Goal: Task Accomplishment & Management: Manage account settings

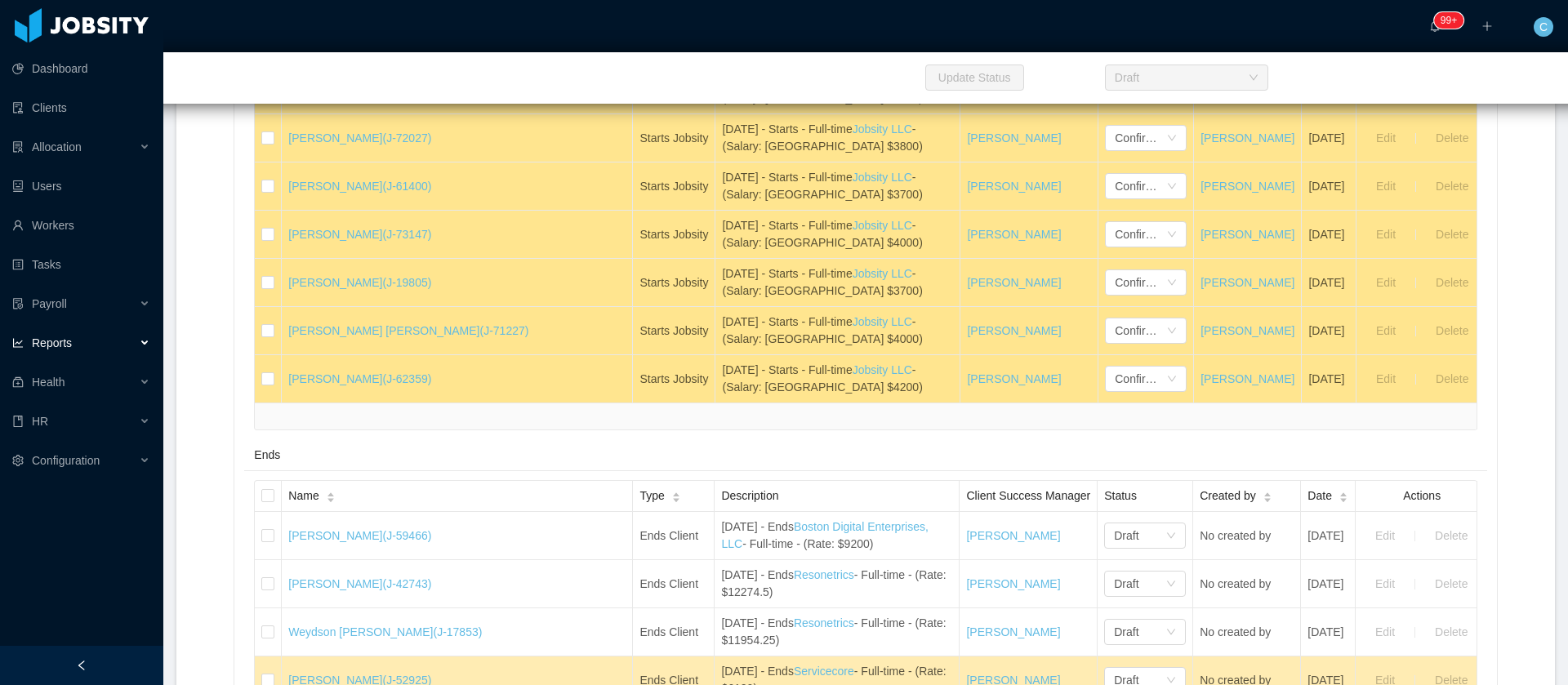
scroll to position [1592, 0]
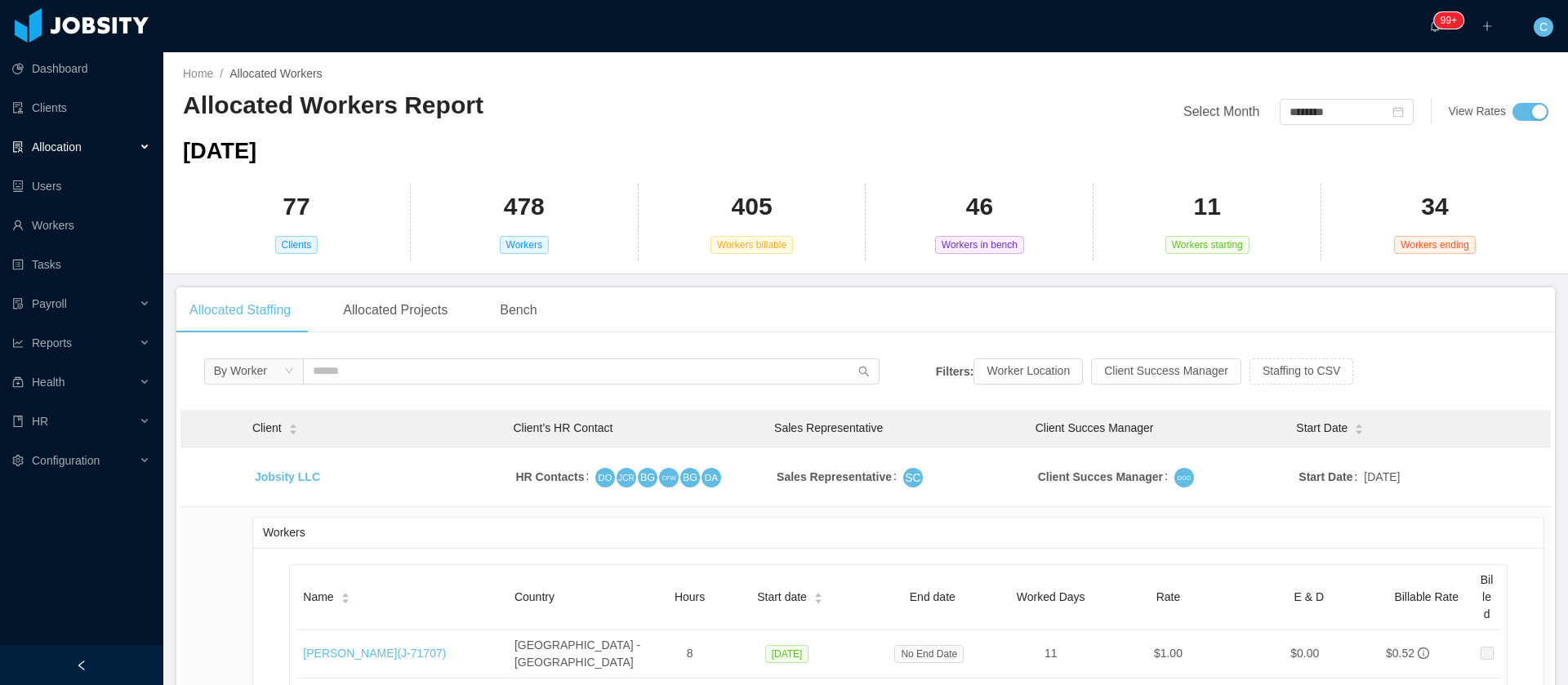
scroll to position [490, 0]
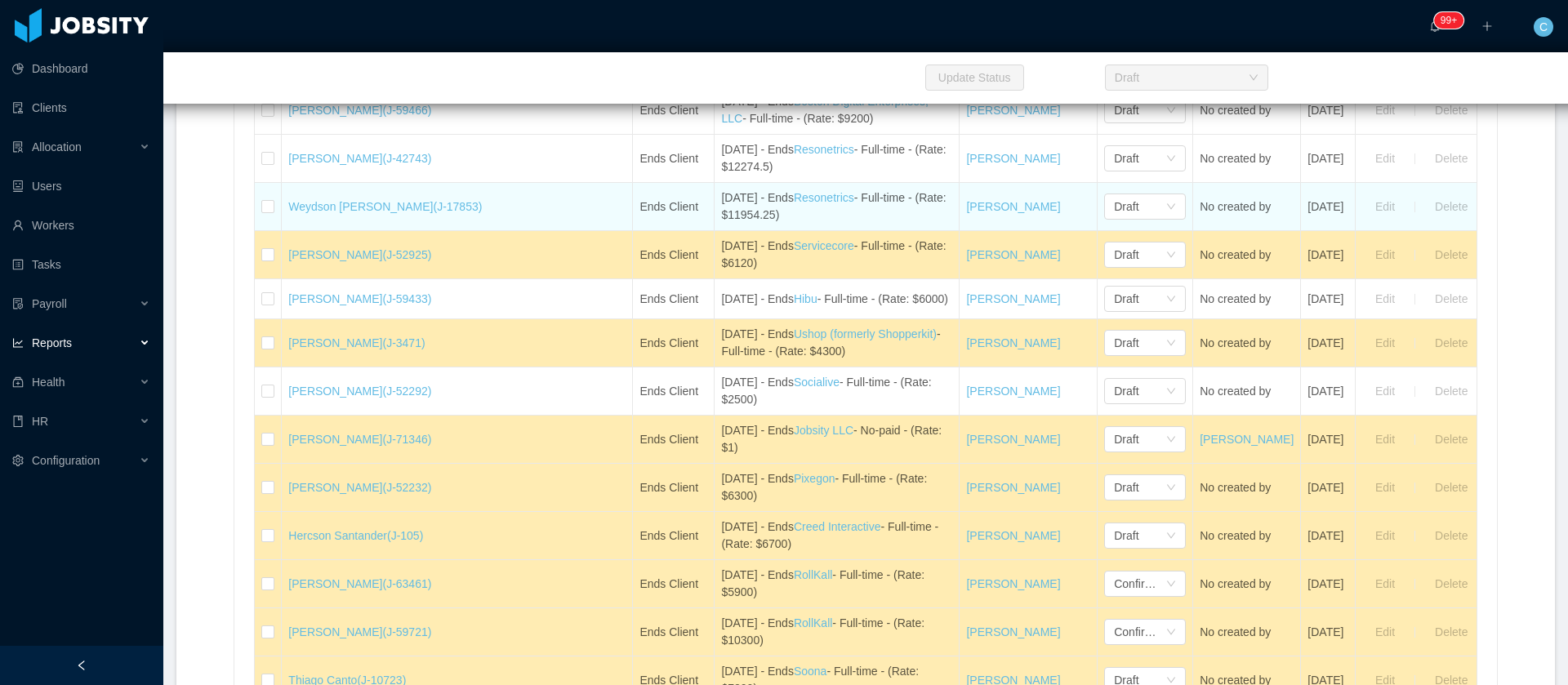
scroll to position [1714, 0]
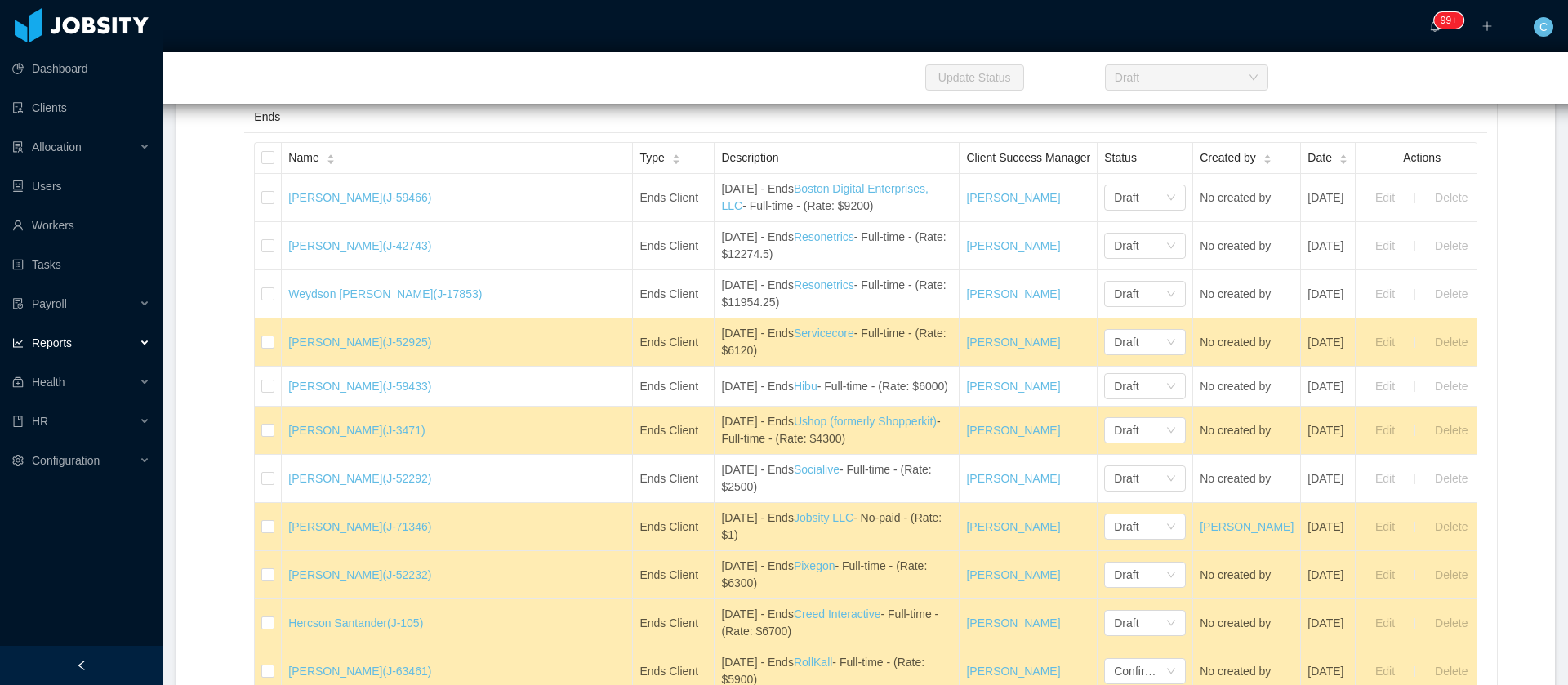
click at [327, 167] on div "Name" at bounding box center [312, 158] width 46 height 17
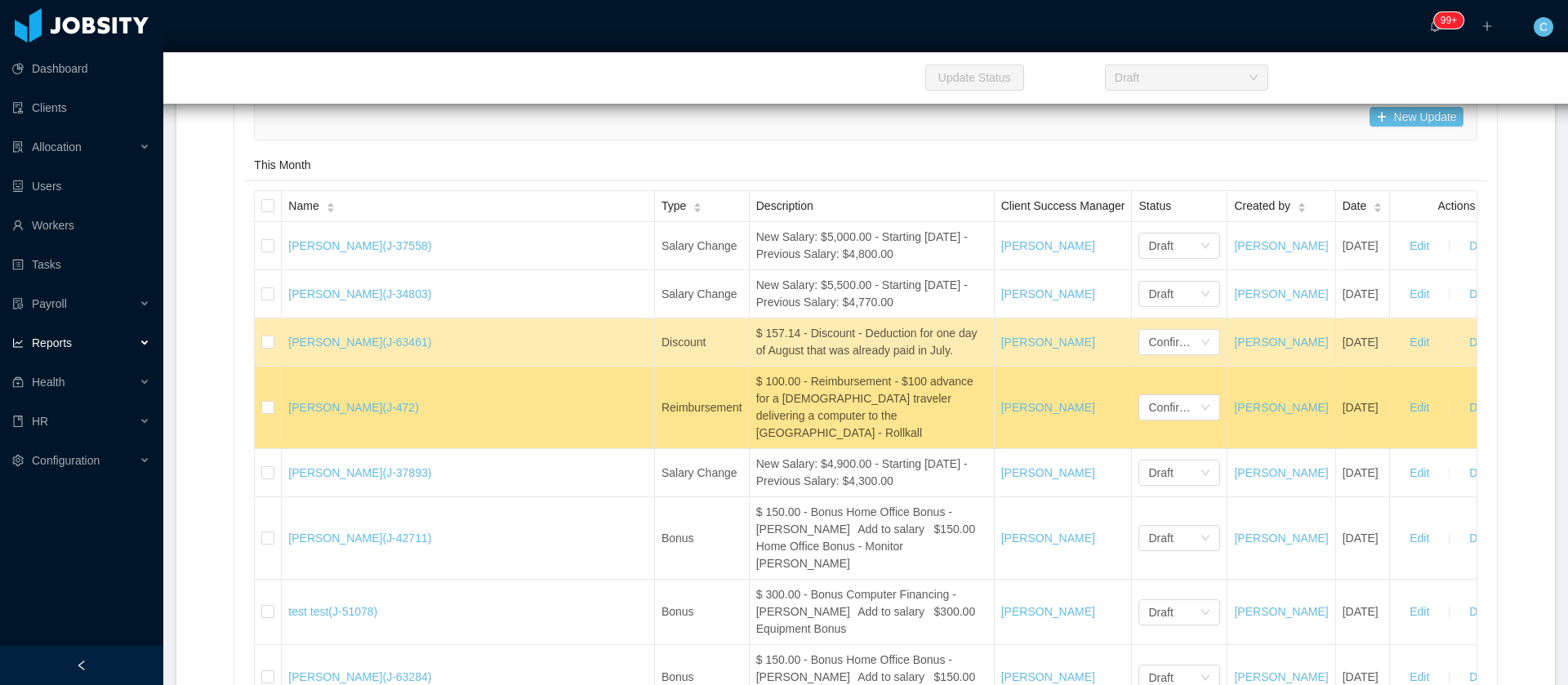
scroll to position [25321, 0]
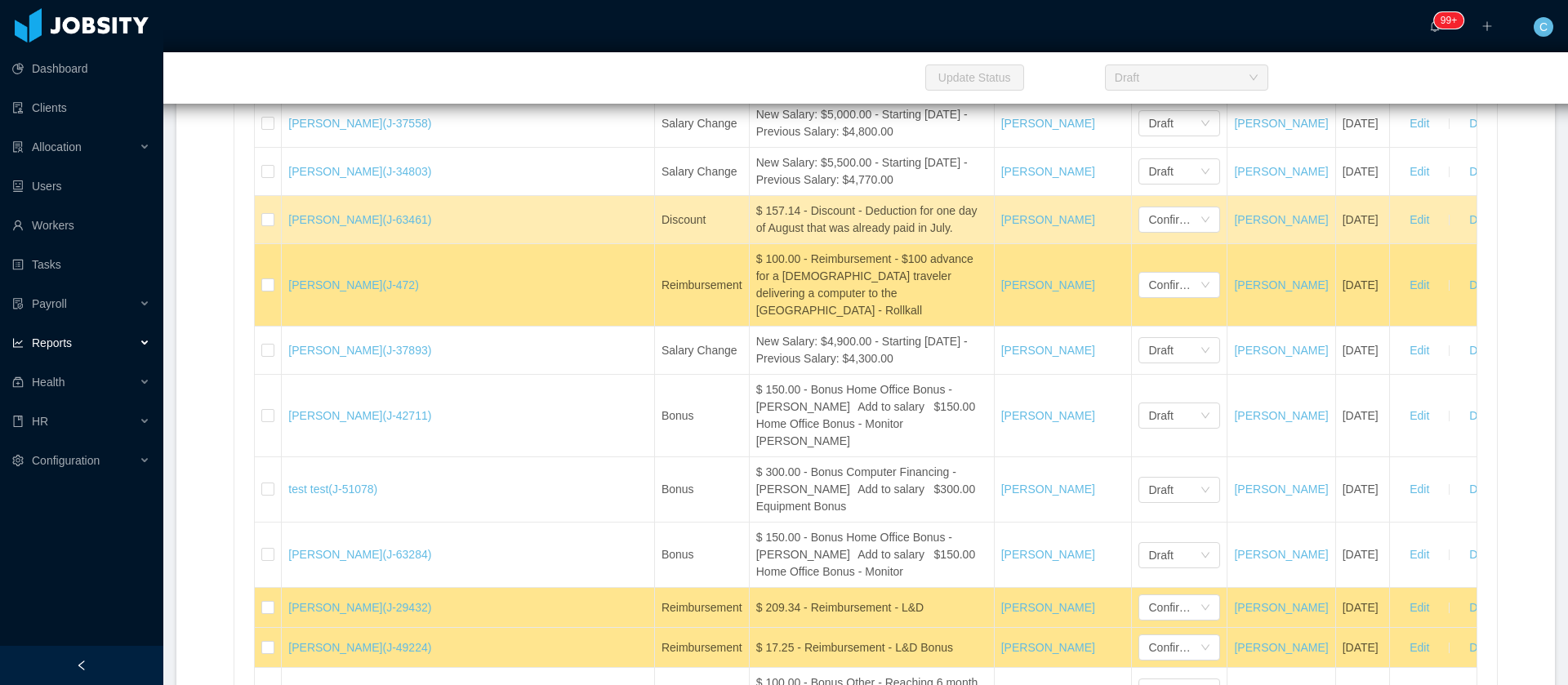
click at [319, 92] on span "Name" at bounding box center [303, 84] width 30 height 17
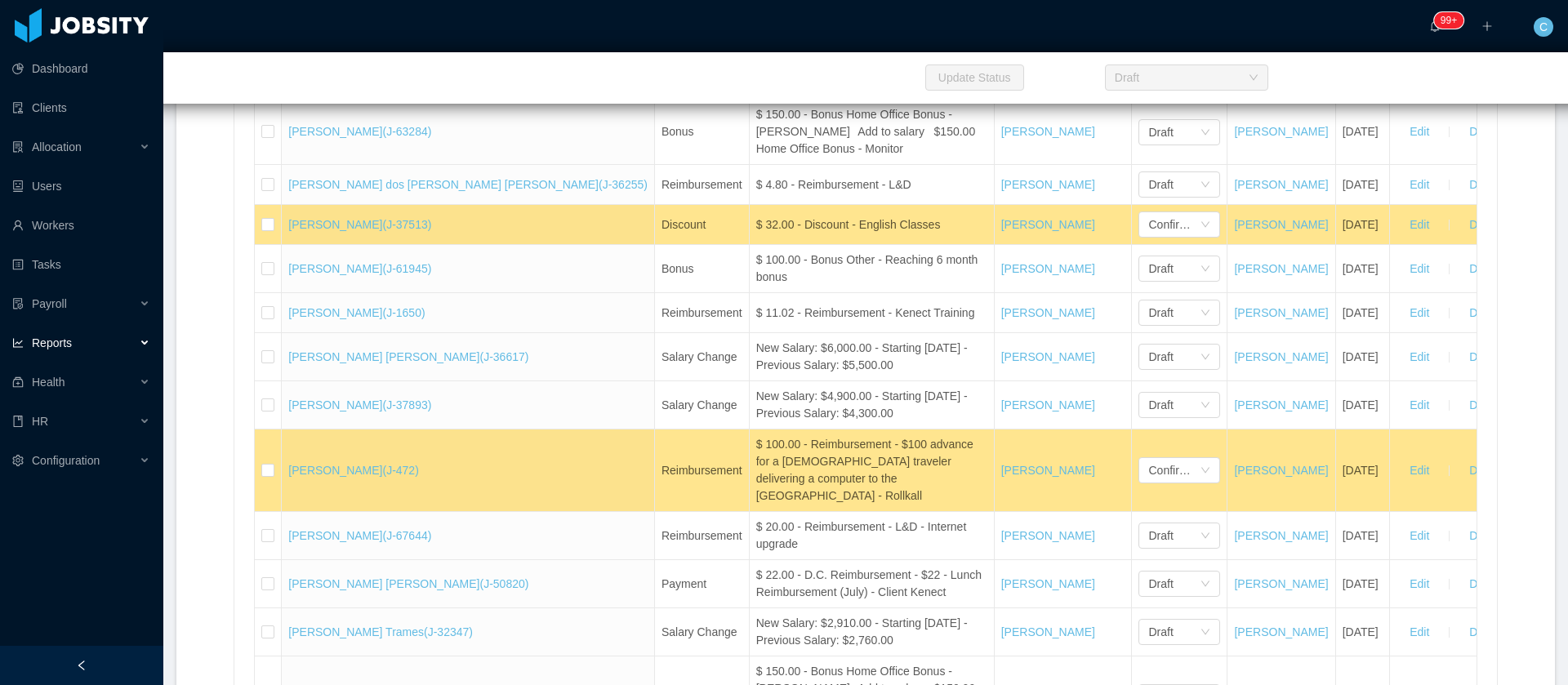
click at [661, 92] on div "Type" at bounding box center [682, 84] width 41 height 17
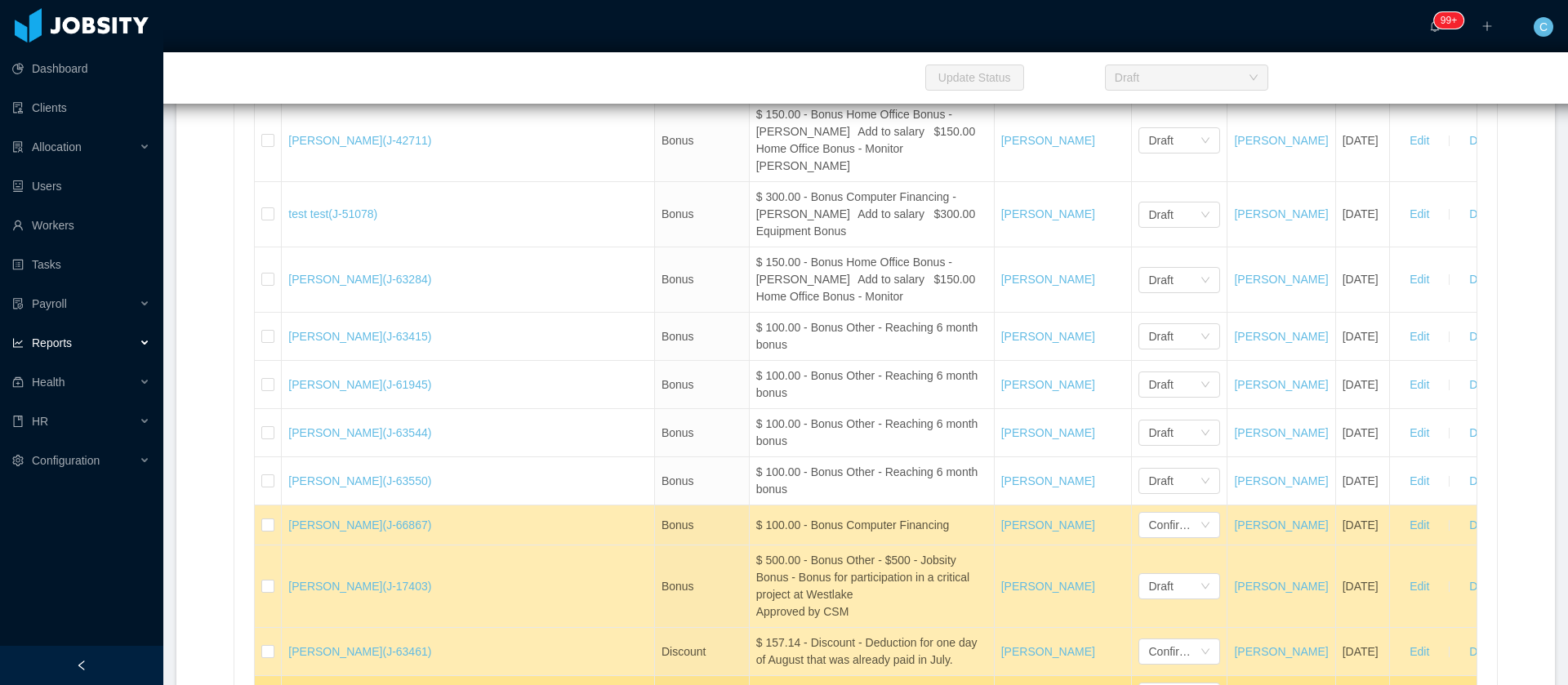
click at [335, 92] on div "Name" at bounding box center [312, 84] width 46 height 17
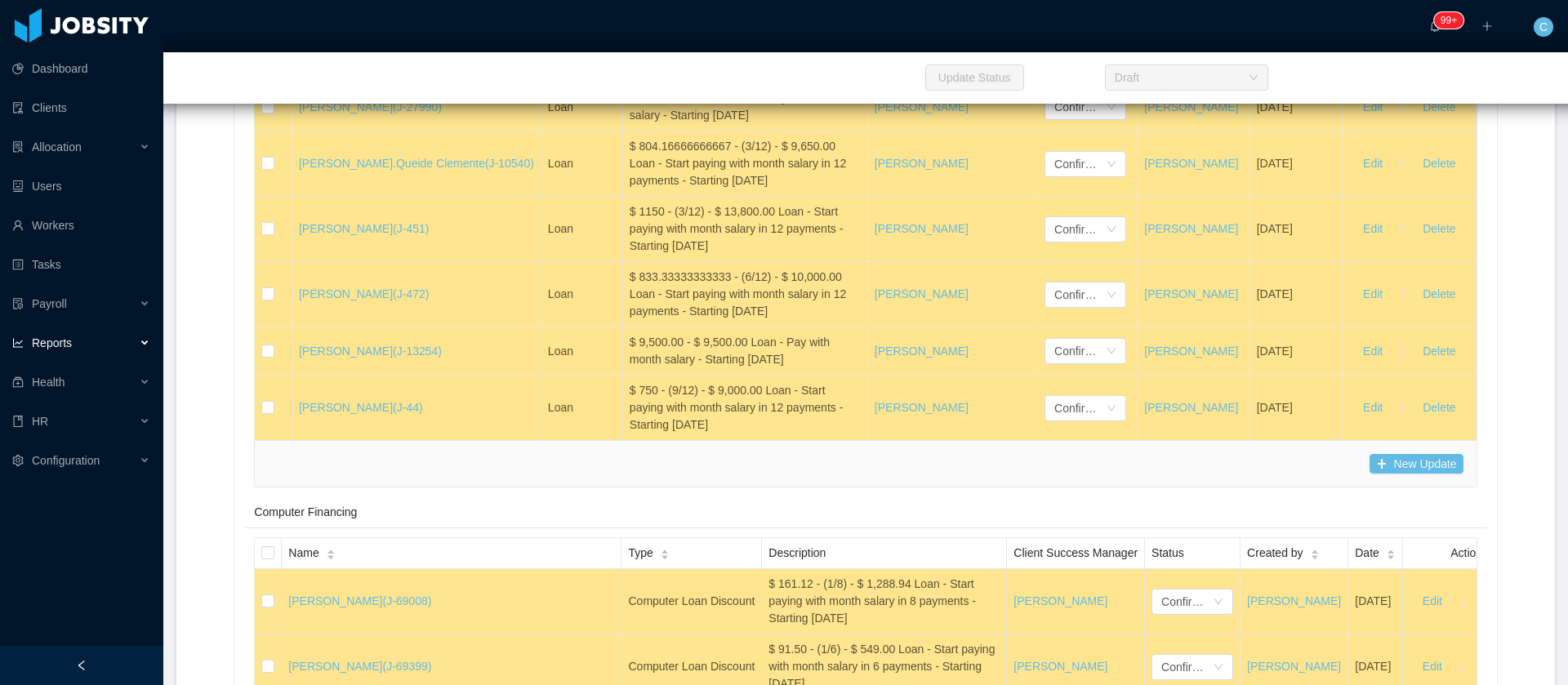
scroll to position [26914, 0]
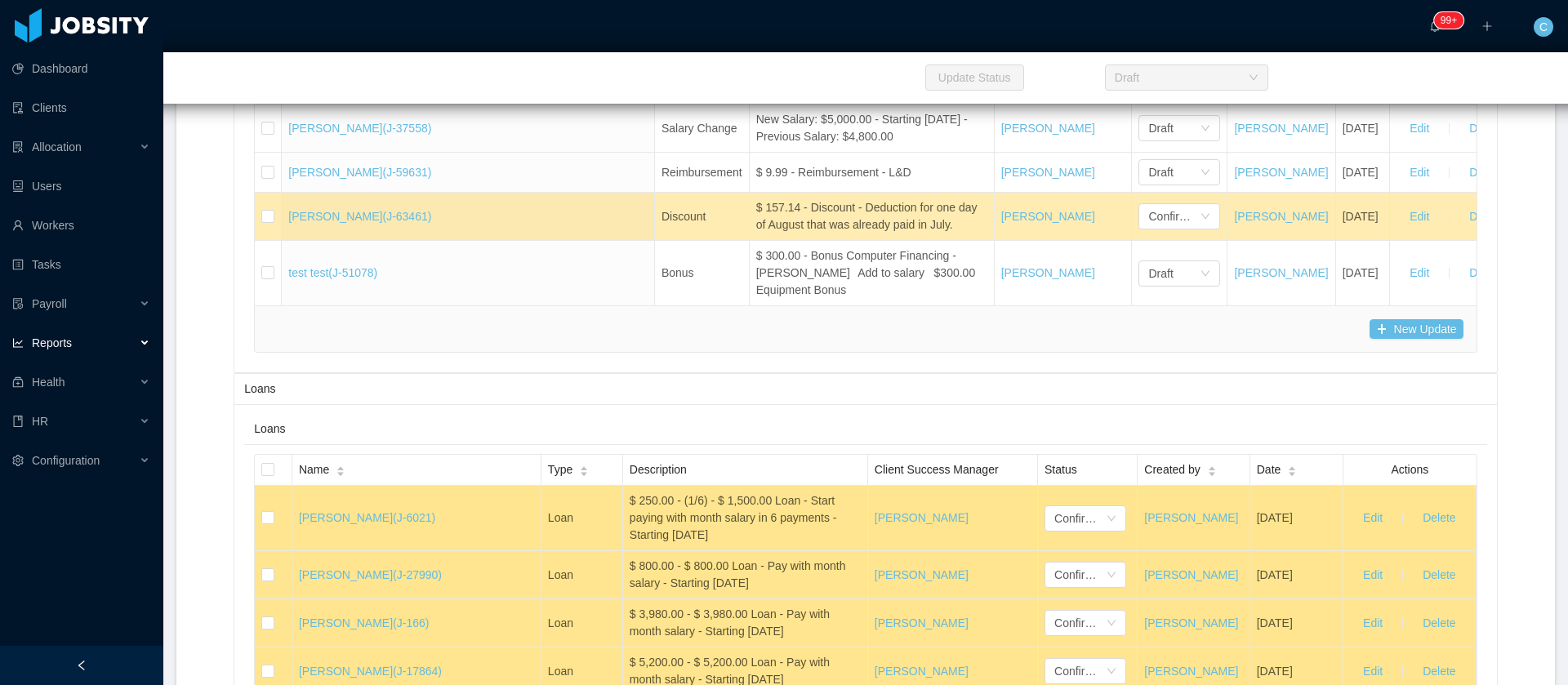
click at [1456, 93] on button "Delete" at bounding box center [1485, 80] width 59 height 27
click at [1448, 229] on button "OK" at bounding box center [1455, 234] width 29 height 20
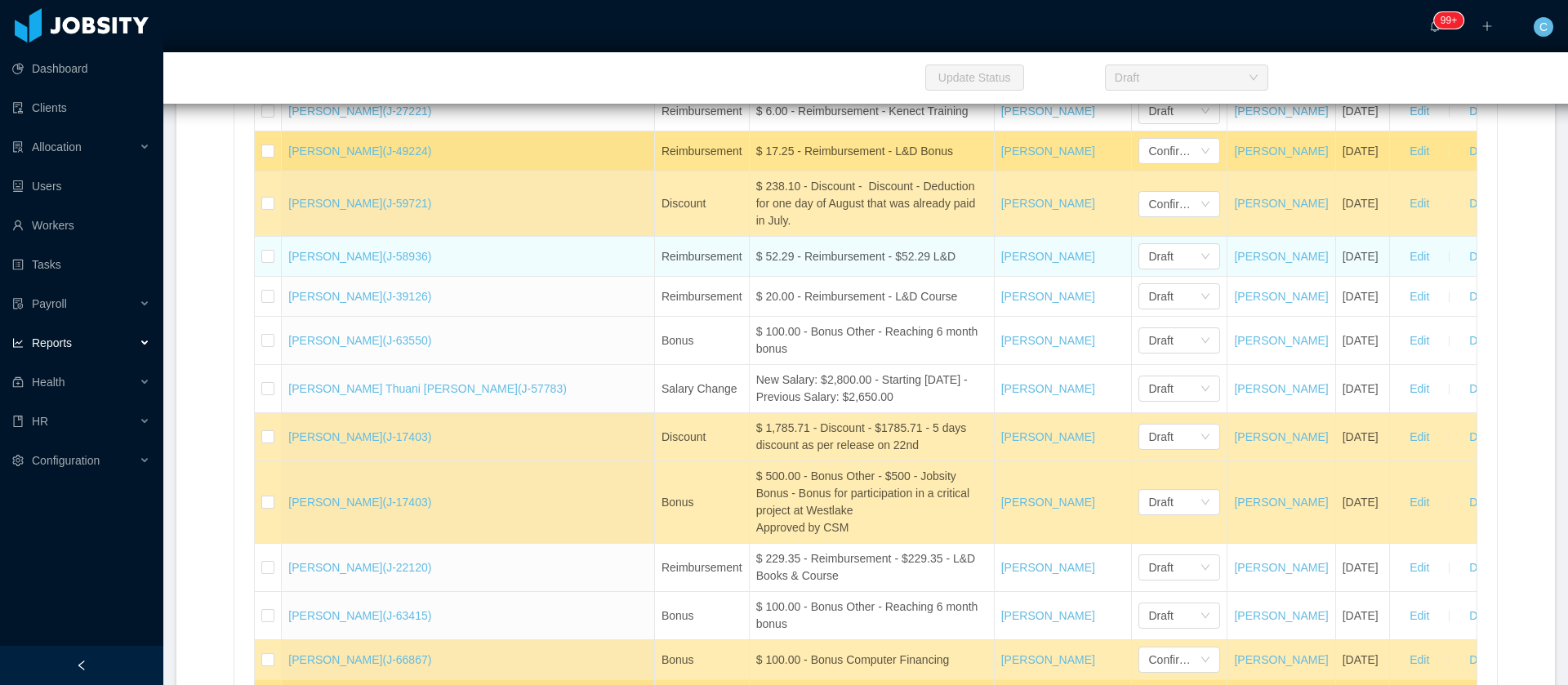
scroll to position [26179, 0]
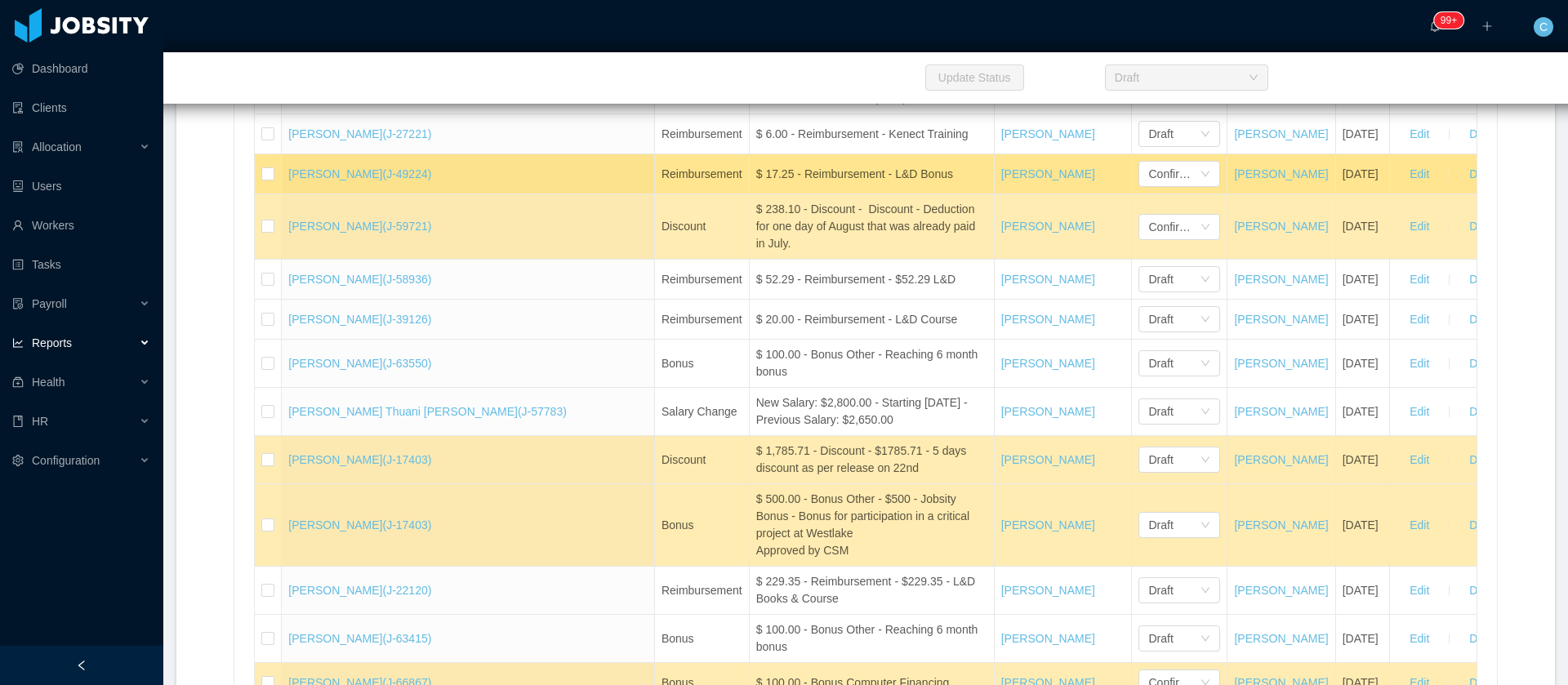
click at [1447, 154] on button "OK" at bounding box center [1455, 147] width 29 height 20
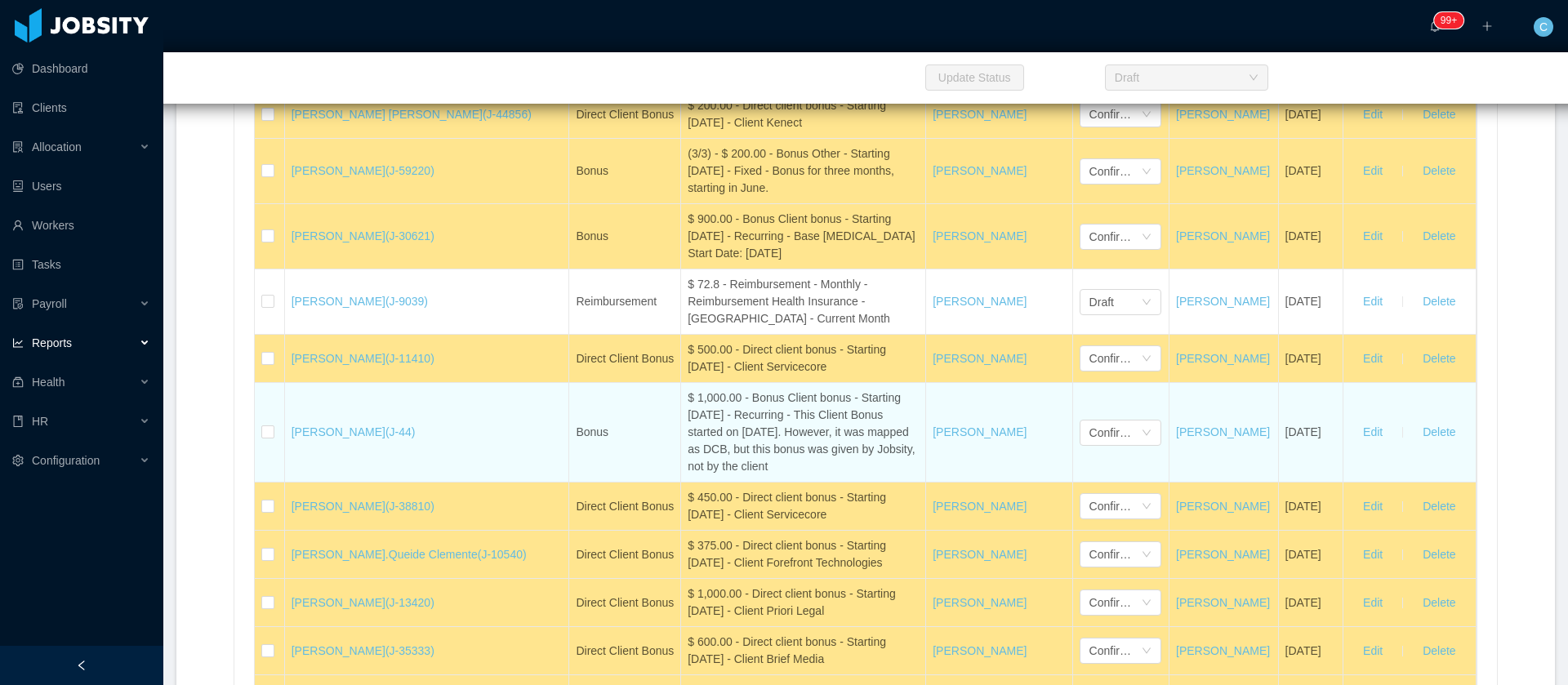
scroll to position [17851, 0]
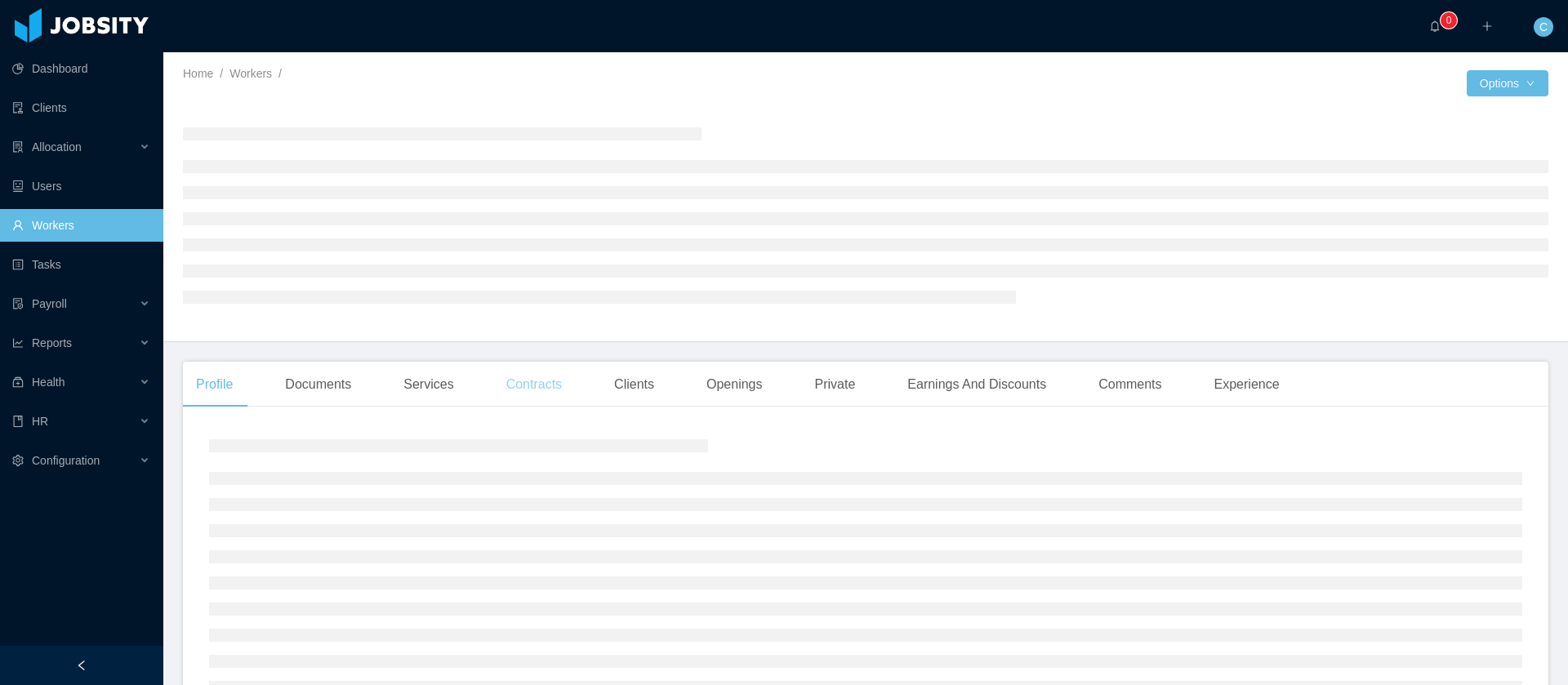
click at [541, 393] on div "Contracts" at bounding box center [534, 384] width 81 height 45
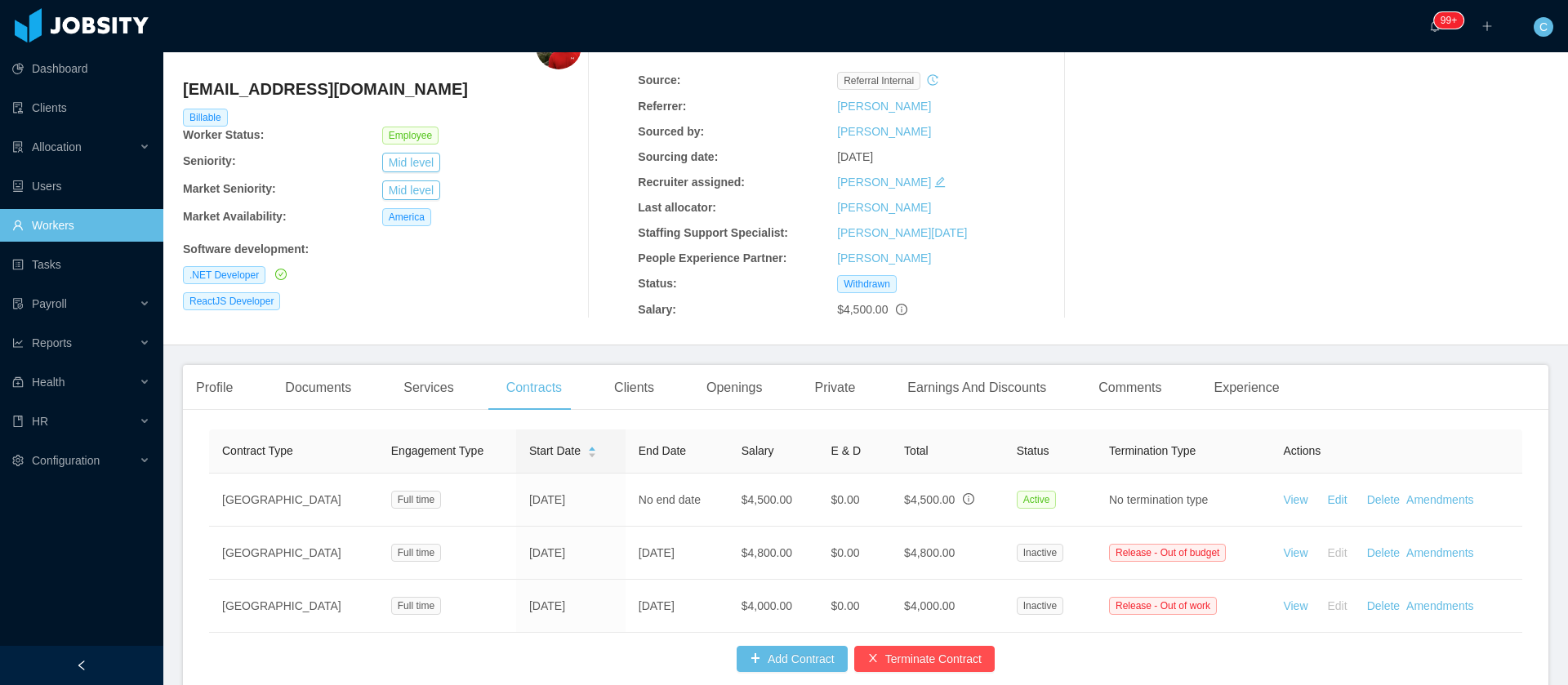
scroll to position [122, 0]
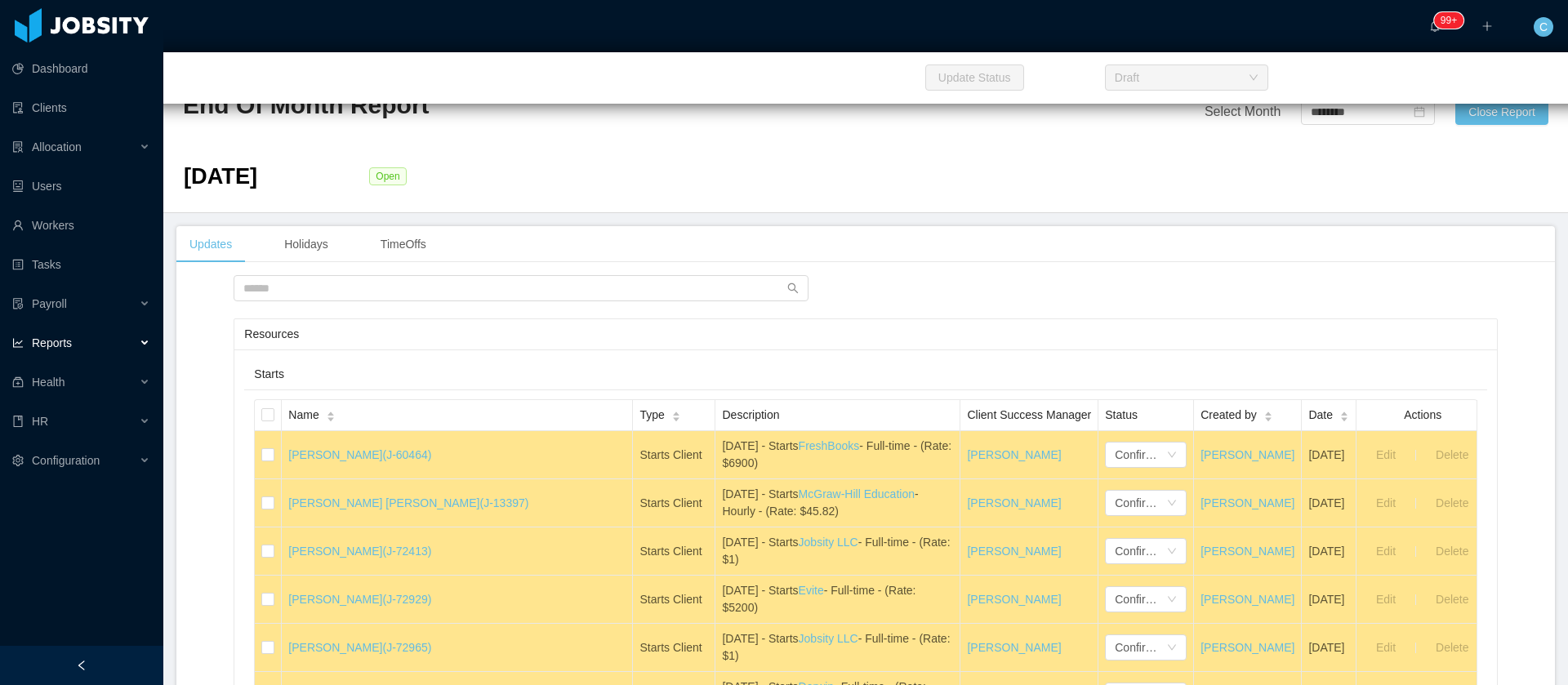
scroll to position [490, 0]
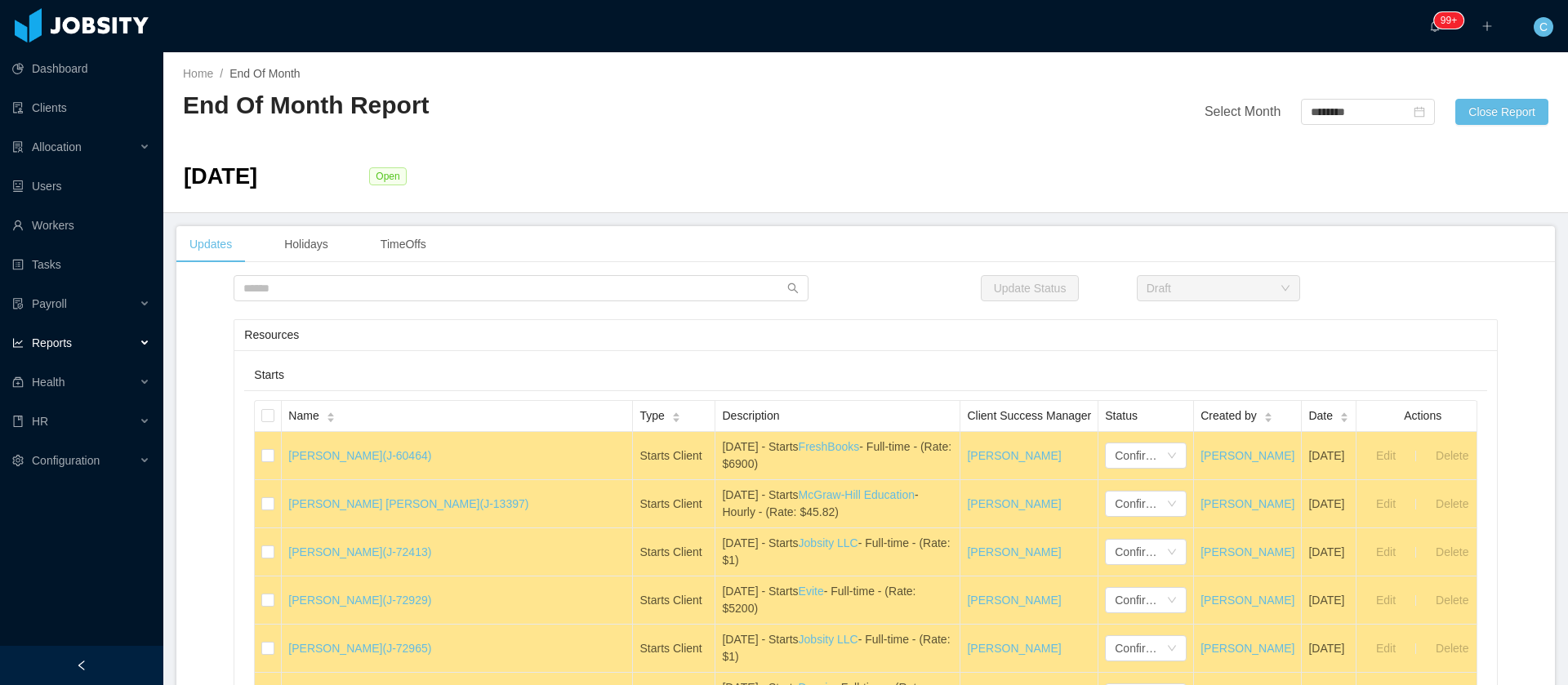
click at [444, 325] on div "Resources" at bounding box center [865, 335] width 1242 height 30
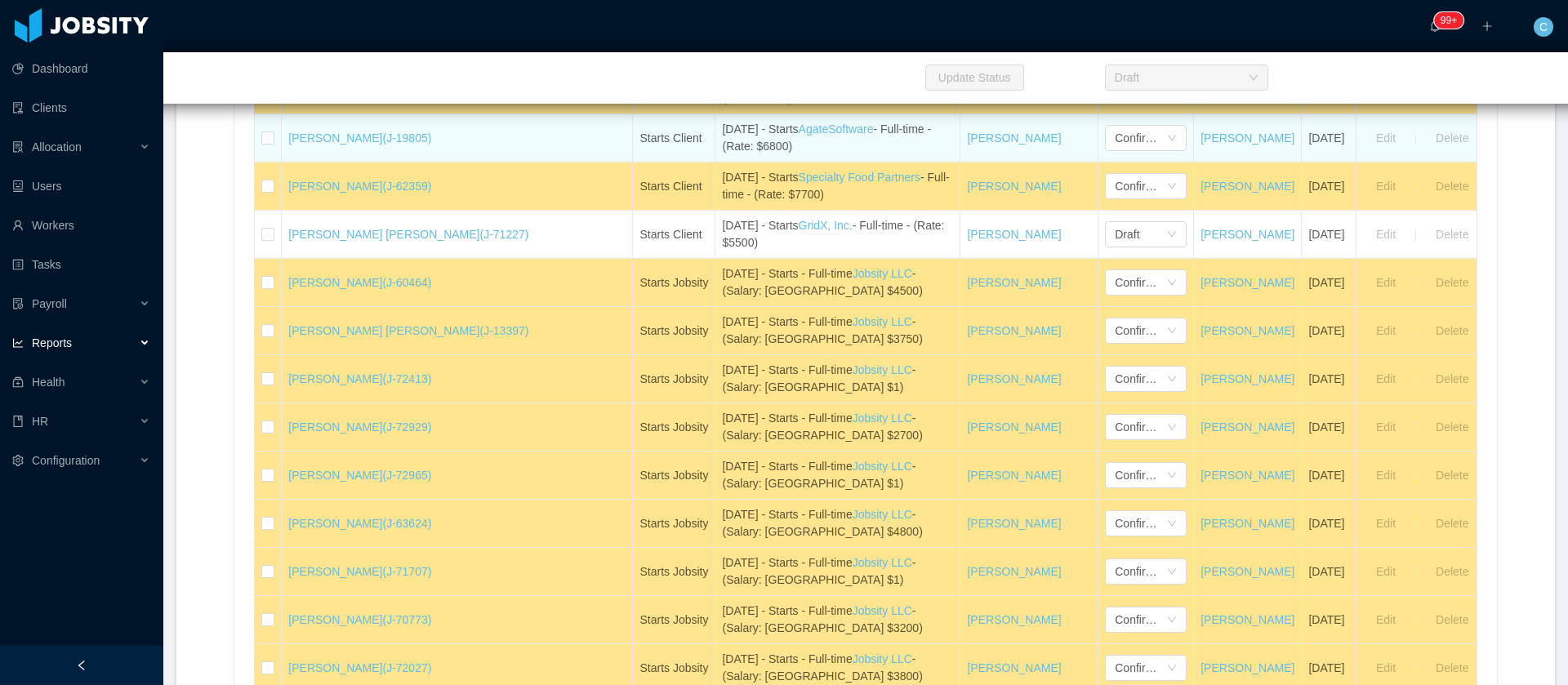
scroll to position [857, 0]
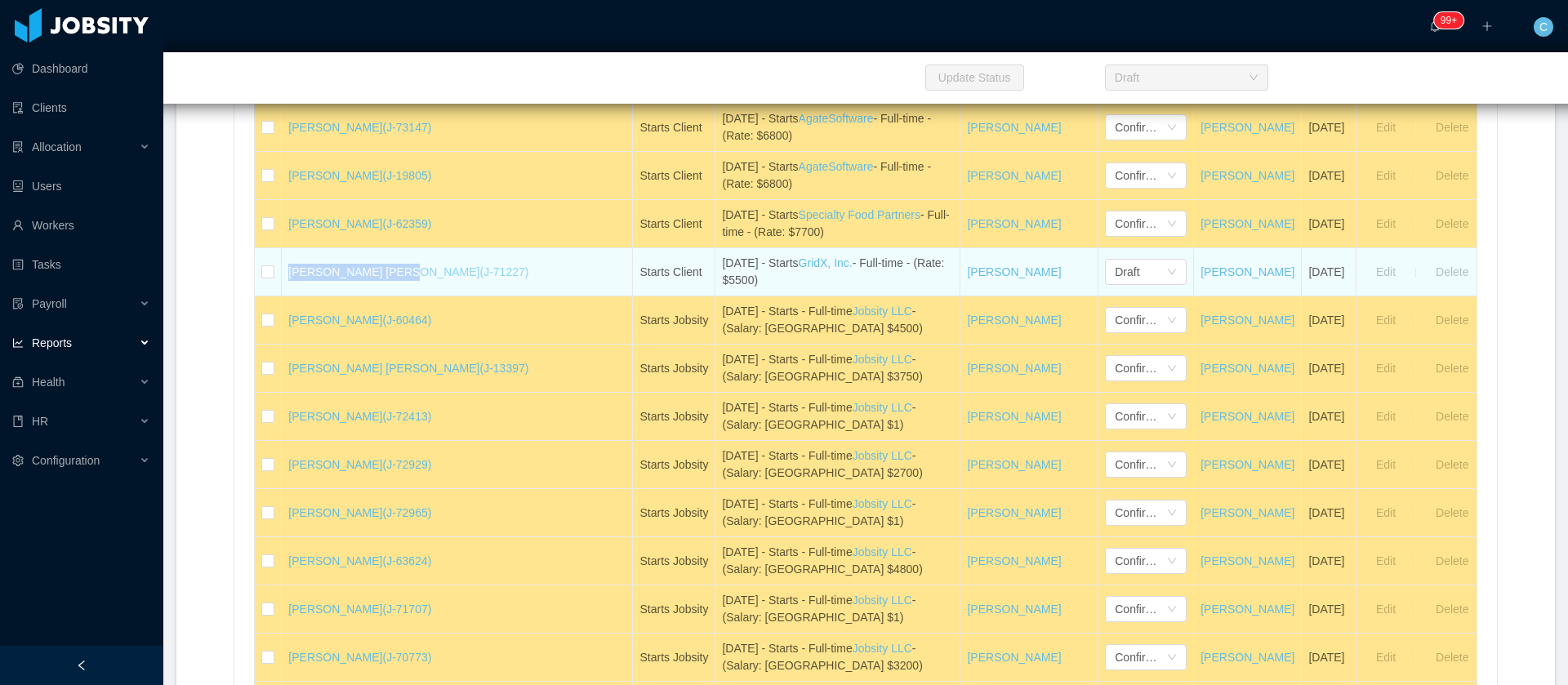
drag, startPoint x: 296, startPoint y: 276, endPoint x: 395, endPoint y: 279, distance: 99.0
click at [395, 279] on td "Andre Felippe Farias (J-71227)" at bounding box center [457, 272] width 351 height 48
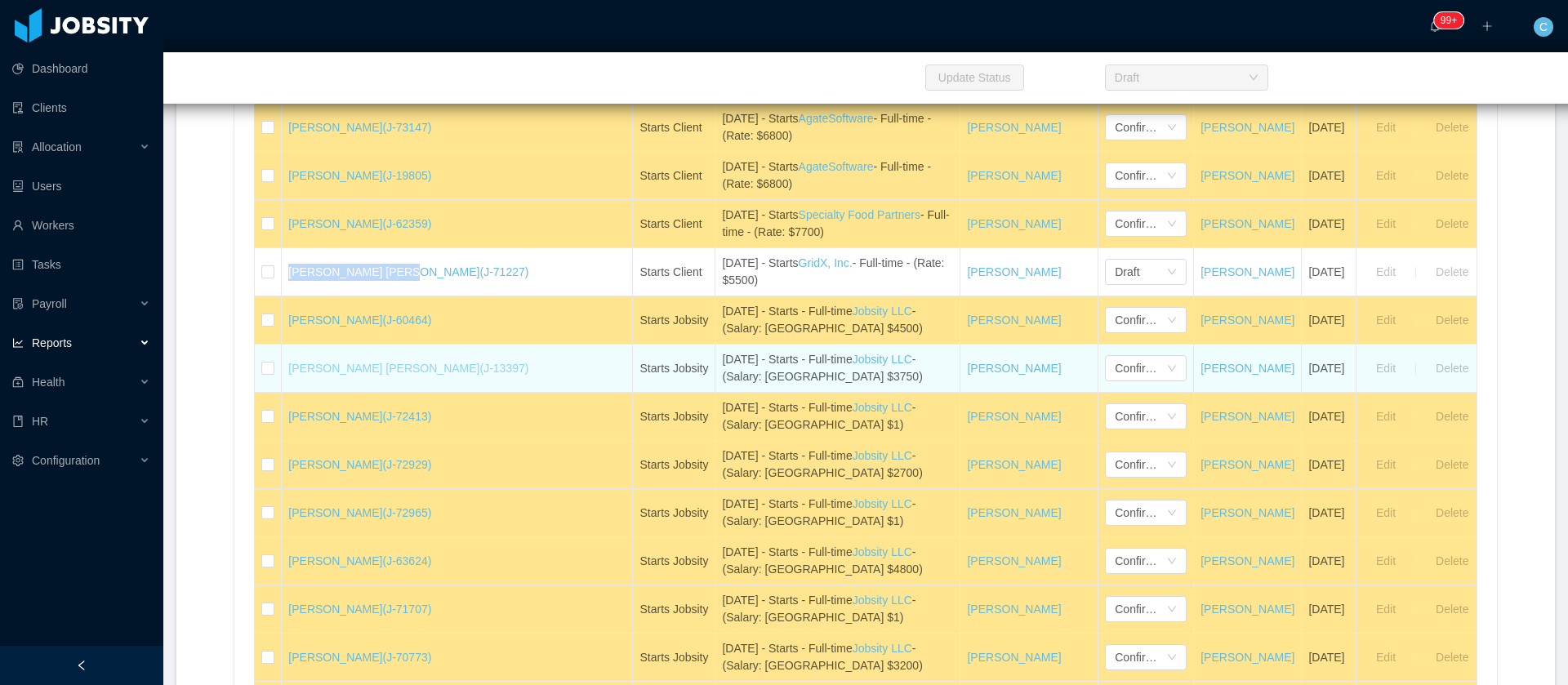
copy link "Andre Felippe Faria"
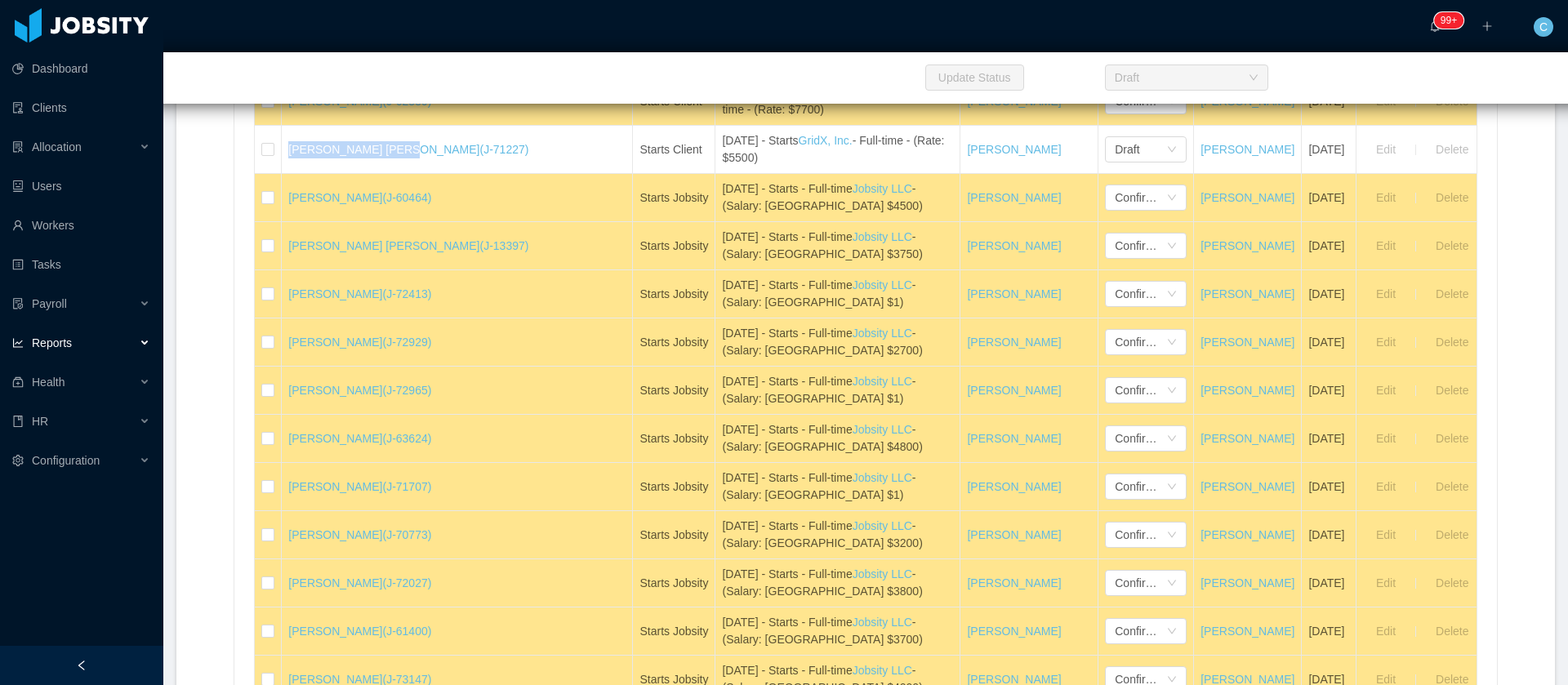
scroll to position [735, 0]
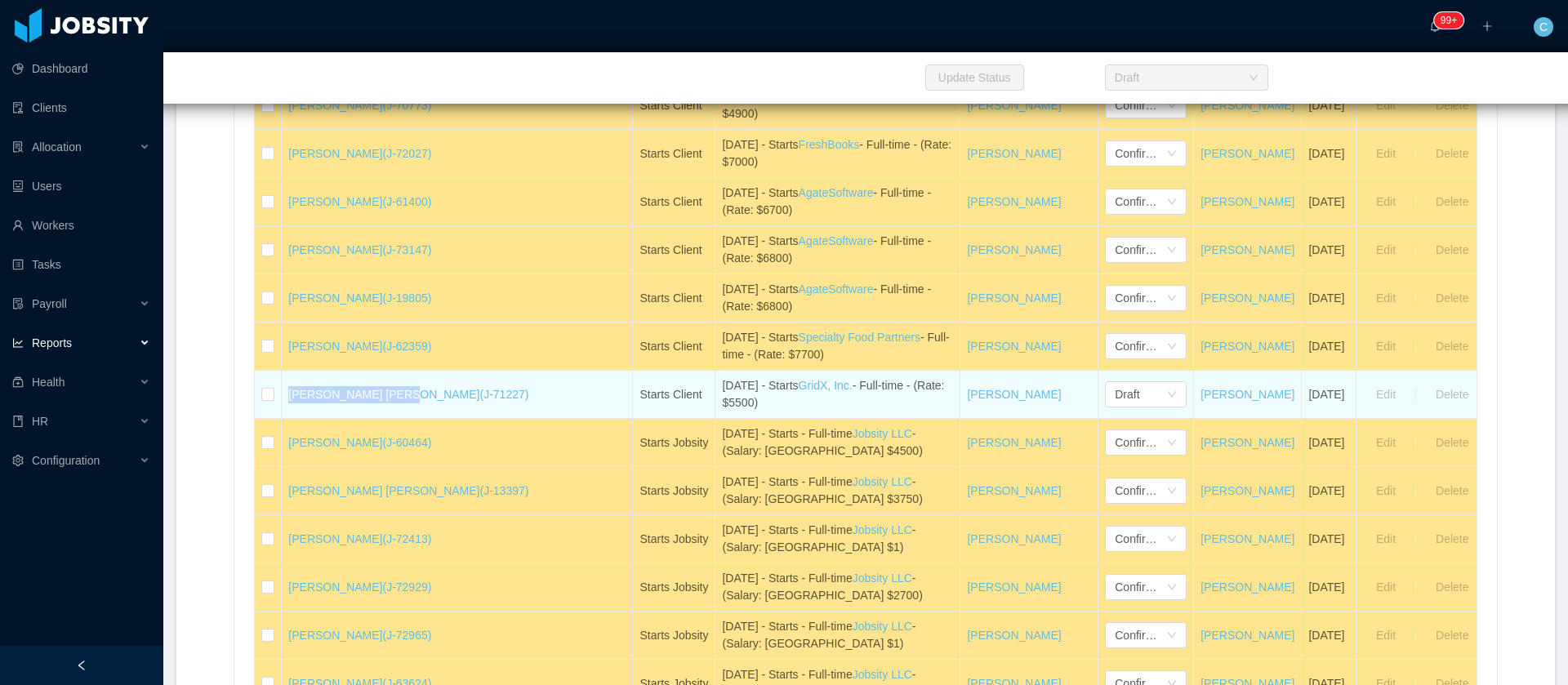
click at [294, 408] on td "Andre Felippe Farias (J-71227)" at bounding box center [457, 395] width 351 height 48
click at [289, 401] on td "Andre Felippe Farias (J-71227)" at bounding box center [457, 395] width 351 height 48
drag, startPoint x: 290, startPoint y: 406, endPoint x: 396, endPoint y: 398, distance: 106.3
click at [396, 398] on td "Andre Felippe Farias (J-71227)" at bounding box center [457, 395] width 351 height 48
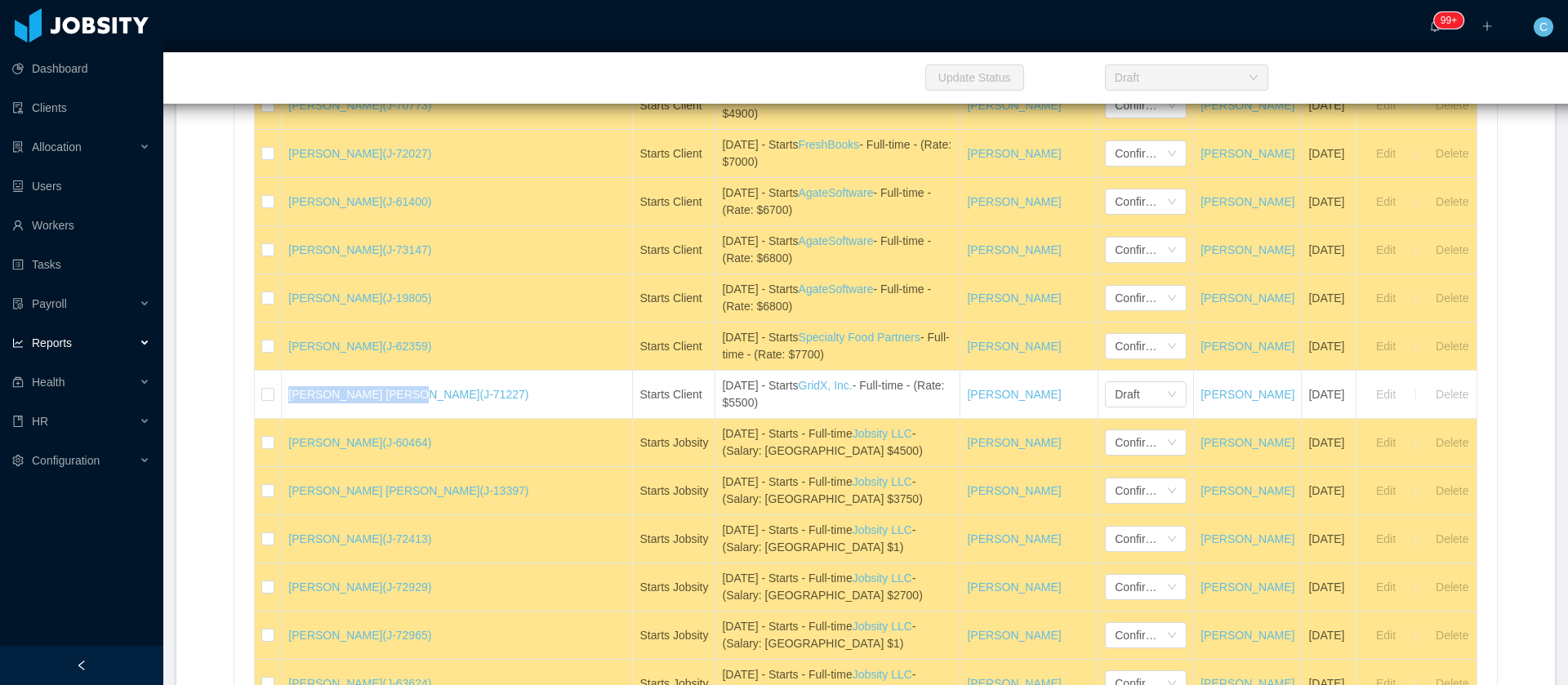
copy link "[PERSON_NAME] [PERSON_NAME]"
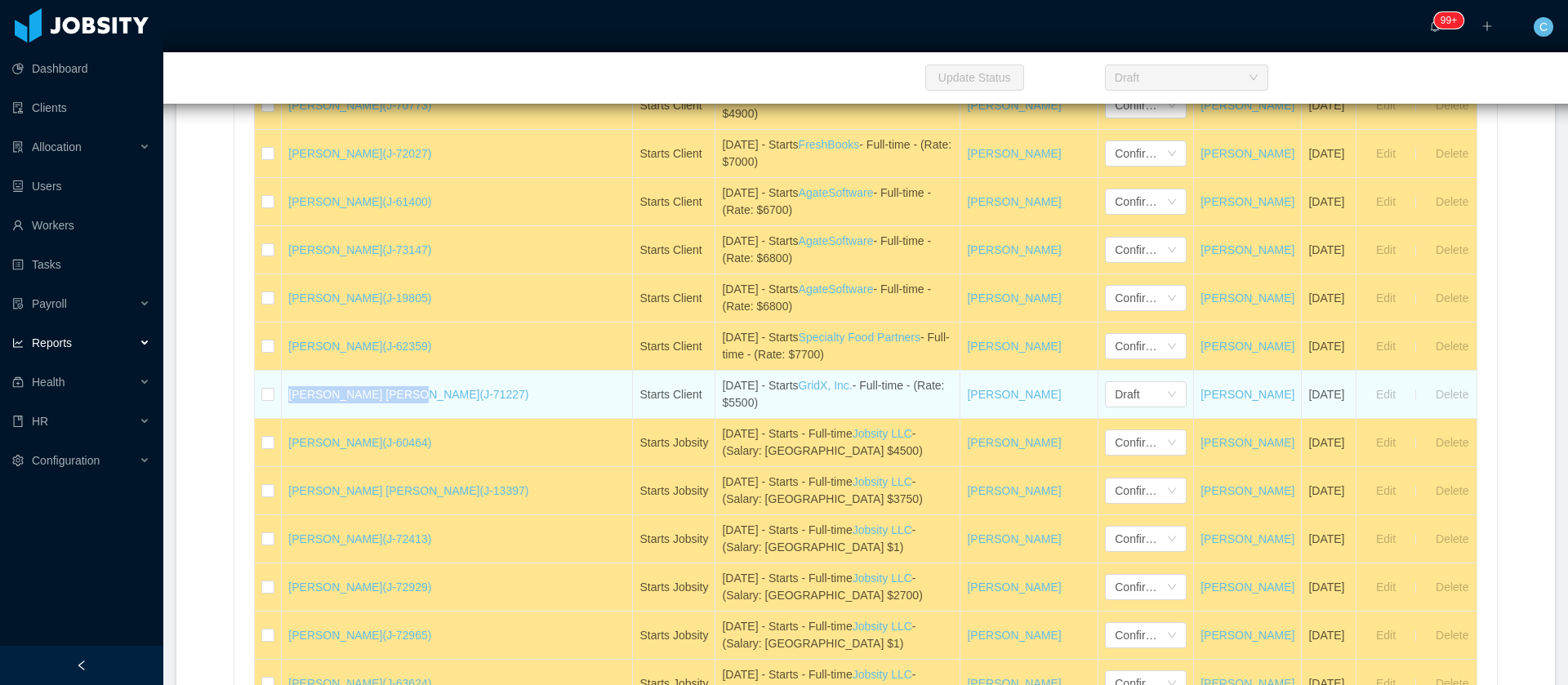
drag, startPoint x: 712, startPoint y: 392, endPoint x: 766, endPoint y: 390, distance: 54.0
click at [766, 390] on div "August 26th - Starts GridX, Inc. - Full-time - (Rate: $5500)" at bounding box center [838, 394] width 231 height 34
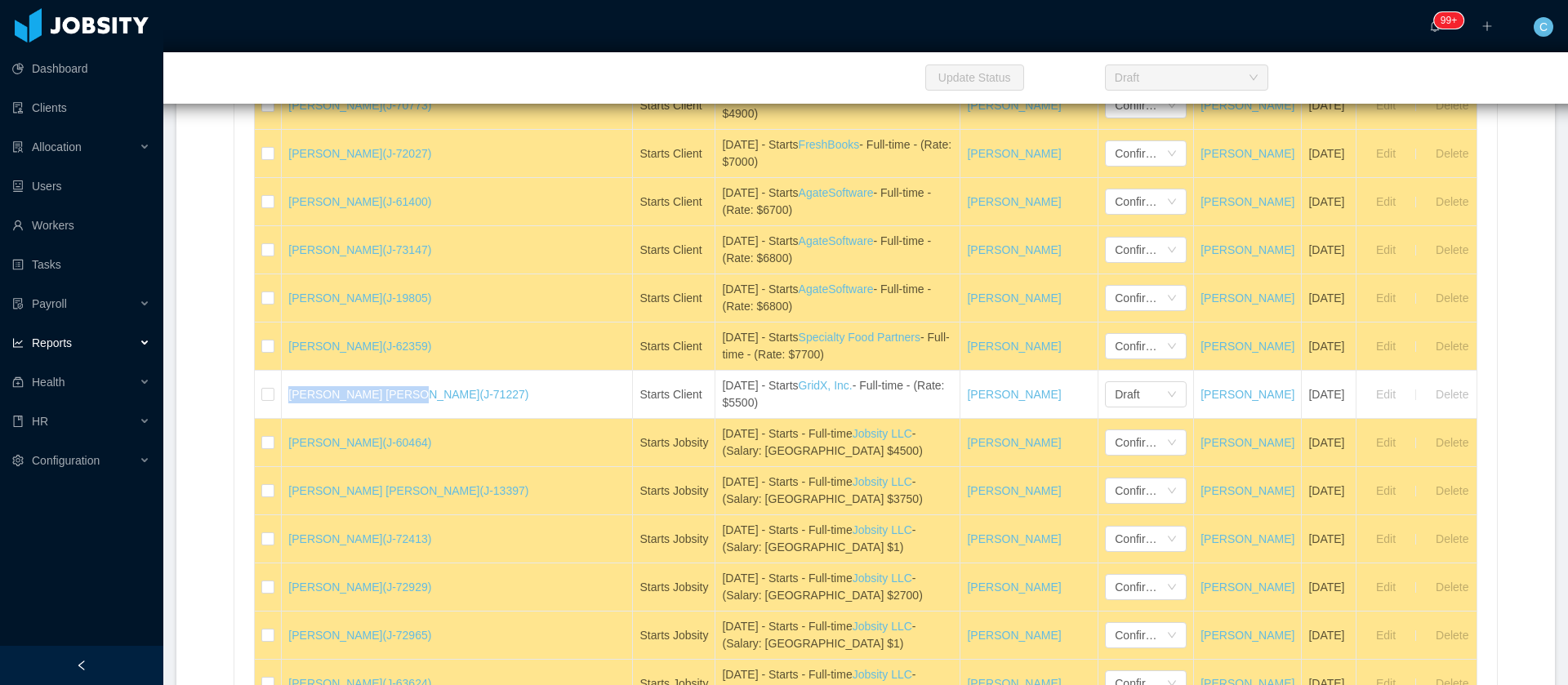
copy div "GridX, Inc."
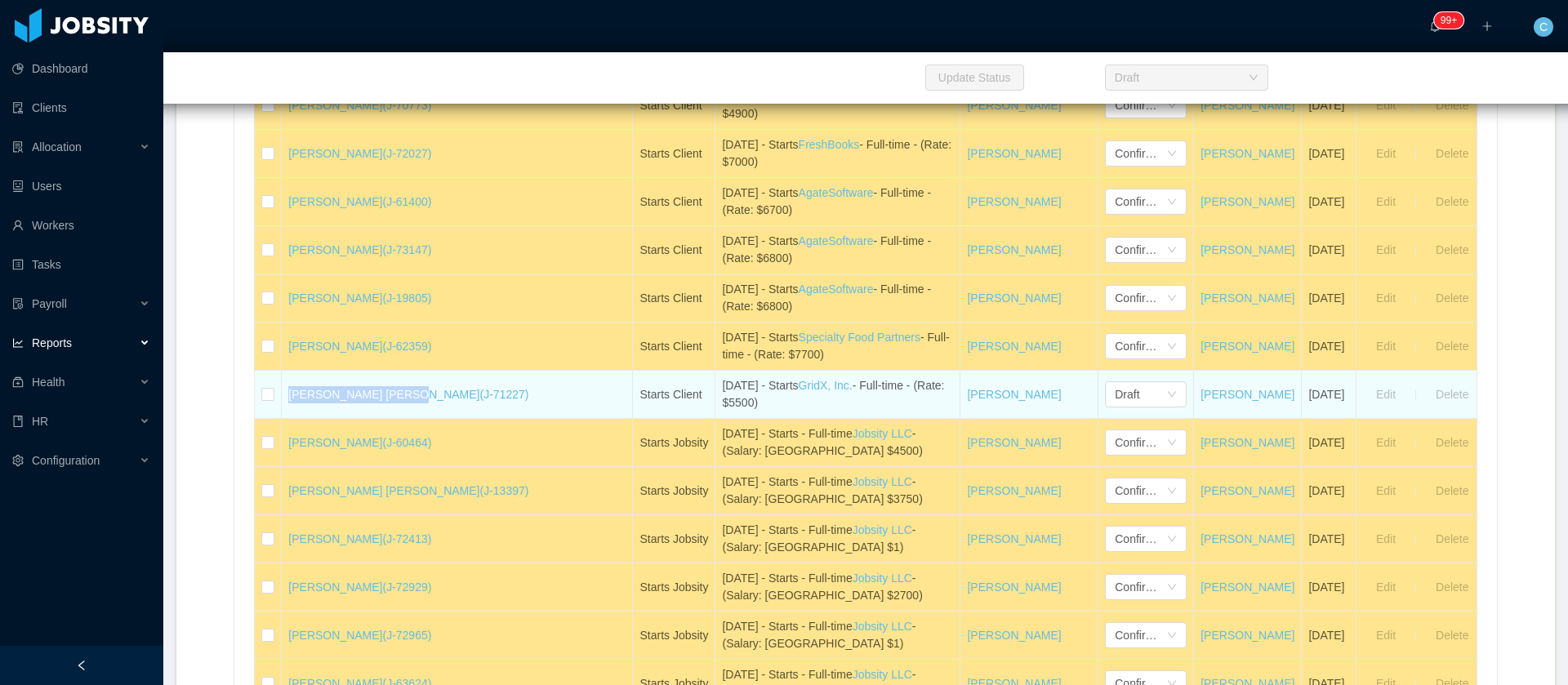
drag, startPoint x: 293, startPoint y: 399, endPoint x: 395, endPoint y: 414, distance: 103.1
click at [395, 414] on td "Andre Felippe Farias (J-71227)" at bounding box center [457, 395] width 351 height 48
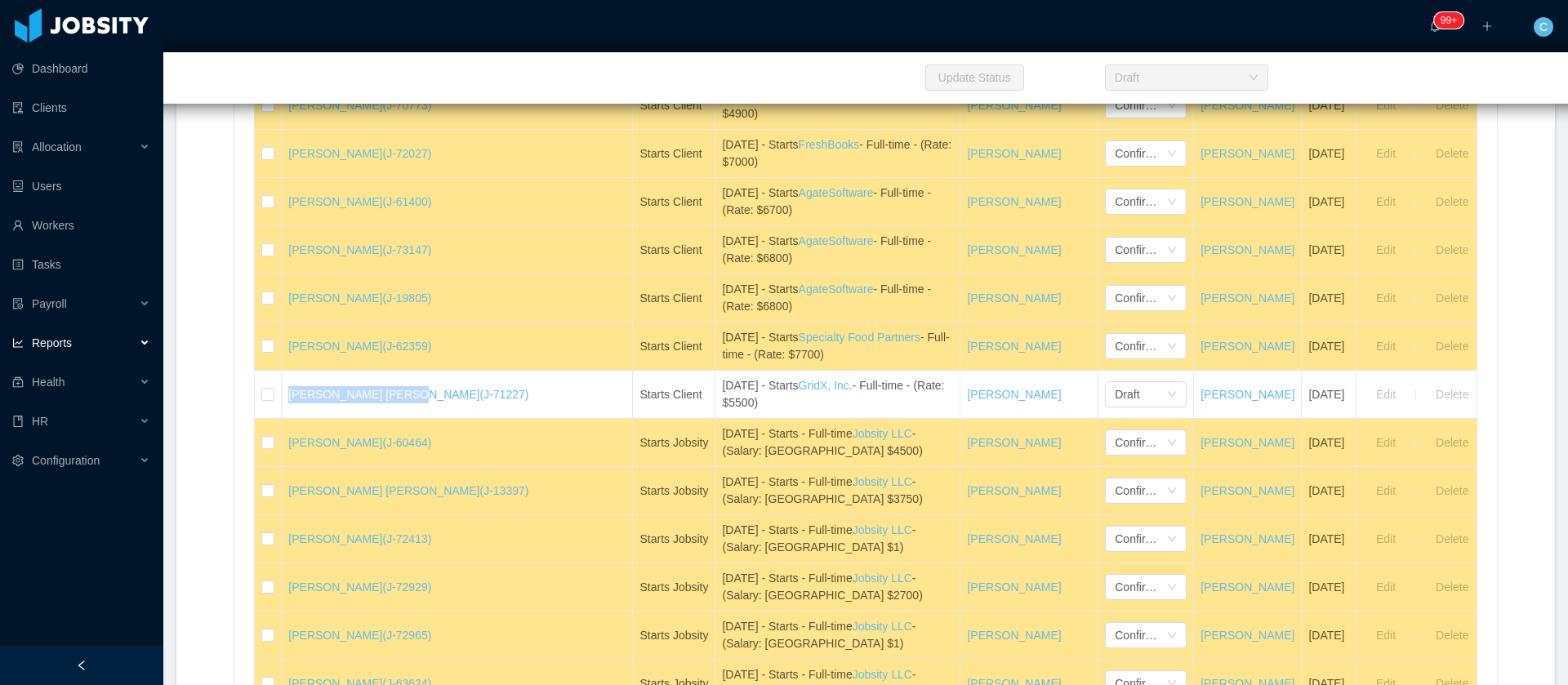
copy link "[PERSON_NAME] [PERSON_NAME]"
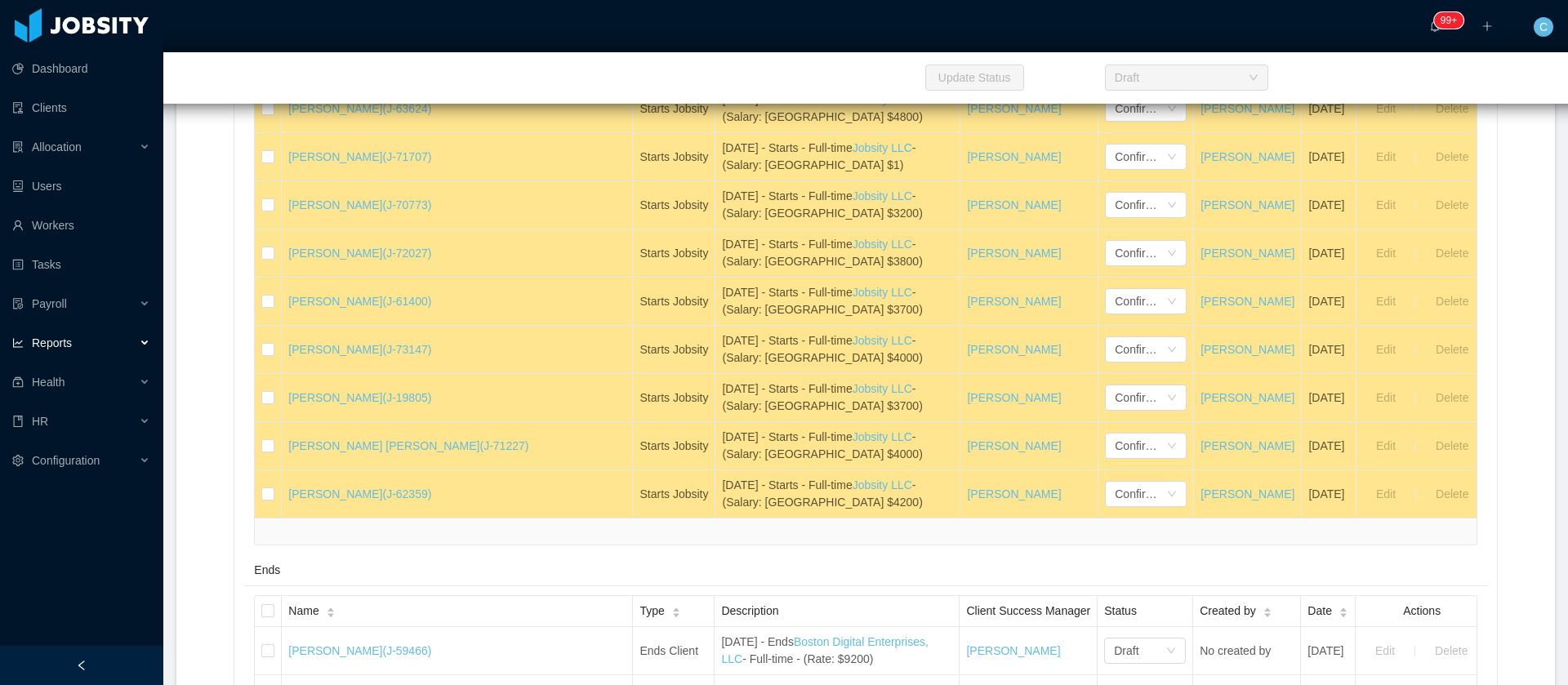
scroll to position [1347, 0]
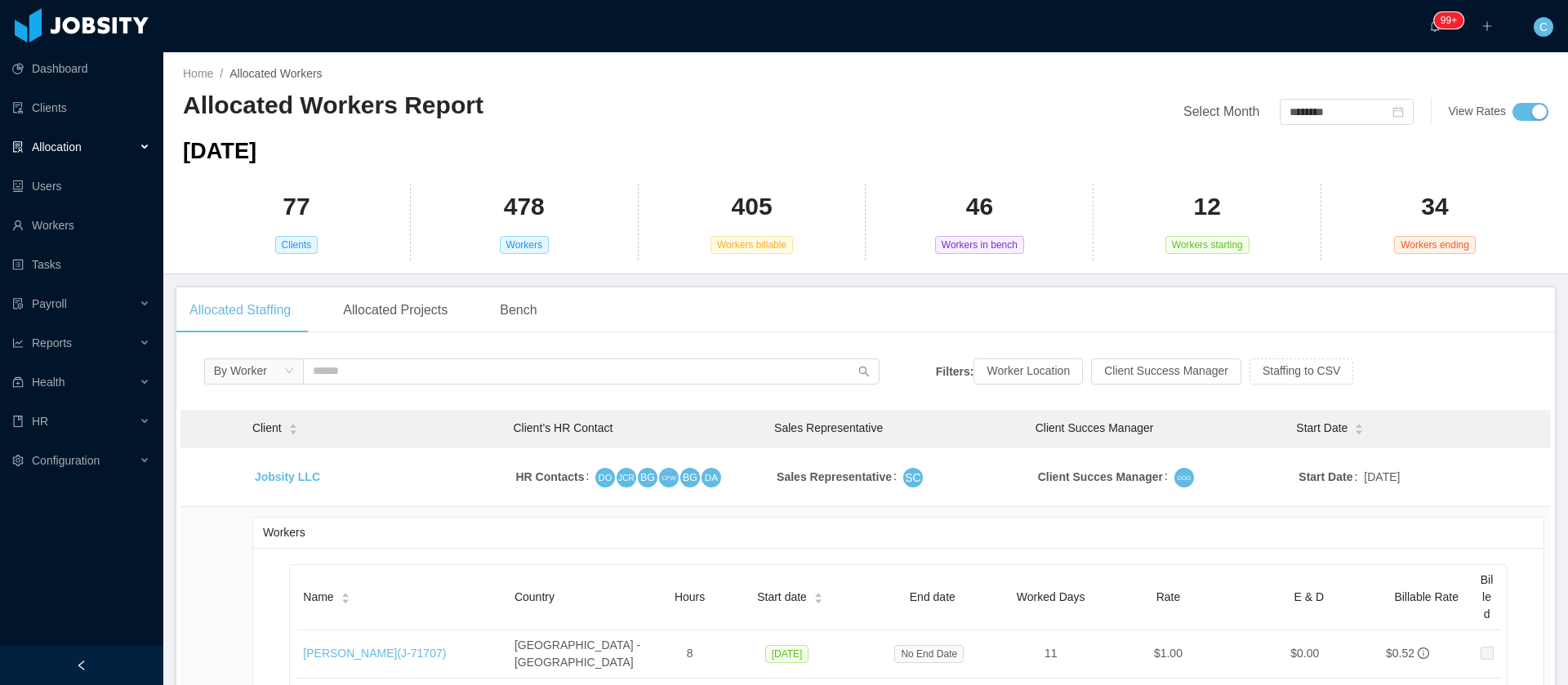
scroll to position [39937, 0]
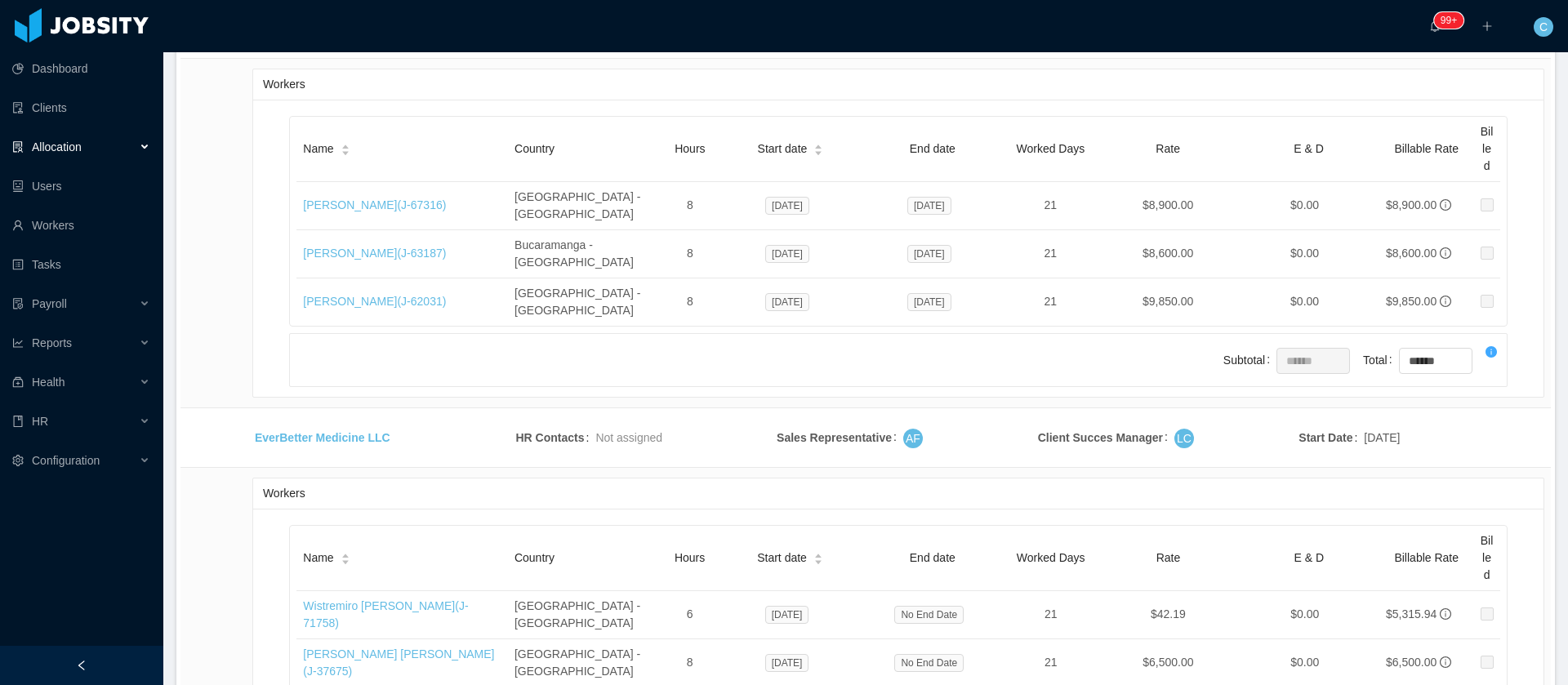
drag, startPoint x: 289, startPoint y: 293, endPoint x: 261, endPoint y: 281, distance: 30.5
drag, startPoint x: 175, startPoint y: 301, endPoint x: 215, endPoint y: 296, distance: 40.3
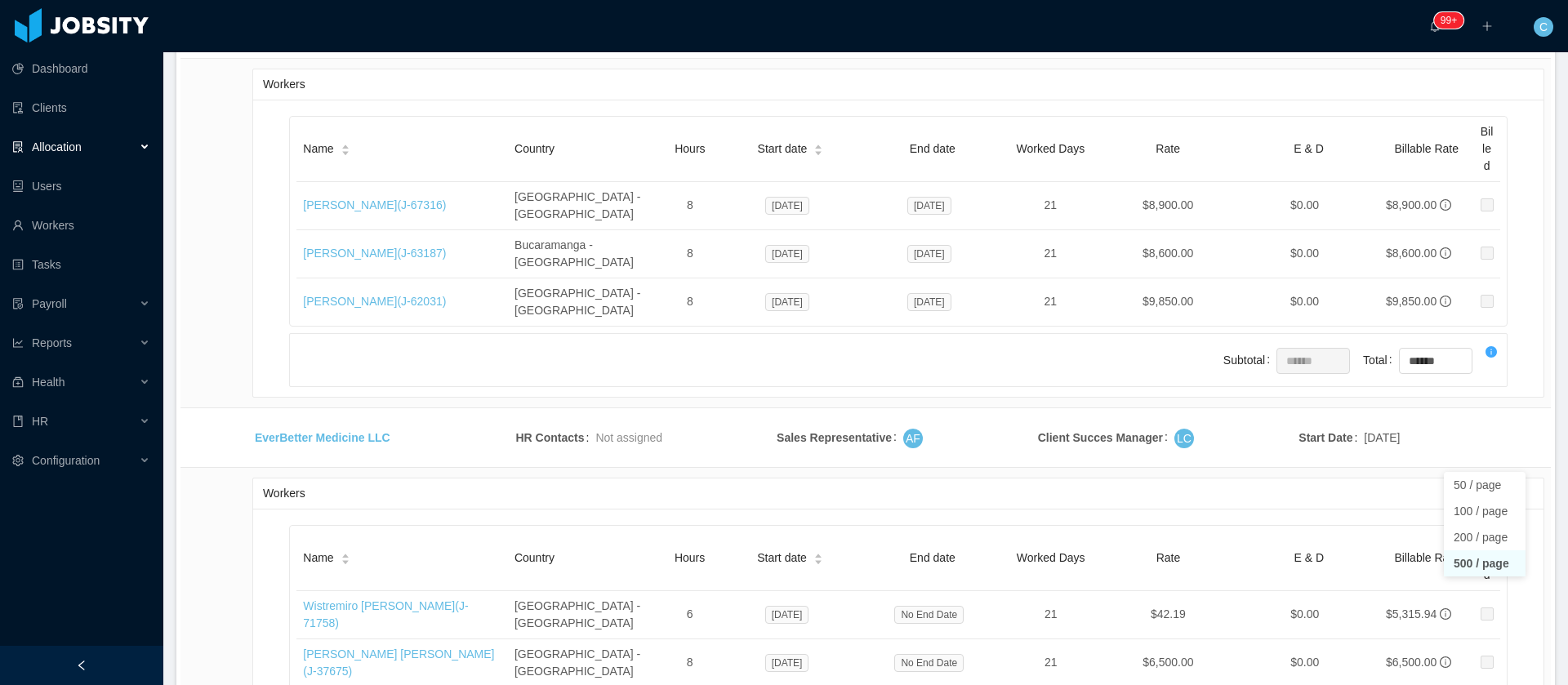
click at [1479, 564] on li "500 / page" at bounding box center [1484, 563] width 81 height 27
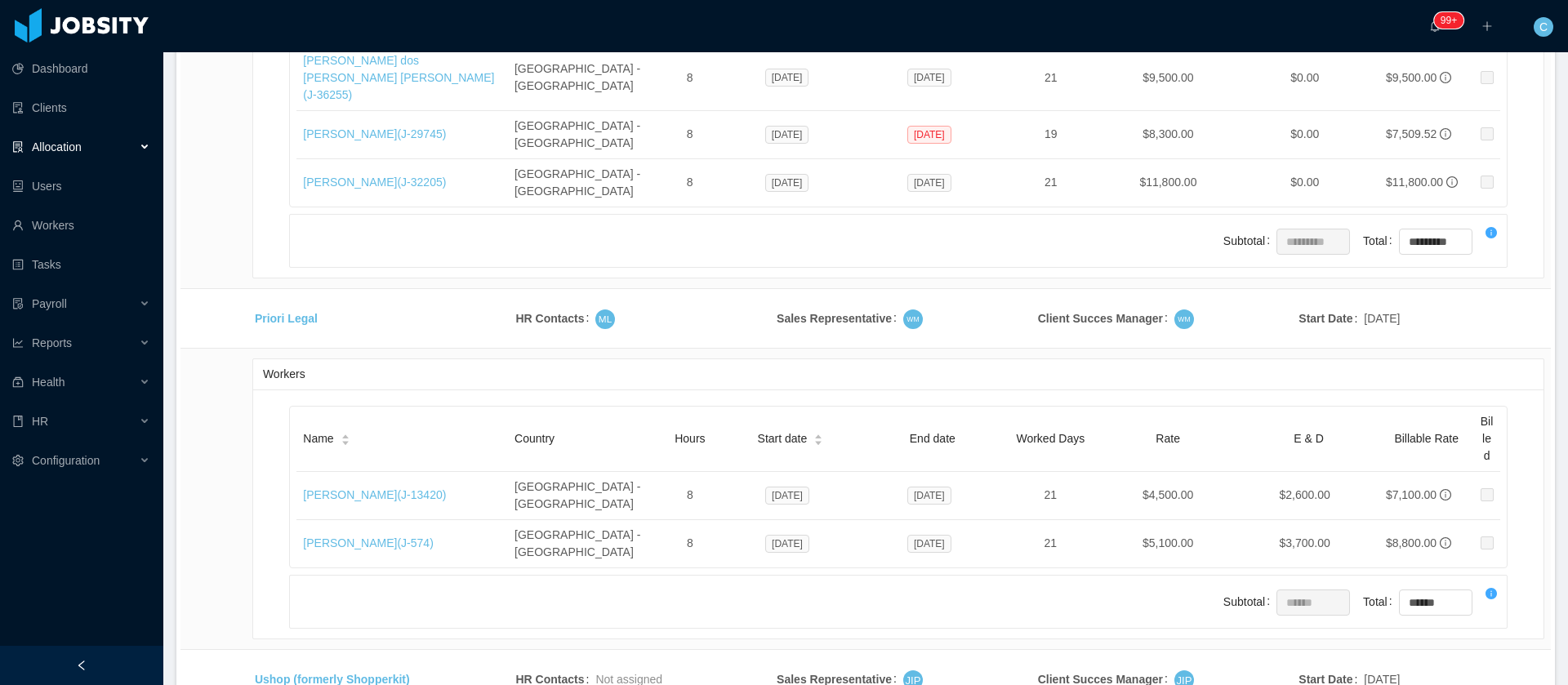
scroll to position [0, 0]
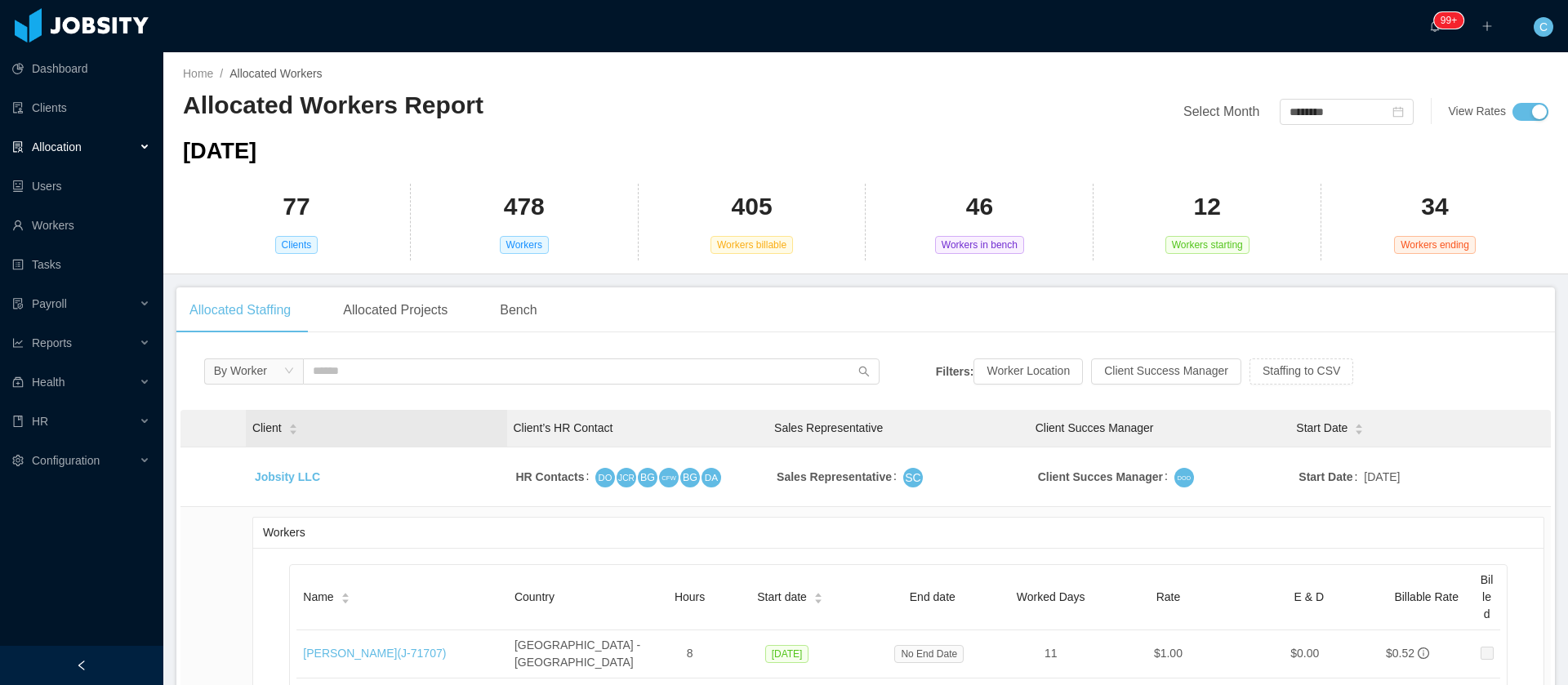
click at [271, 432] on span "Client" at bounding box center [267, 428] width 29 height 17
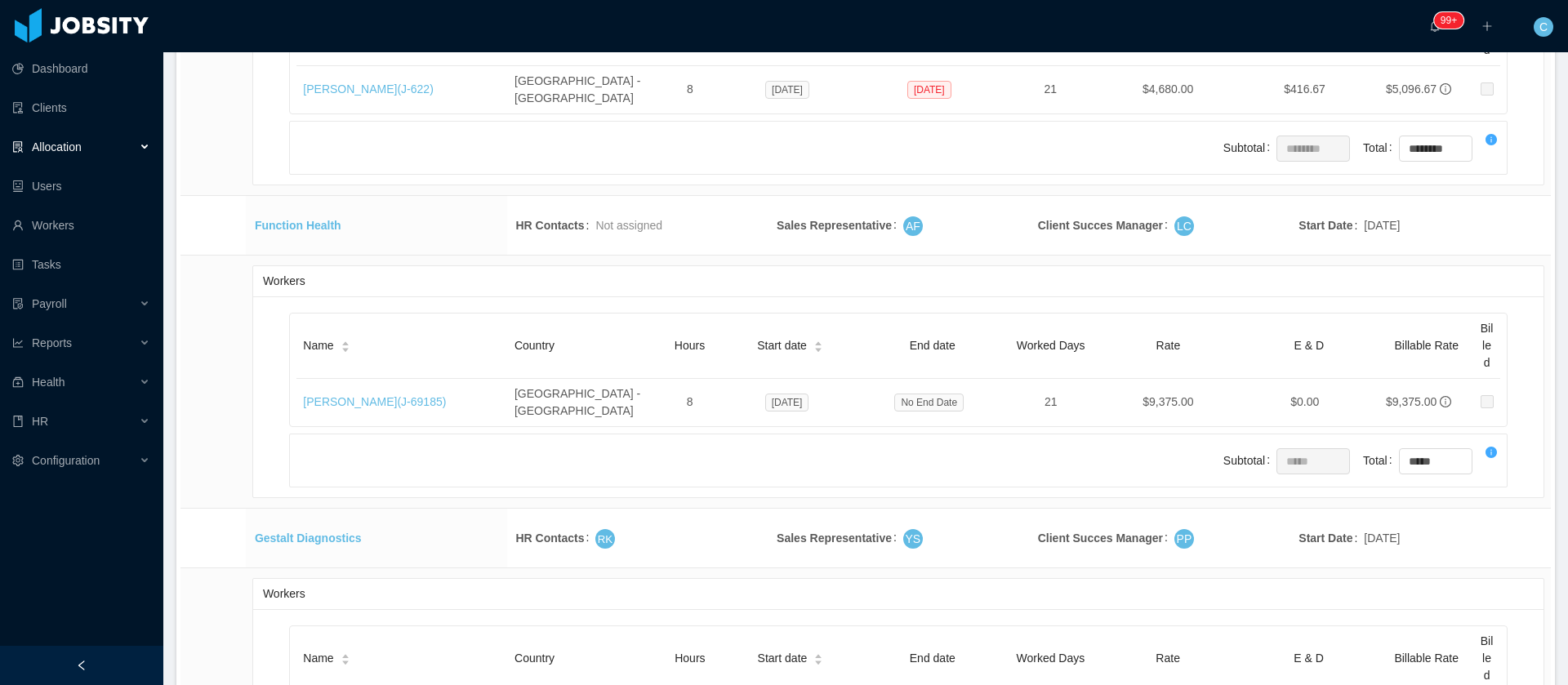
scroll to position [15815, 0]
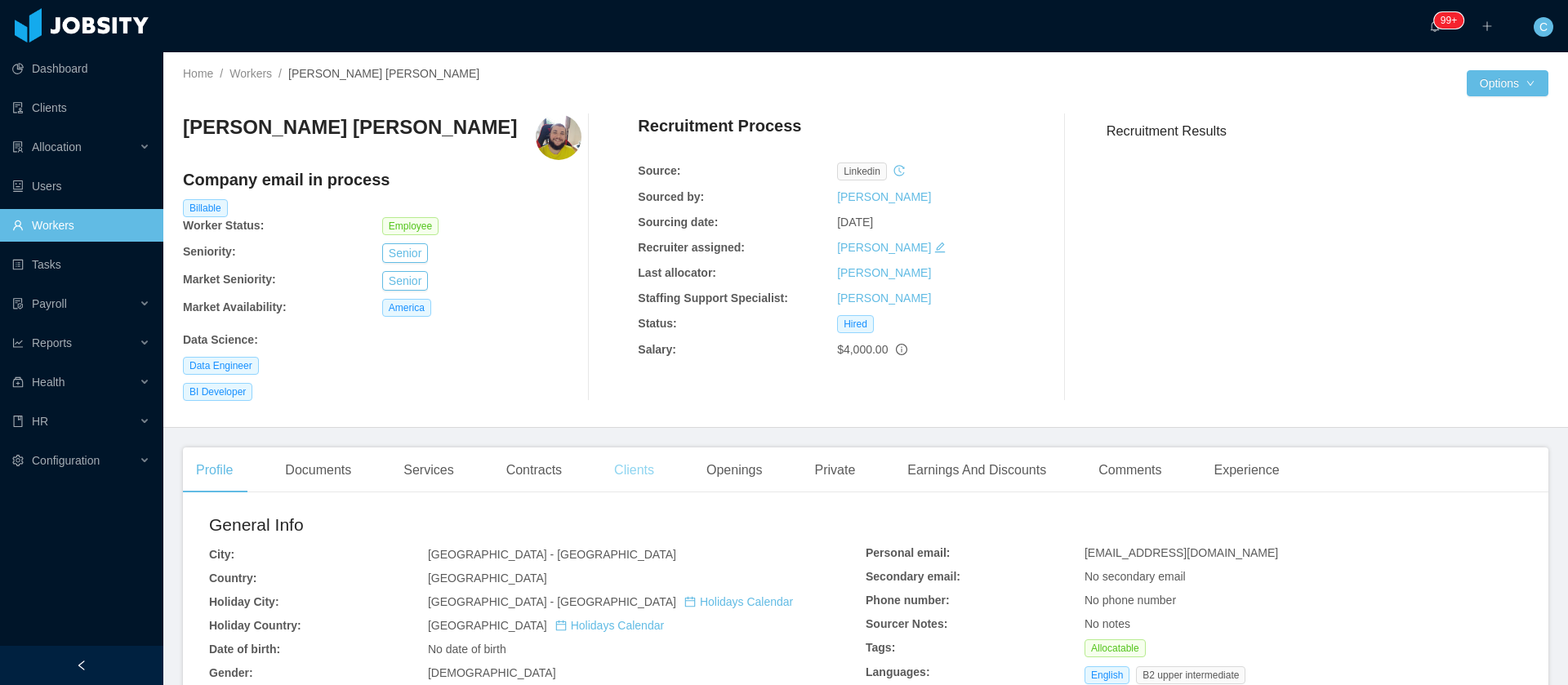
click at [645, 468] on div "Clients" at bounding box center [634, 469] width 66 height 45
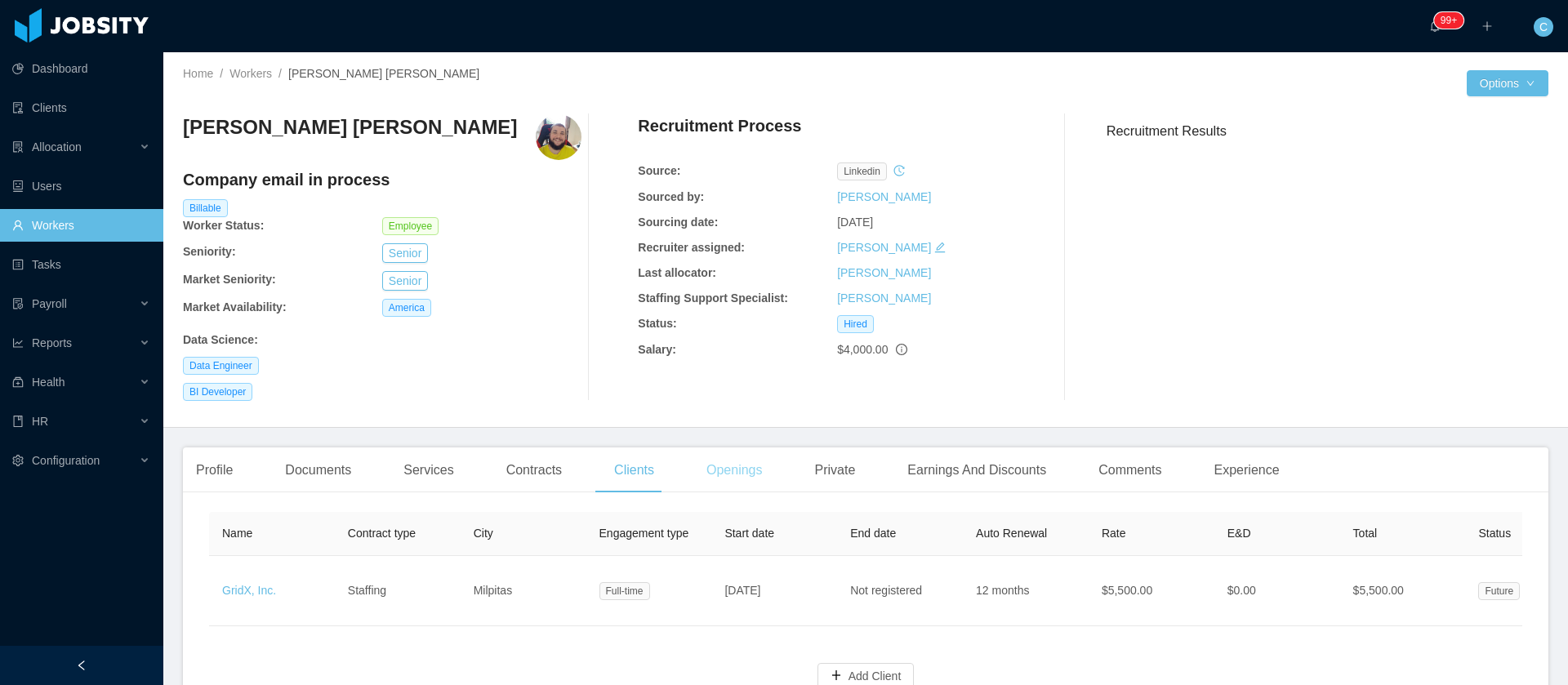
click at [741, 463] on div "Openings" at bounding box center [734, 469] width 82 height 45
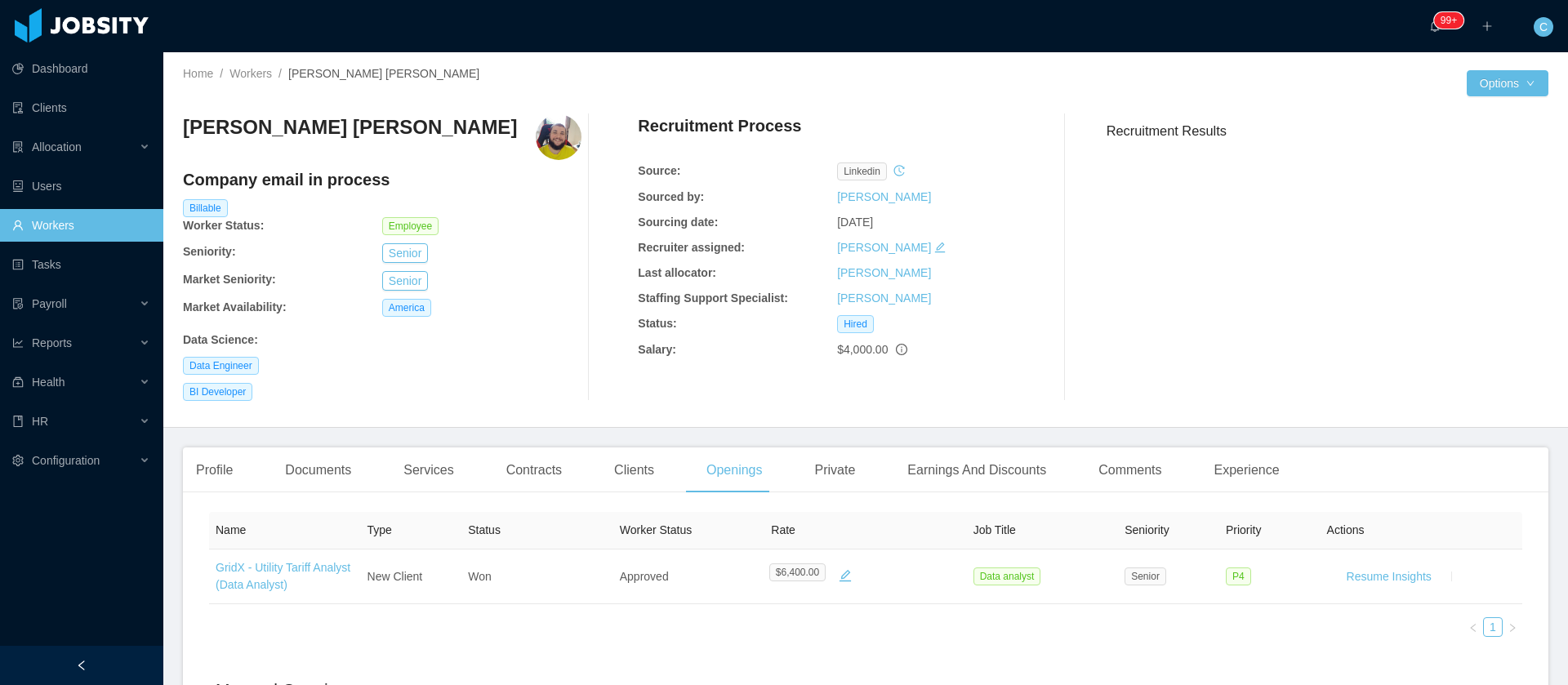
click at [464, 363] on div "Data Engineer" at bounding box center [382, 366] width 398 height 18
click at [611, 481] on div "Clients" at bounding box center [634, 469] width 66 height 45
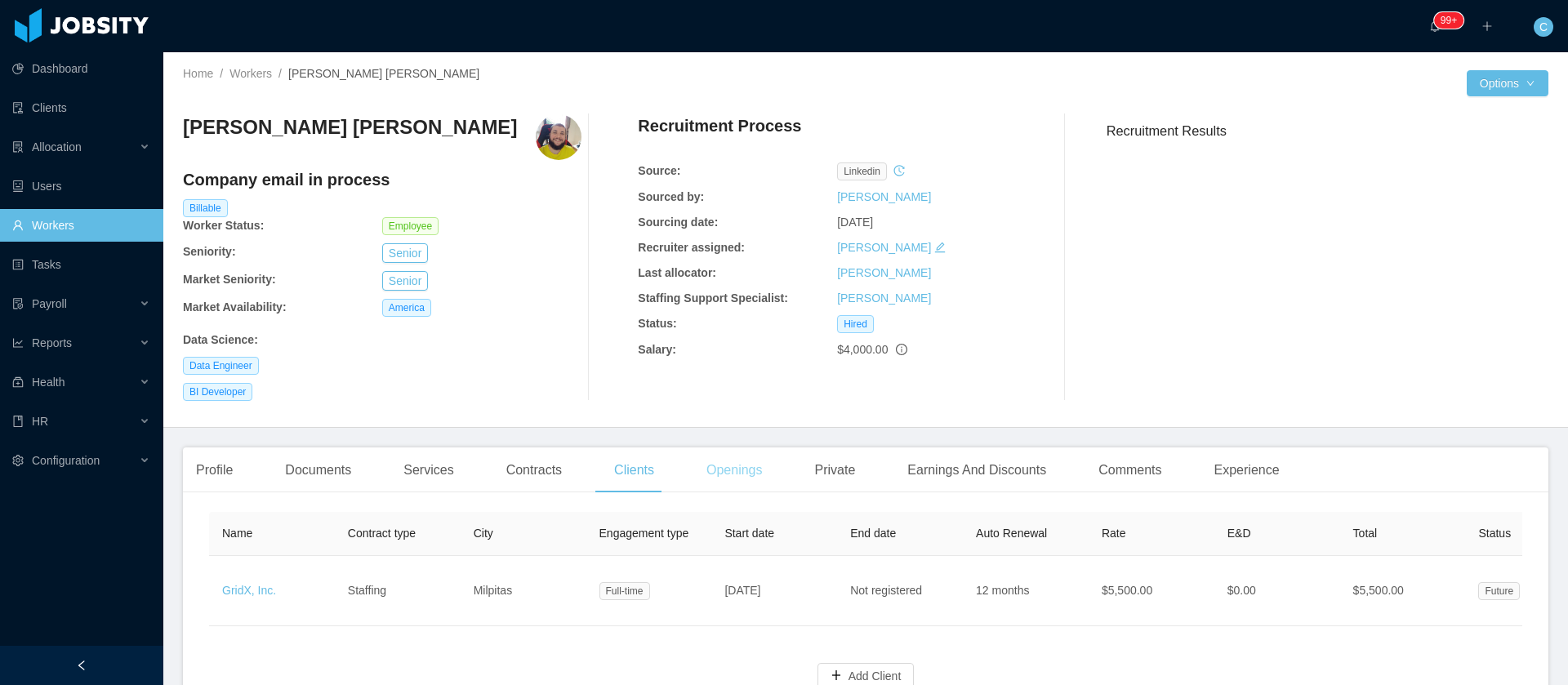
click at [721, 479] on div "Openings" at bounding box center [734, 469] width 82 height 45
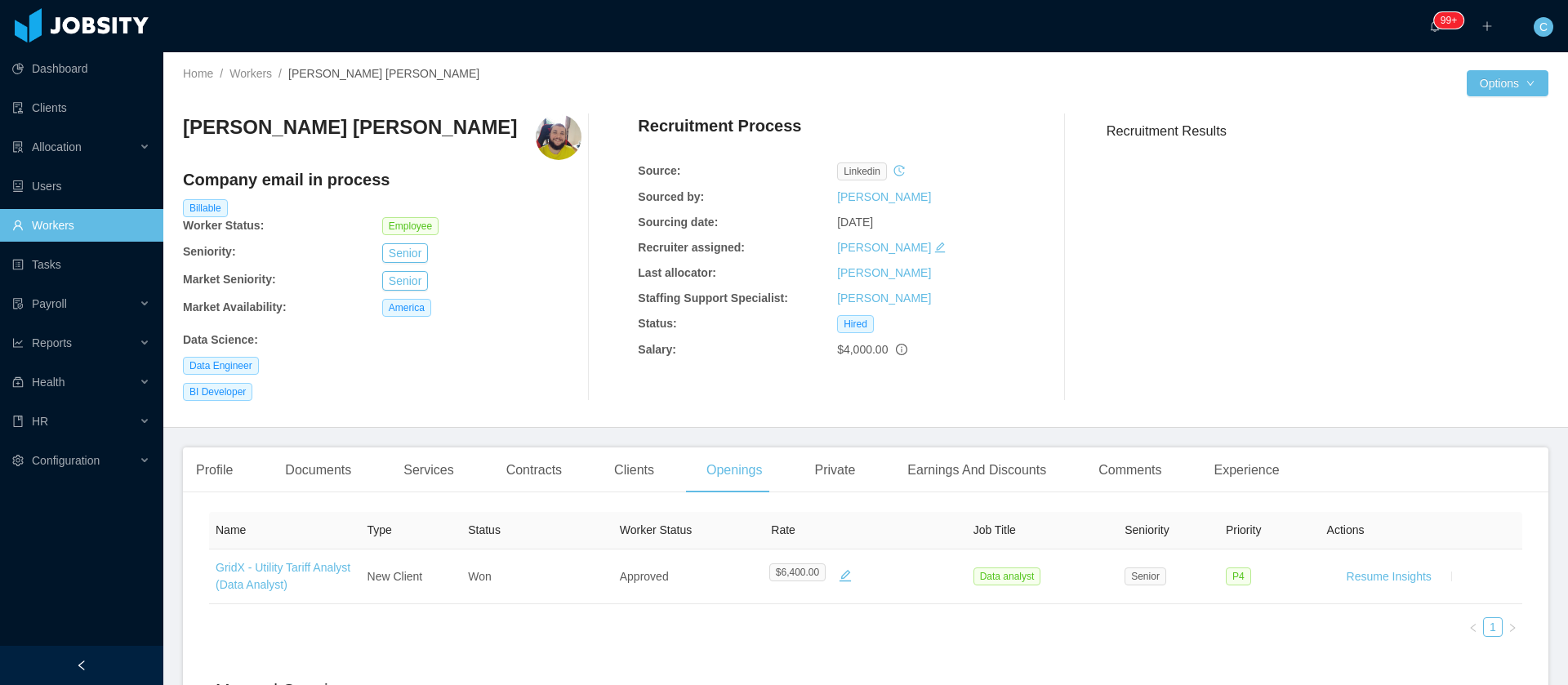
click at [273, 188] on h4 "Company email in process" at bounding box center [382, 179] width 398 height 23
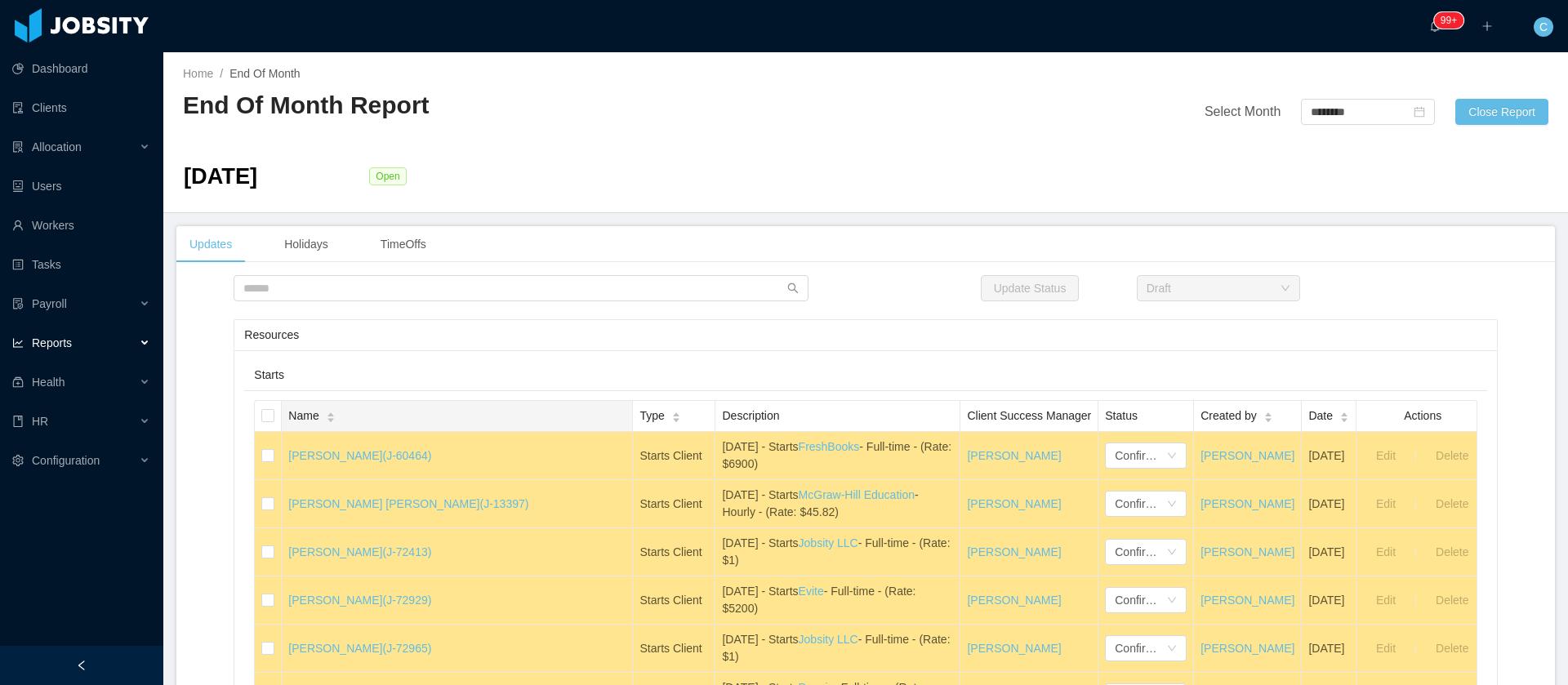
click at [318, 414] on span "Name" at bounding box center [303, 416] width 30 height 17
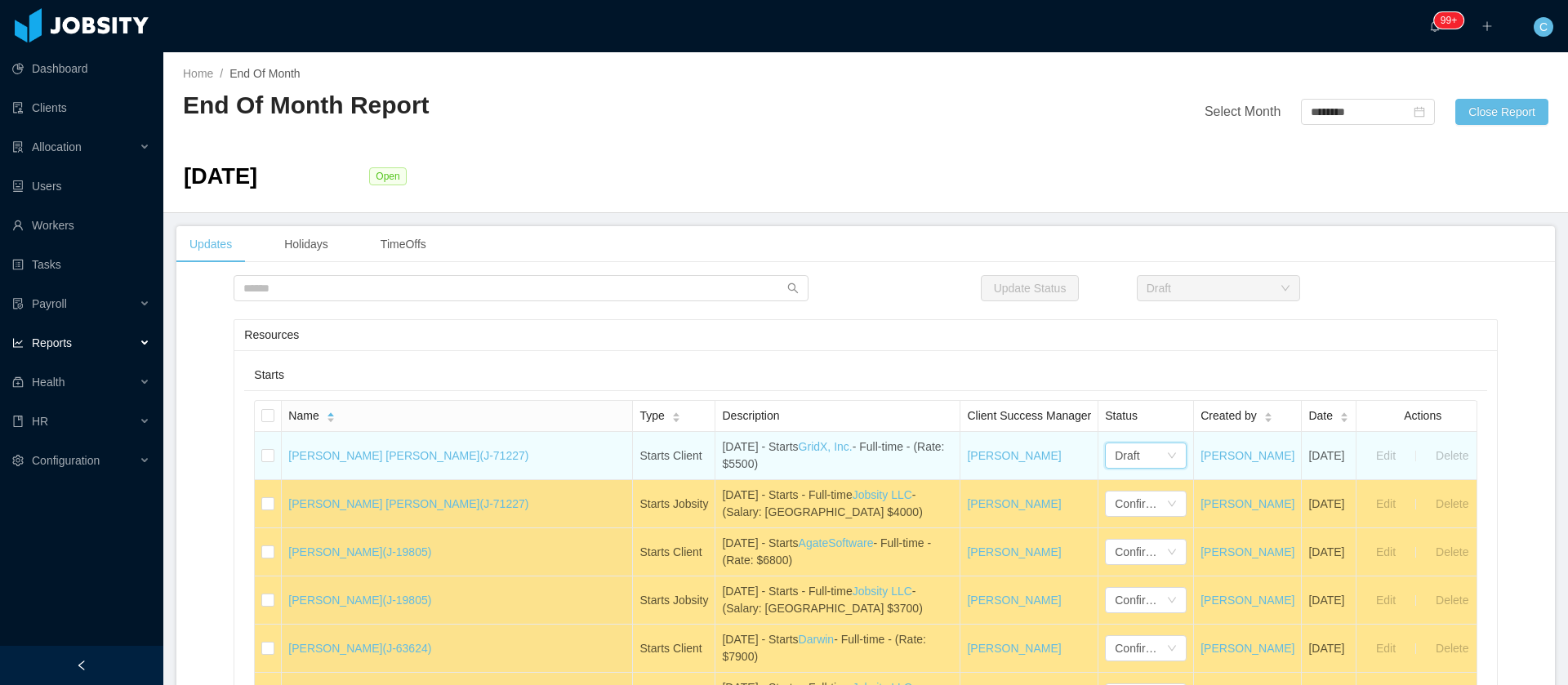
click at [1114, 460] on div "Draft" at bounding box center [1140, 456] width 51 height 25
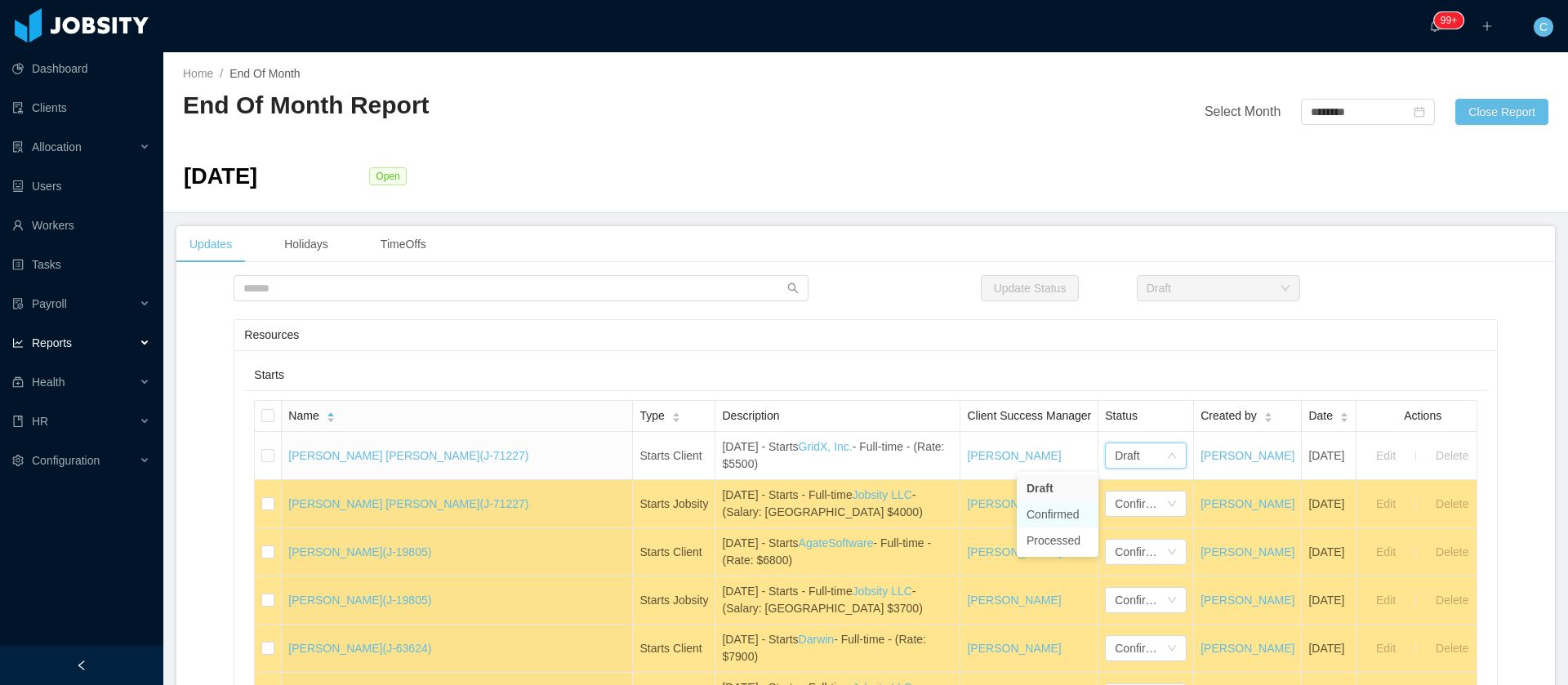
click at [1052, 518] on li "Confirmed" at bounding box center [1057, 514] width 81 height 27
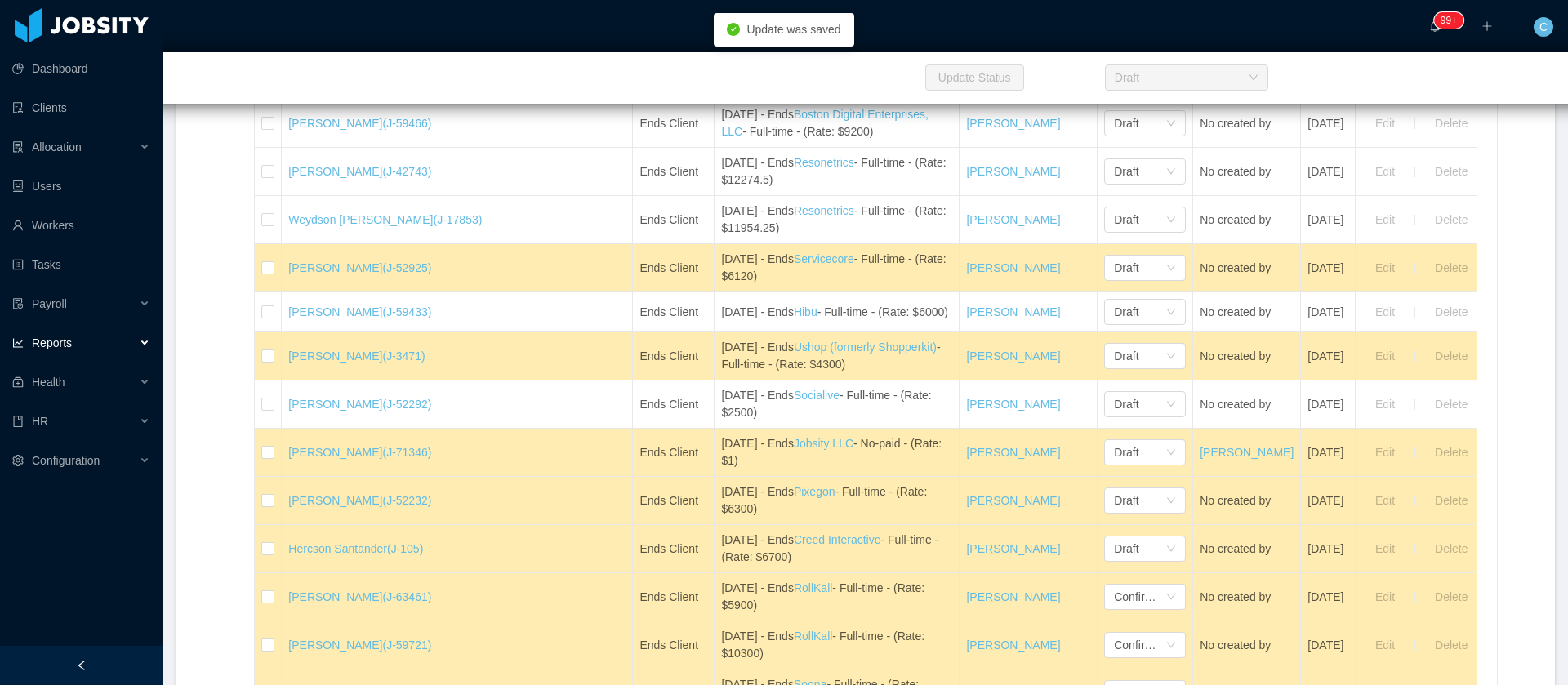
scroll to position [1592, 0]
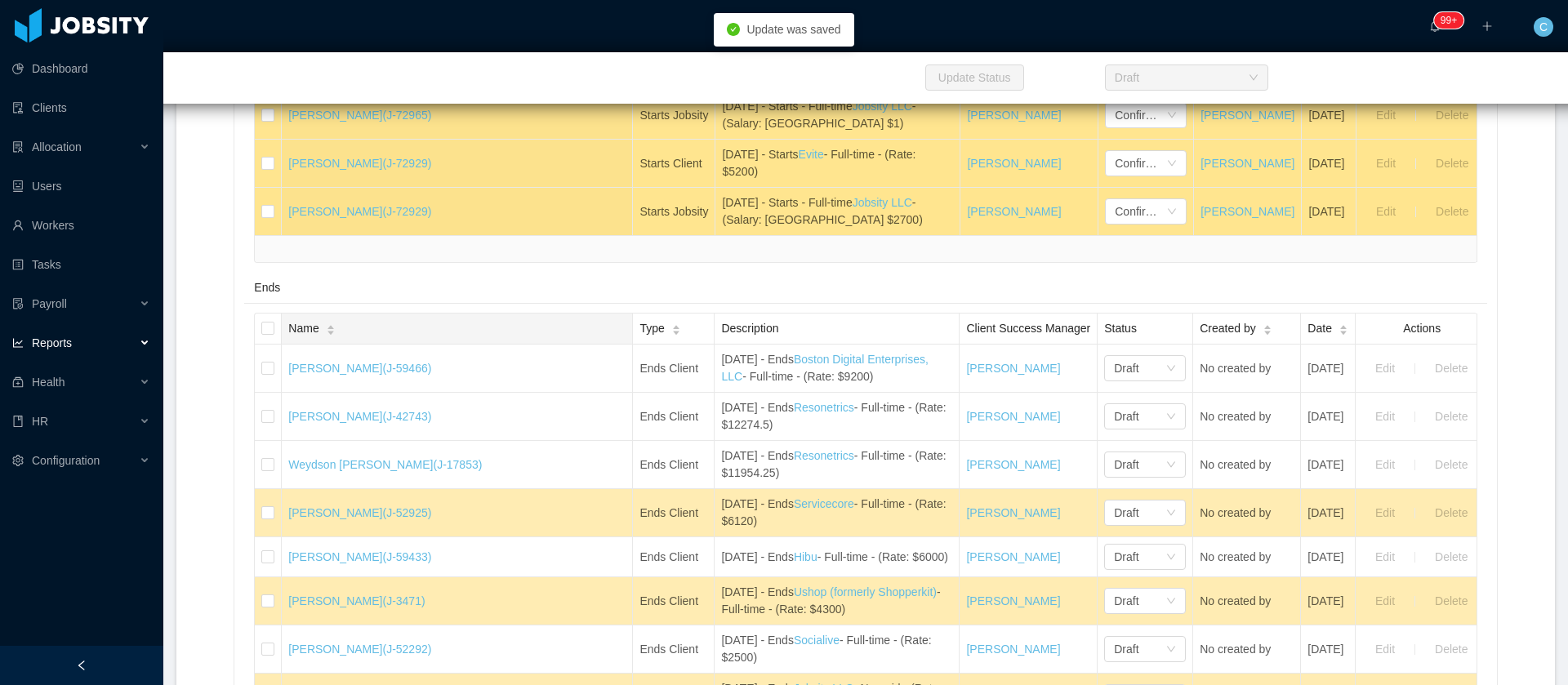
click at [319, 337] on span "Name" at bounding box center [303, 329] width 30 height 17
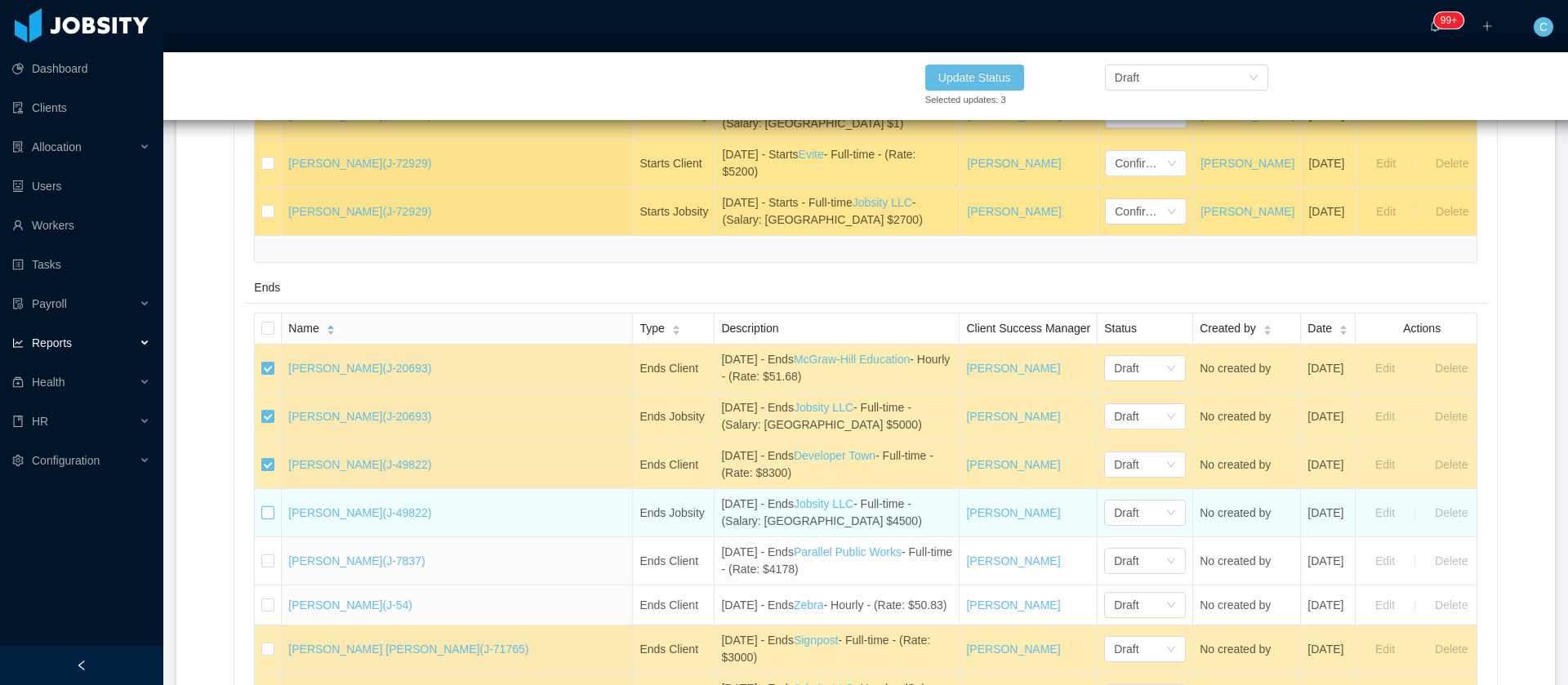
click at [269, 521] on label at bounding box center [267, 513] width 13 height 17
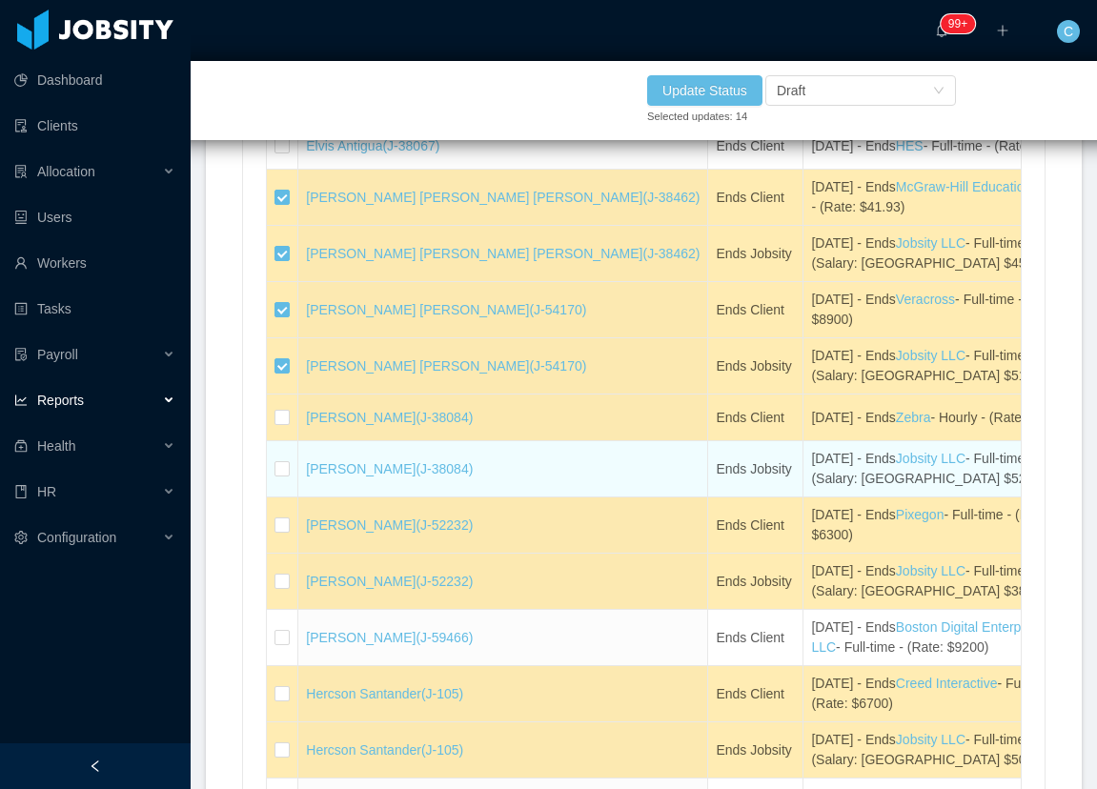
scroll to position [3003, 0]
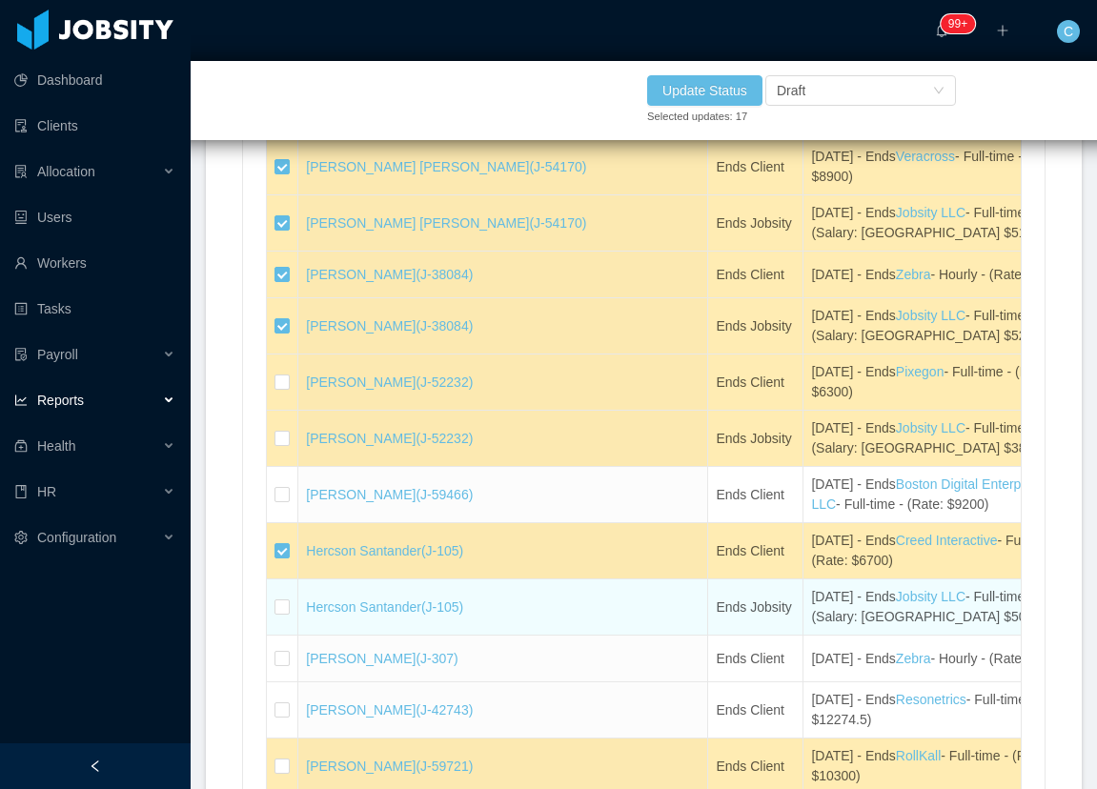
click at [280, 636] on td at bounding box center [282, 608] width 31 height 56
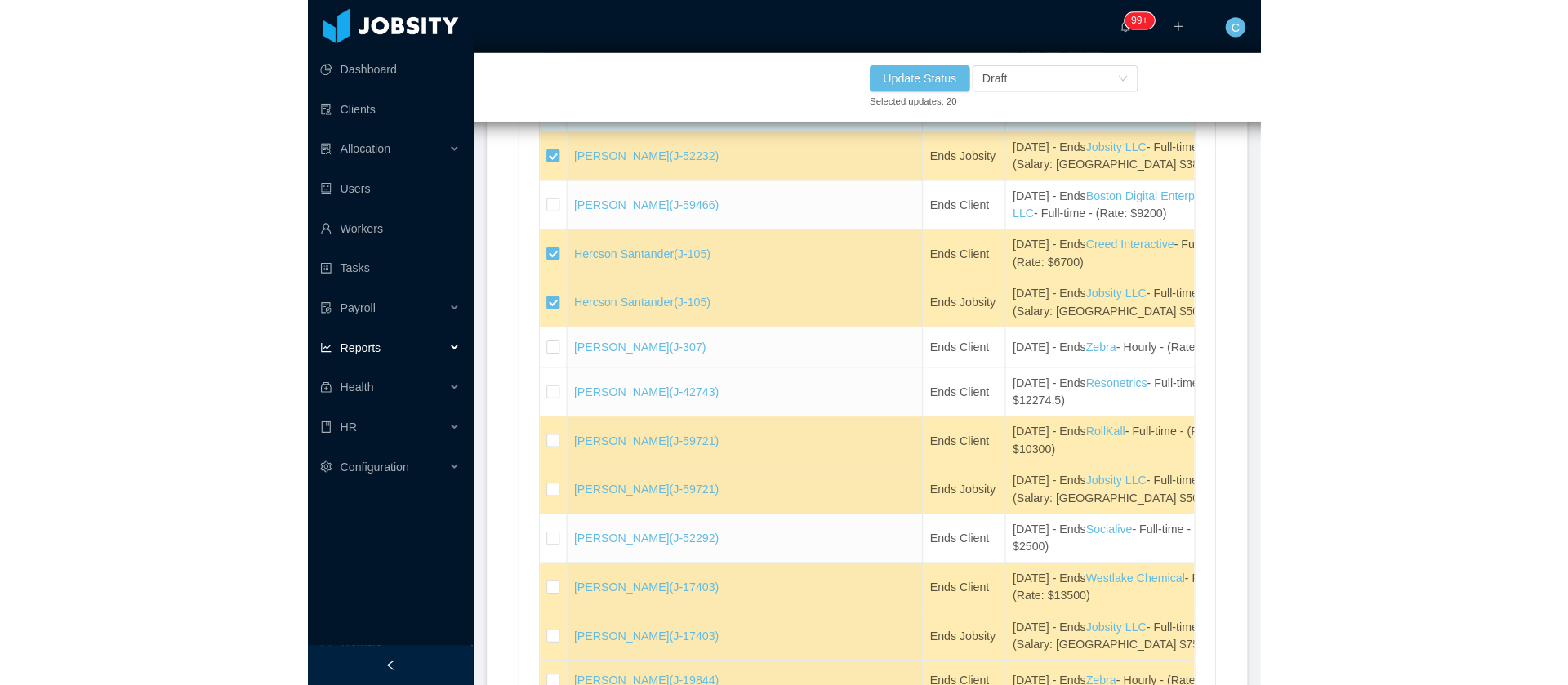
scroll to position [2816, 0]
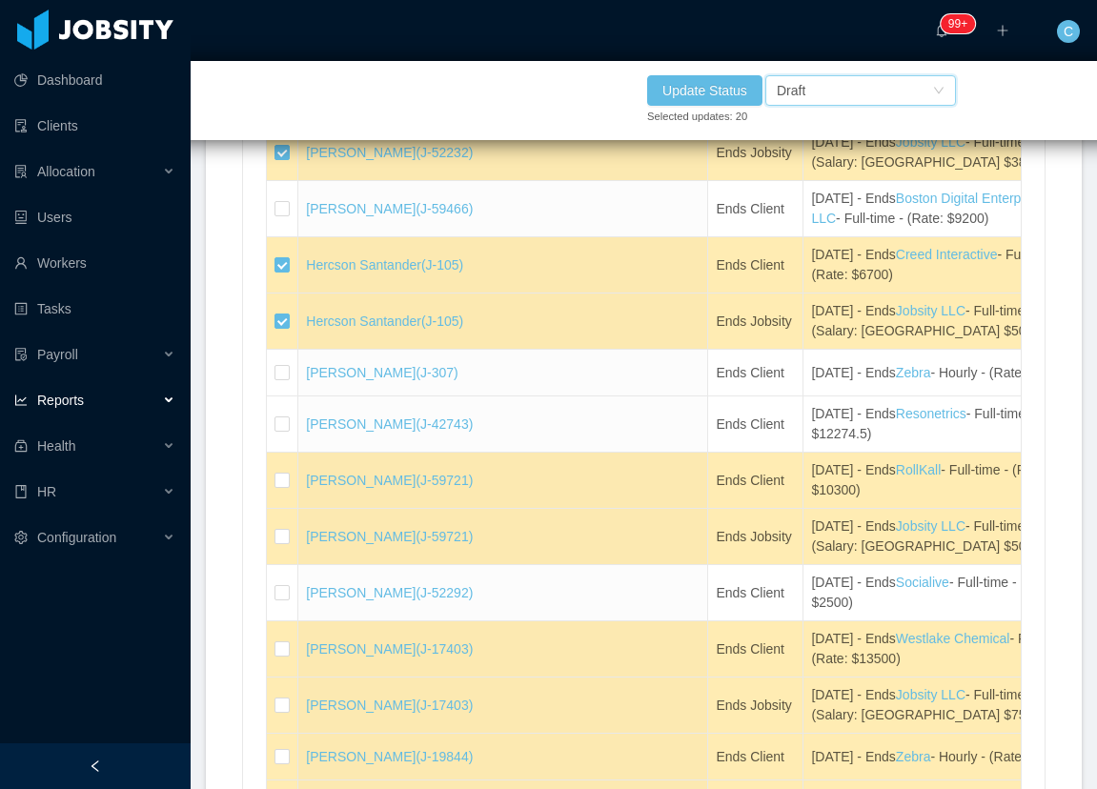
click at [806, 81] on div "Draft" at bounding box center [791, 90] width 29 height 29
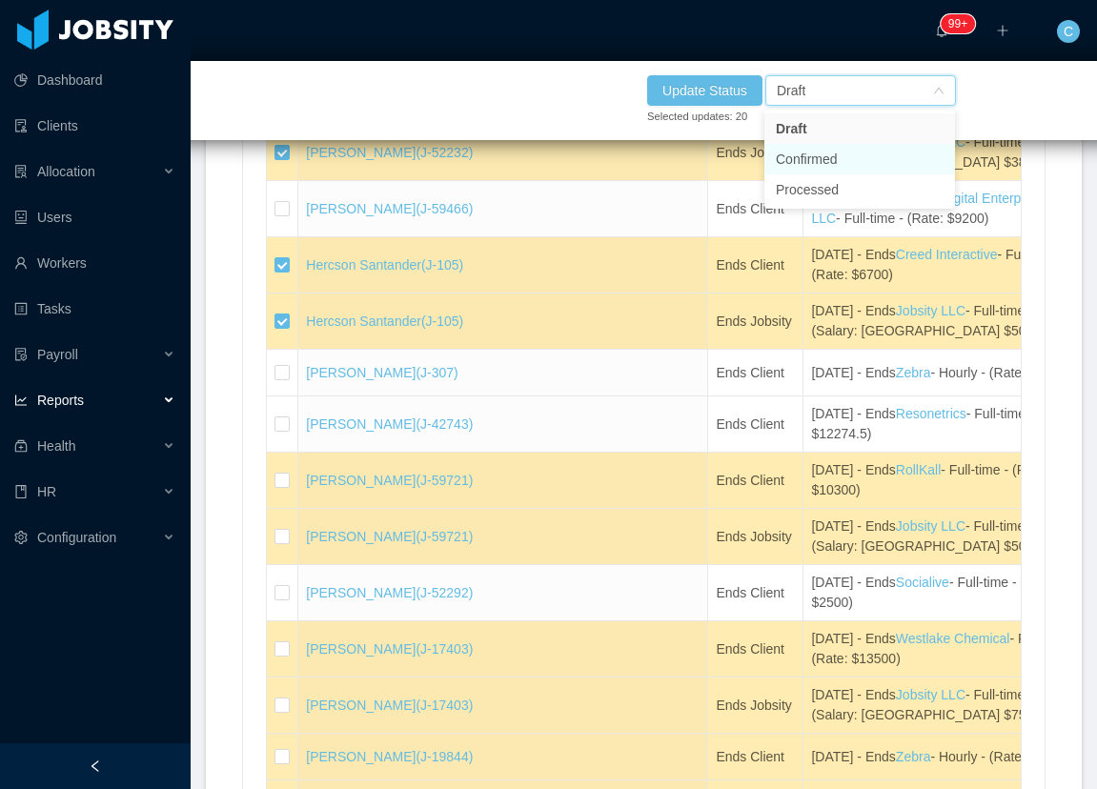
click at [809, 159] on li "Confirmed" at bounding box center [860, 159] width 191 height 31
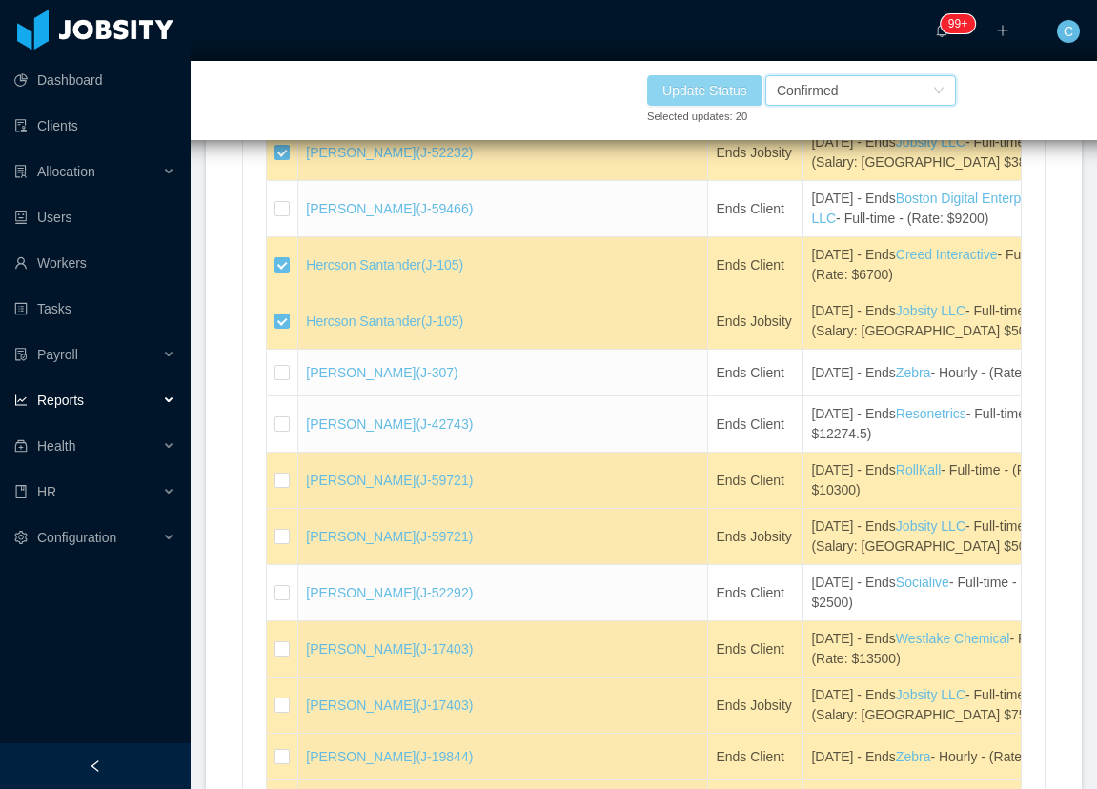
click at [687, 92] on button "Update Status" at bounding box center [704, 90] width 115 height 31
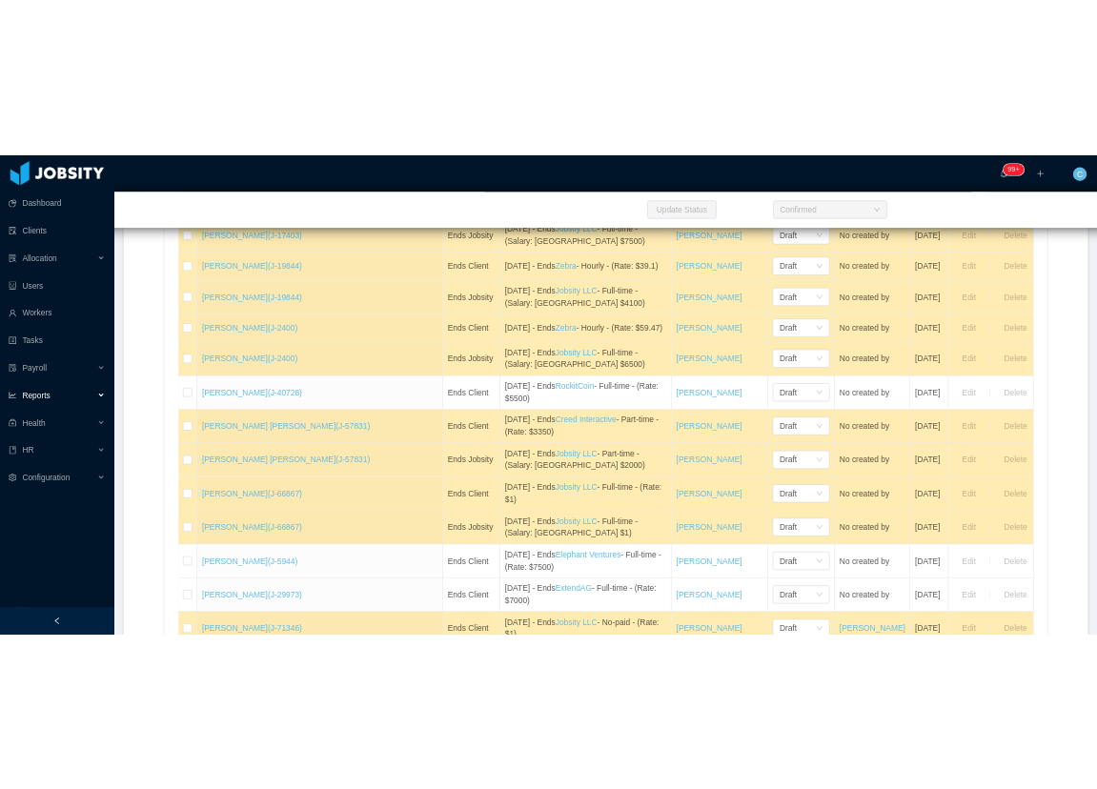
scroll to position [3718, 0]
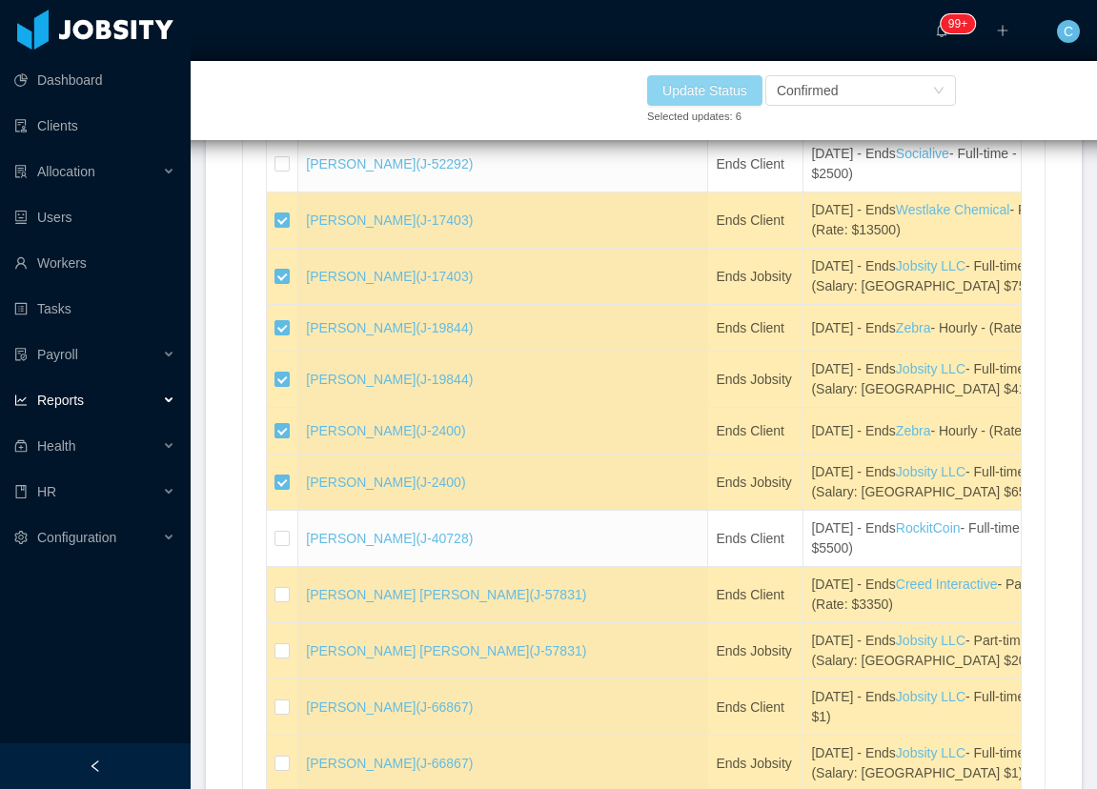
click at [721, 95] on button "Update Status" at bounding box center [704, 90] width 115 height 31
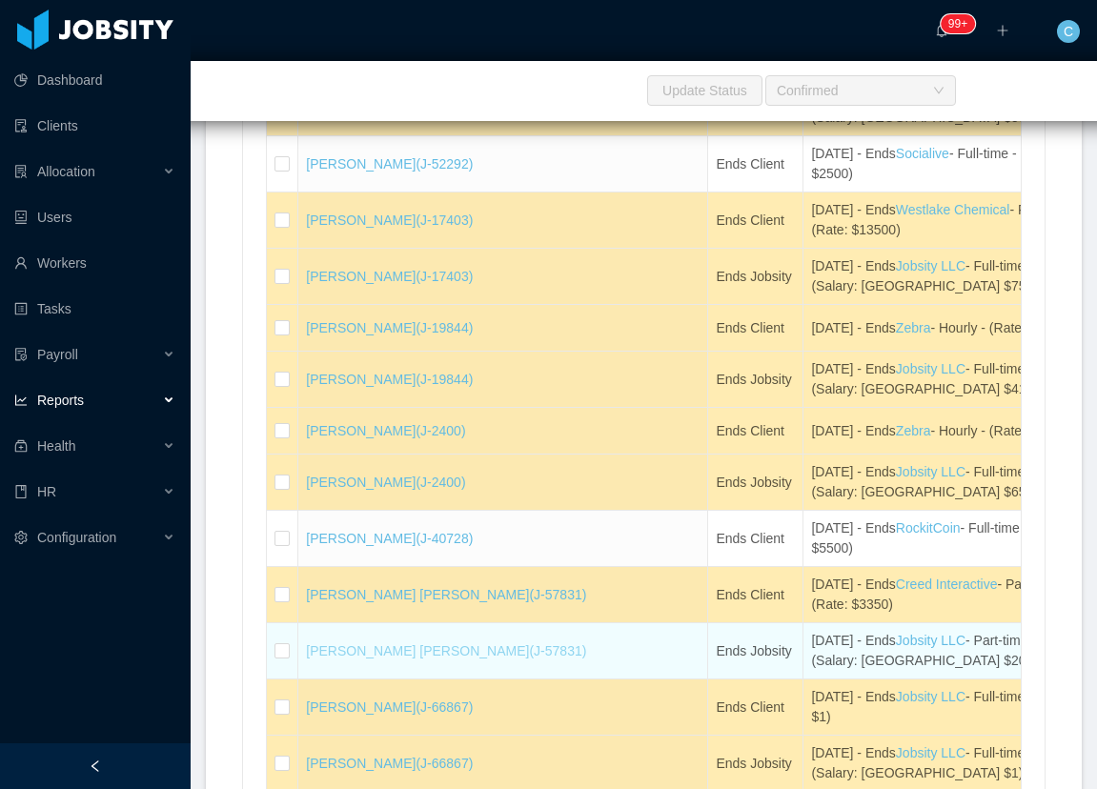
scroll to position [4005, 0]
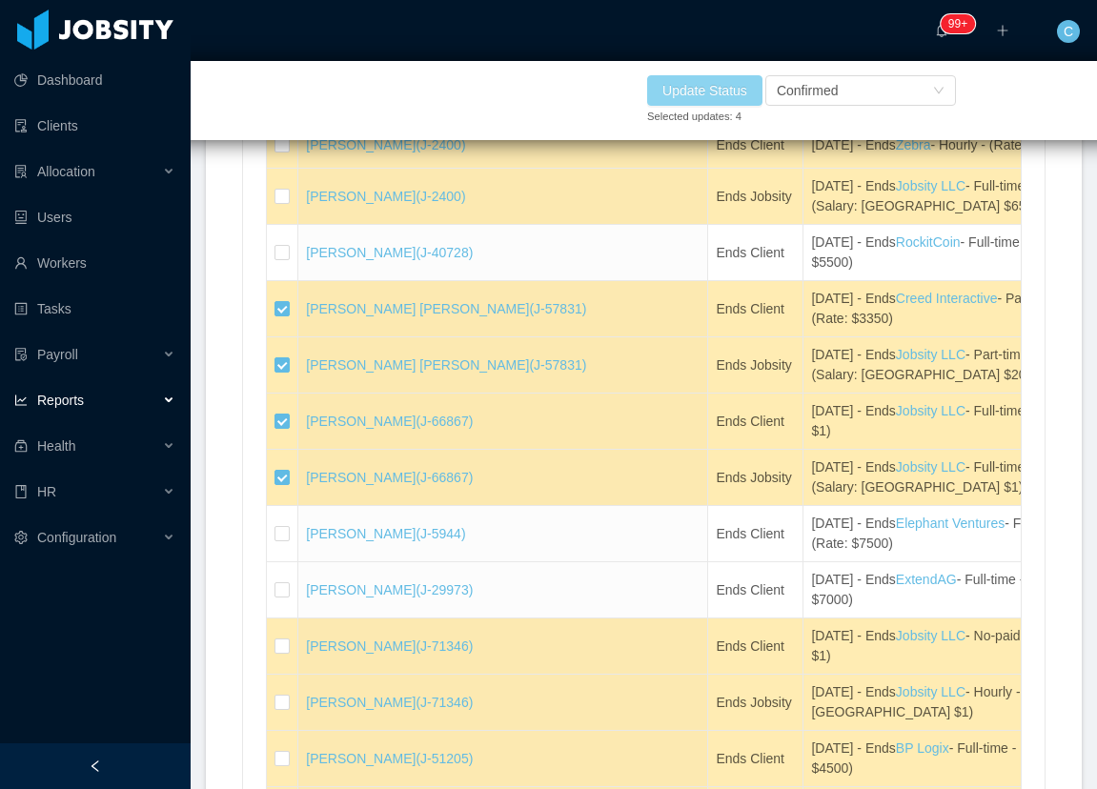
click at [726, 89] on button "Update Status" at bounding box center [704, 90] width 115 height 31
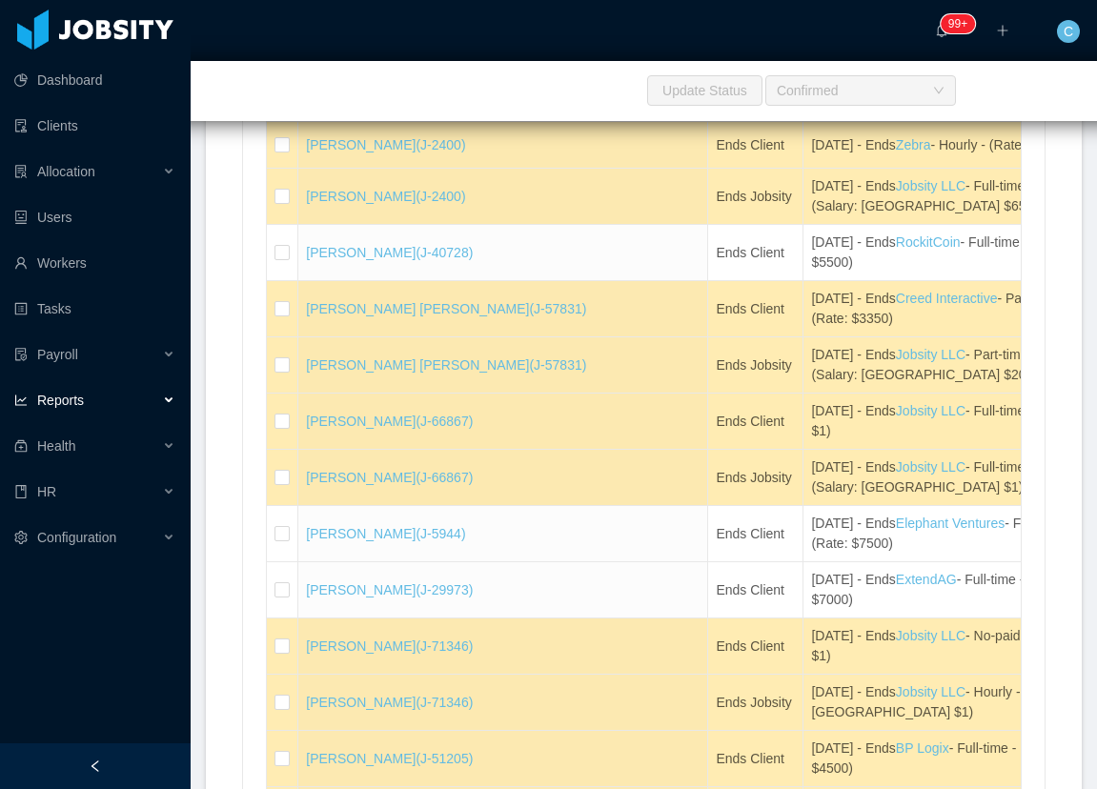
scroll to position [4434, 0]
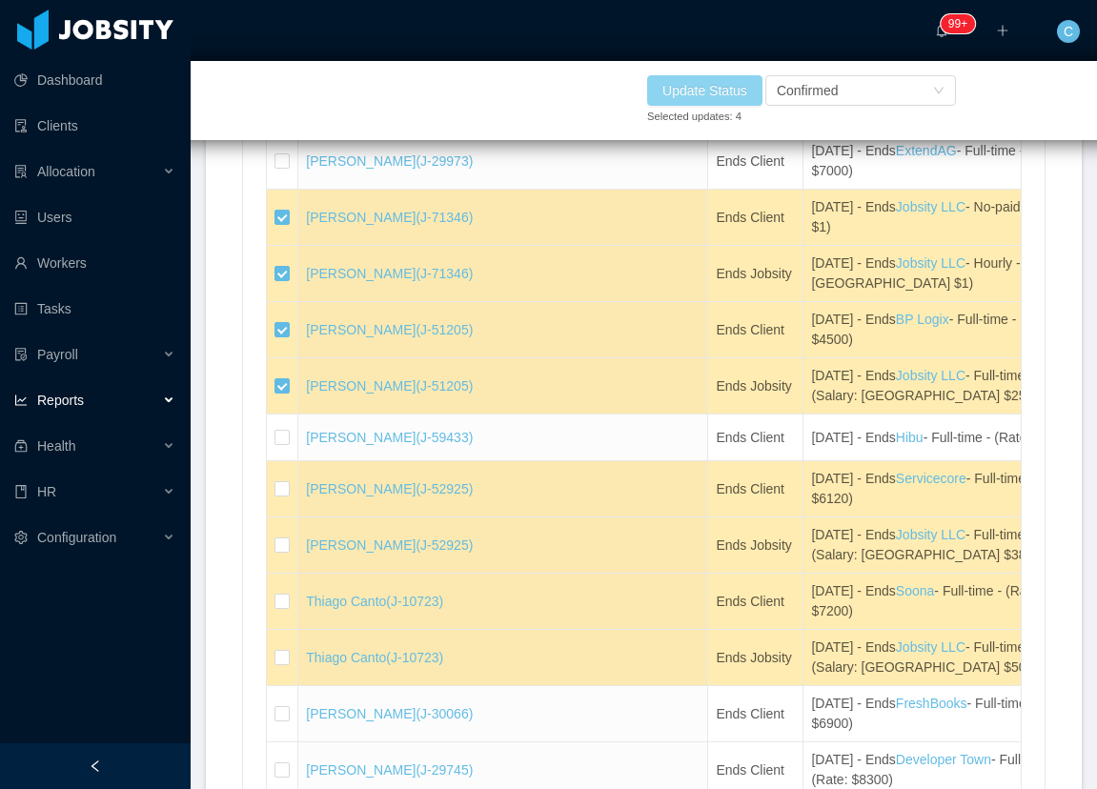
click at [727, 86] on button "Update Status" at bounding box center [704, 90] width 115 height 31
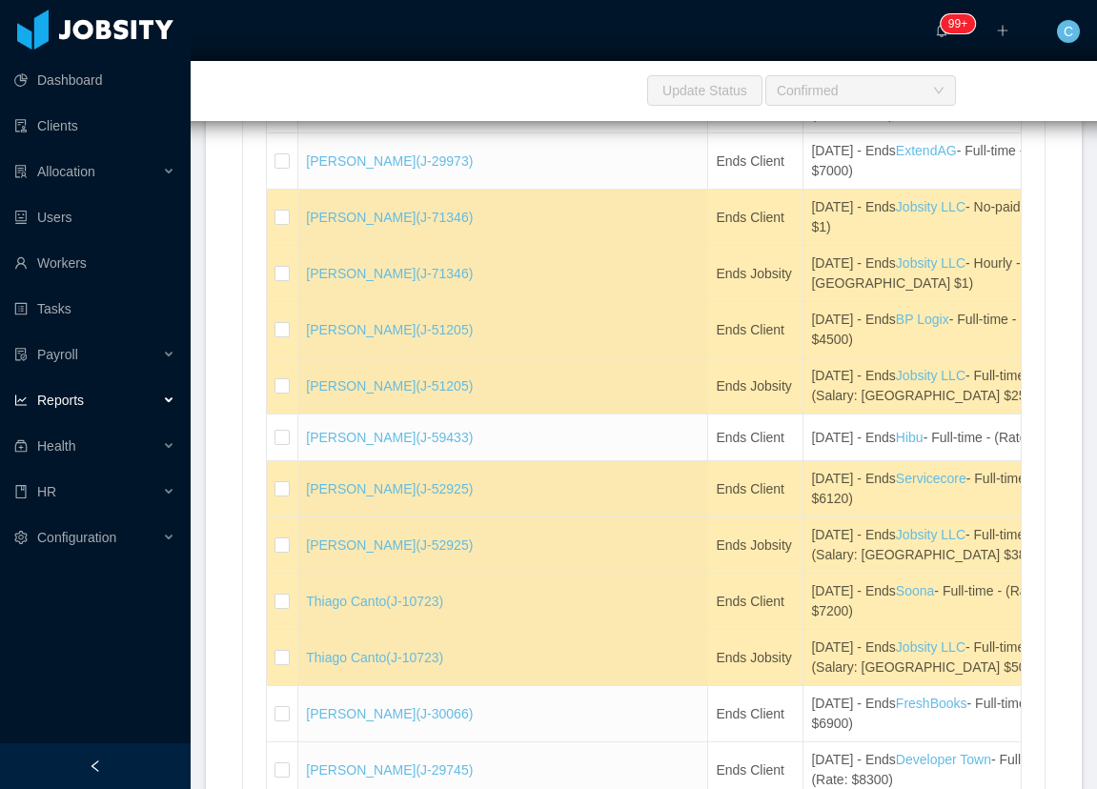
scroll to position [4720, 0]
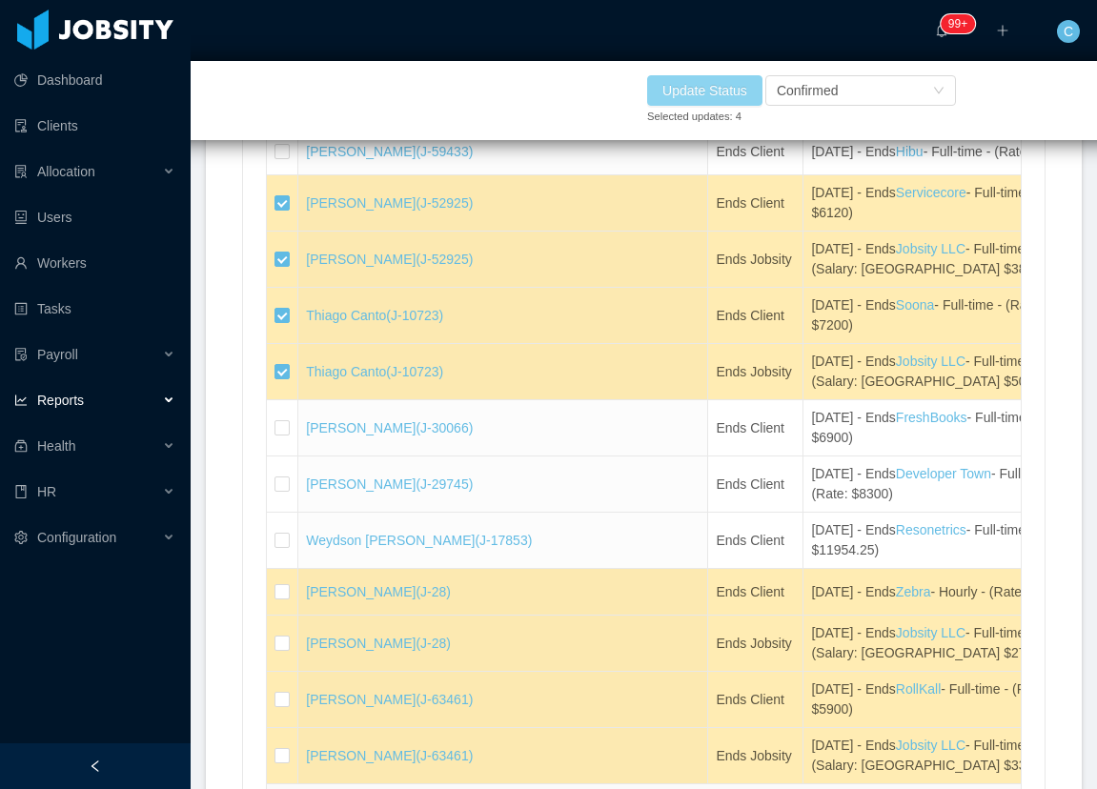
click at [676, 101] on button "Update Status" at bounding box center [704, 90] width 115 height 31
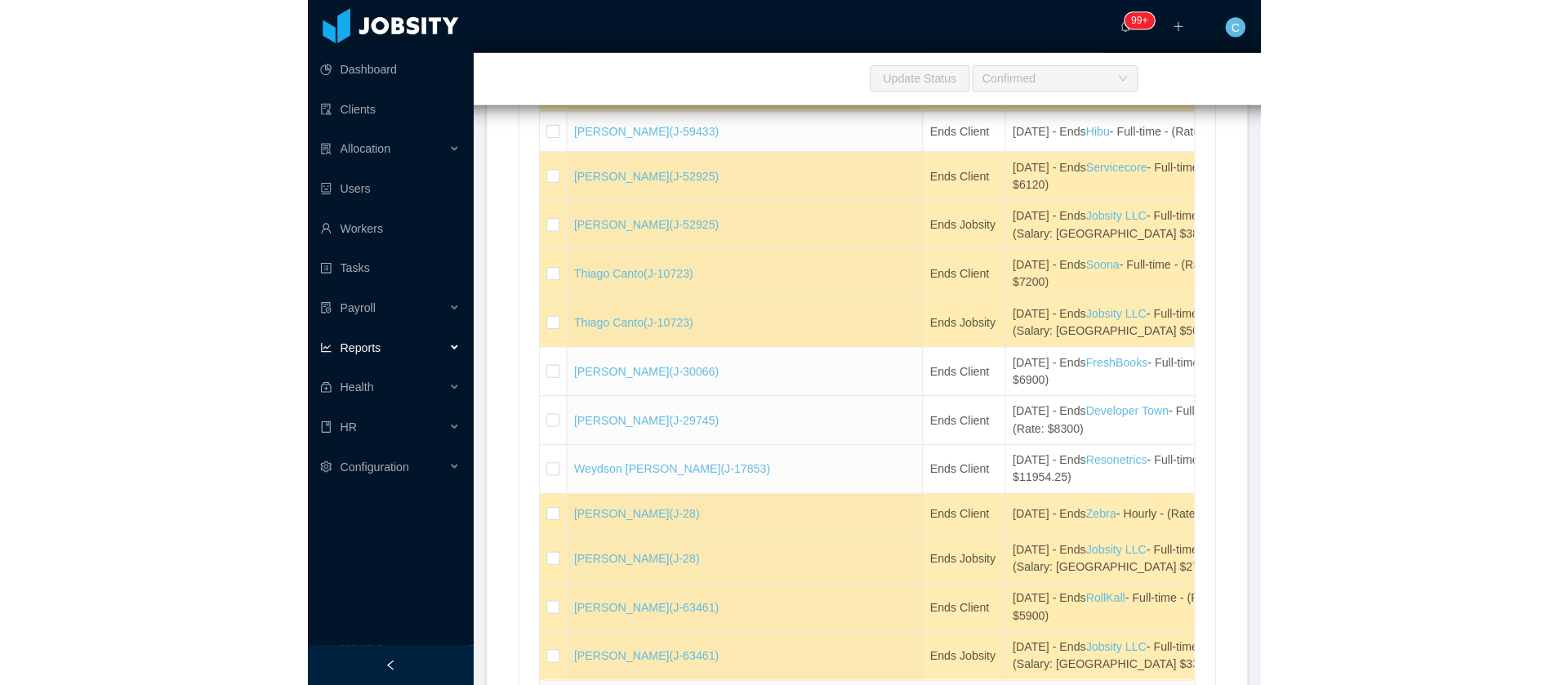
scroll to position [4286, 0]
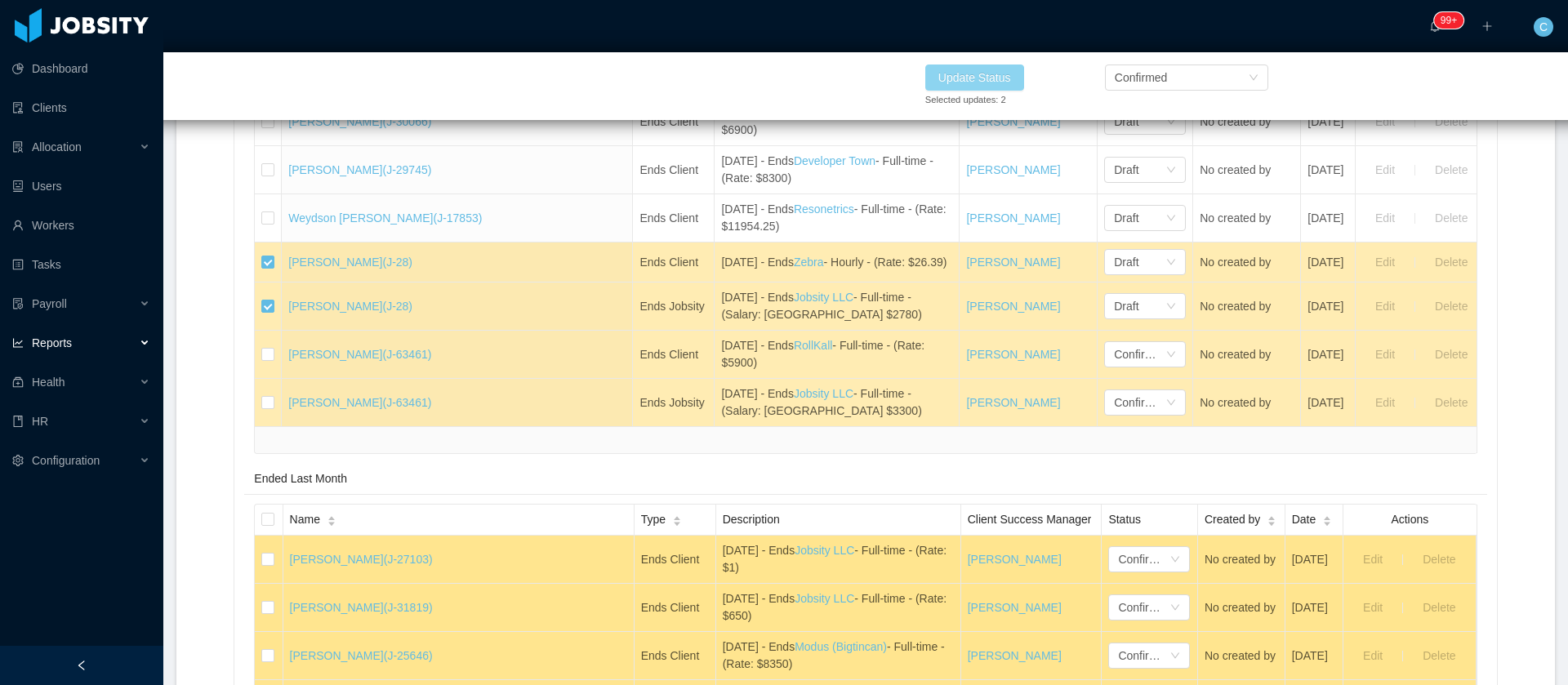
click at [937, 72] on button "Update Status" at bounding box center [974, 77] width 98 height 27
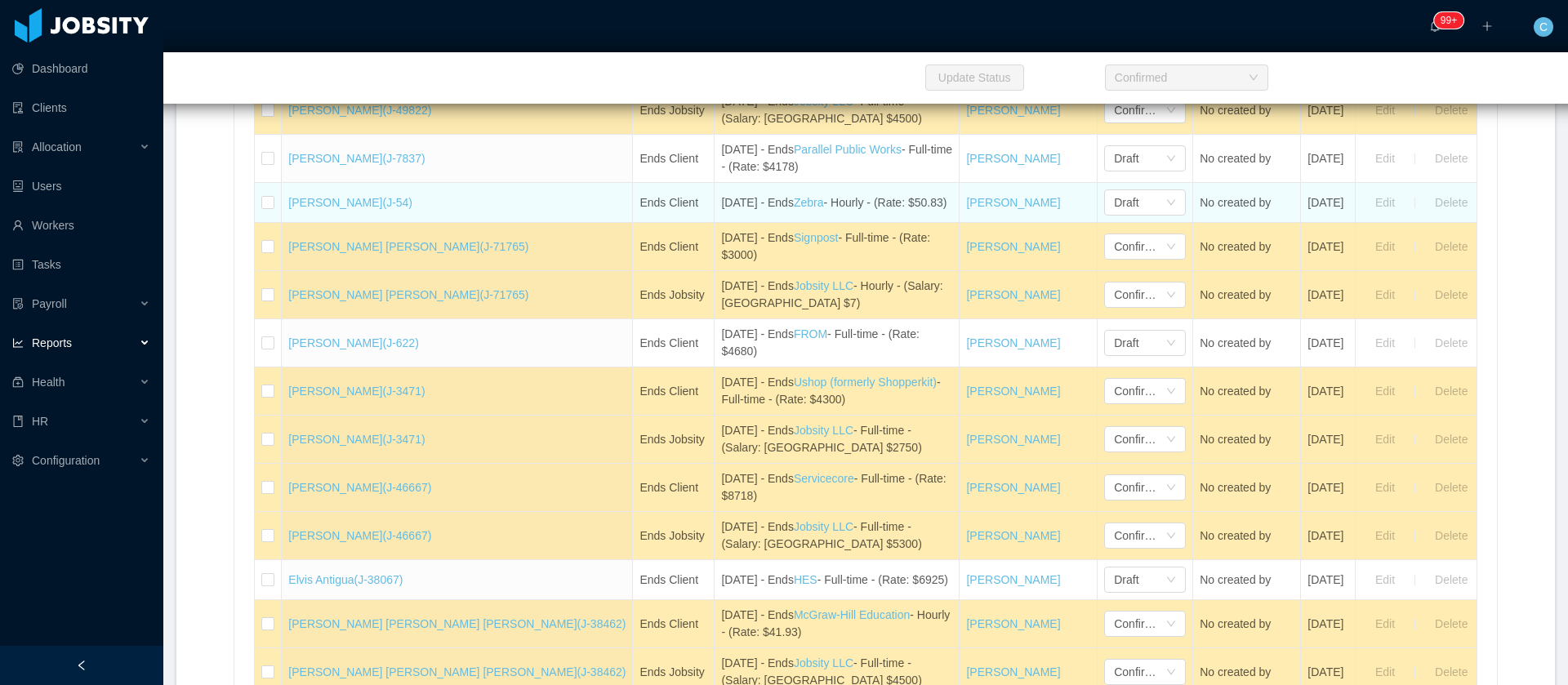
scroll to position [1959, 0]
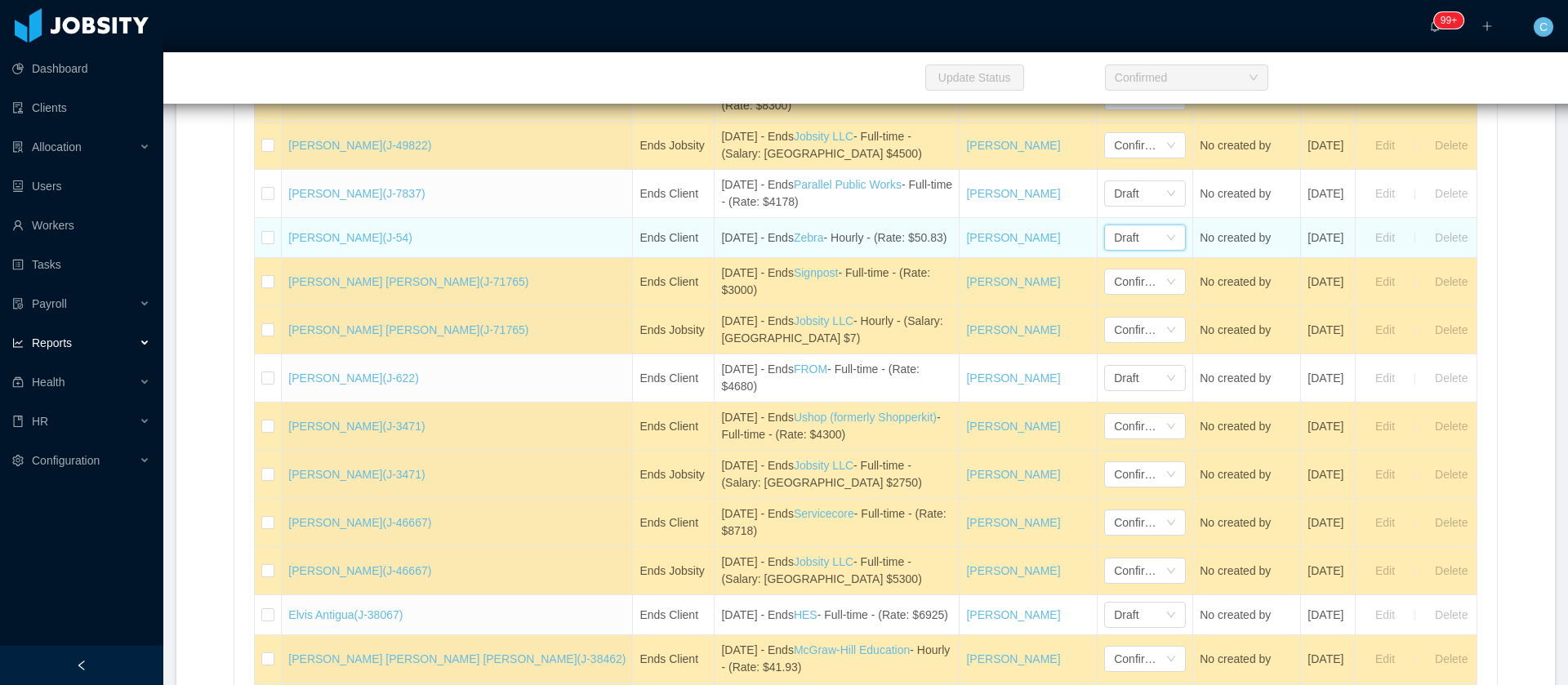
click at [1114, 250] on div "Draft" at bounding box center [1140, 237] width 51 height 25
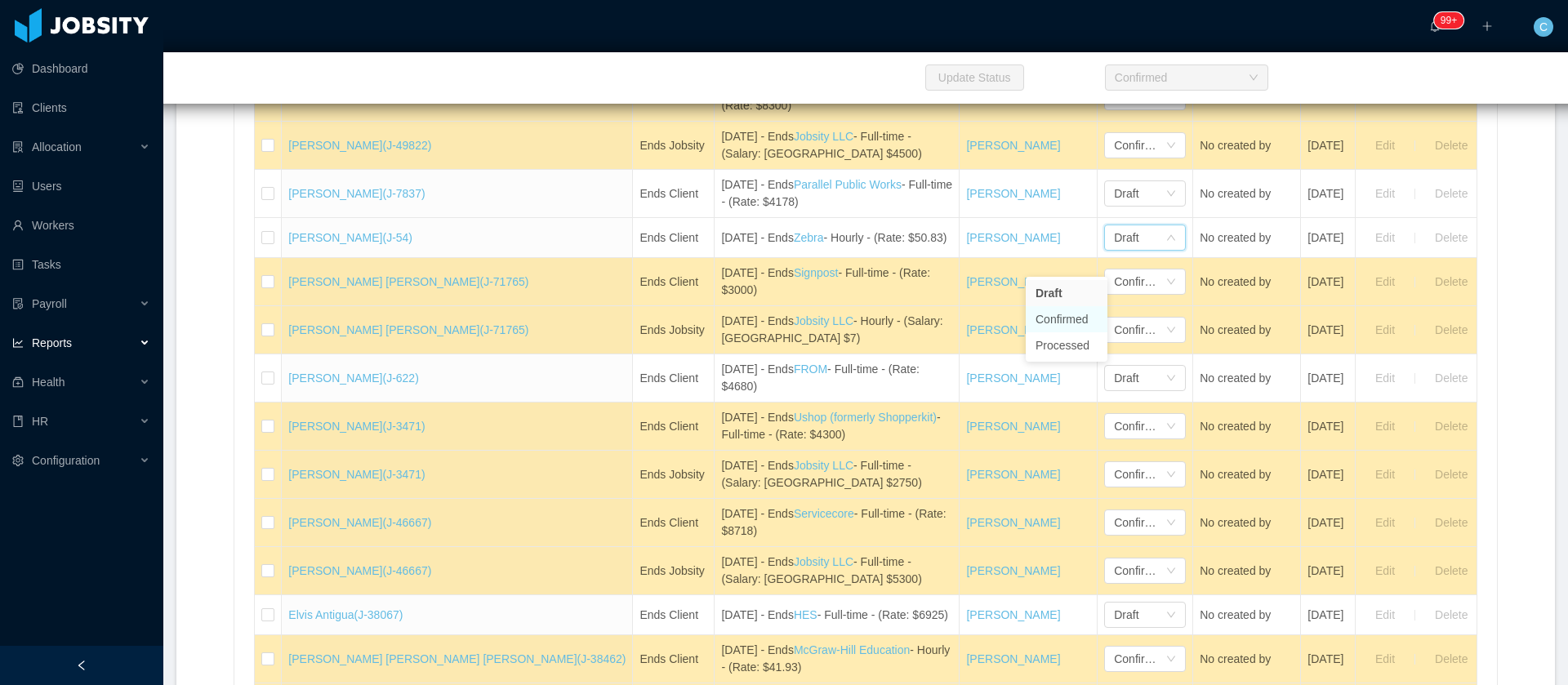
click at [1067, 322] on li "Confirmed" at bounding box center [1066, 319] width 81 height 27
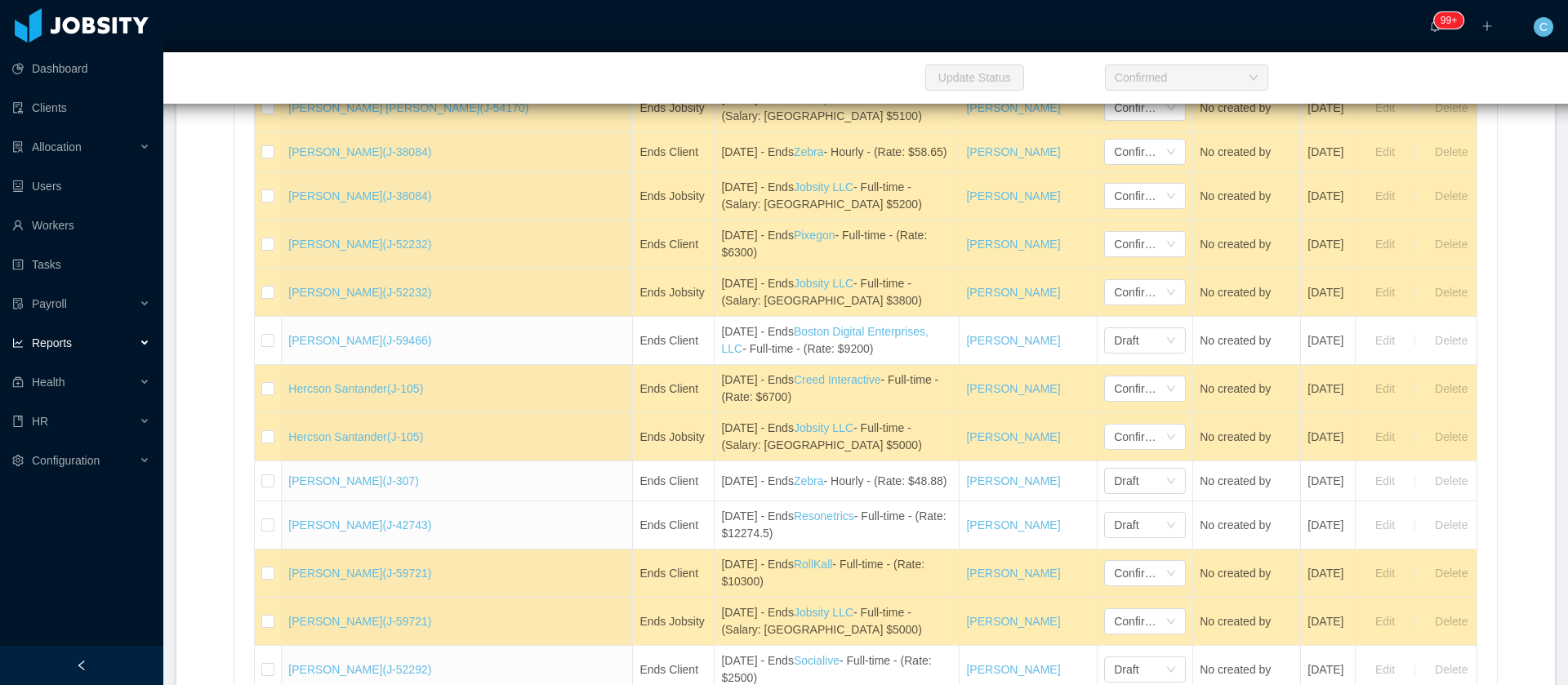
scroll to position [2694, 0]
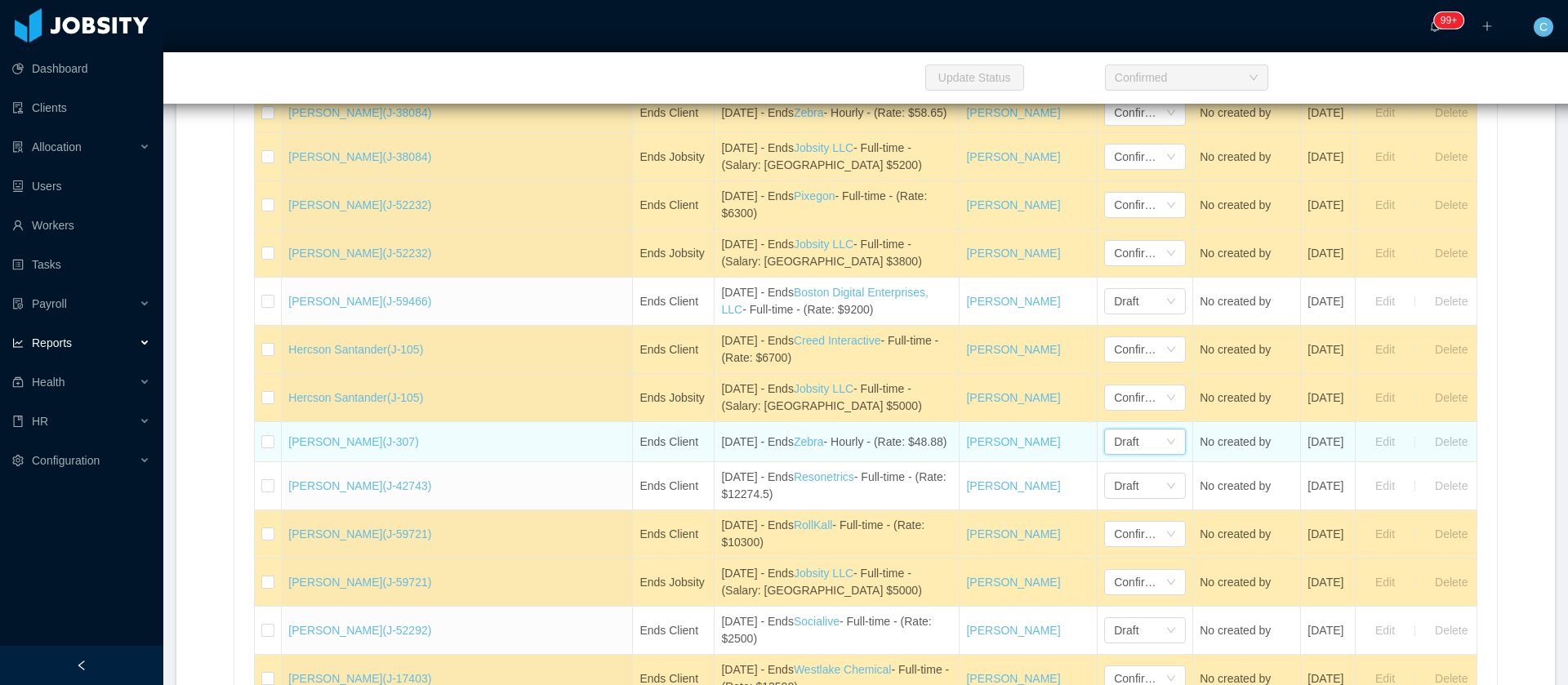
click at [1114, 454] on div "Draft" at bounding box center [1140, 442] width 51 height 25
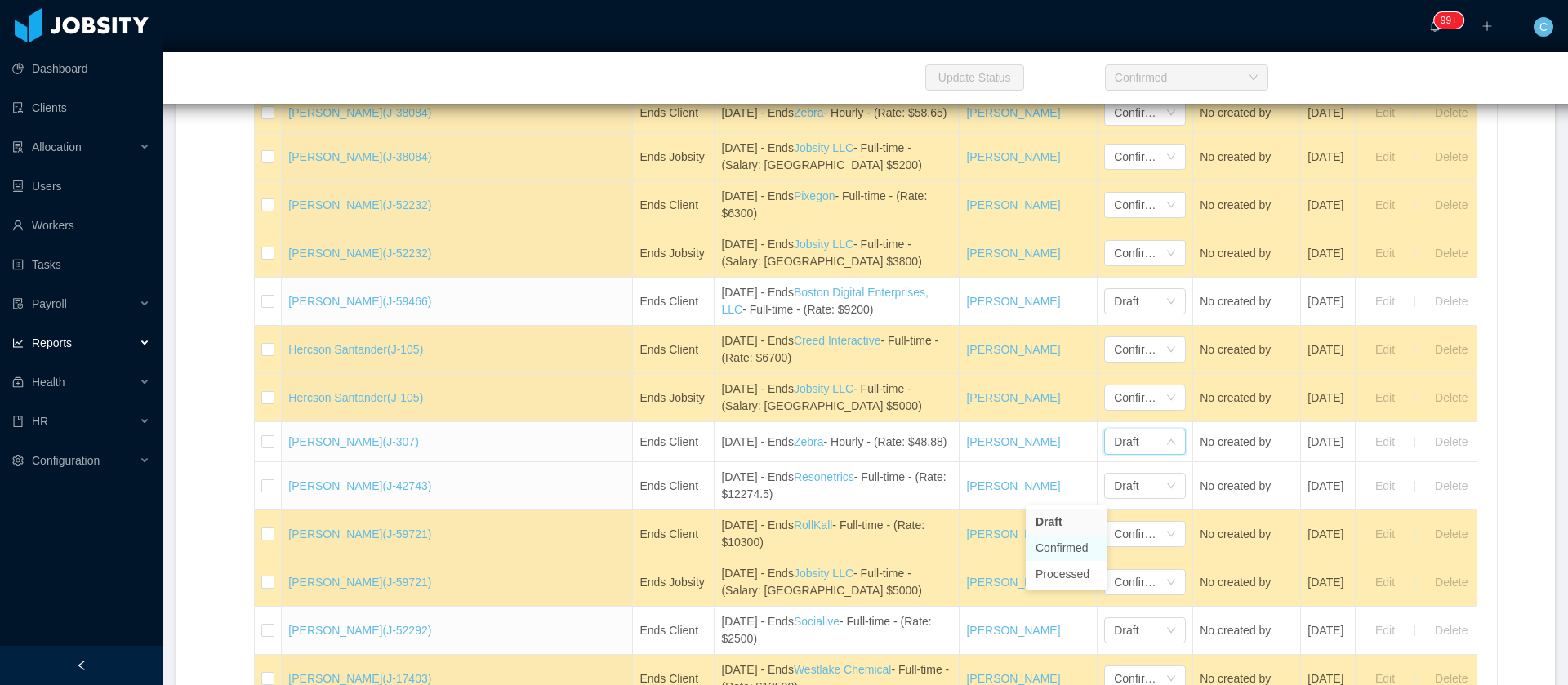
click at [1055, 550] on li "Confirmed" at bounding box center [1066, 548] width 81 height 27
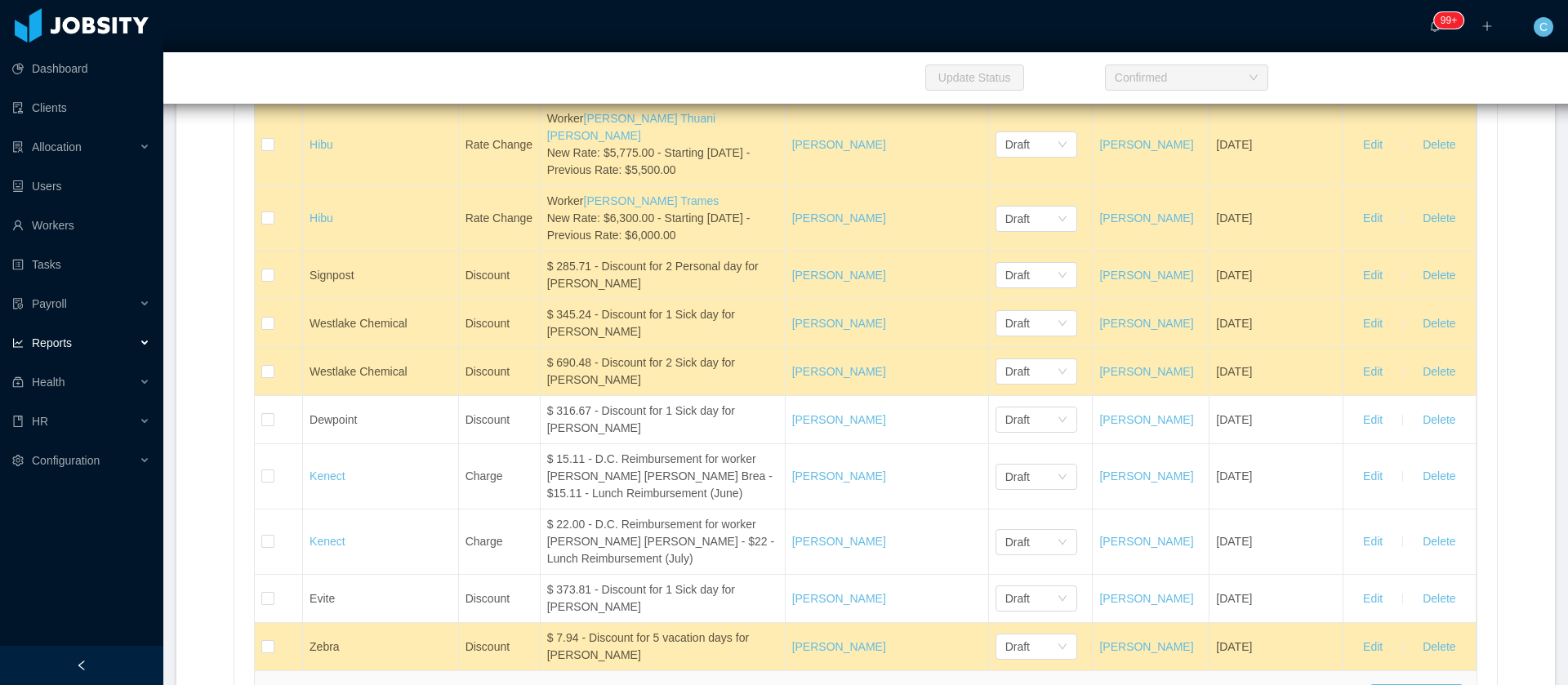
scroll to position [8205, 0]
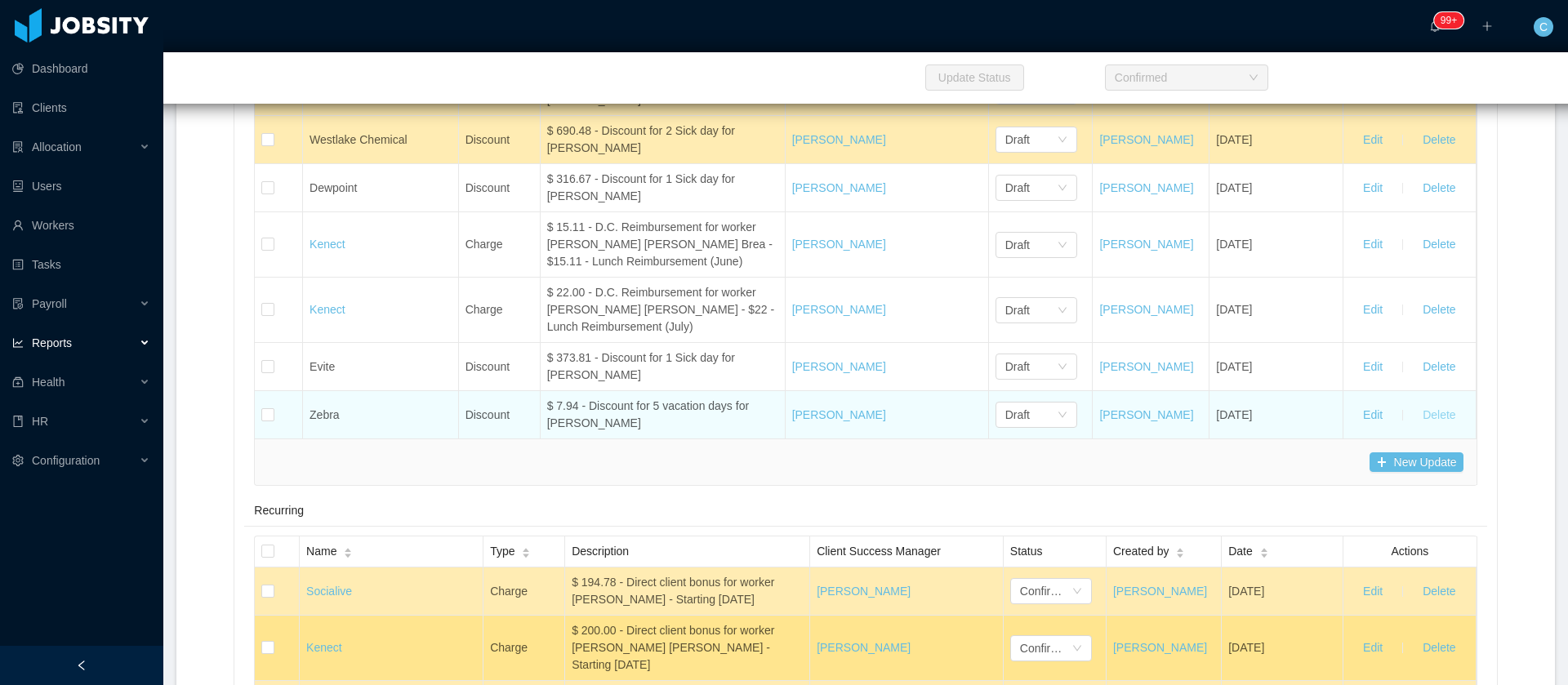
click at [1431, 428] on button "Delete" at bounding box center [1439, 414] width 59 height 27
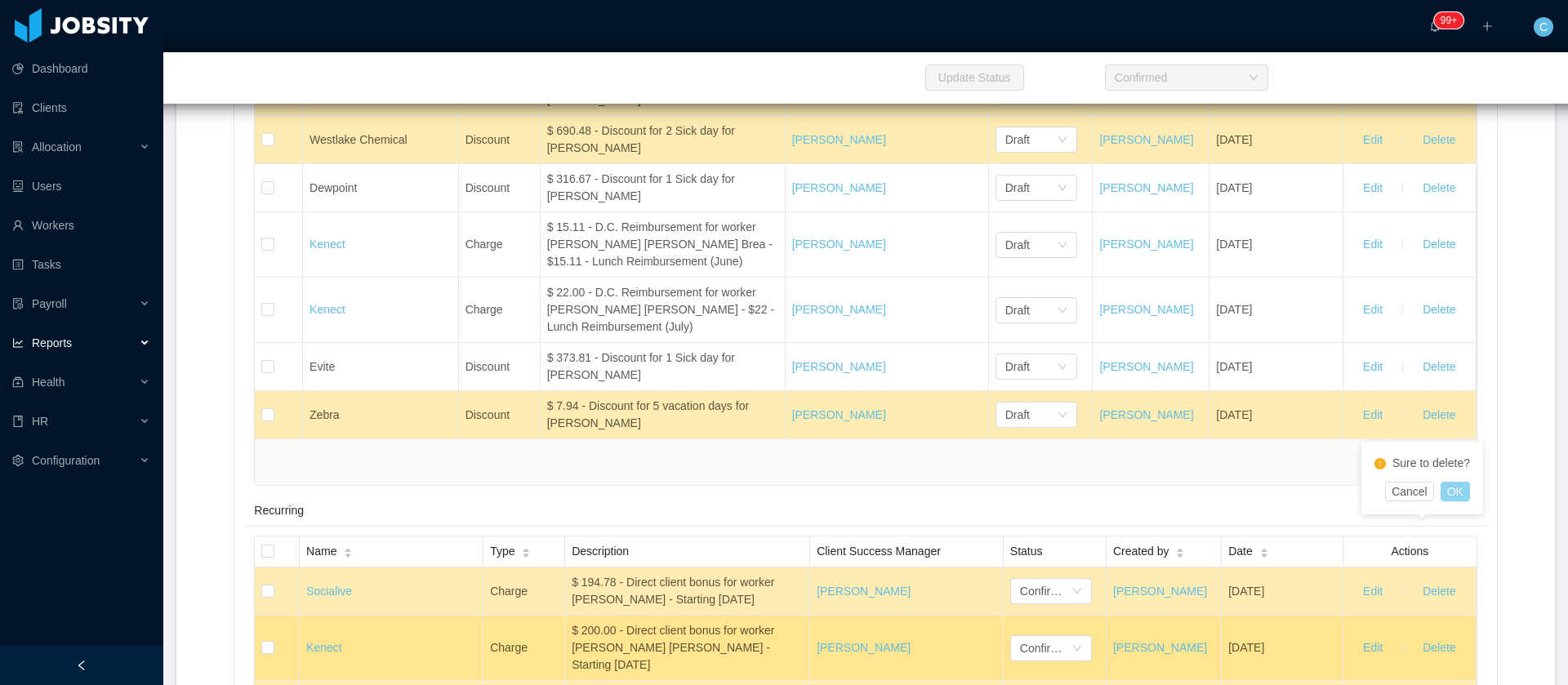
click at [1462, 497] on button "OK" at bounding box center [1455, 491] width 29 height 20
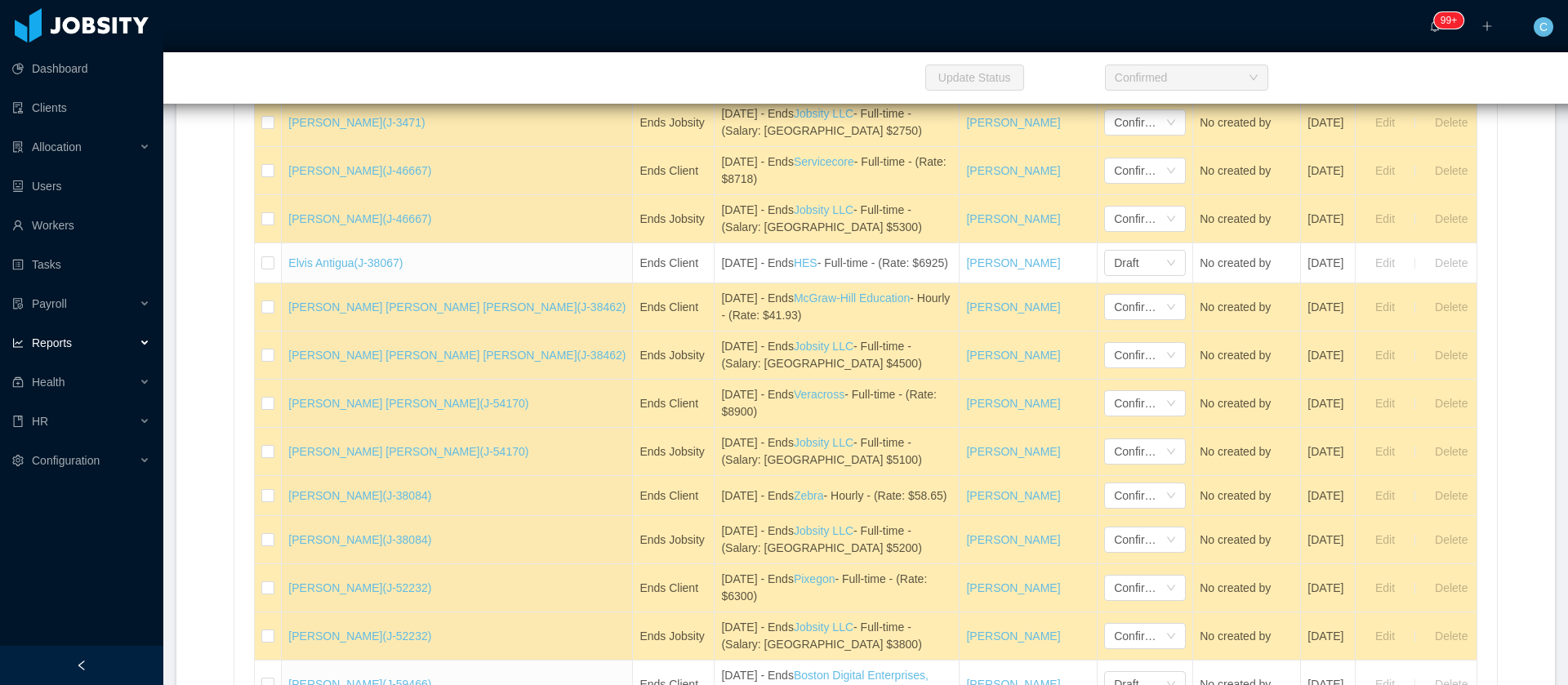
scroll to position [3419, 0]
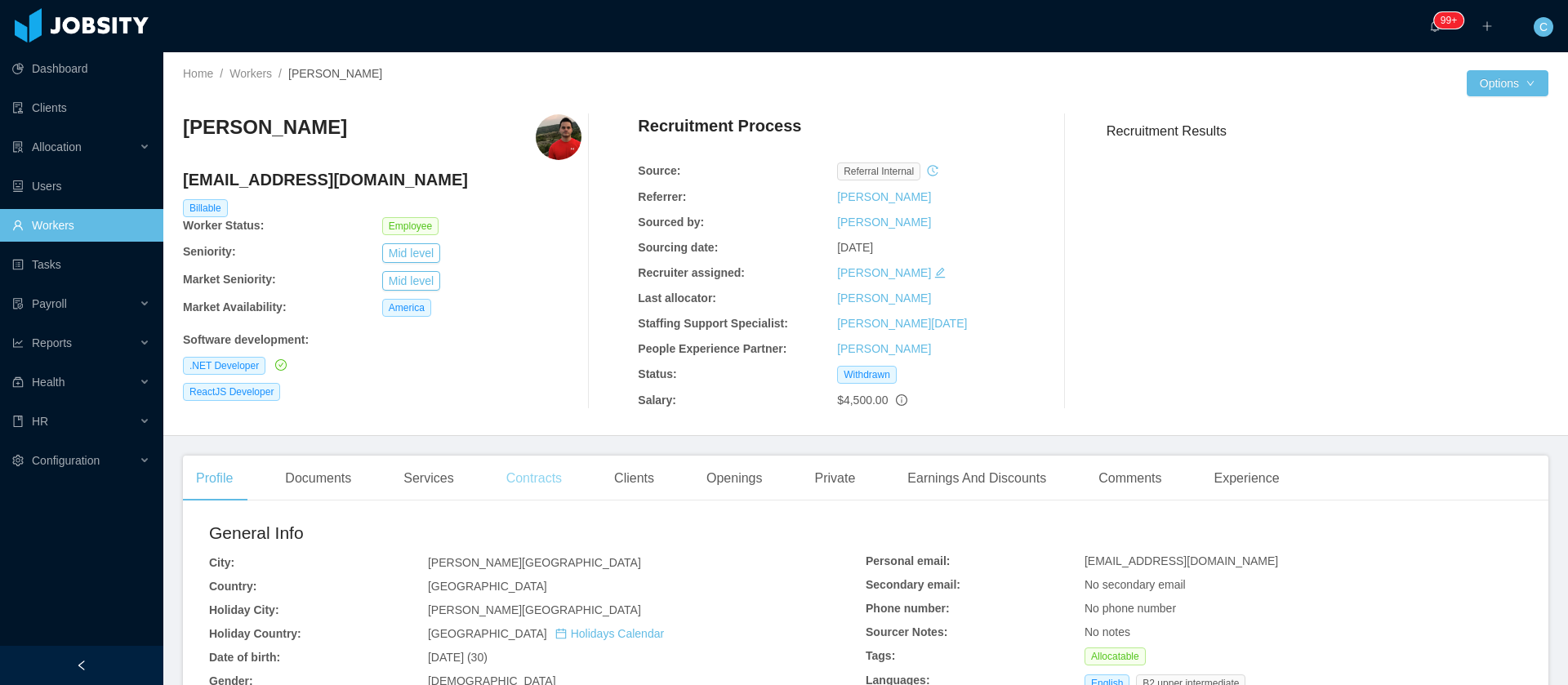
click at [522, 474] on div "Contracts" at bounding box center [534, 478] width 81 height 45
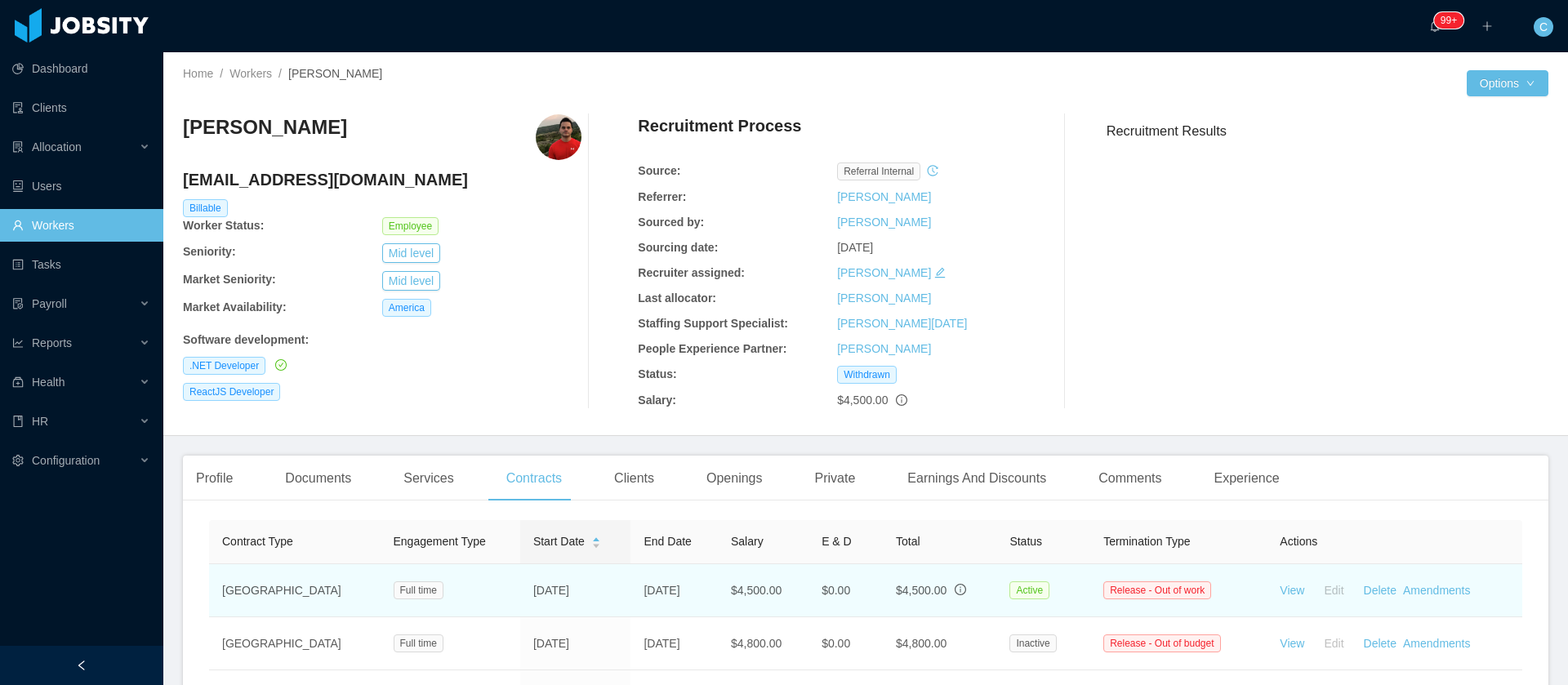
drag, startPoint x: 694, startPoint y: 590, endPoint x: 597, endPoint y: 599, distance: 97.4
click at [630, 599] on td "[DATE]" at bounding box center [674, 591] width 87 height 53
copy td "[DATE]"
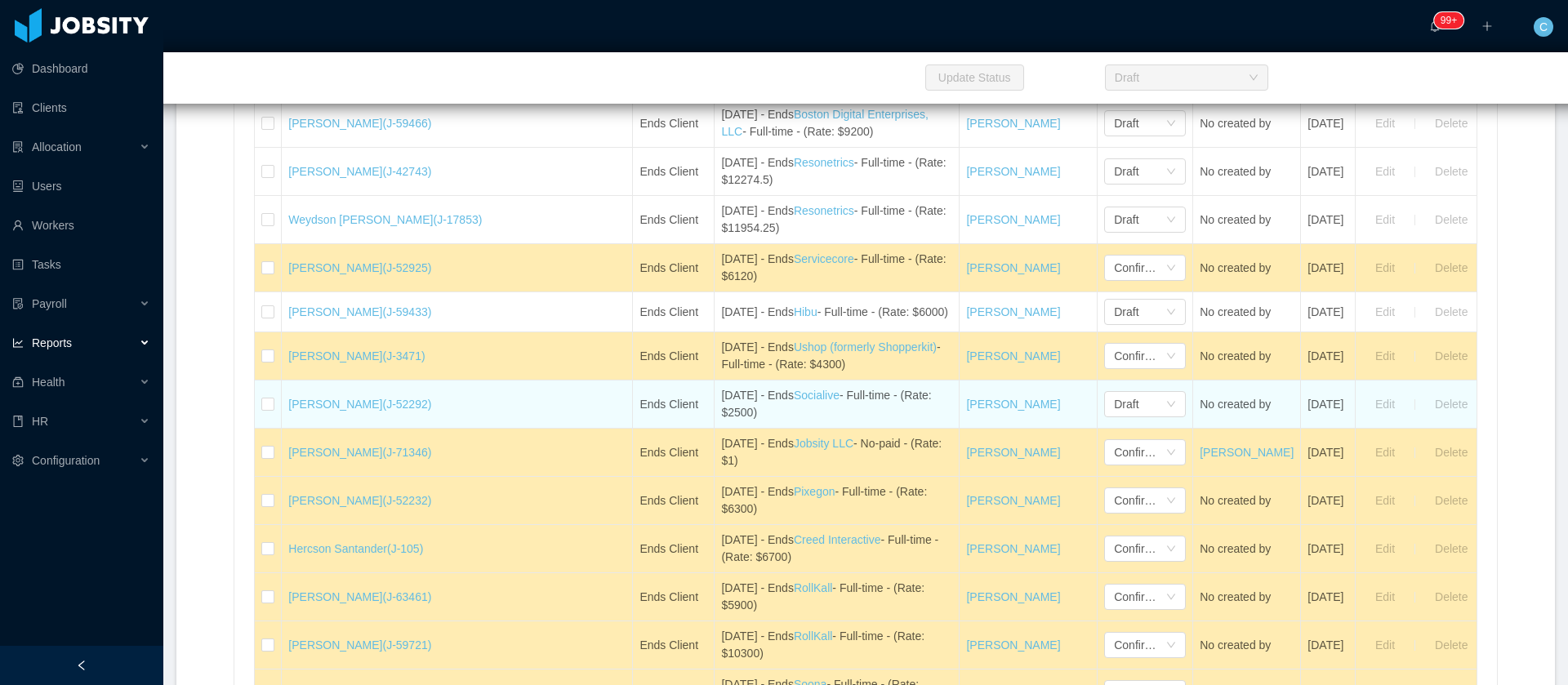
scroll to position [1592, 0]
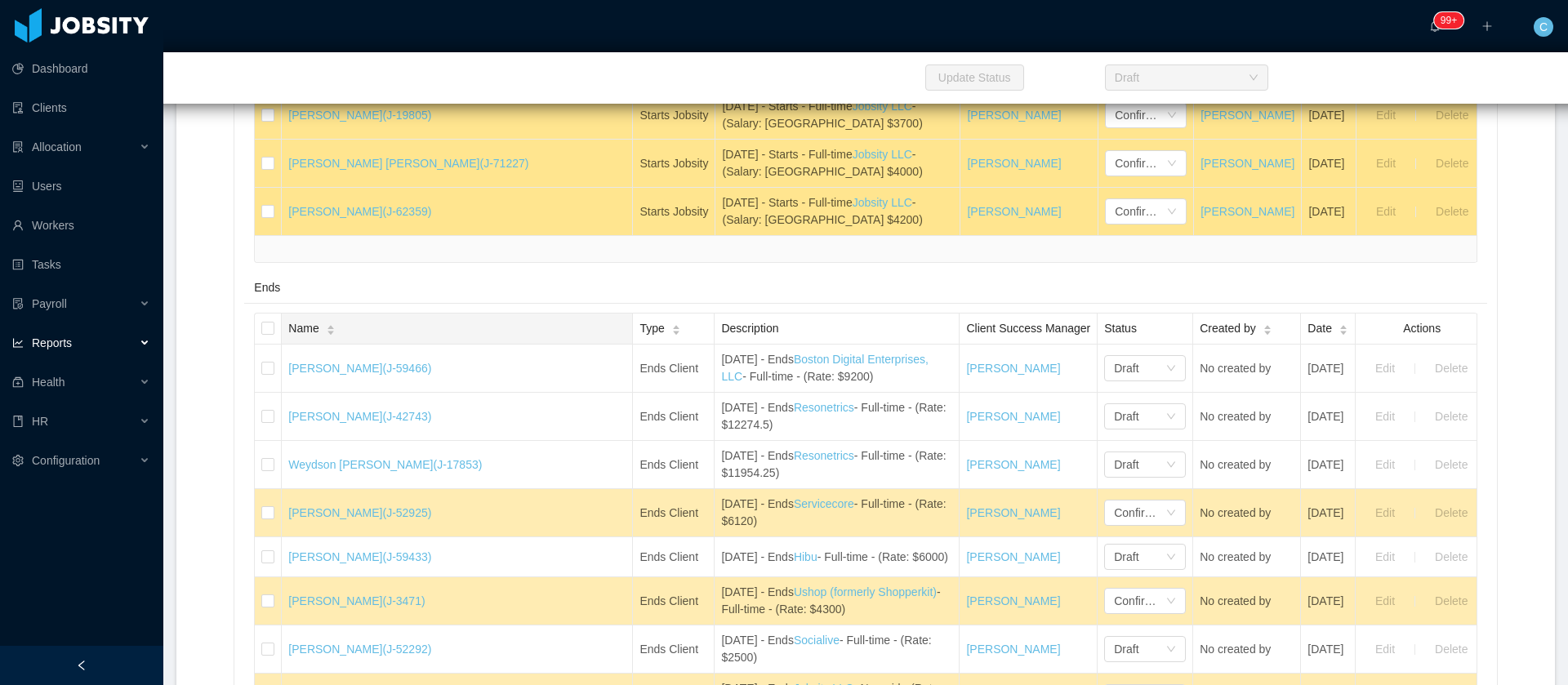
click at [335, 337] on div "Name" at bounding box center [312, 329] width 46 height 17
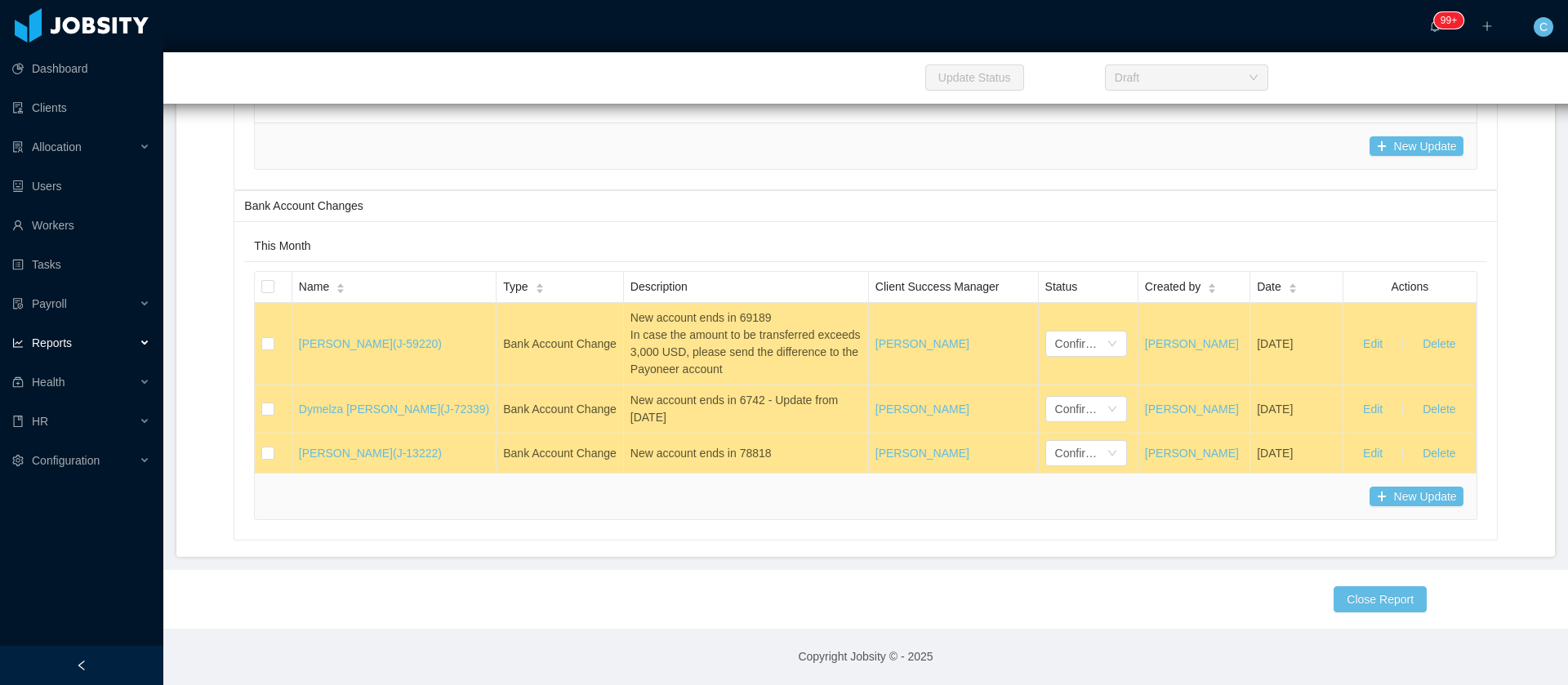
scroll to position [30172, 0]
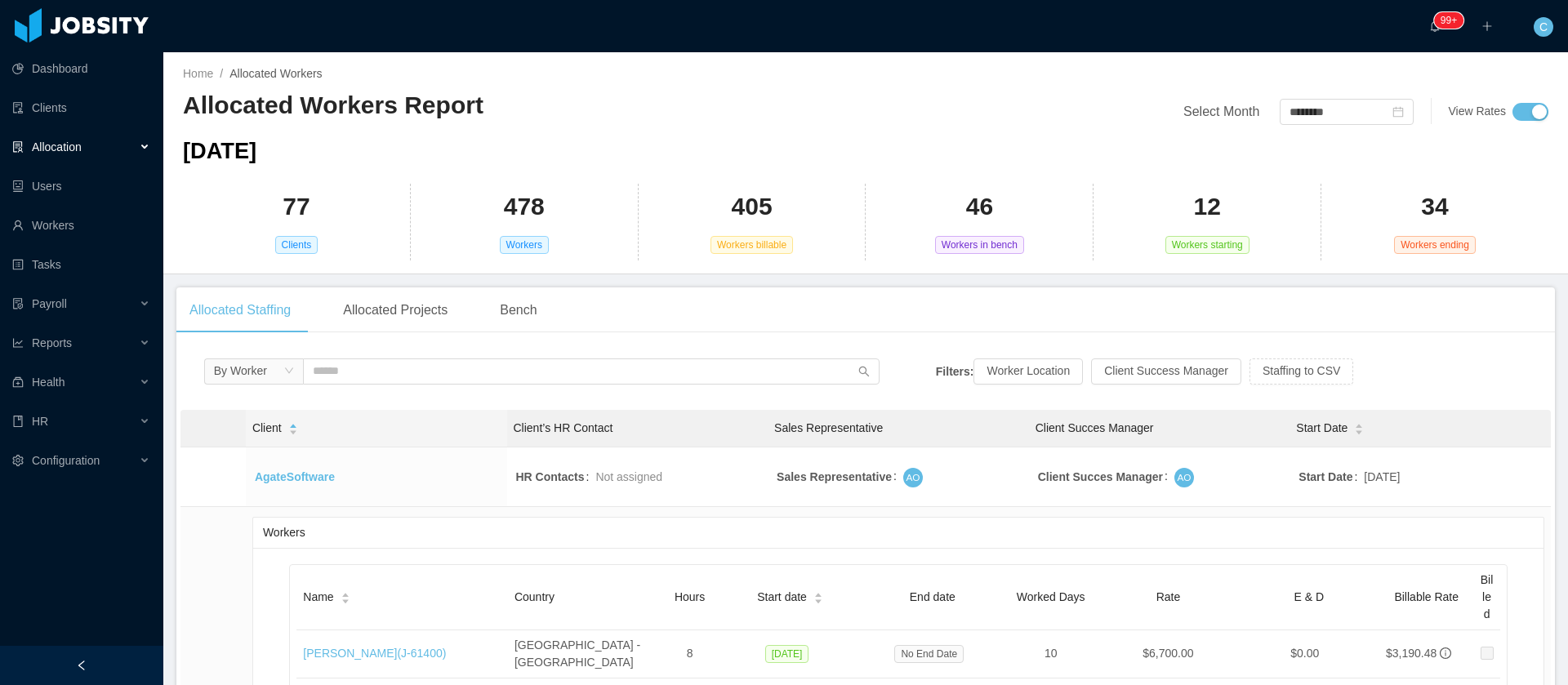
scroll to position [122, 0]
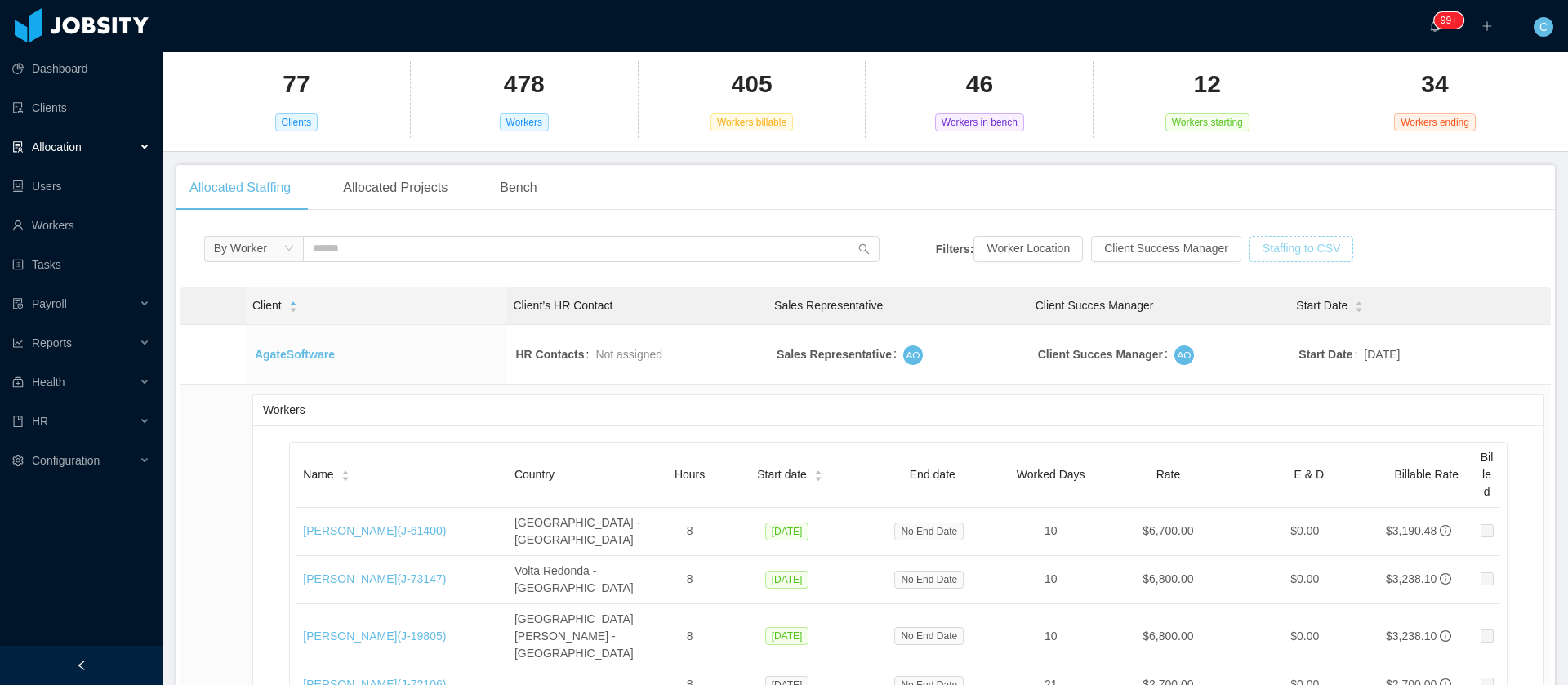
click at [1275, 252] on button "Staffing to CSV" at bounding box center [1301, 249] width 104 height 27
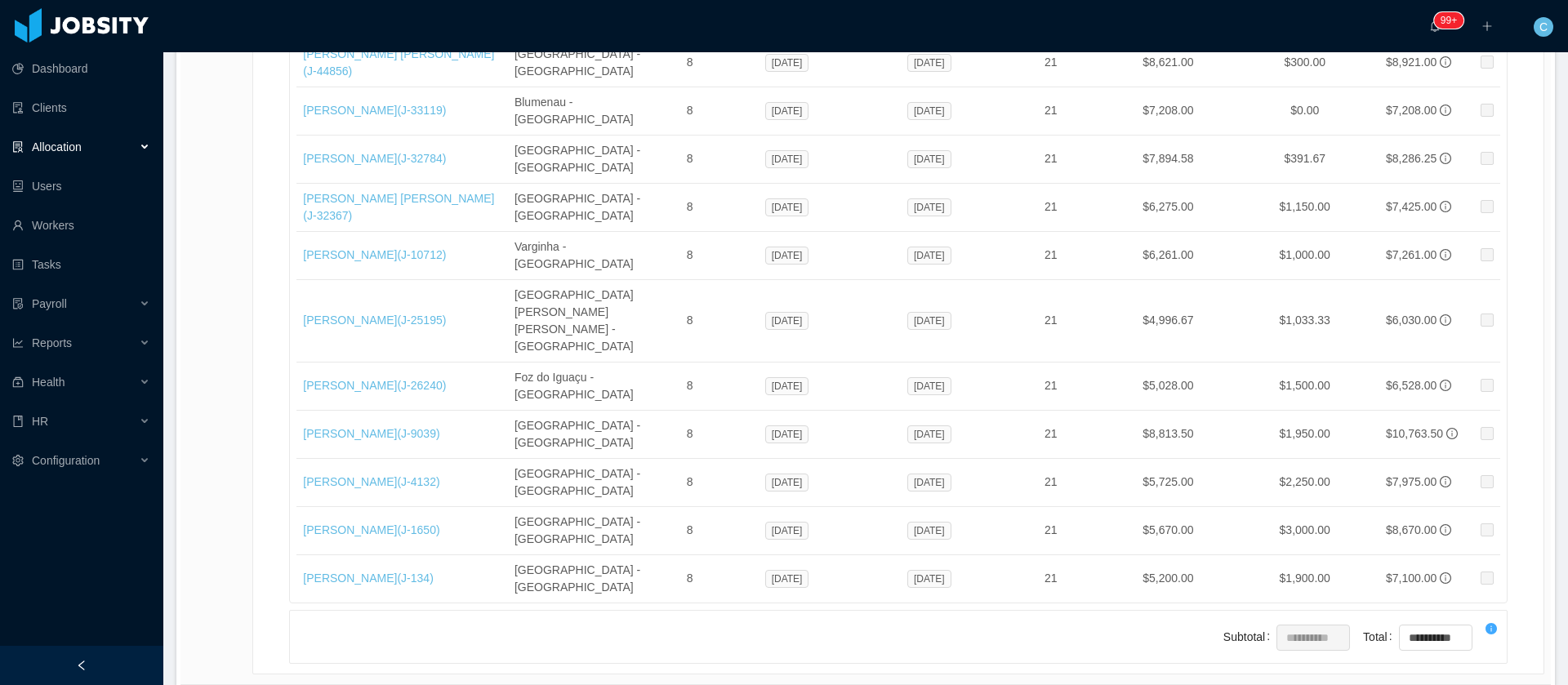
scroll to position [27223, 0]
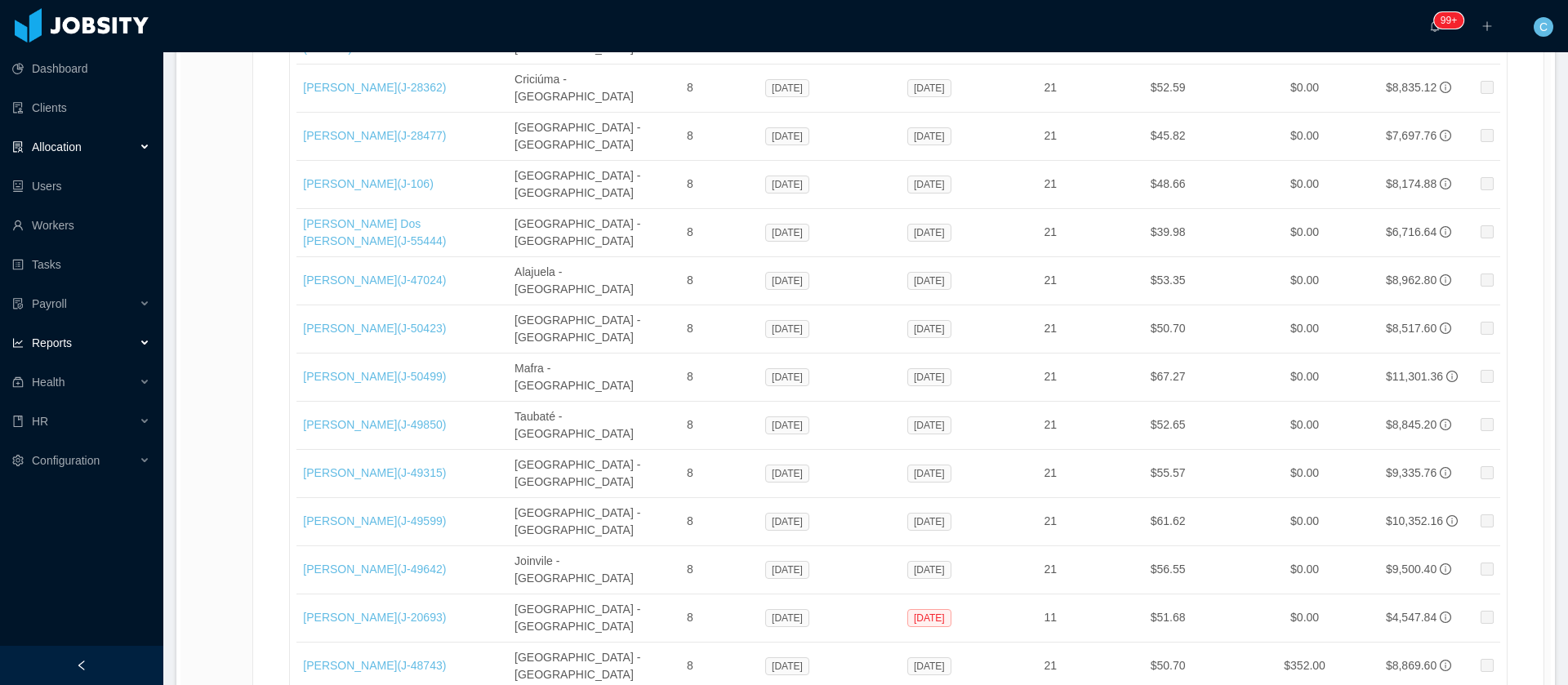
click at [86, 355] on div "Reports" at bounding box center [81, 342] width 164 height 33
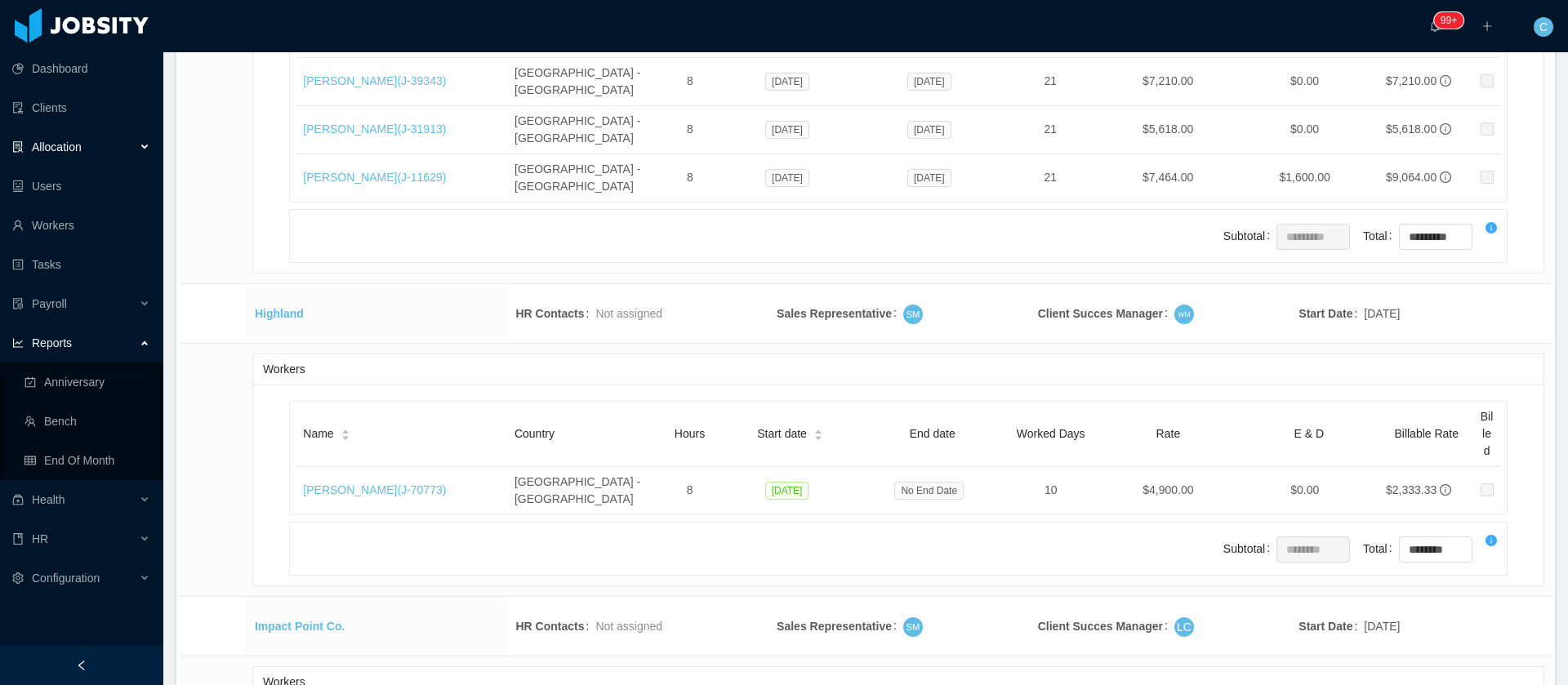
scroll to position [17668, 0]
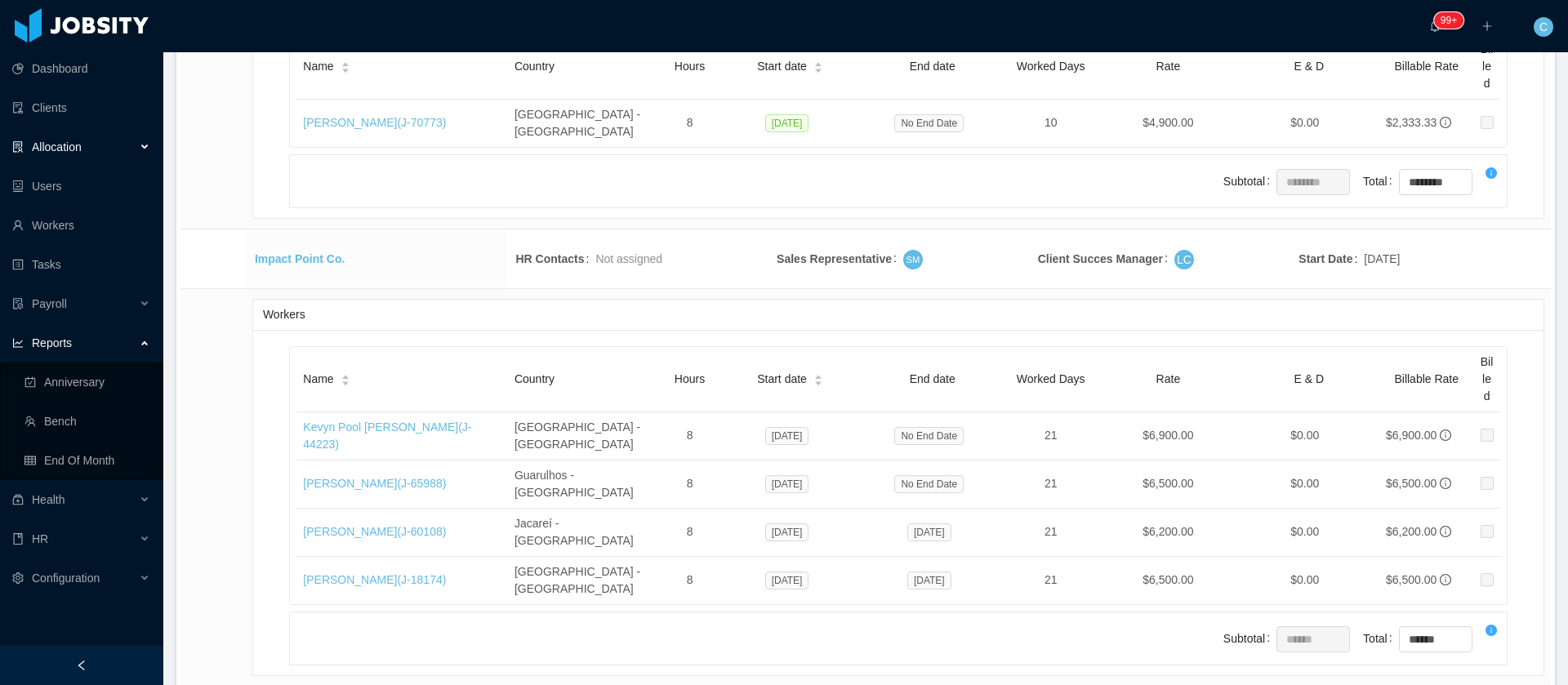
drag, startPoint x: 298, startPoint y: 380, endPoint x: 387, endPoint y: 390, distance: 89.6
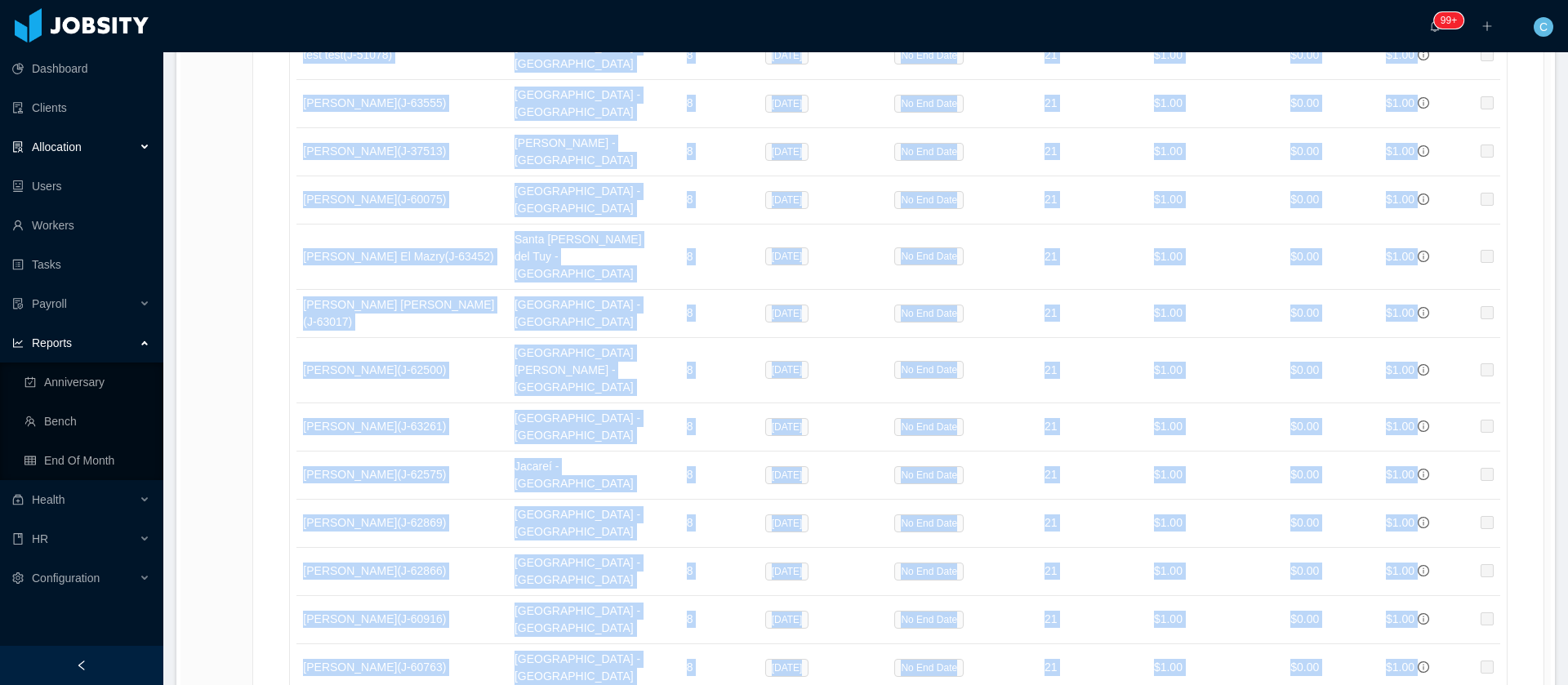
scroll to position [20105, 0]
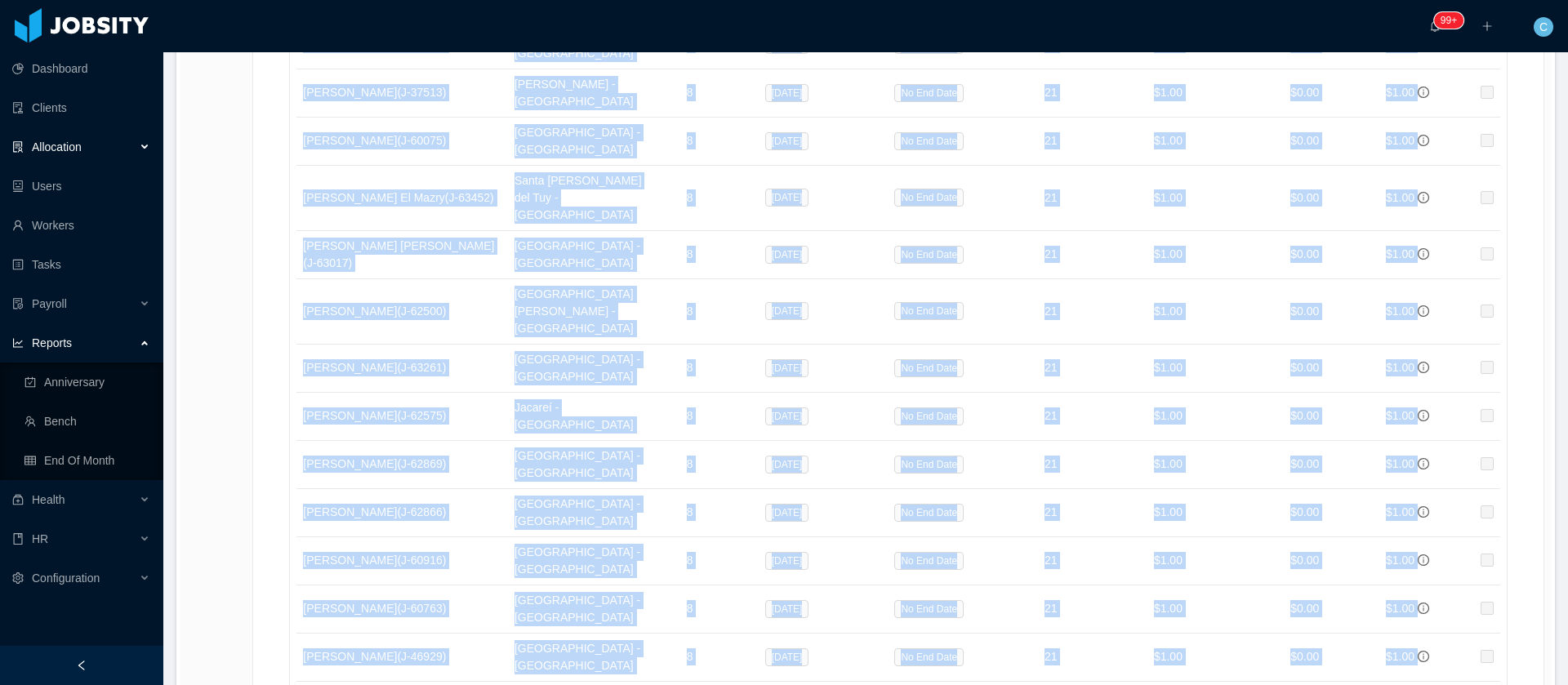
drag, startPoint x: 288, startPoint y: 92, endPoint x: 1405, endPoint y: 157, distance: 1118.9
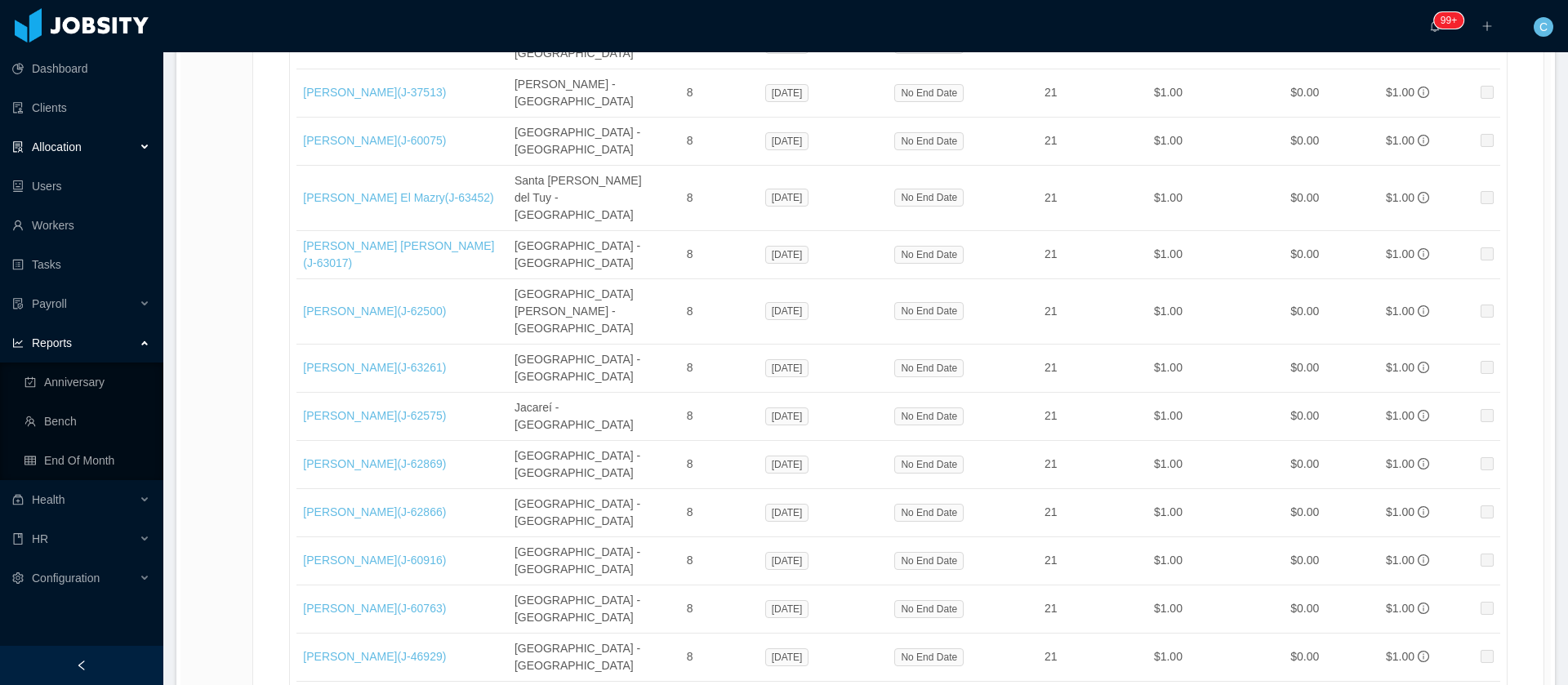
scroll to position [17532, 0]
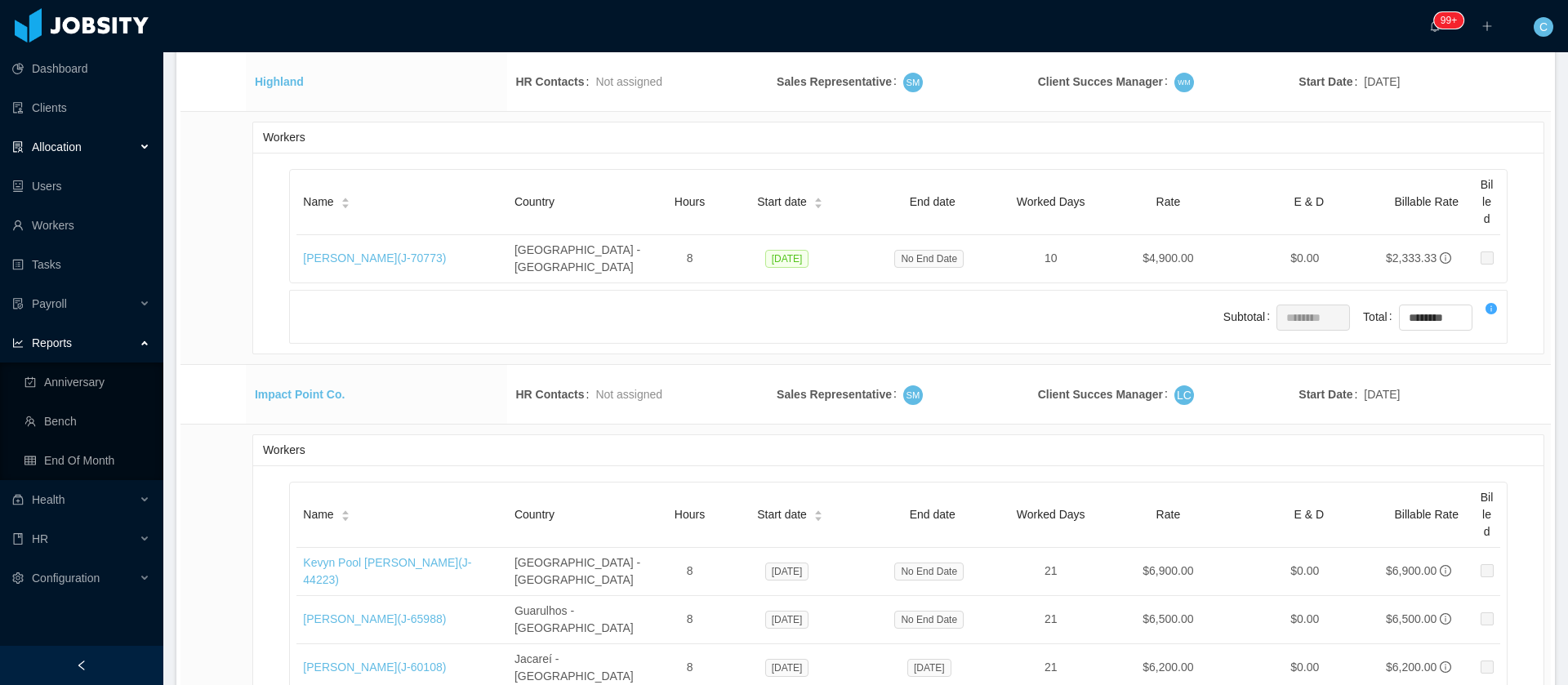
drag, startPoint x: 345, startPoint y: 293, endPoint x: 264, endPoint y: 301, distance: 81.4
drag, startPoint x: 264, startPoint y: 301, endPoint x: 173, endPoint y: 336, distance: 97.5
click at [173, 336] on section "··· 99+ ··· ··· C ··· Home / Allocated Workers / Allocated Workers Report Selec…" at bounding box center [866, 342] width 1404 height 685
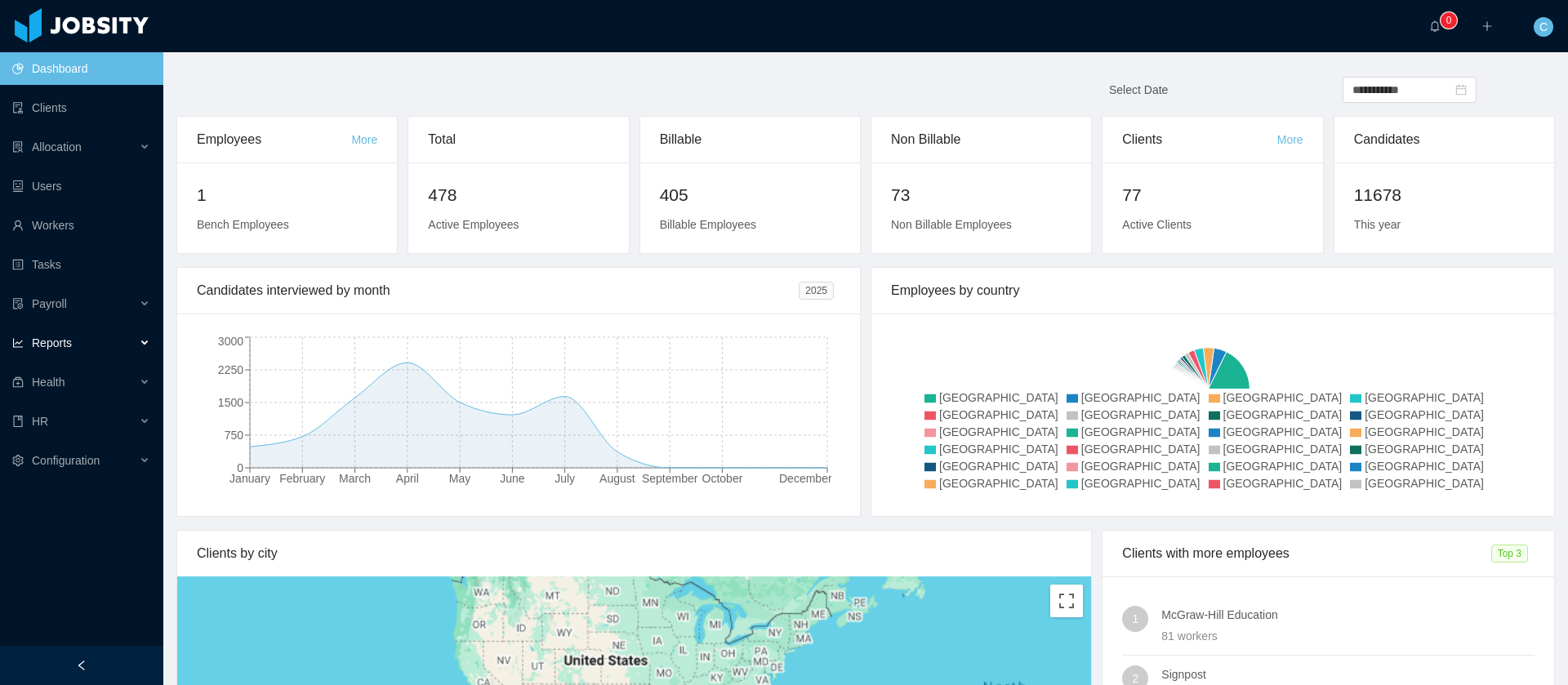
click at [70, 342] on span "Reports" at bounding box center [51, 342] width 40 height 13
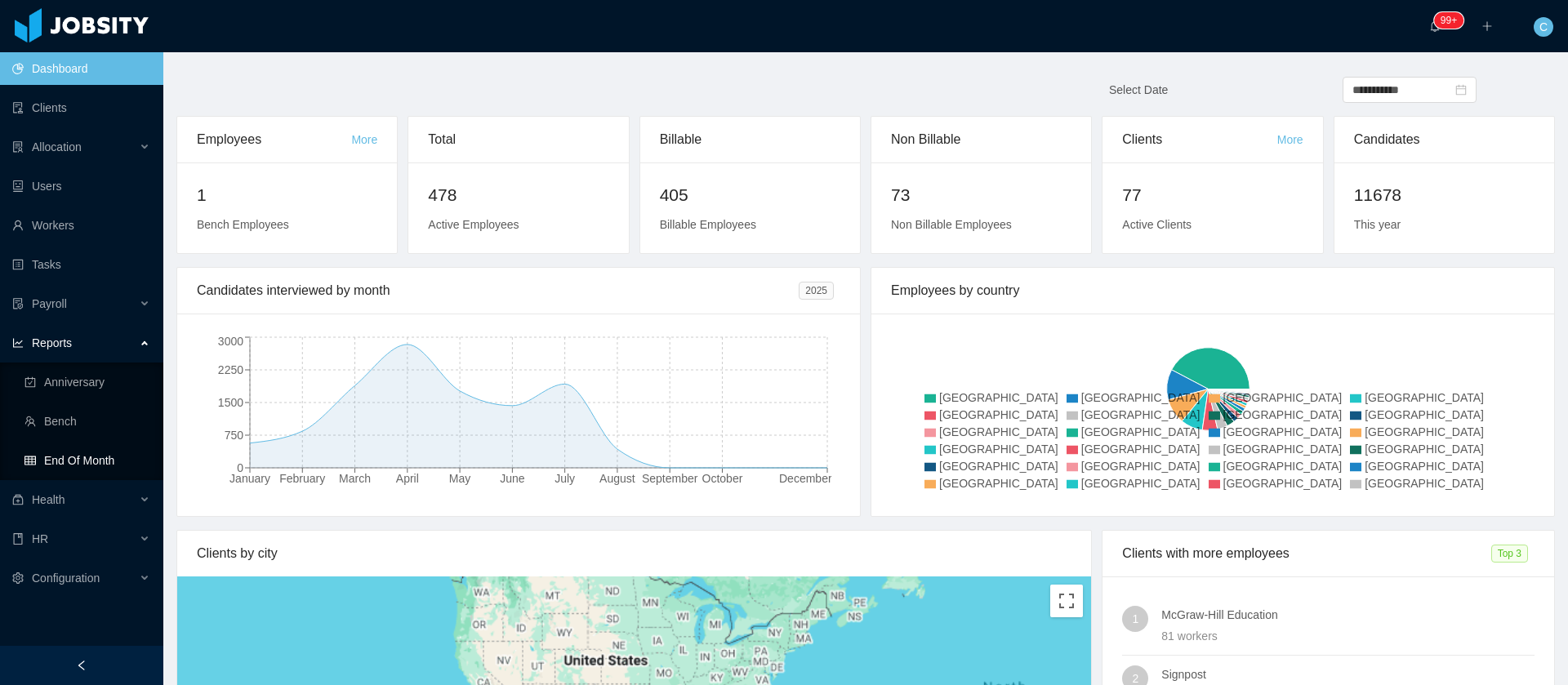
click at [80, 465] on link "End Of Month" at bounding box center [87, 461] width 126 height 33
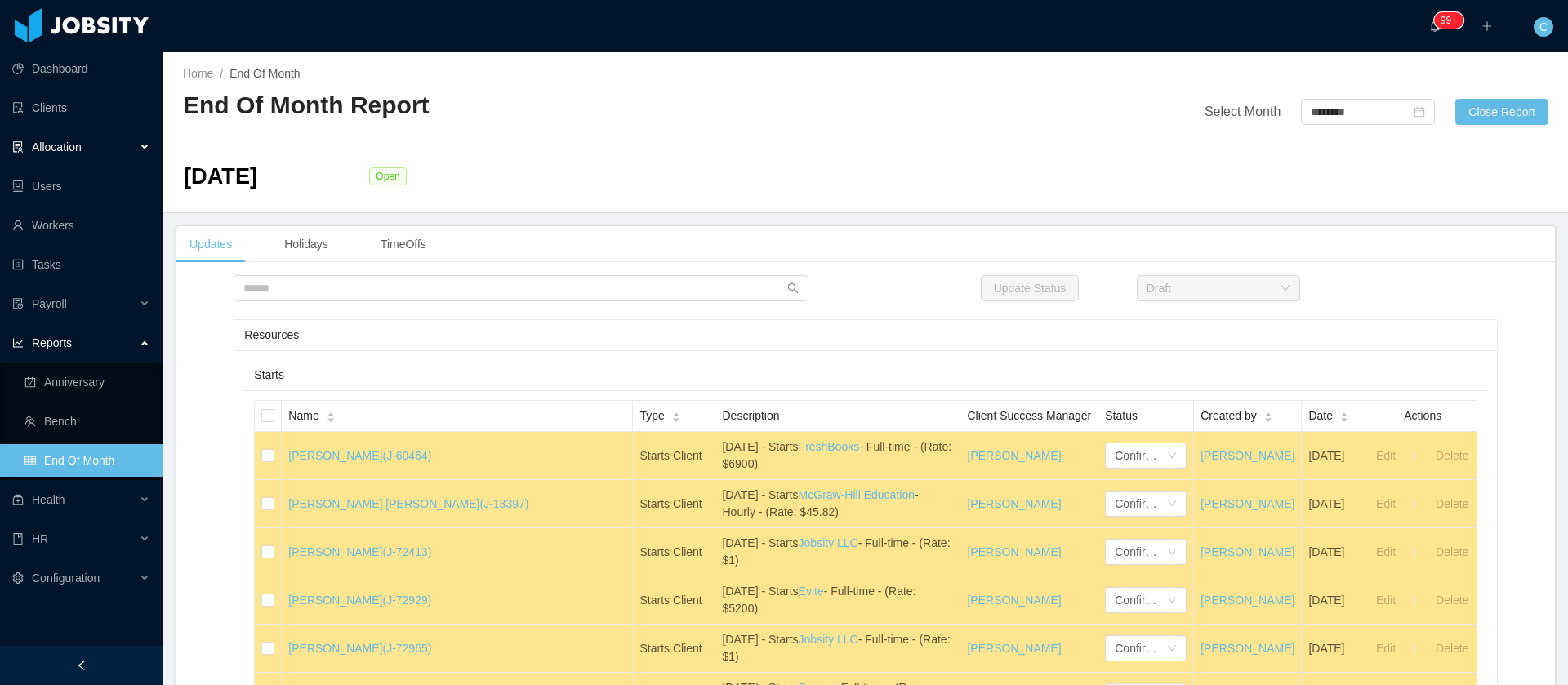
click at [88, 143] on div "Allocation" at bounding box center [81, 147] width 164 height 33
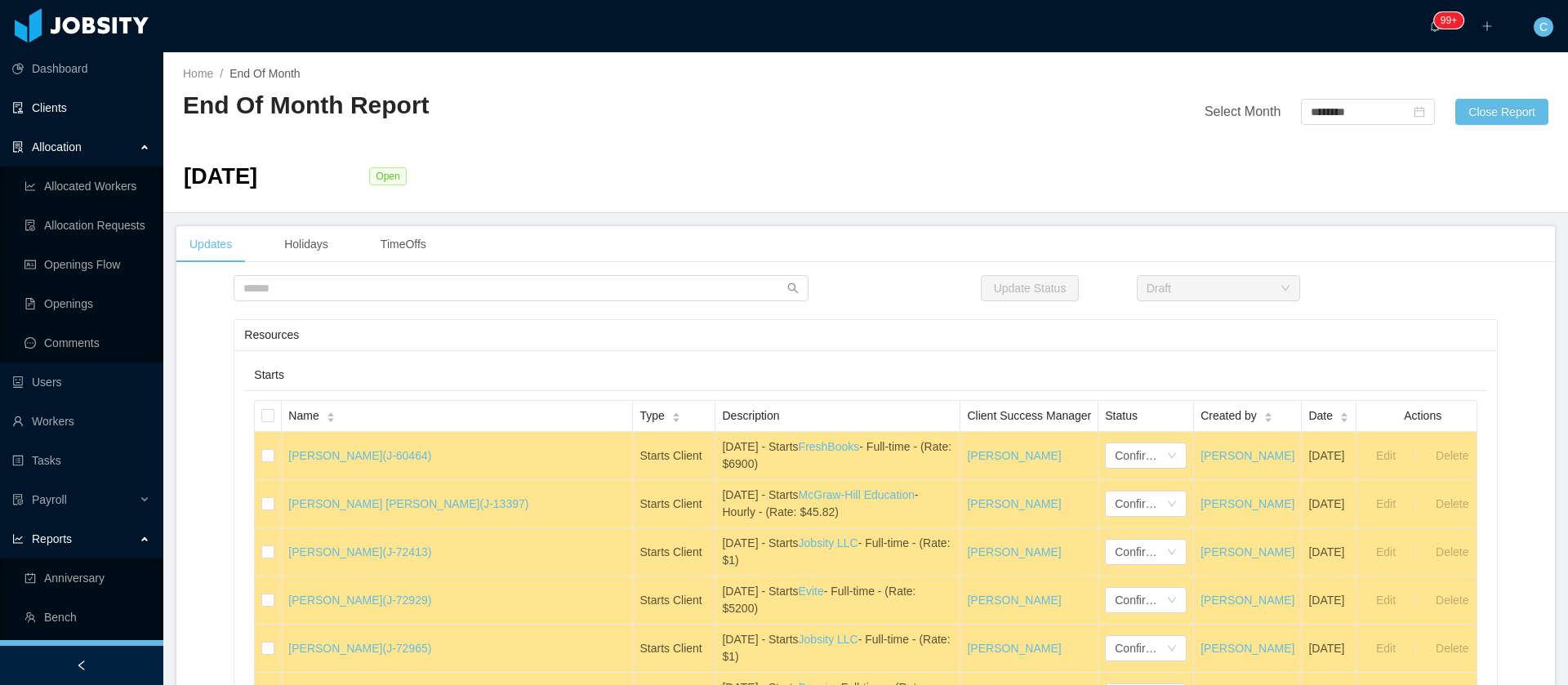
click at [75, 113] on link "Clients" at bounding box center [80, 108] width 138 height 33
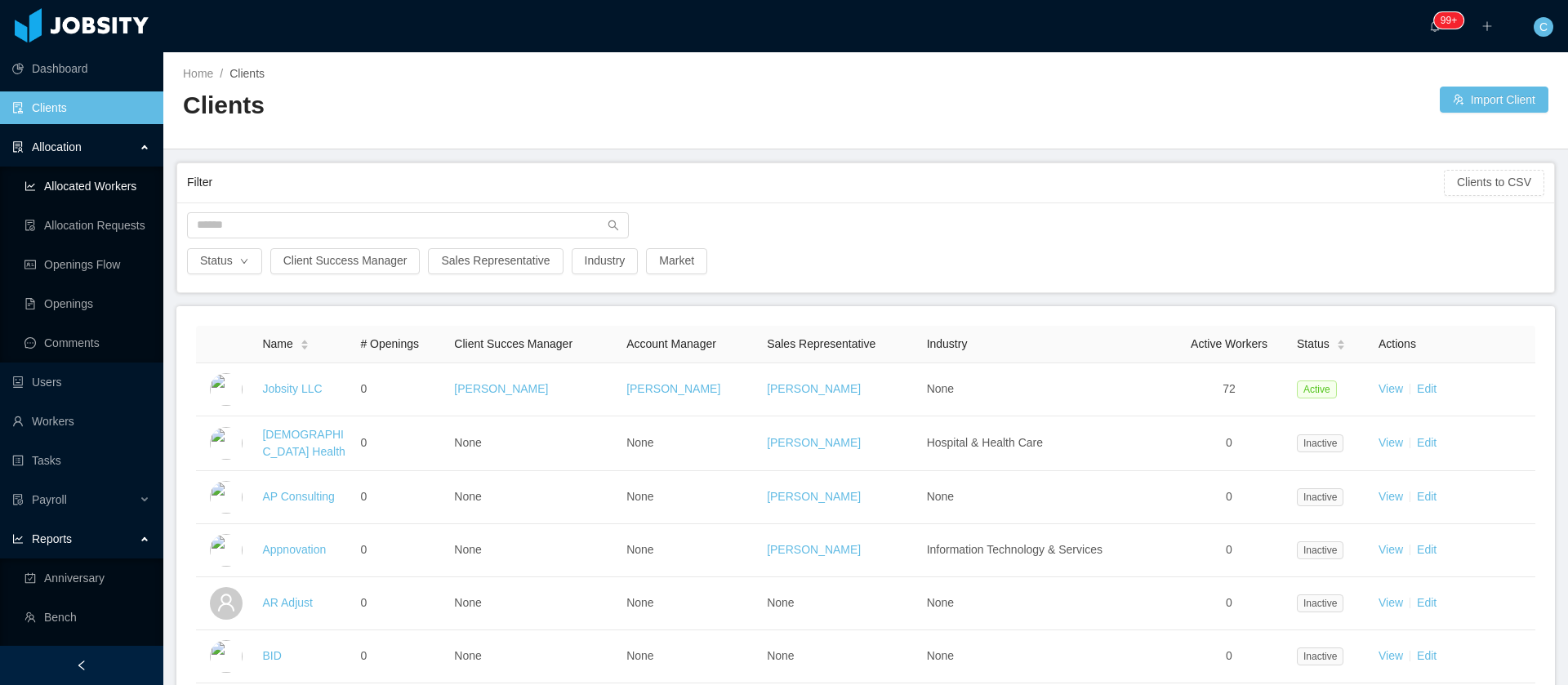
click at [93, 181] on link "Allocated Workers" at bounding box center [87, 186] width 126 height 33
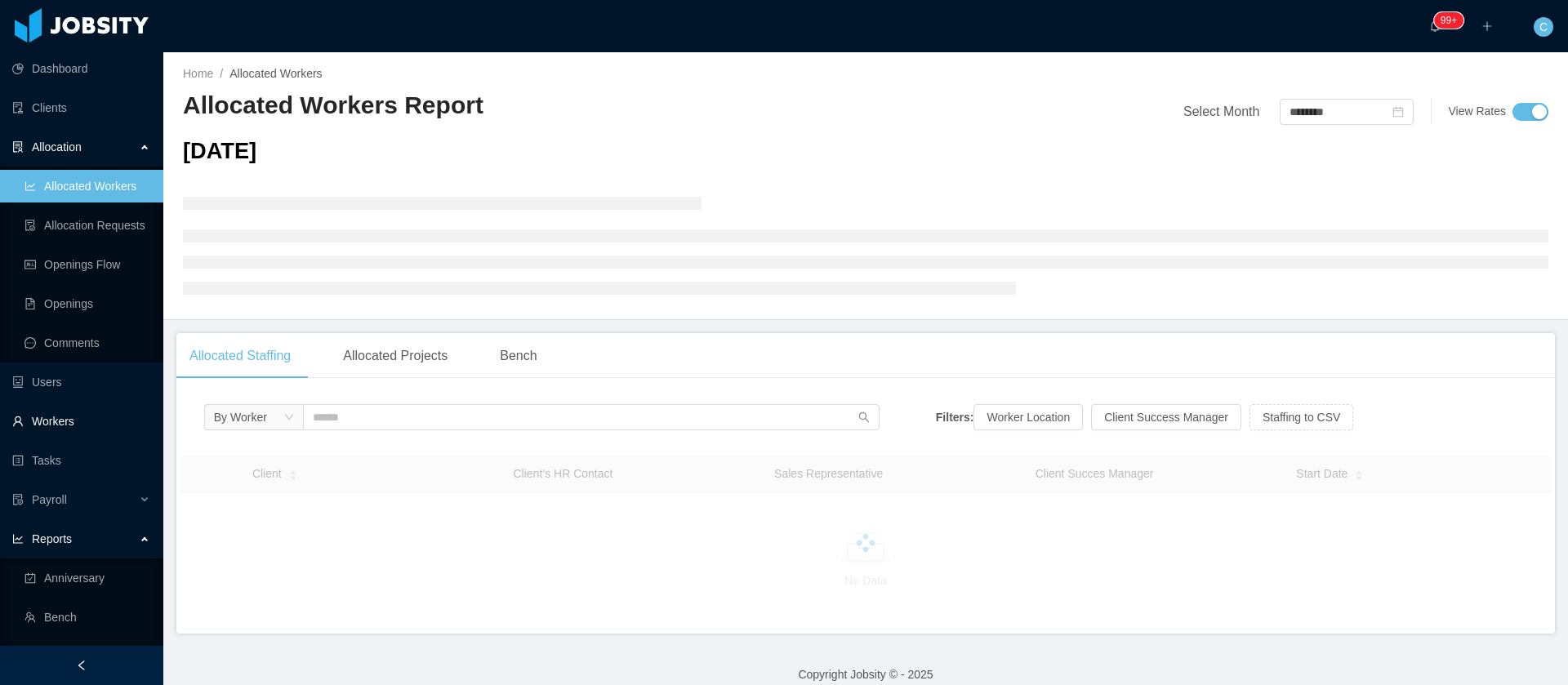
click at [49, 428] on link "Workers" at bounding box center [80, 421] width 138 height 33
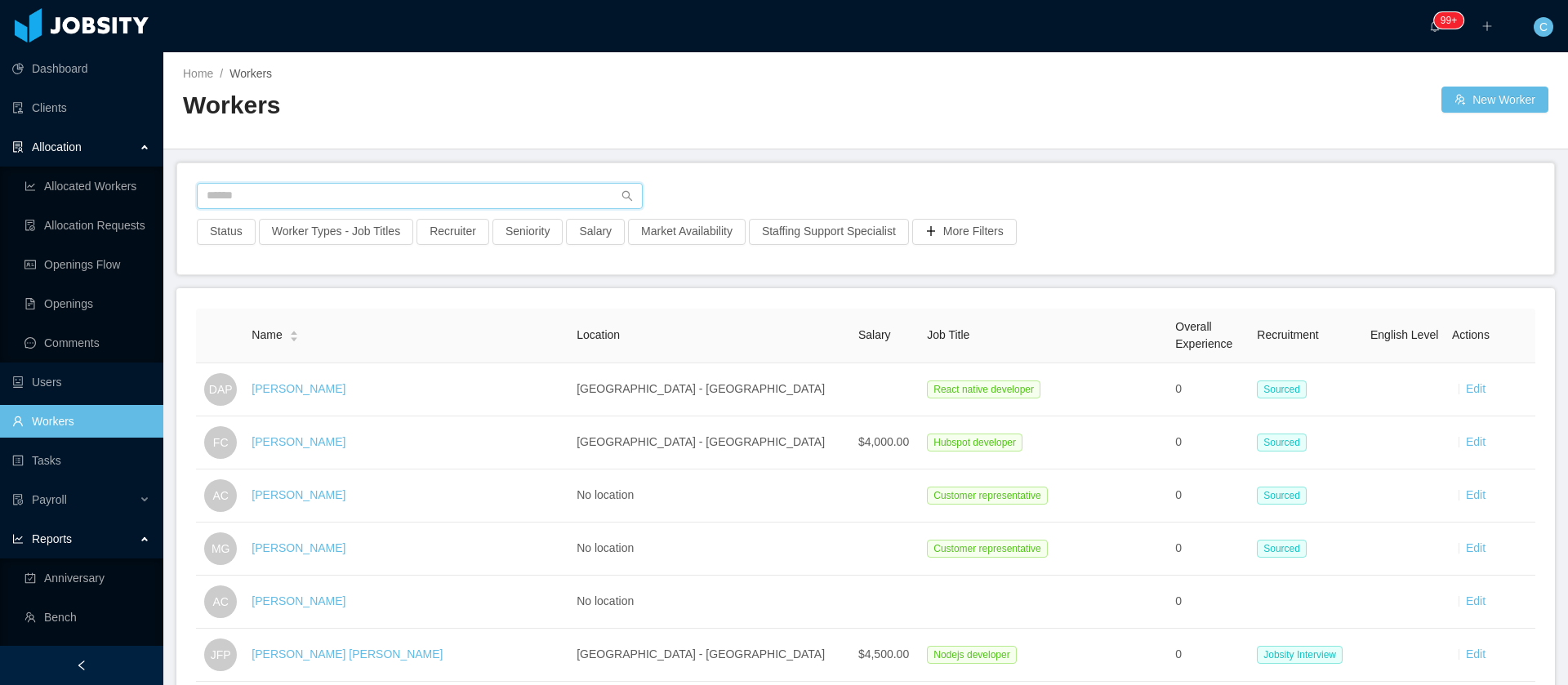
click at [227, 188] on input "text" at bounding box center [420, 196] width 446 height 27
paste input "**********"
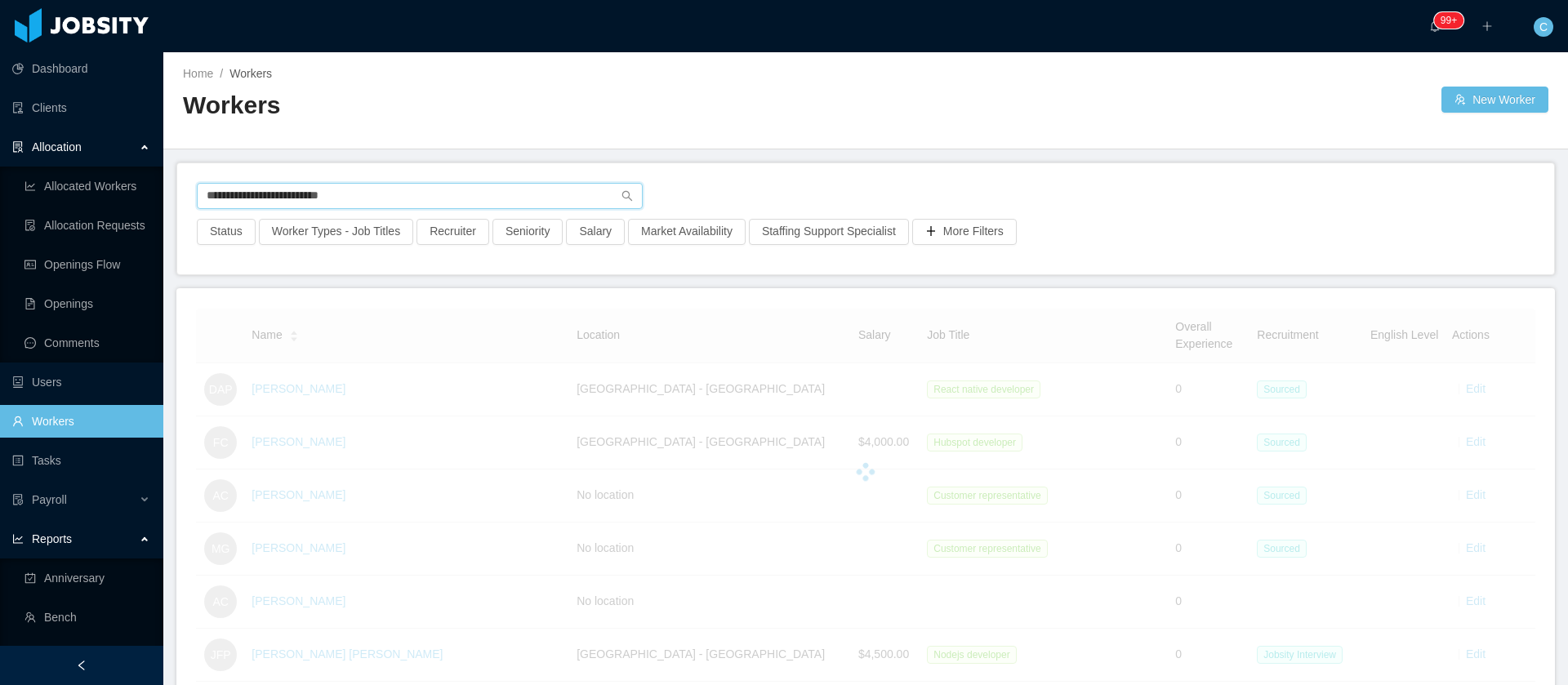
type input "**********"
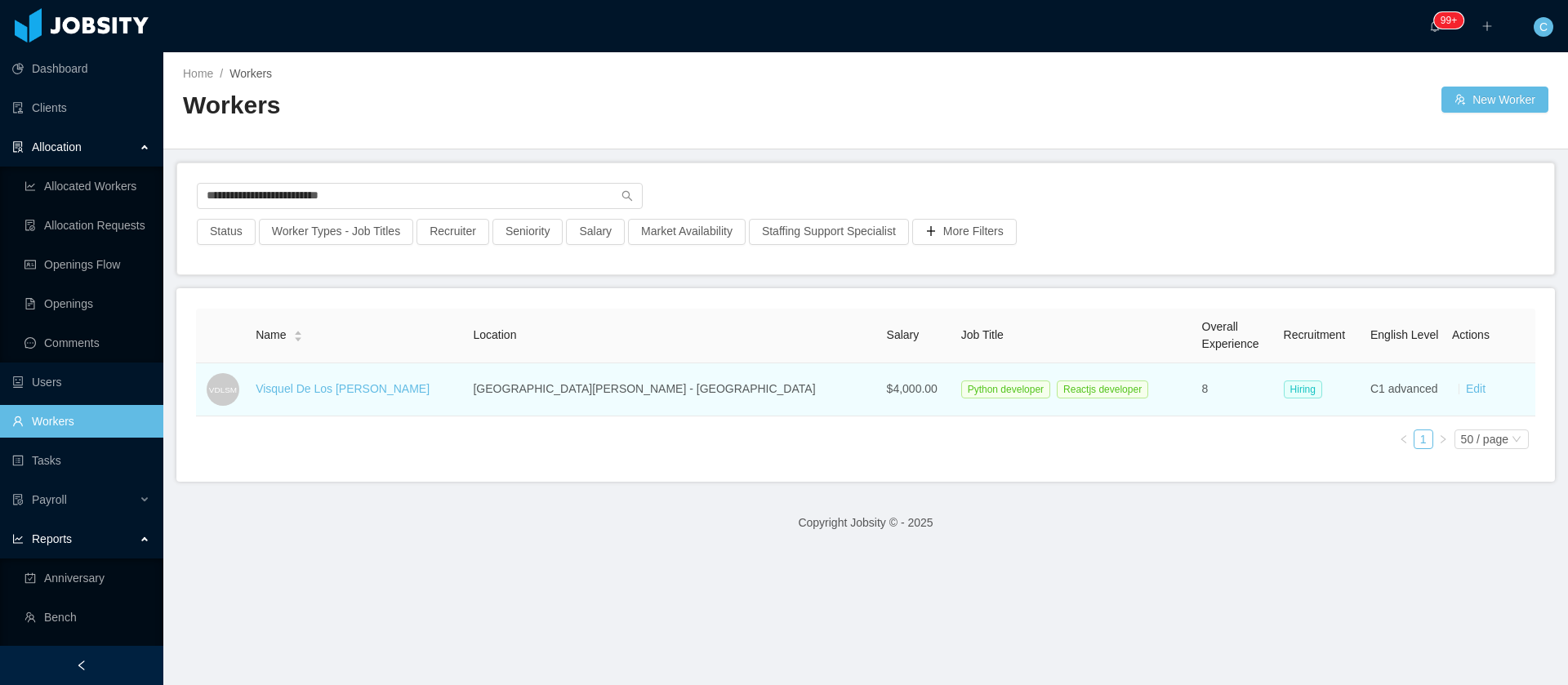
click at [372, 380] on div "Visquel De Los Santos Morel" at bounding box center [342, 389] width 174 height 17
click at [372, 382] on link "Visquel De Los Santos Morel" at bounding box center [342, 388] width 174 height 13
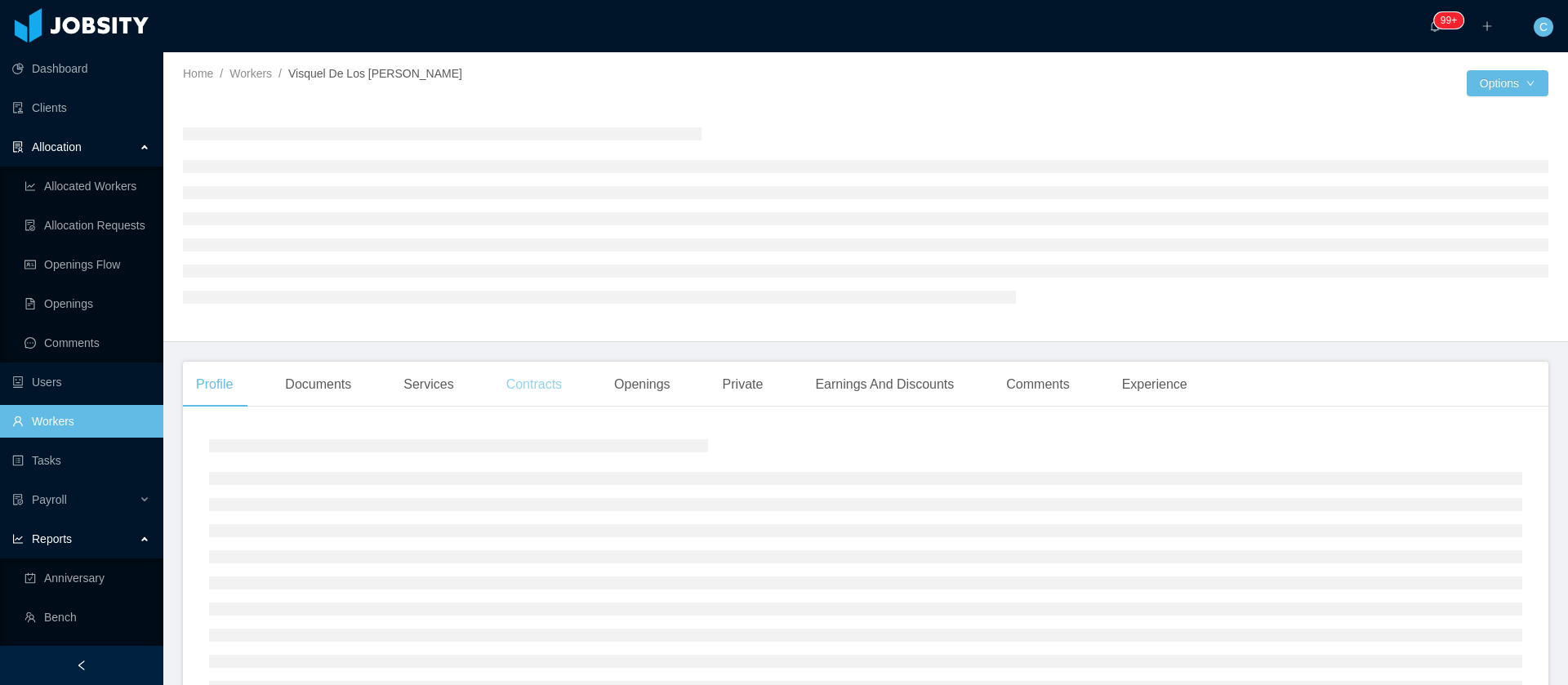
click at [535, 395] on div "Contracts" at bounding box center [534, 384] width 81 height 45
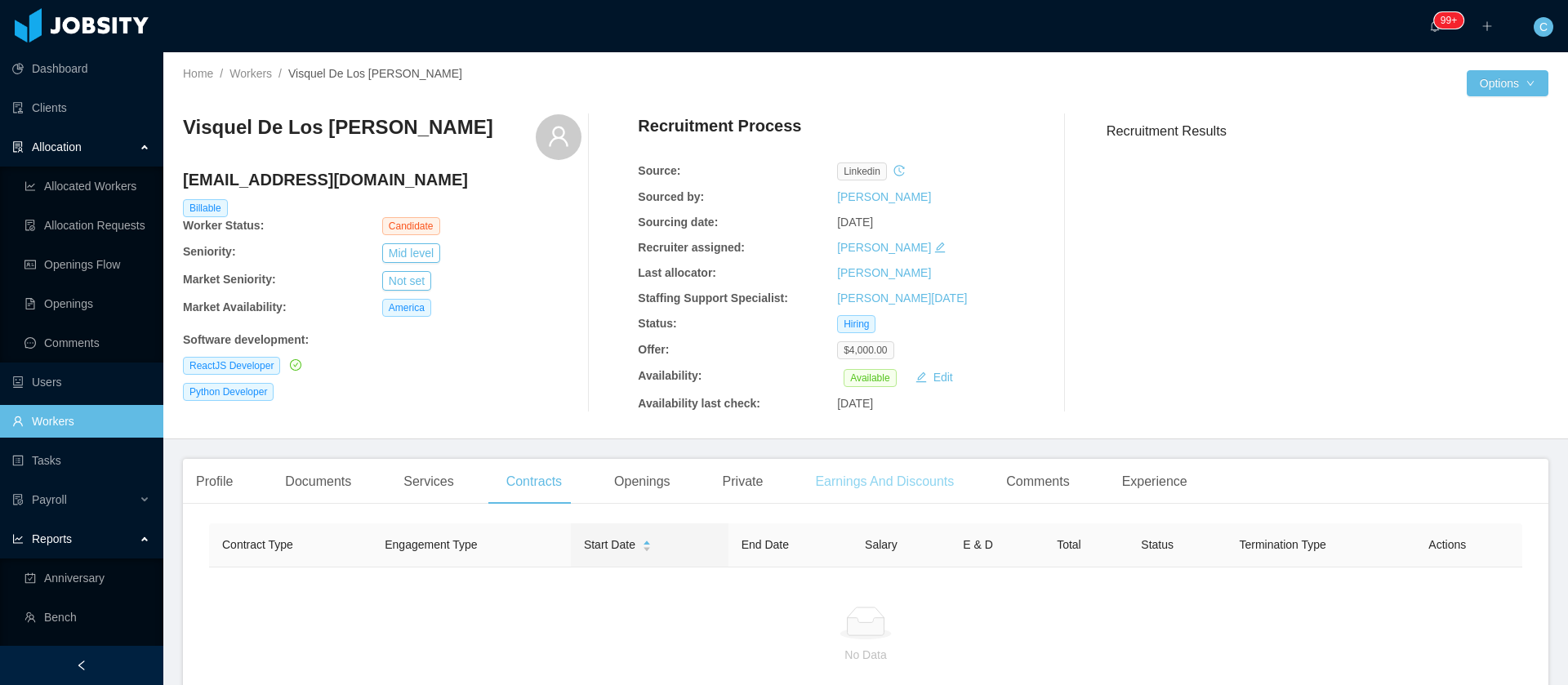
click at [831, 487] on div "Earnings And Discounts" at bounding box center [884, 481] width 165 height 45
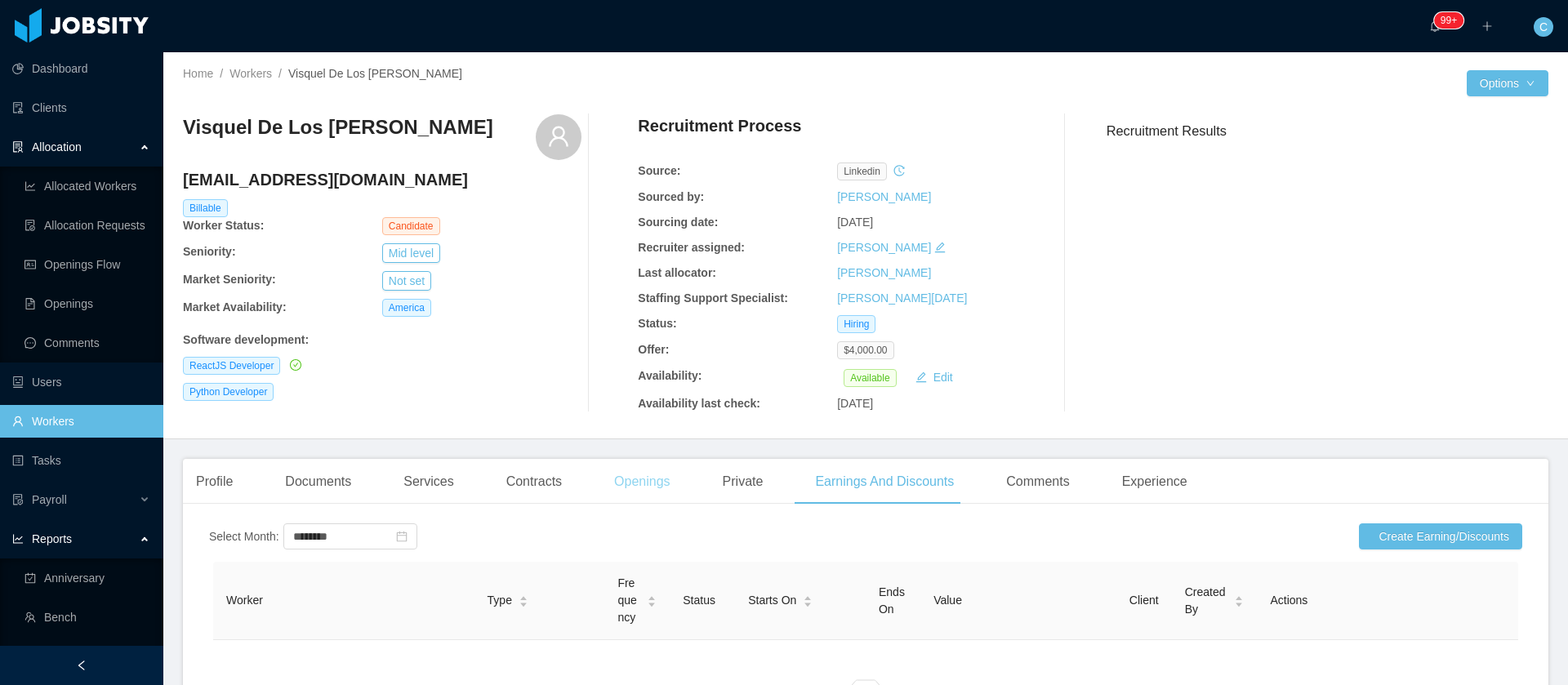
click at [627, 490] on div "Openings" at bounding box center [642, 481] width 82 height 45
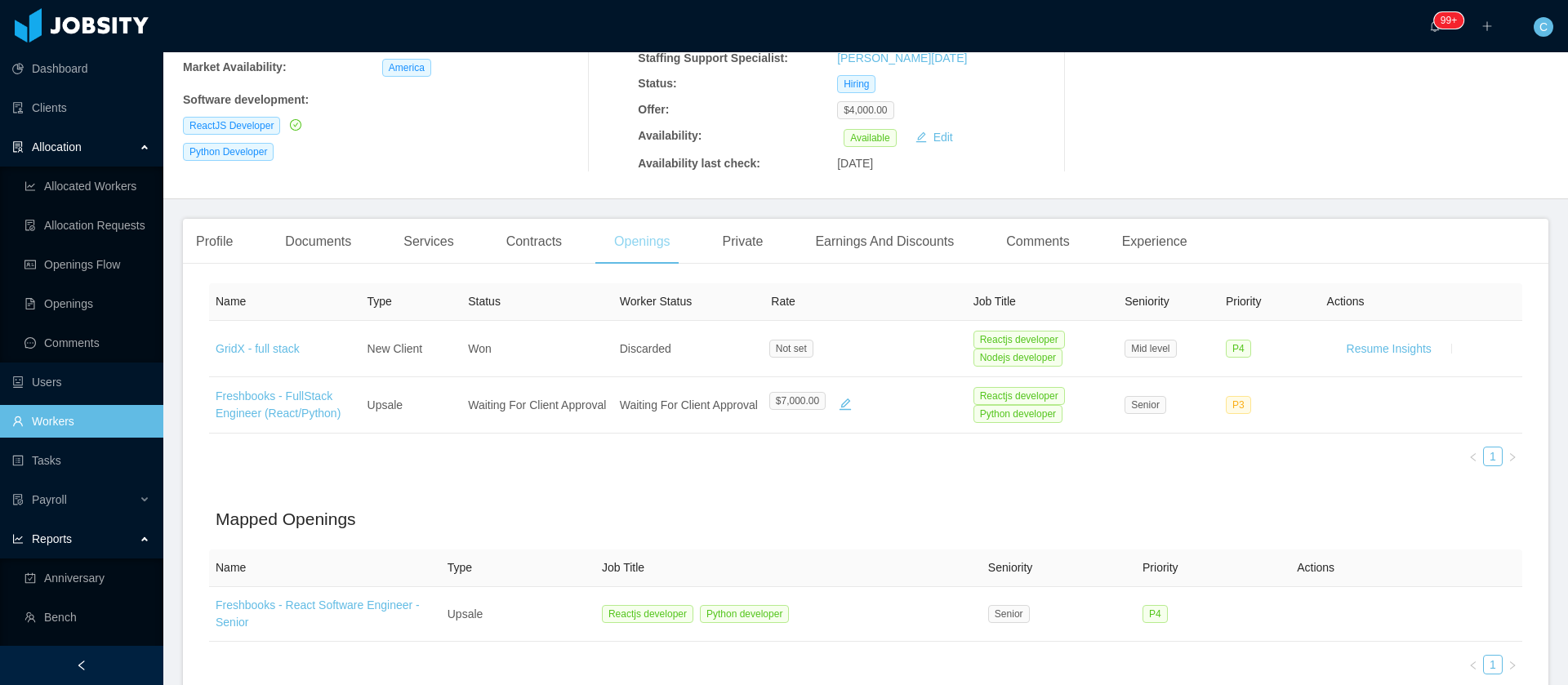
scroll to position [245, 0]
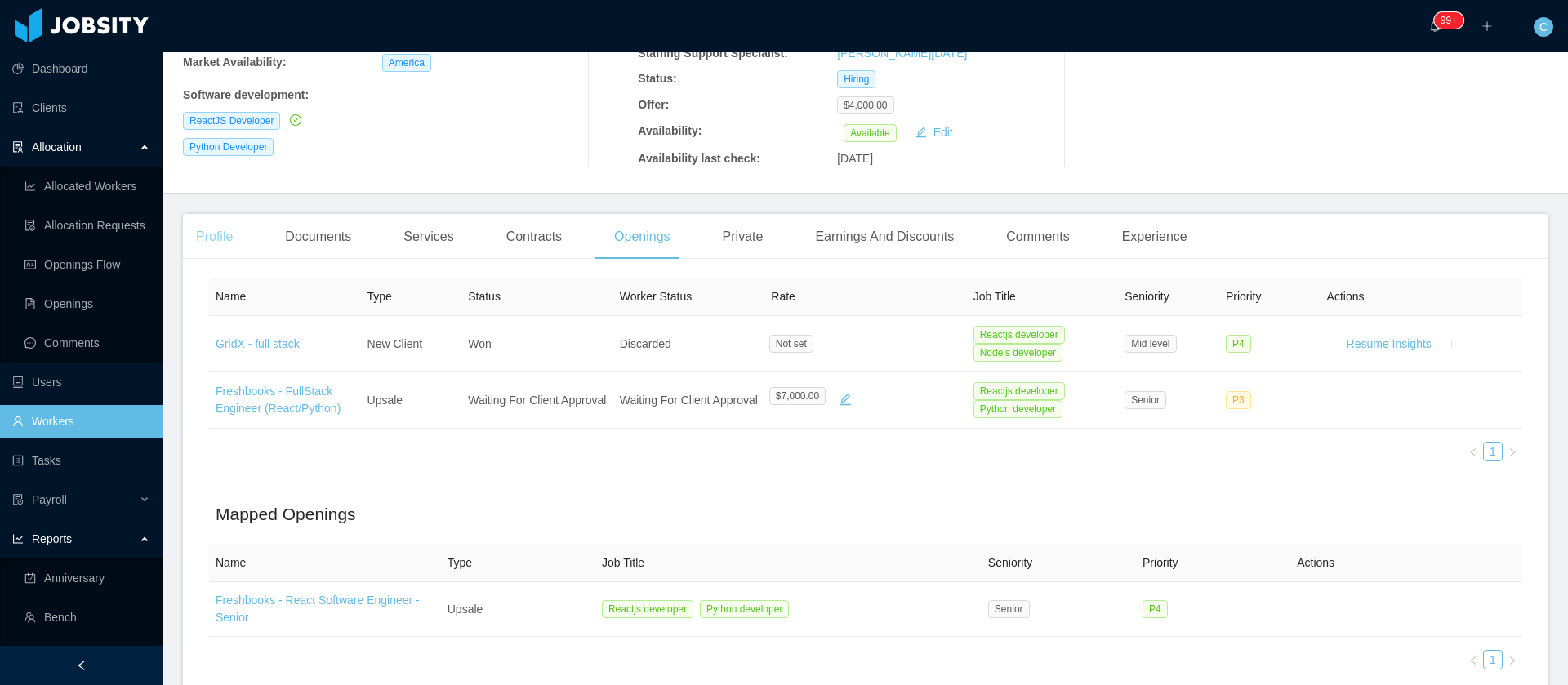
click at [228, 238] on div "Profile" at bounding box center [214, 236] width 63 height 45
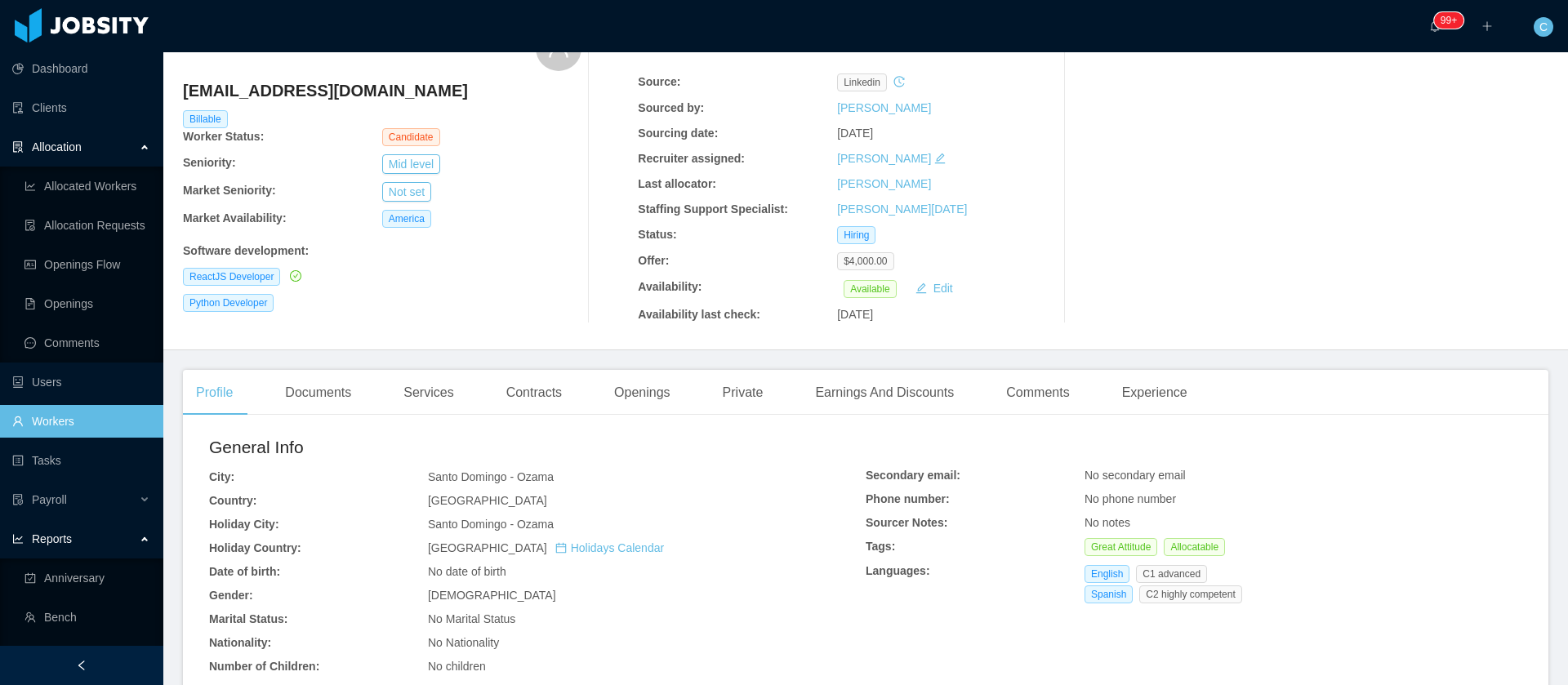
scroll to position [245, 0]
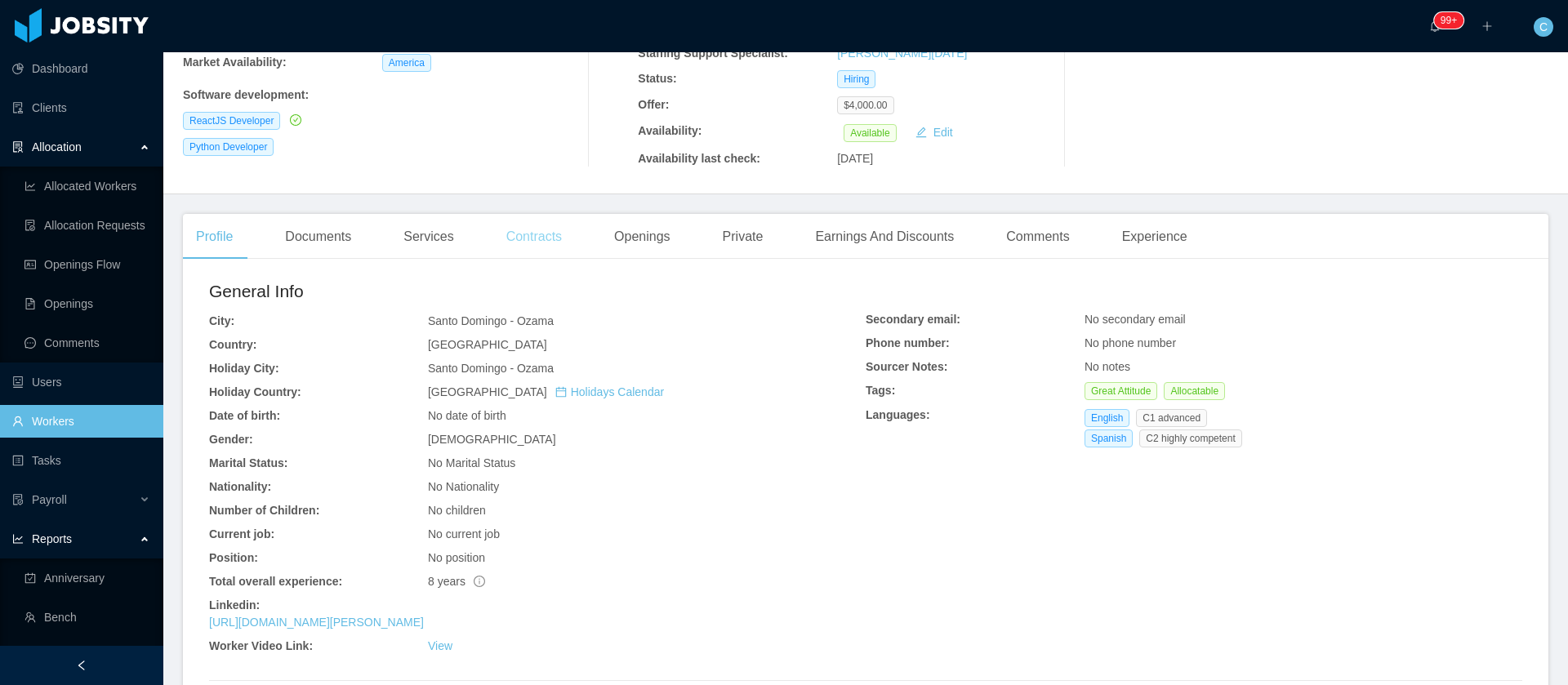
click at [523, 243] on div "Contracts" at bounding box center [534, 236] width 81 height 45
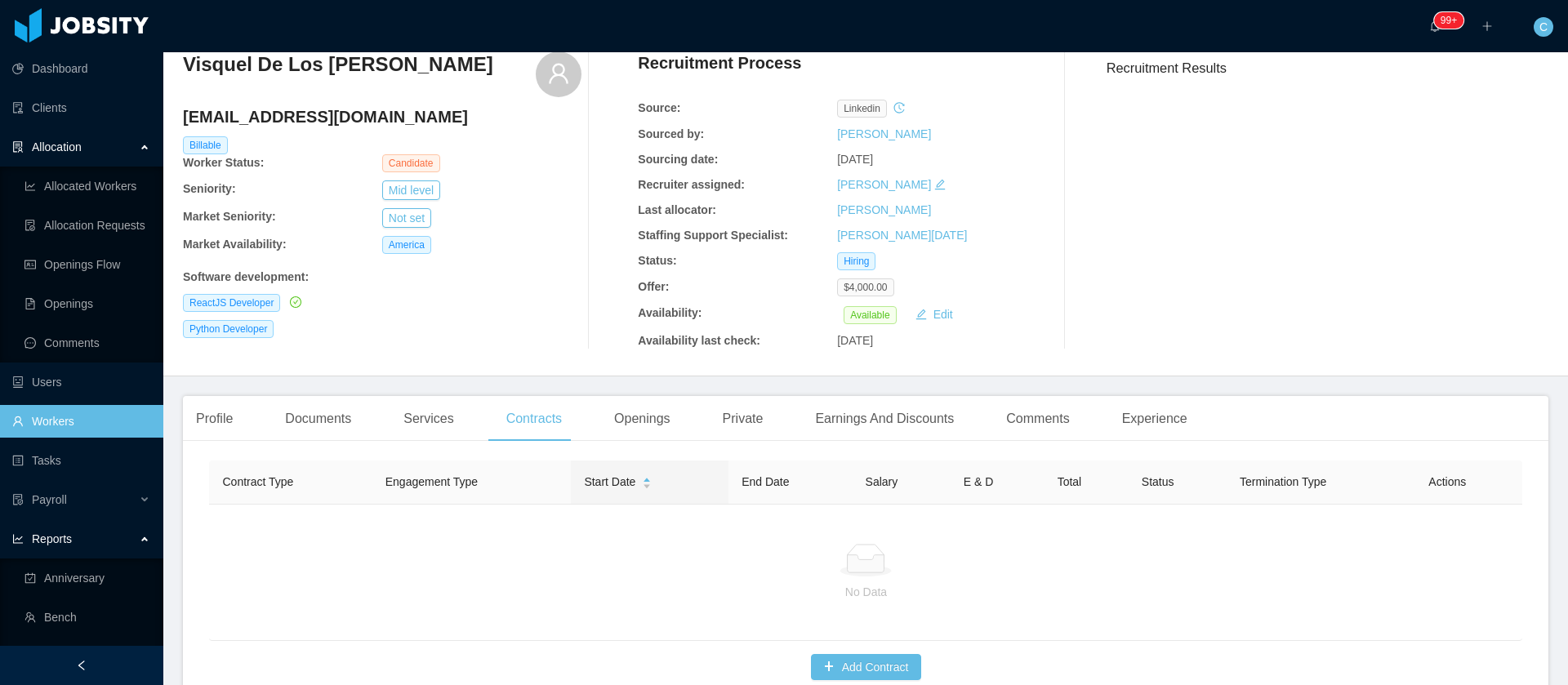
scroll to position [179, 0]
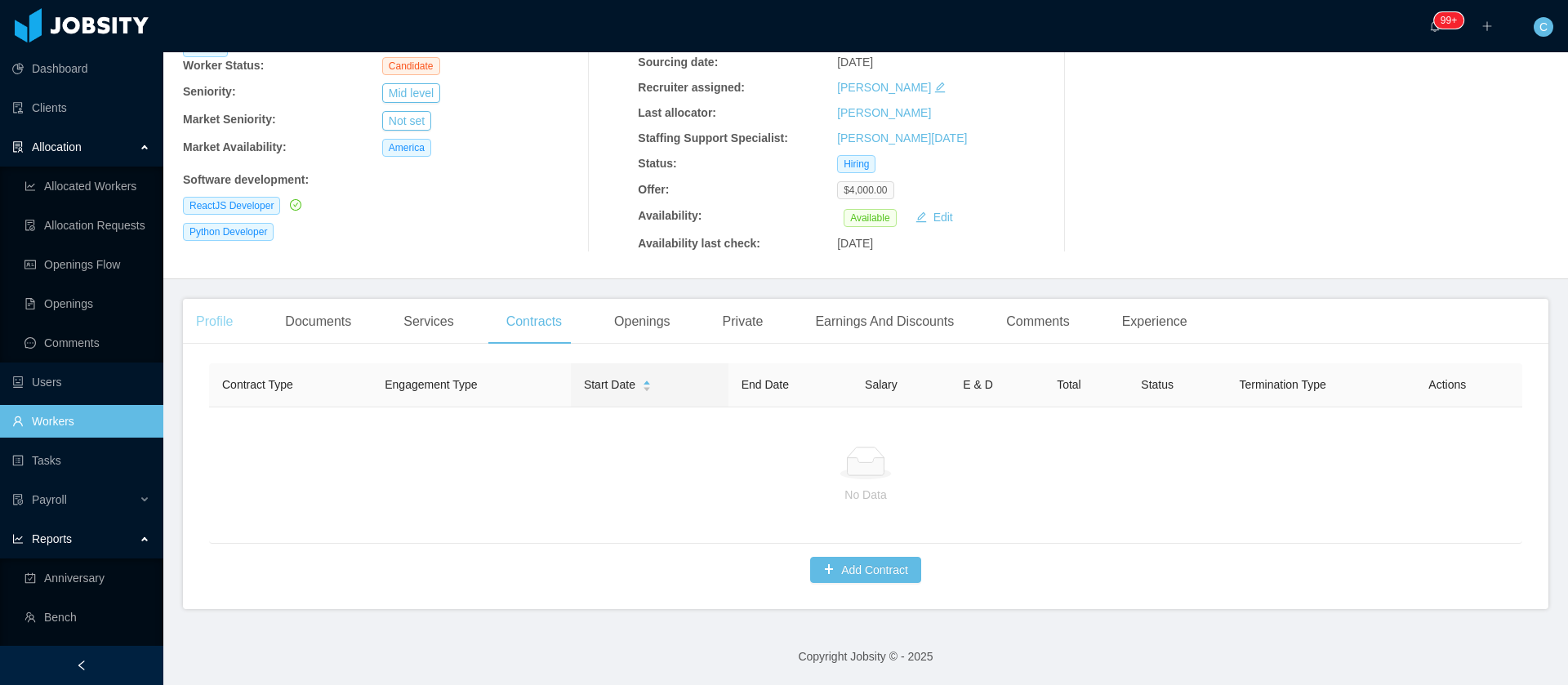
click at [193, 304] on div "Profile" at bounding box center [214, 321] width 63 height 45
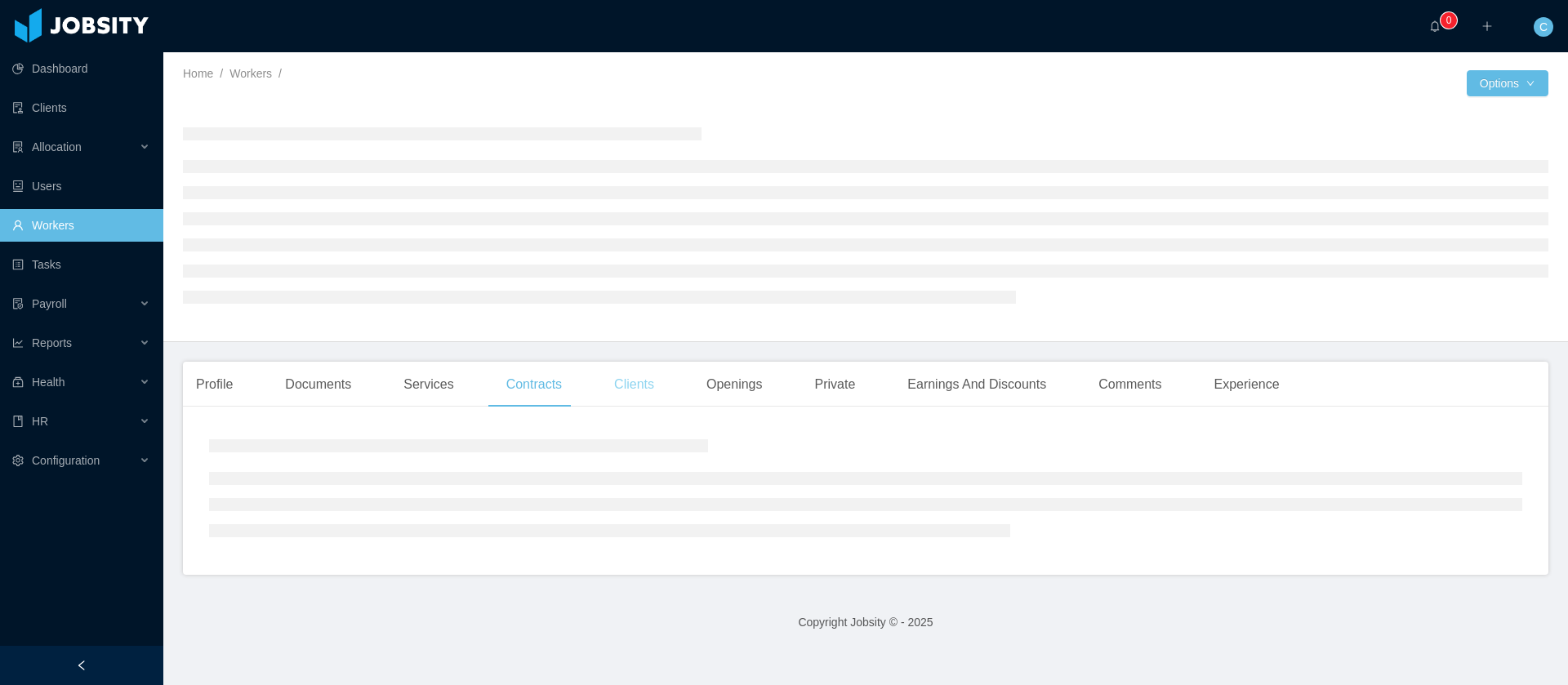
click at [642, 377] on div "Clients" at bounding box center [634, 384] width 66 height 45
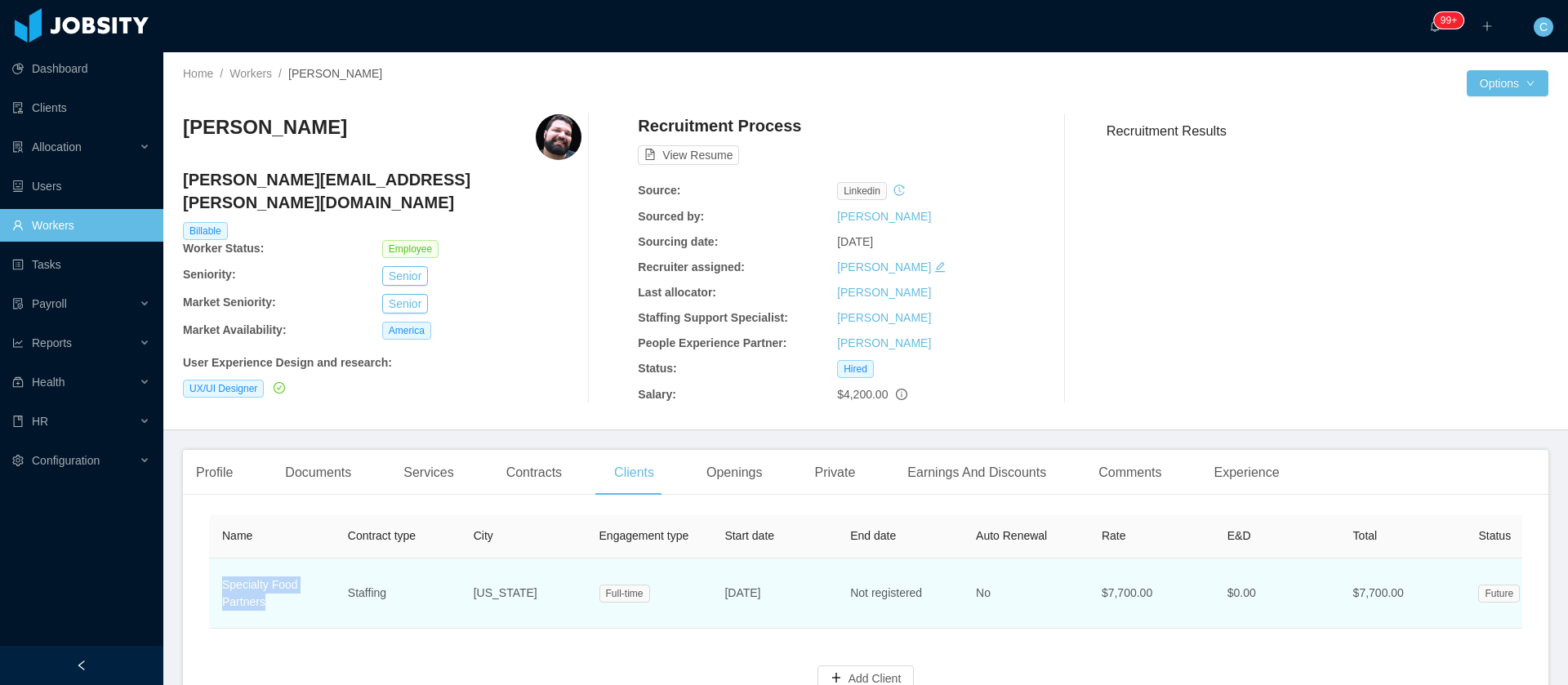
drag, startPoint x: 272, startPoint y: 611, endPoint x: 212, endPoint y: 588, distance: 64.3
click at [212, 588] on td "Specialty Food Partners" at bounding box center [271, 593] width 126 height 70
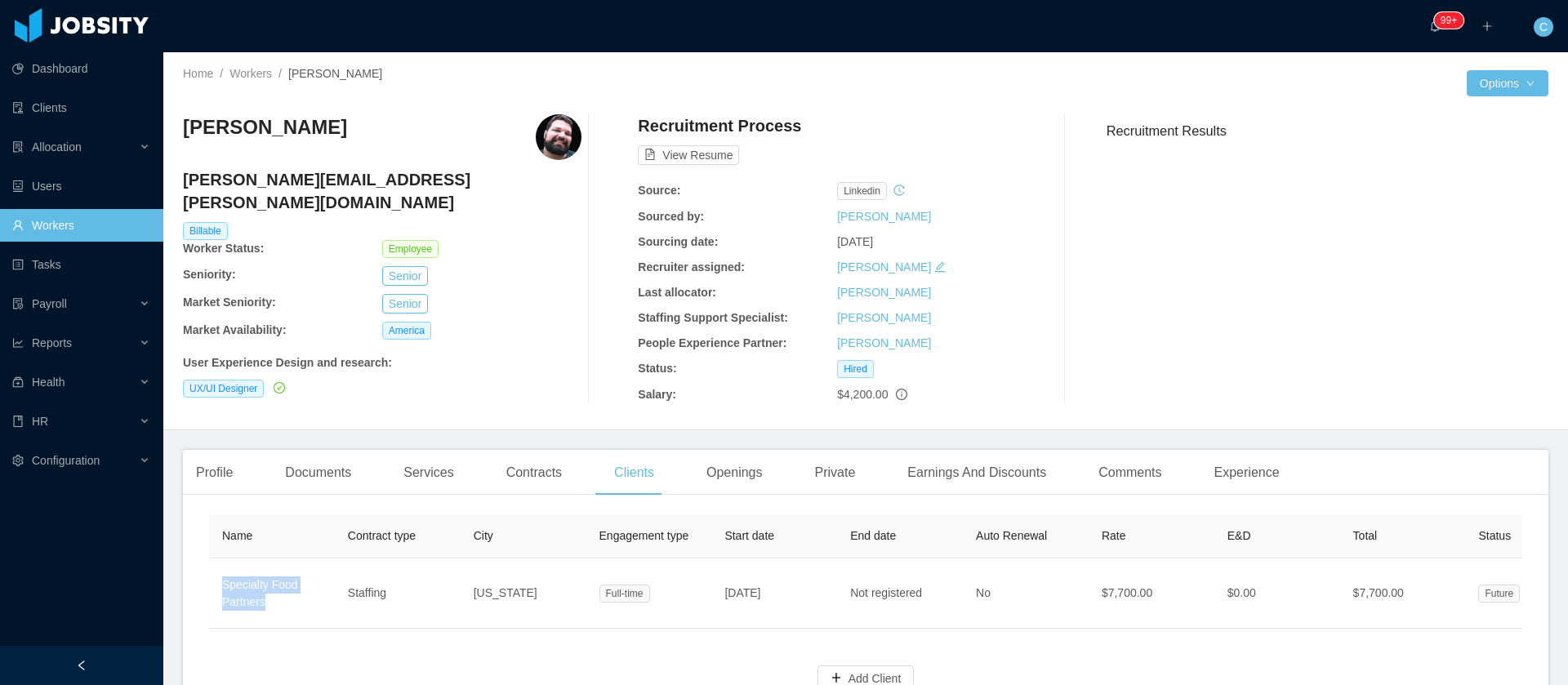
copy link "Specialty Food Partners"
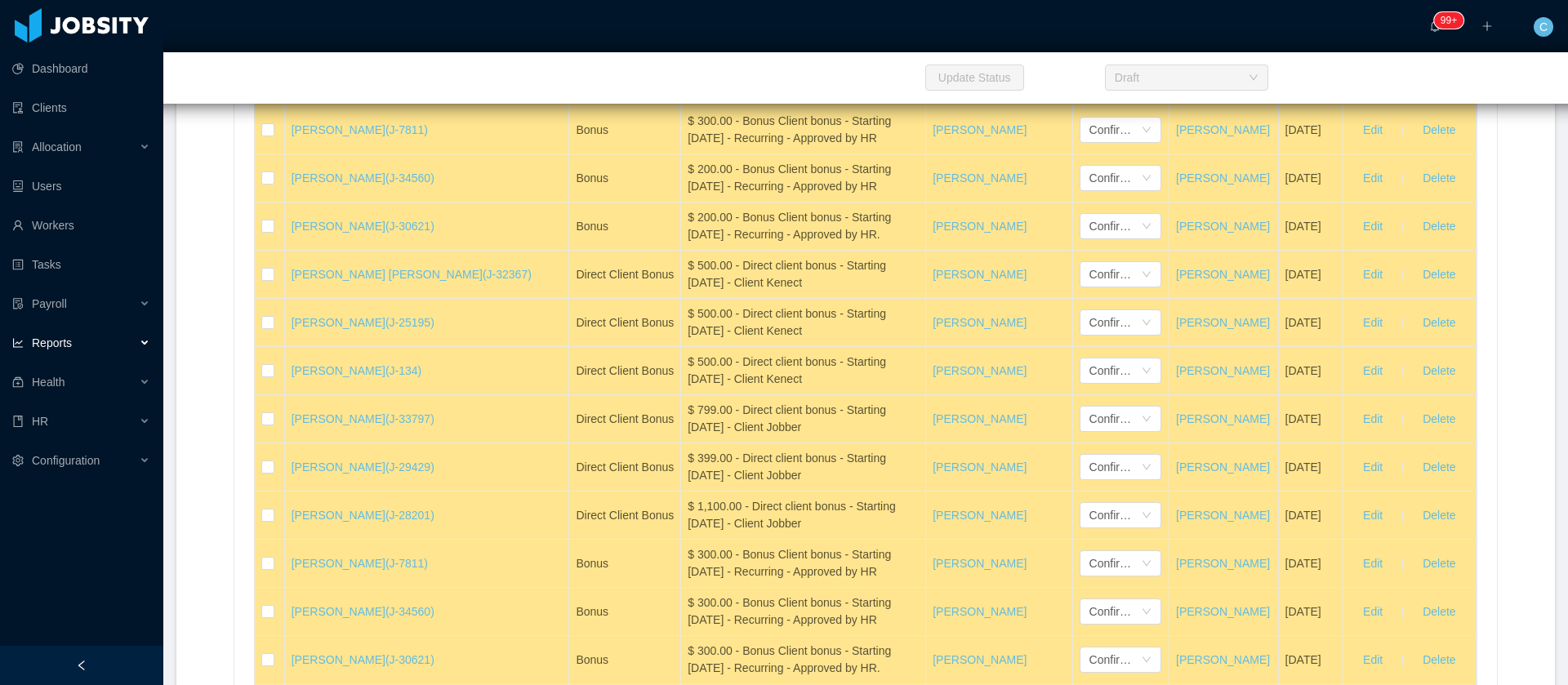
scroll to position [20224, 0]
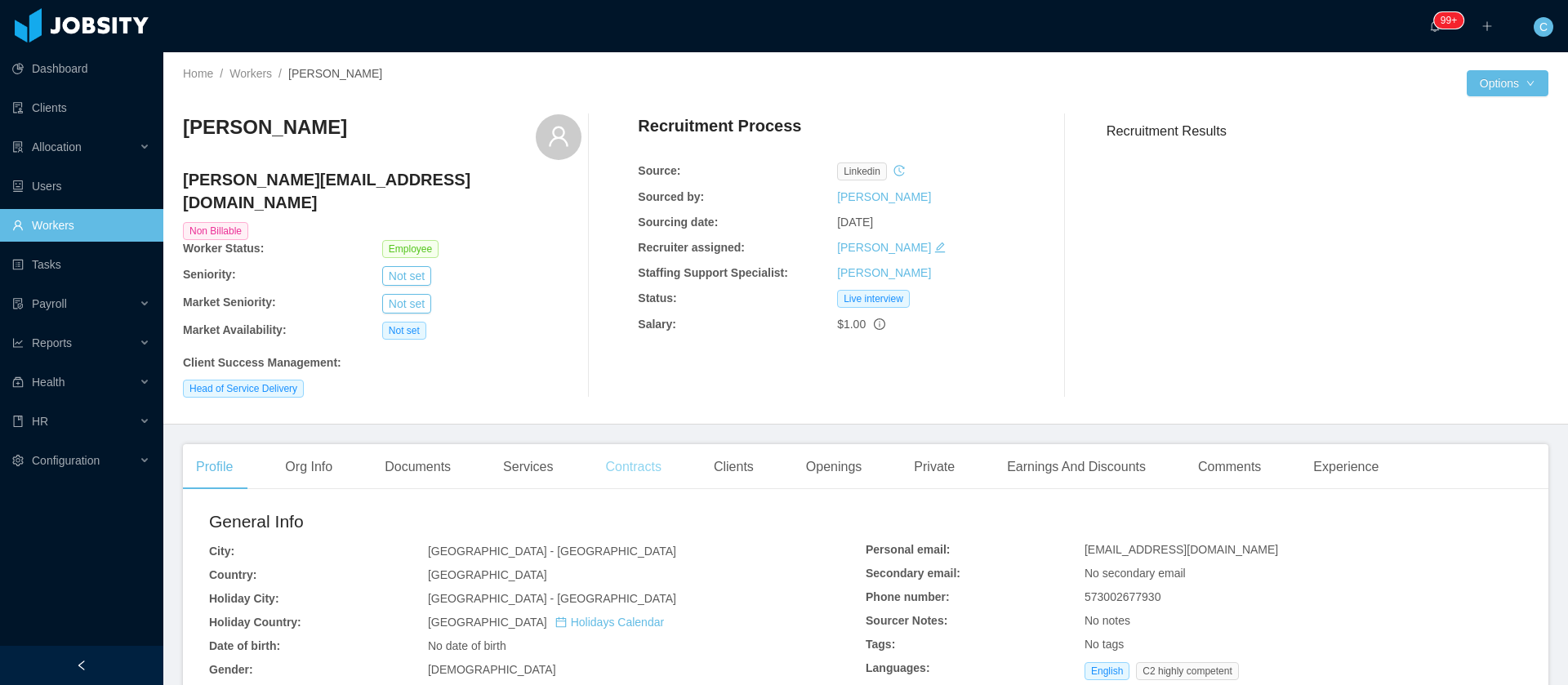
click at [626, 446] on div "Contracts" at bounding box center [632, 467] width 81 height 45
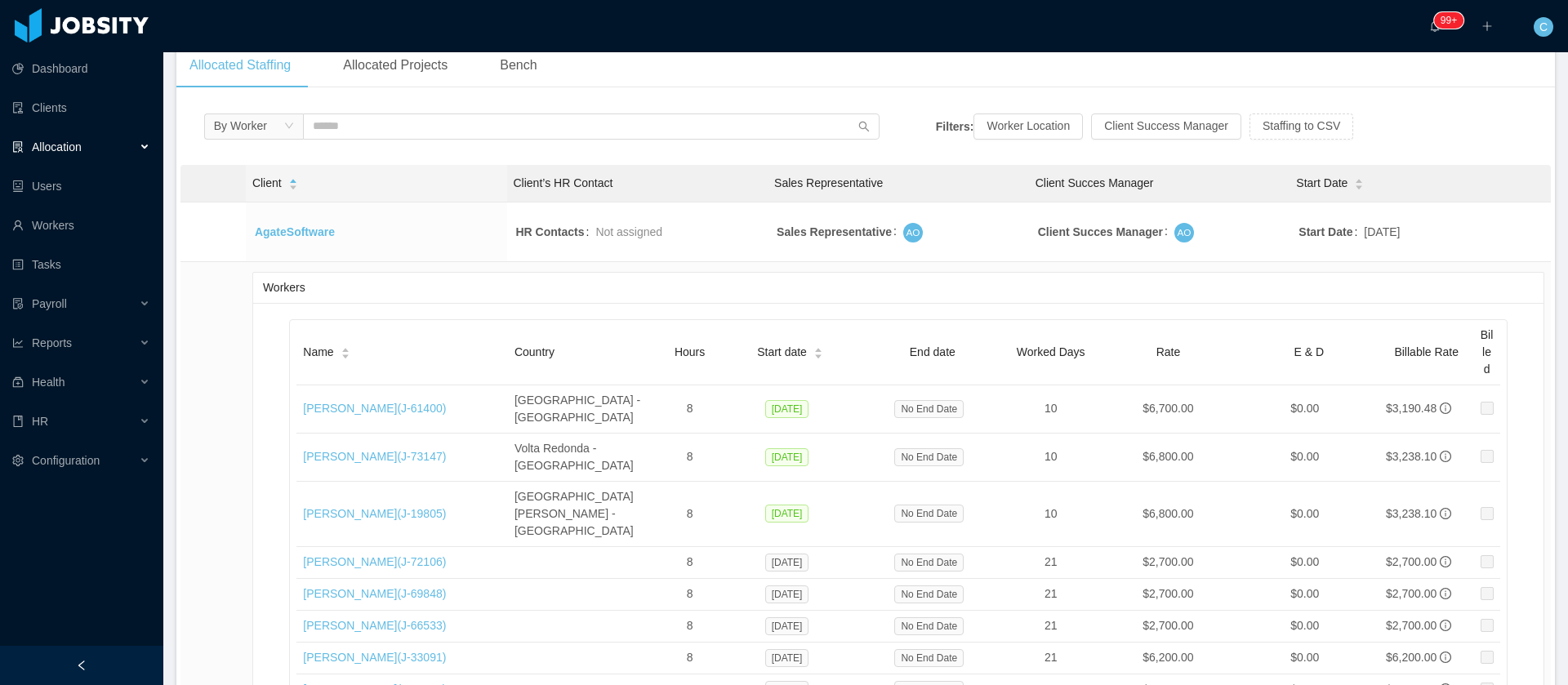
scroll to position [14023, 0]
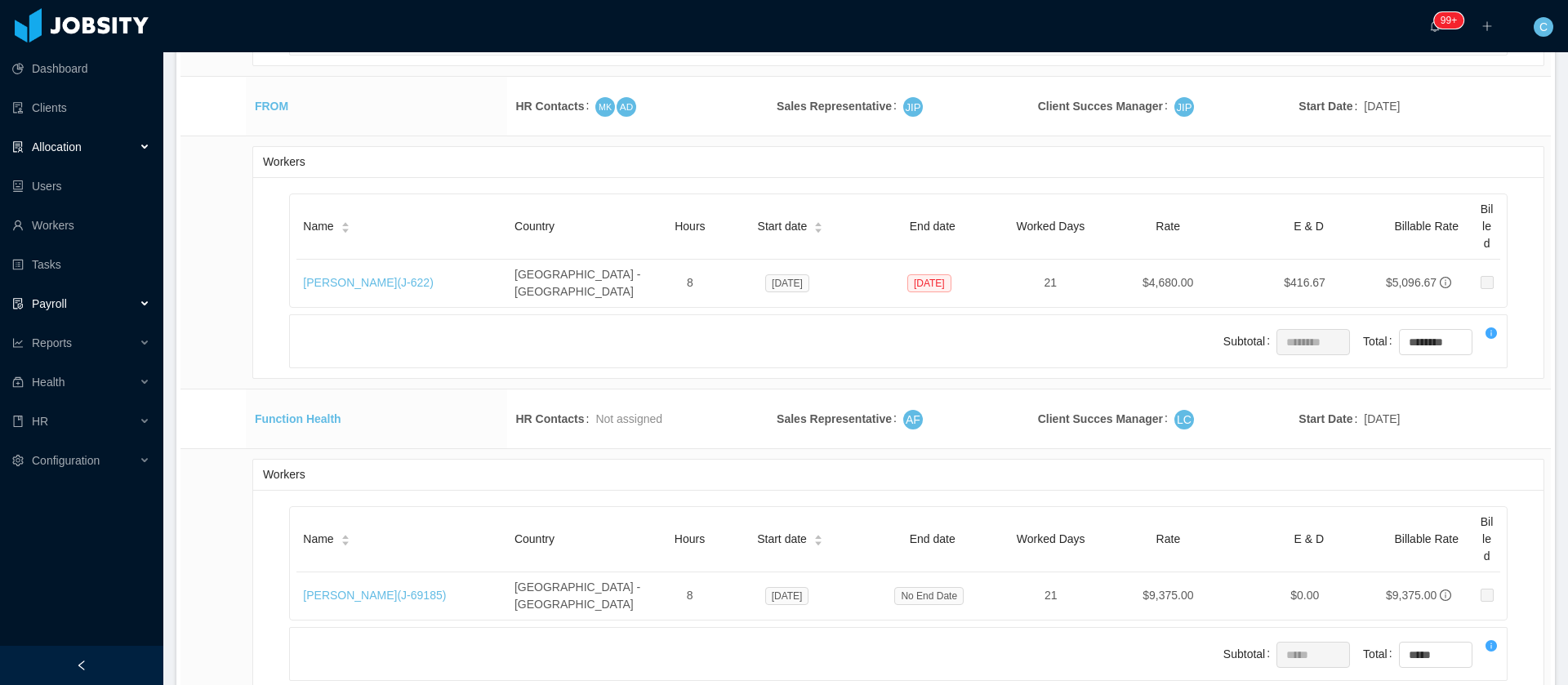
click at [106, 307] on div "Payroll" at bounding box center [81, 304] width 164 height 33
click at [79, 384] on div "Reports" at bounding box center [81, 382] width 164 height 33
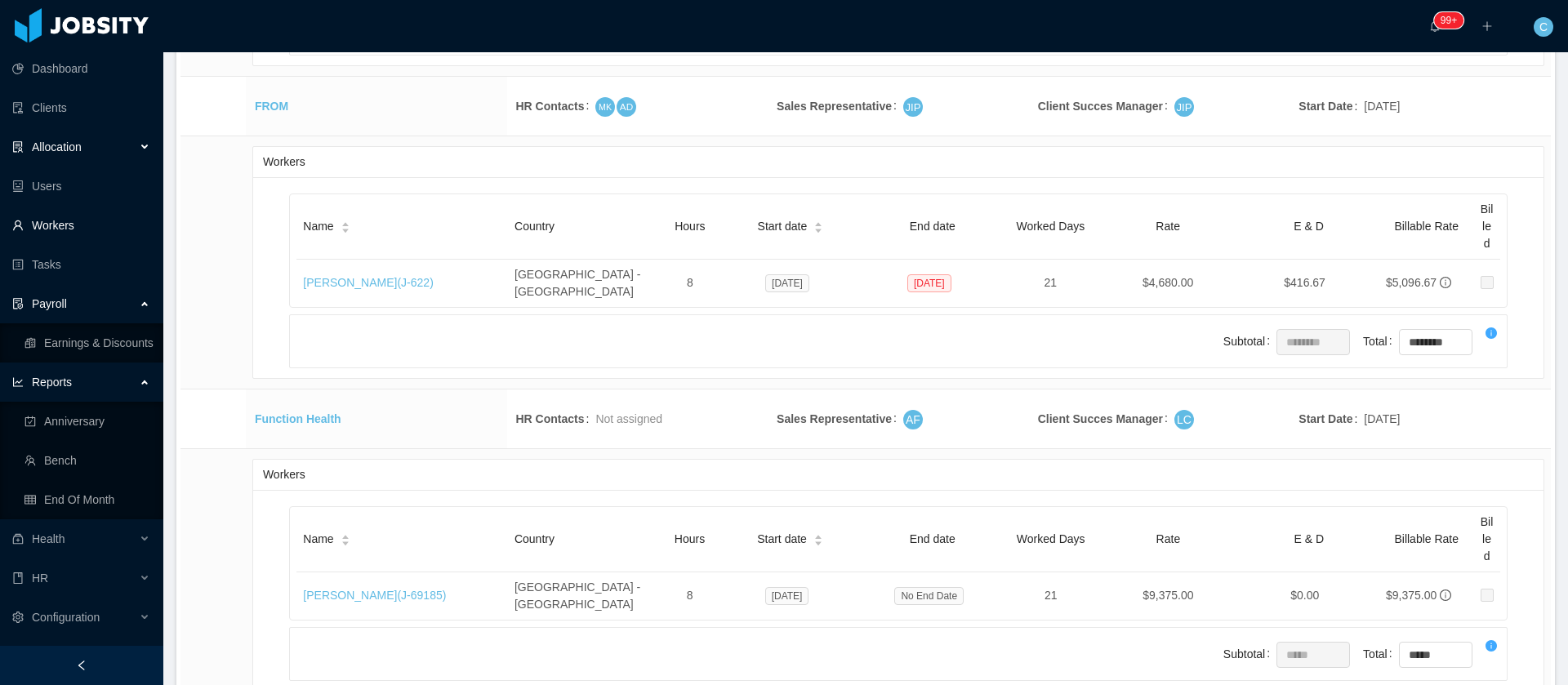
click at [76, 225] on link "Workers" at bounding box center [80, 225] width 138 height 33
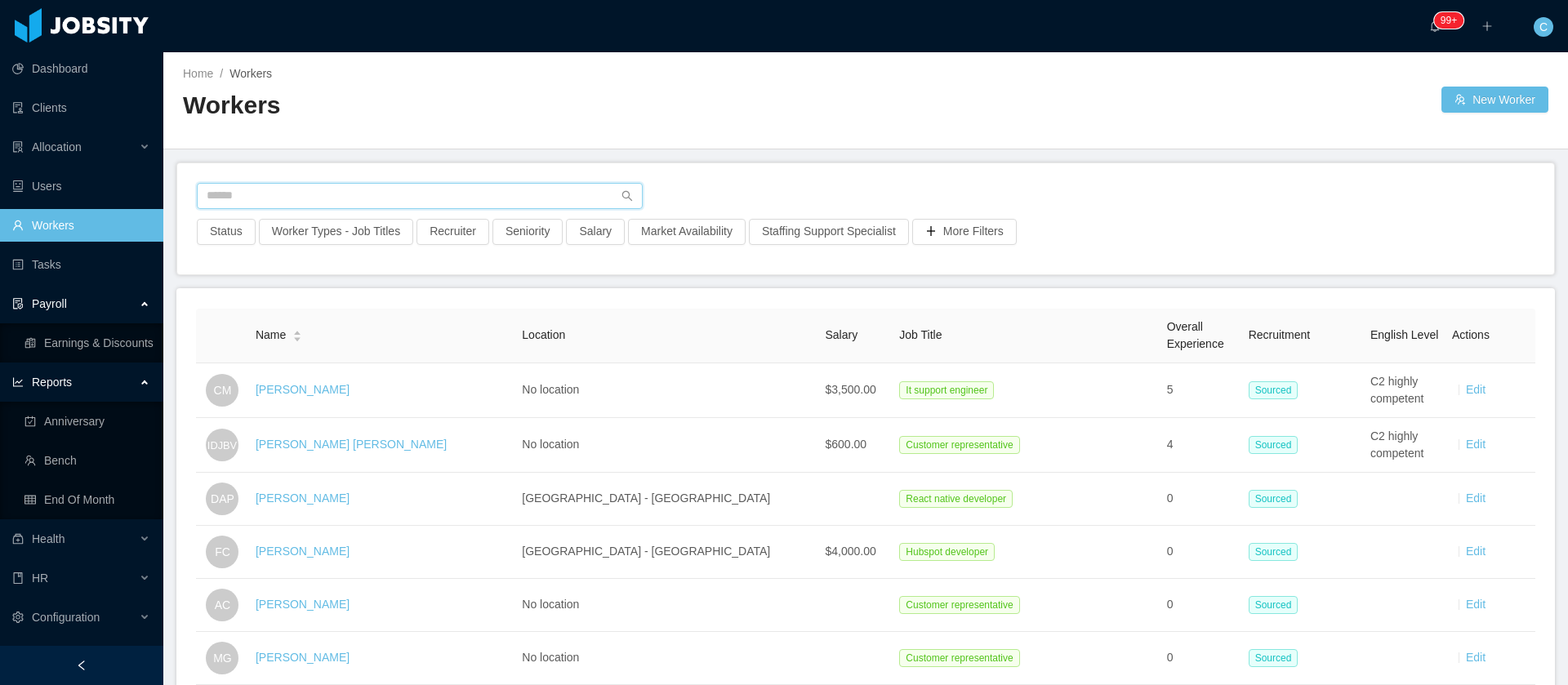
click at [313, 207] on input "text" at bounding box center [420, 196] width 446 height 27
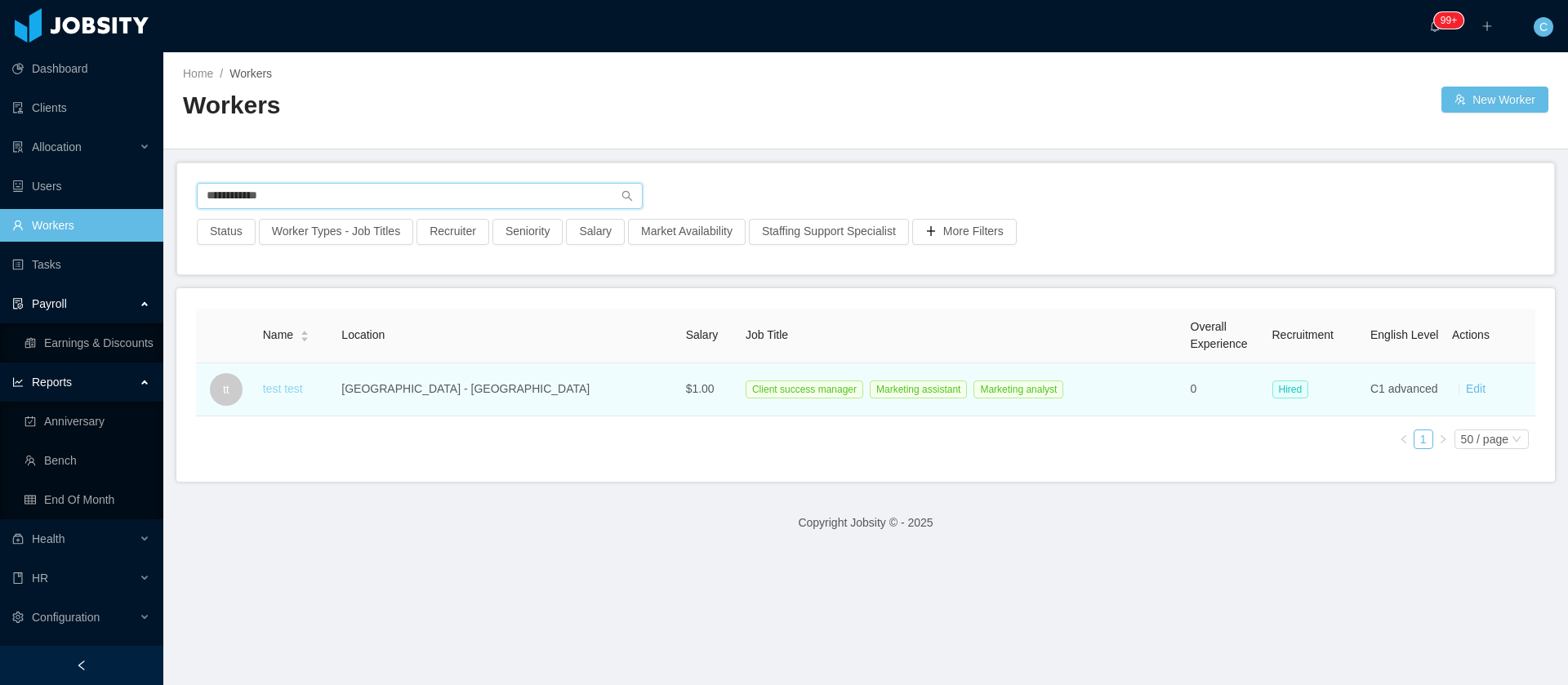
type input "**********"
click at [302, 395] on link "test test" at bounding box center [283, 388] width 40 height 13
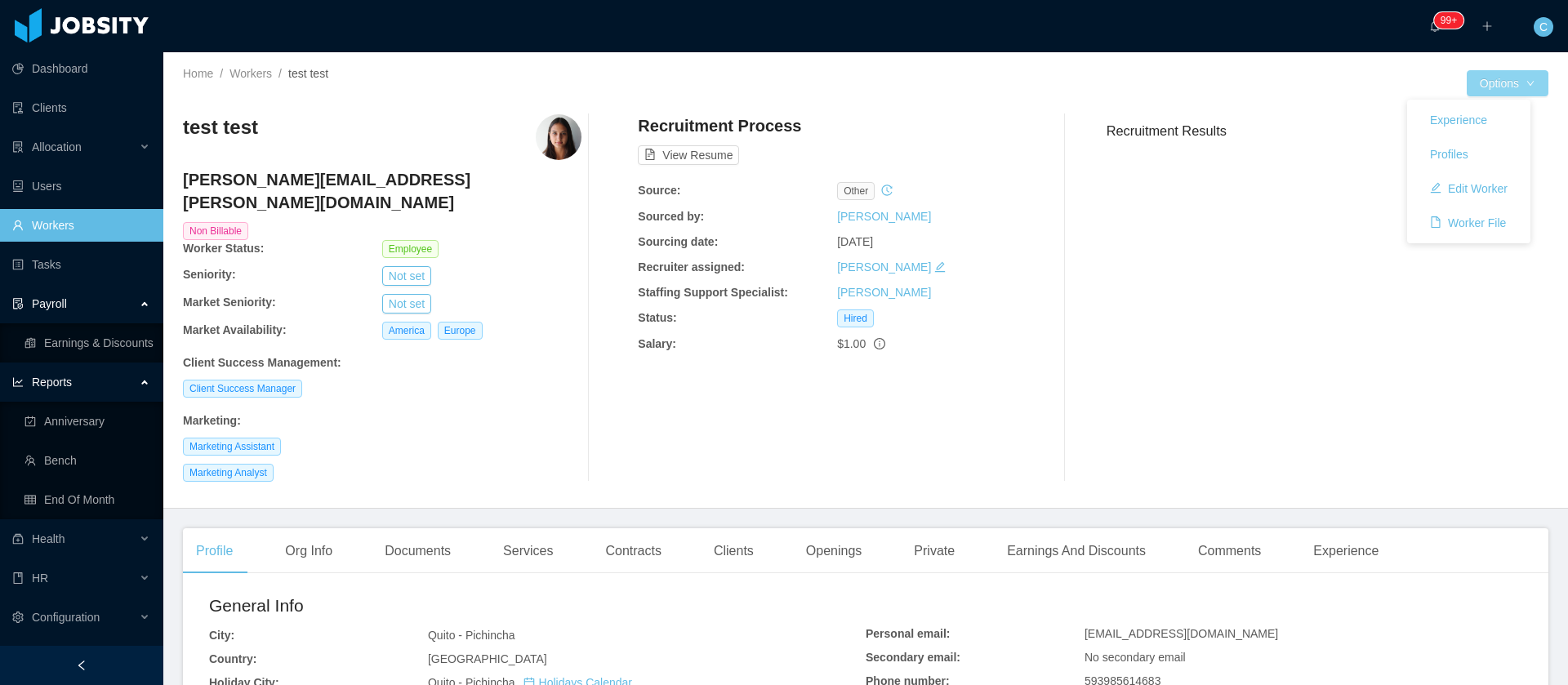
click at [1501, 77] on button "Options" at bounding box center [1506, 83] width 81 height 27
click at [1484, 192] on button "Edit Worker" at bounding box center [1468, 188] width 104 height 27
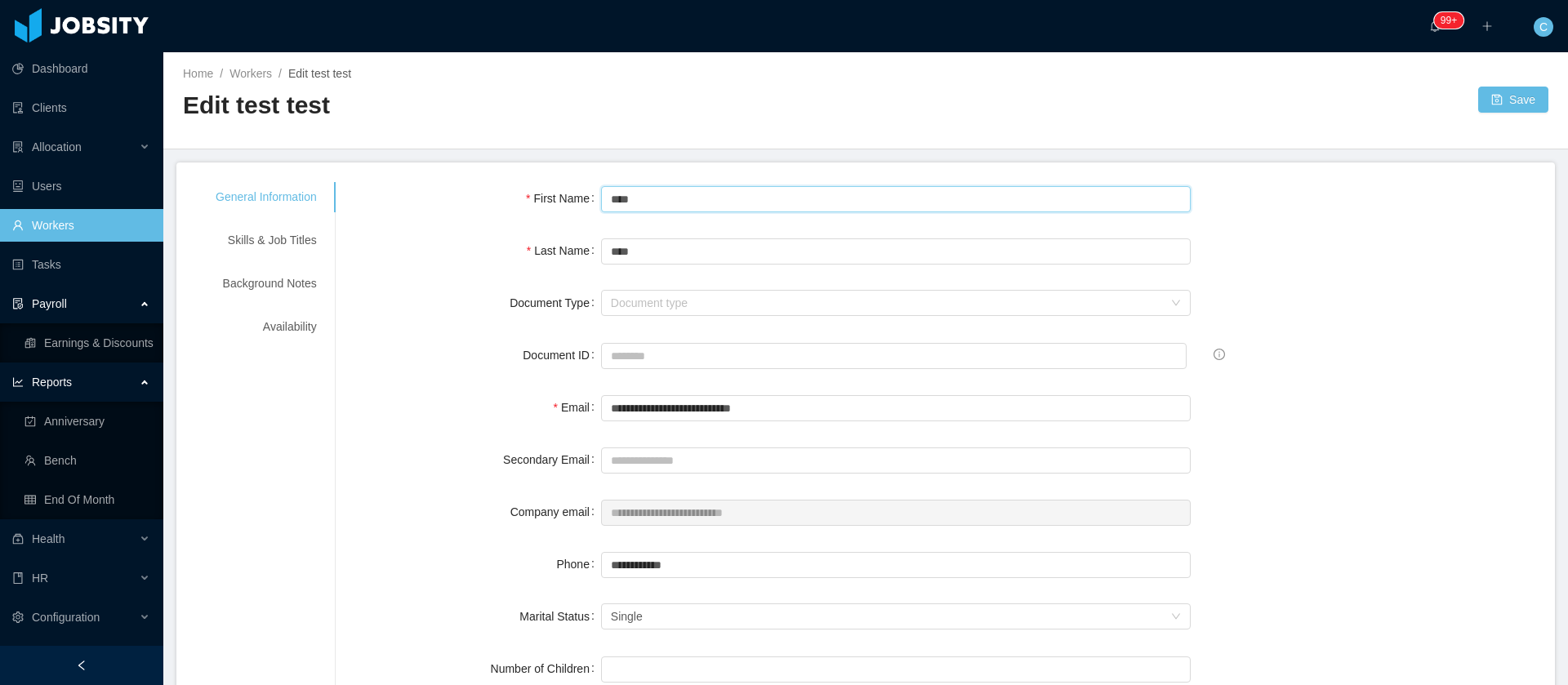
drag, startPoint x: 661, startPoint y: 200, endPoint x: 349, endPoint y: 176, distance: 312.9
type input "*****"
click at [628, 248] on input "****" at bounding box center [896, 251] width 590 height 27
drag, startPoint x: 644, startPoint y: 248, endPoint x: 562, endPoint y: 246, distance: 82.0
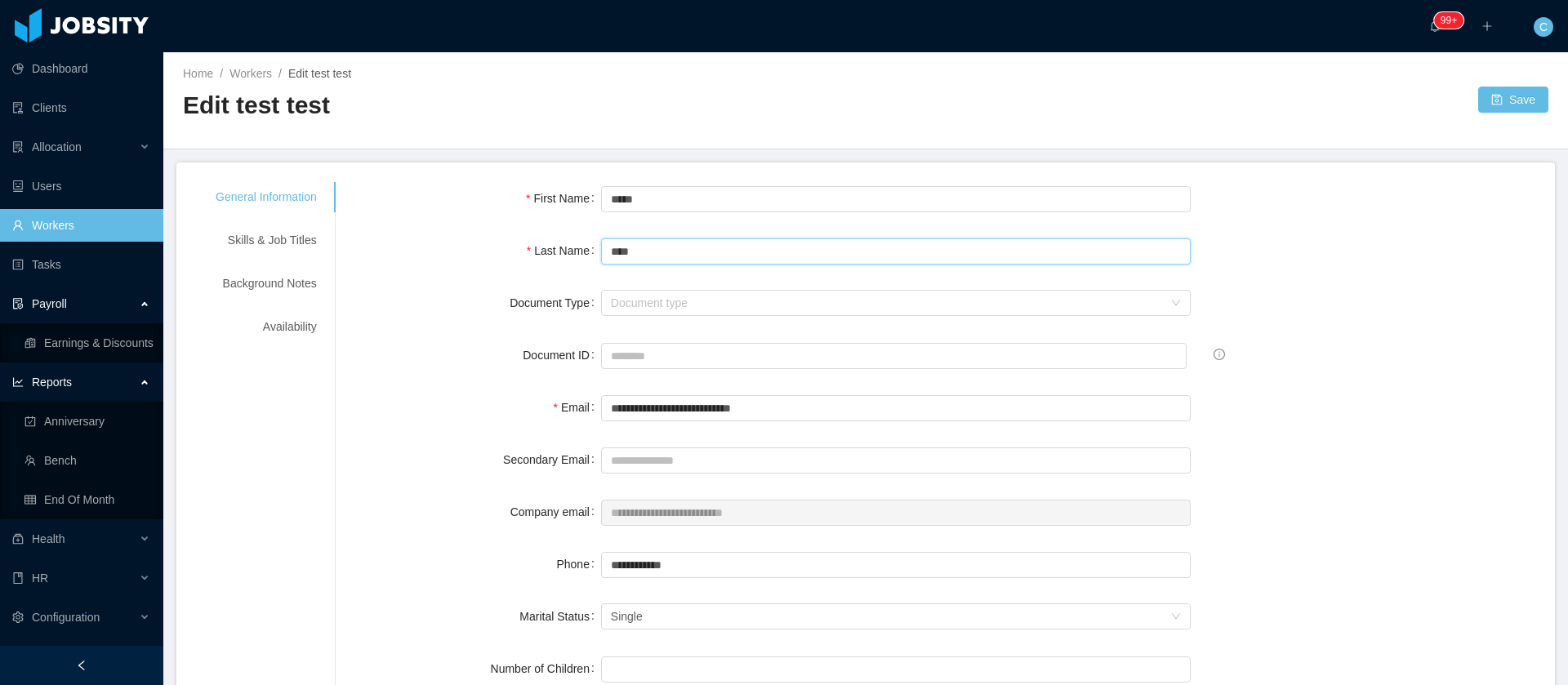
click at [562, 246] on div "Last Name ****" at bounding box center [945, 251] width 1180 height 33
drag, startPoint x: 808, startPoint y: 412, endPoint x: 587, endPoint y: 420, distance: 221.1
click at [587, 420] on div "**********" at bounding box center [945, 408] width 1180 height 33
drag, startPoint x: 653, startPoint y: 246, endPoint x: 556, endPoint y: 254, distance: 97.3
click at [556, 254] on div "Last Name ****" at bounding box center [945, 251] width 1180 height 33
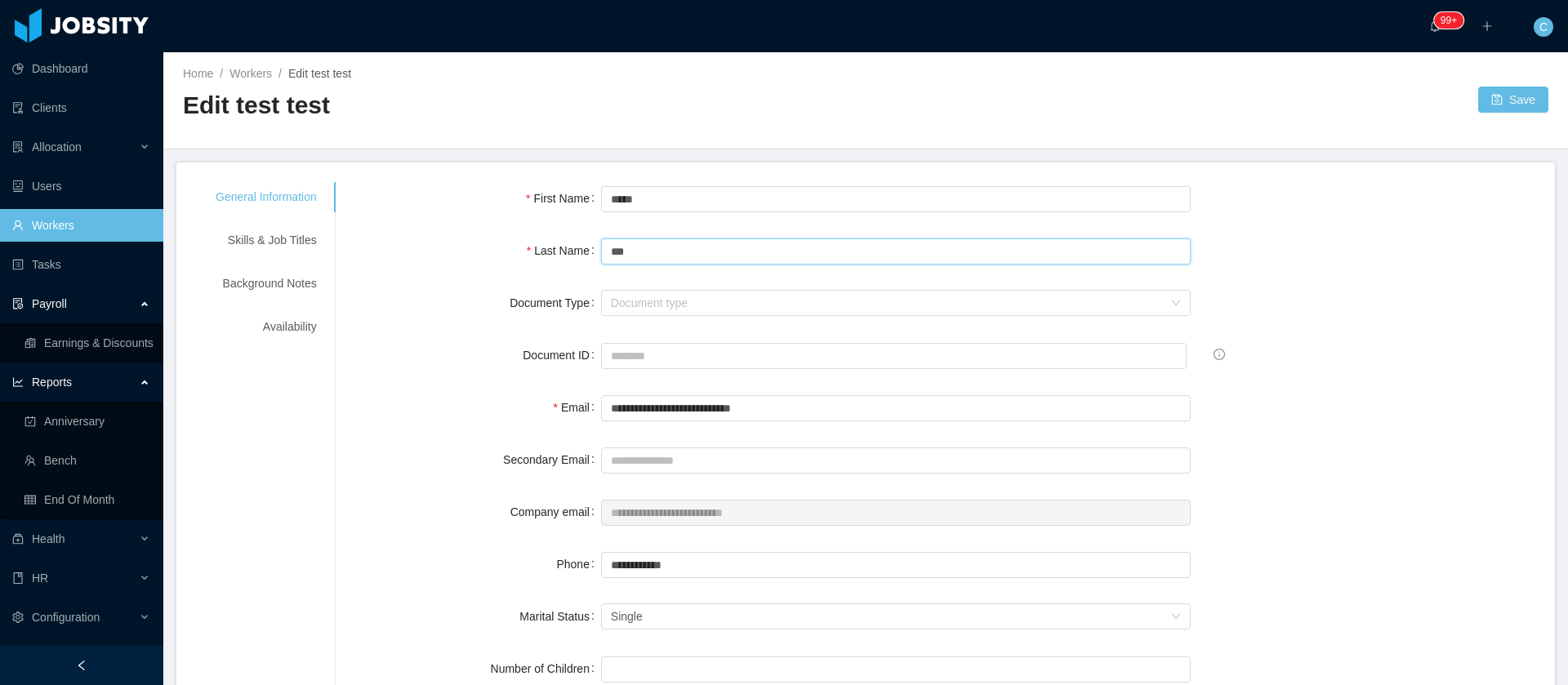
drag, startPoint x: 641, startPoint y: 254, endPoint x: 599, endPoint y: 247, distance: 42.6
click at [599, 247] on div "Last Name ***" at bounding box center [945, 251] width 1180 height 33
paste input "******"
type input "*********"
click at [737, 408] on input "**********" at bounding box center [896, 408] width 590 height 27
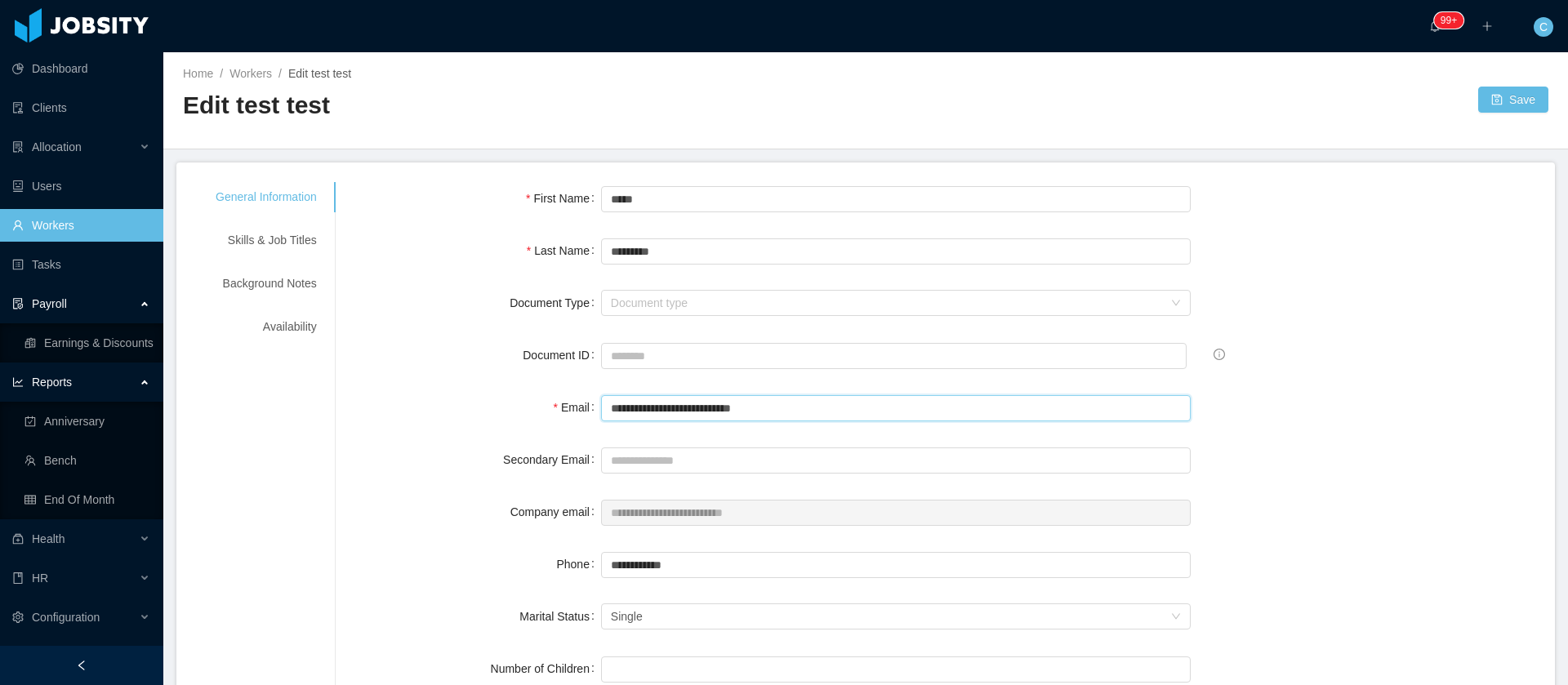
click at [737, 408] on input "**********" at bounding box center [896, 408] width 590 height 27
paste input "text"
type input "**********"
click at [1498, 102] on button "Save" at bounding box center [1513, 99] width 70 height 27
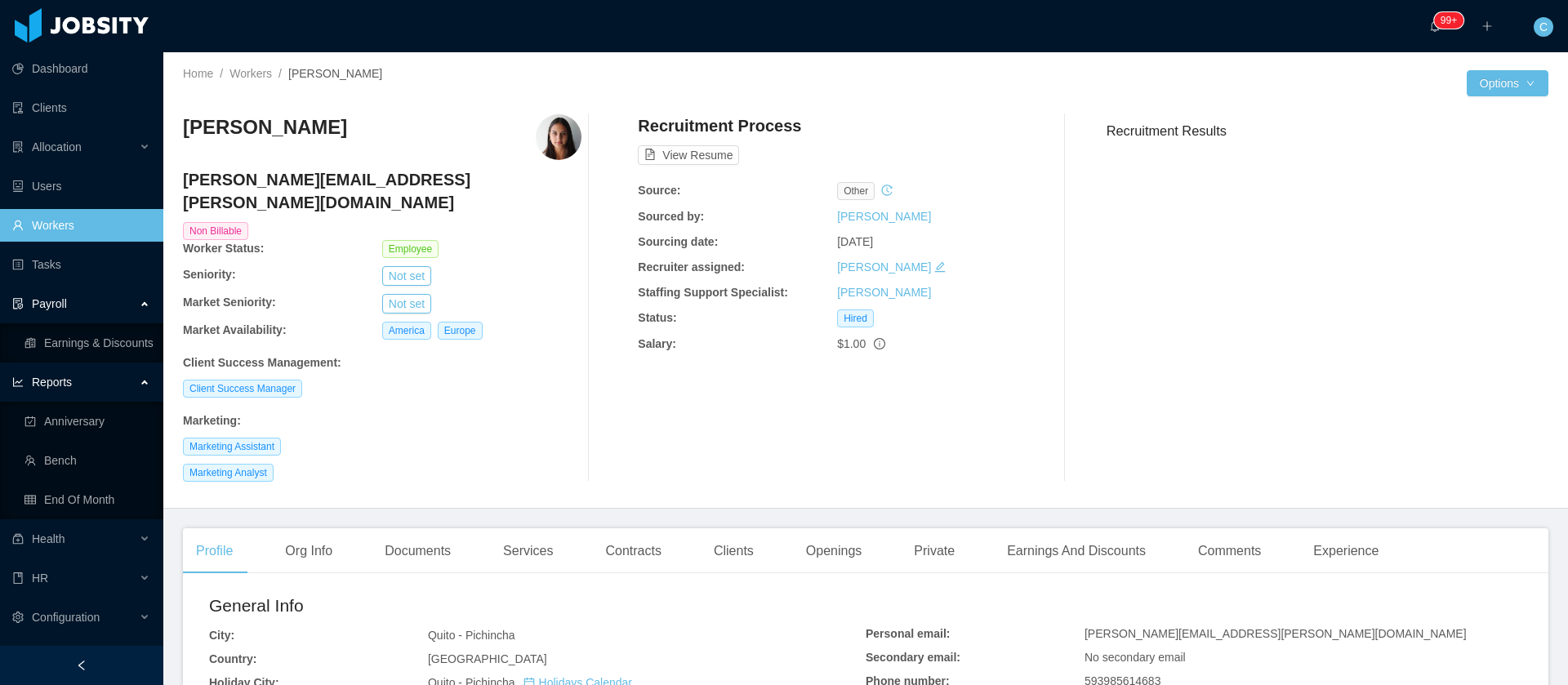
drag, startPoint x: 334, startPoint y: 135, endPoint x: 181, endPoint y: 140, distance: 153.1
click at [181, 140] on div "Home / Workers / Julia Estupinan / Options Julia Estupinan julia.estupinan@jobs…" at bounding box center [866, 280] width 1404 height 456
copy h3 "[PERSON_NAME]"
click at [122, 140] on div "Allocation" at bounding box center [81, 147] width 164 height 33
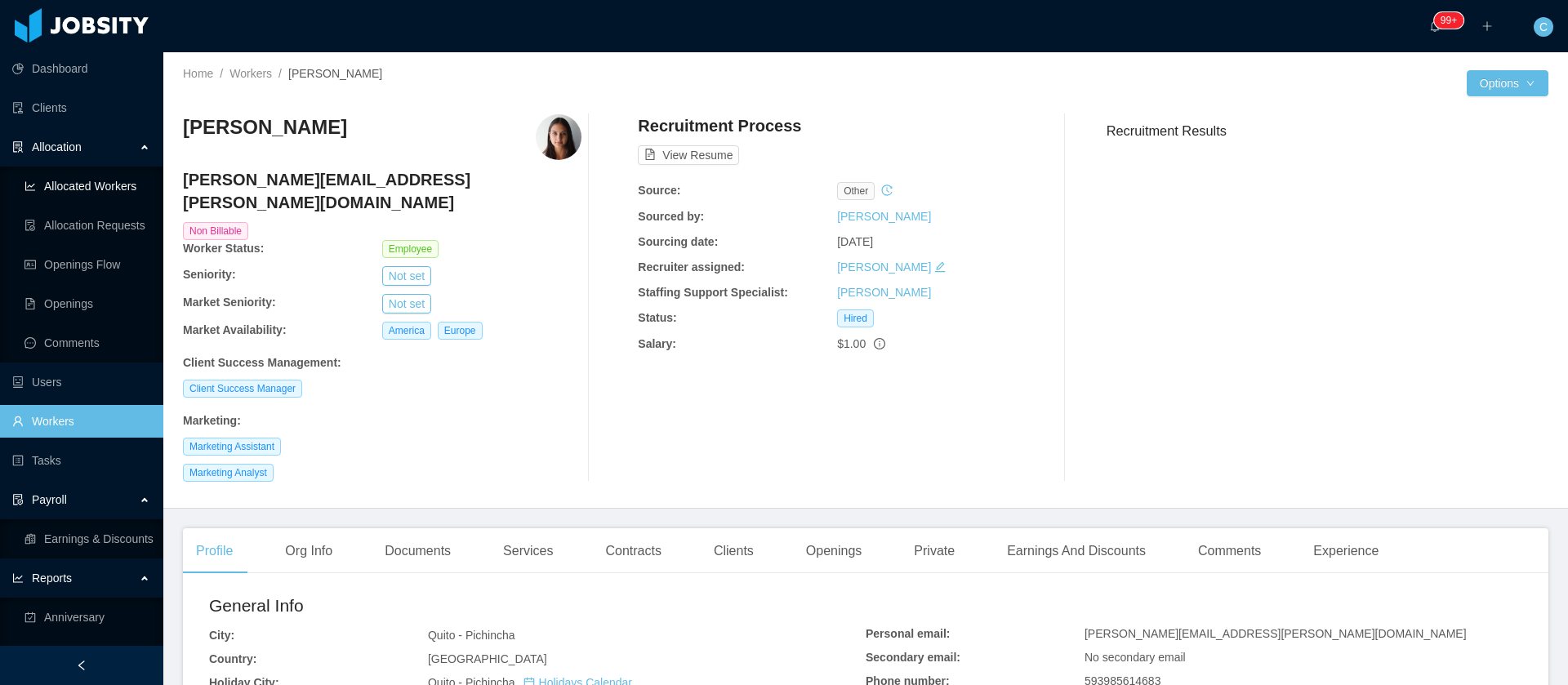
click at [110, 178] on link "Allocated Workers" at bounding box center [87, 186] width 126 height 33
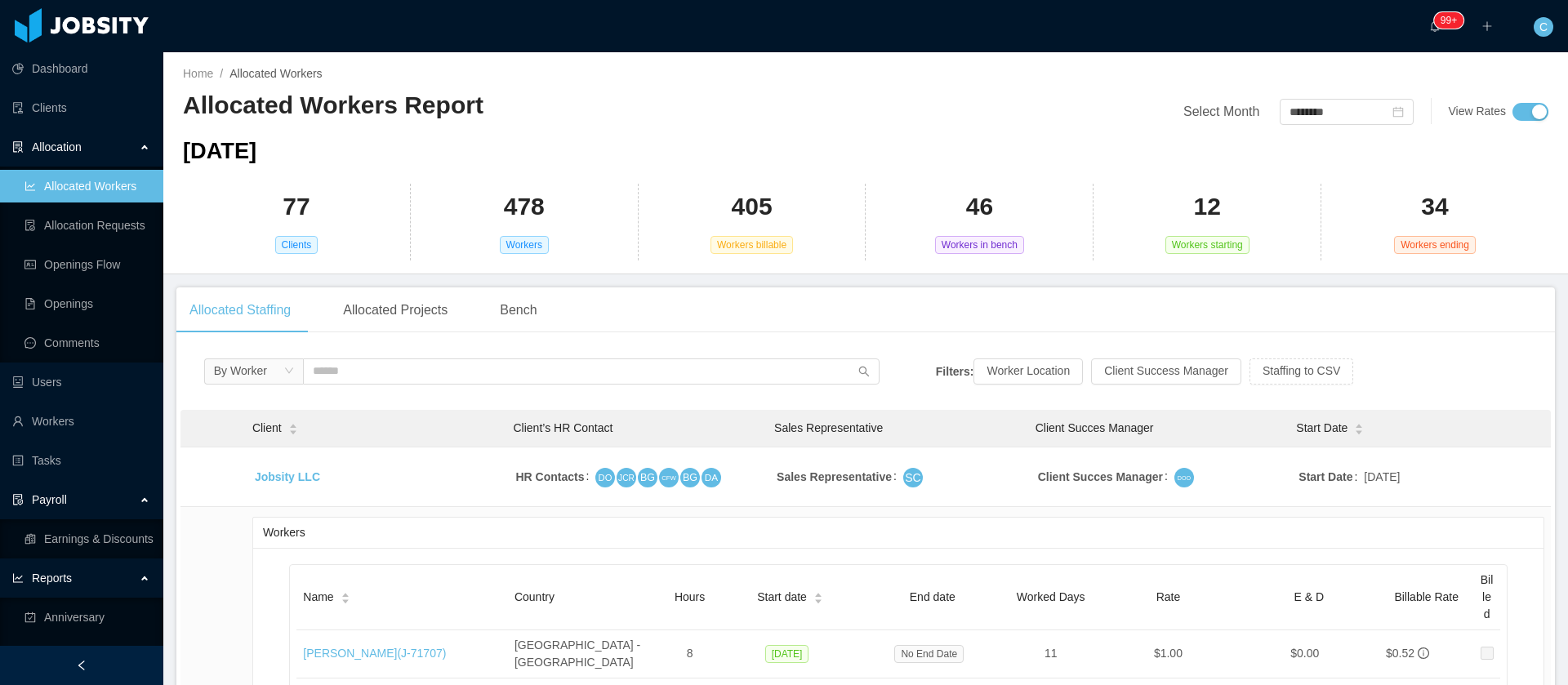
scroll to position [798, 0]
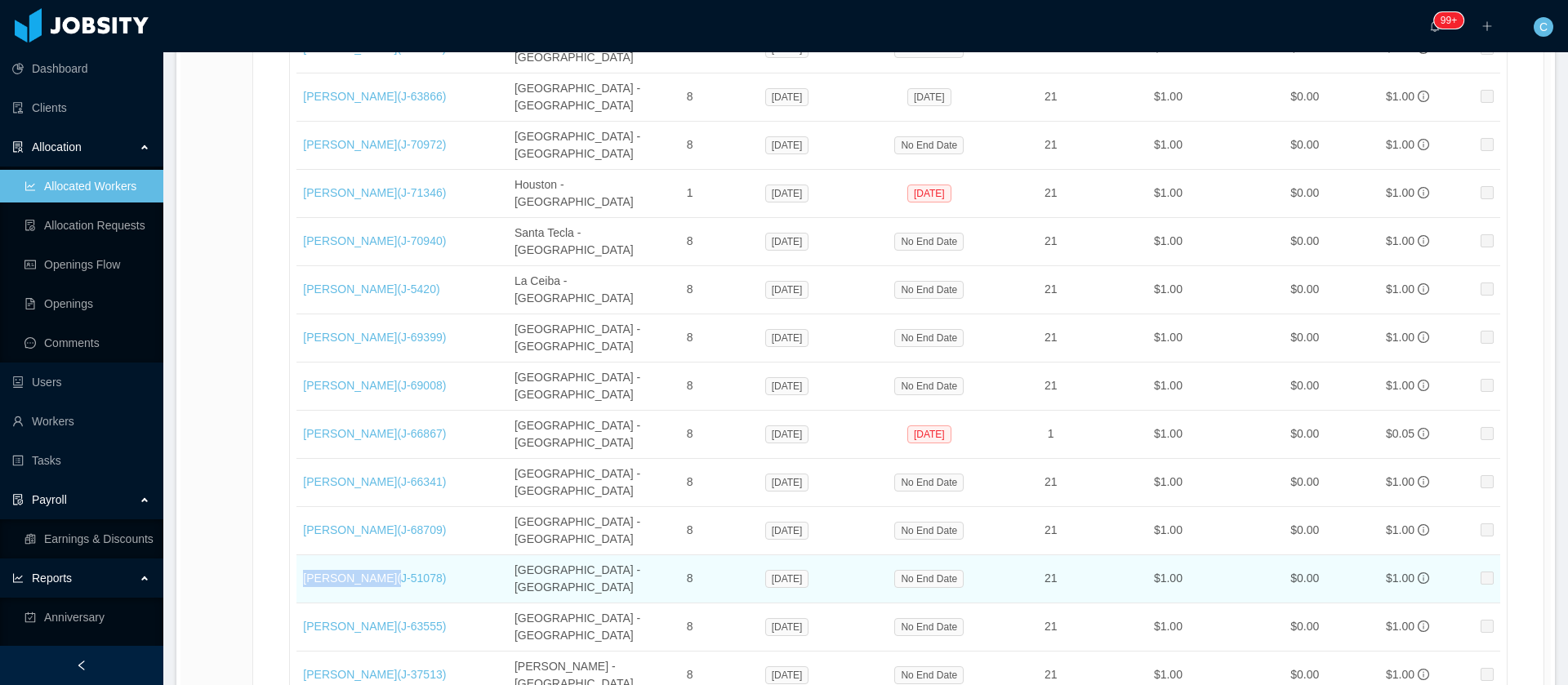
drag, startPoint x: 297, startPoint y: 356, endPoint x: 379, endPoint y: 354, distance: 82.0
click at [379, 555] on td "Julia Estupinan (J- 51078 )" at bounding box center [402, 579] width 212 height 48
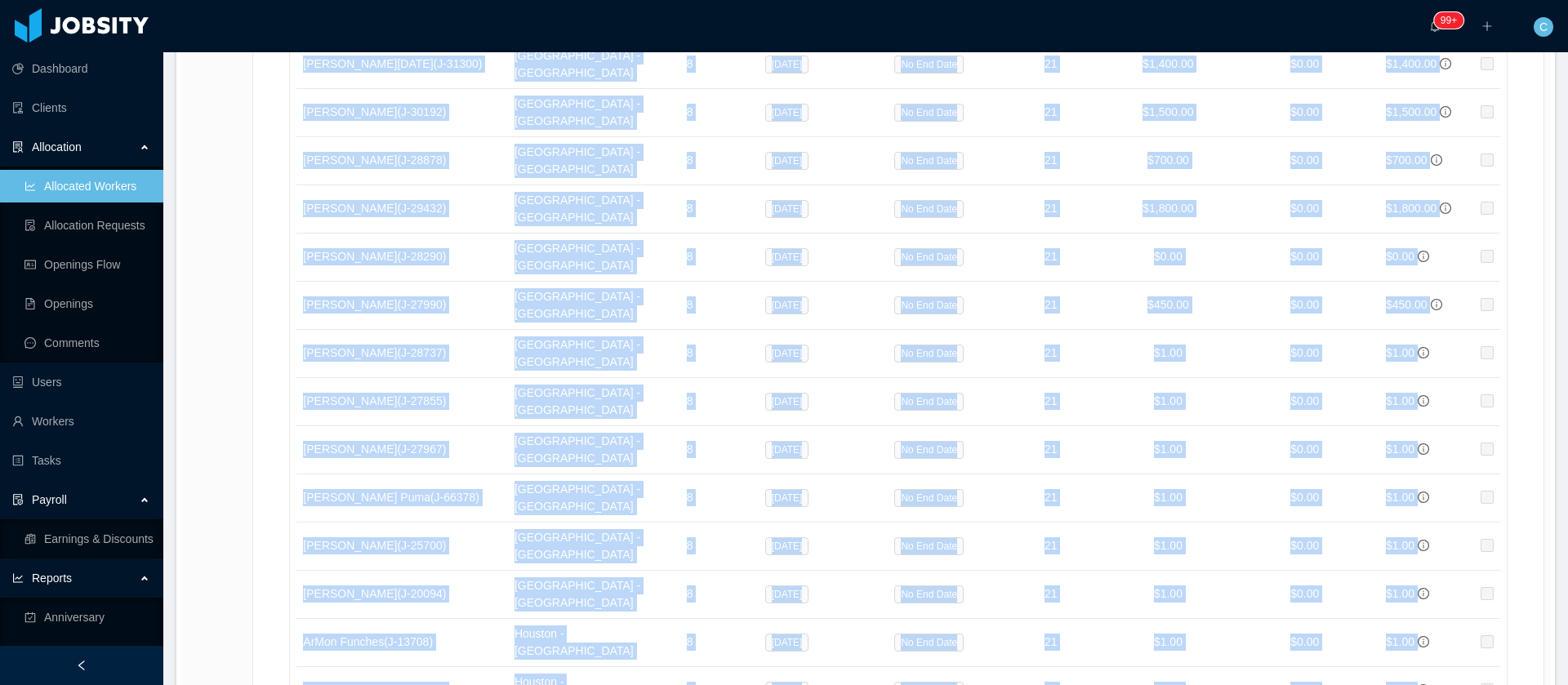
scroll to position [2901, 0]
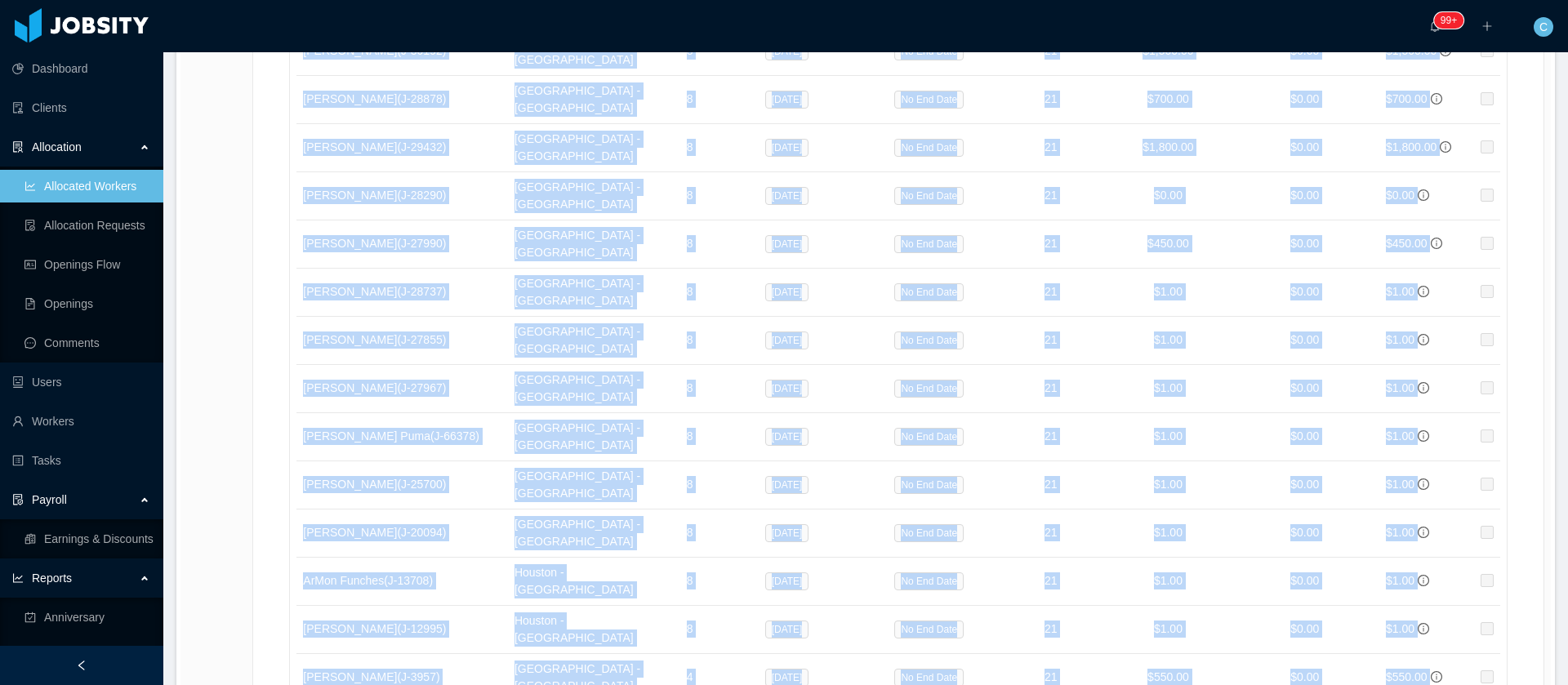
drag, startPoint x: 294, startPoint y: 468, endPoint x: 1433, endPoint y: 179, distance: 1175.1
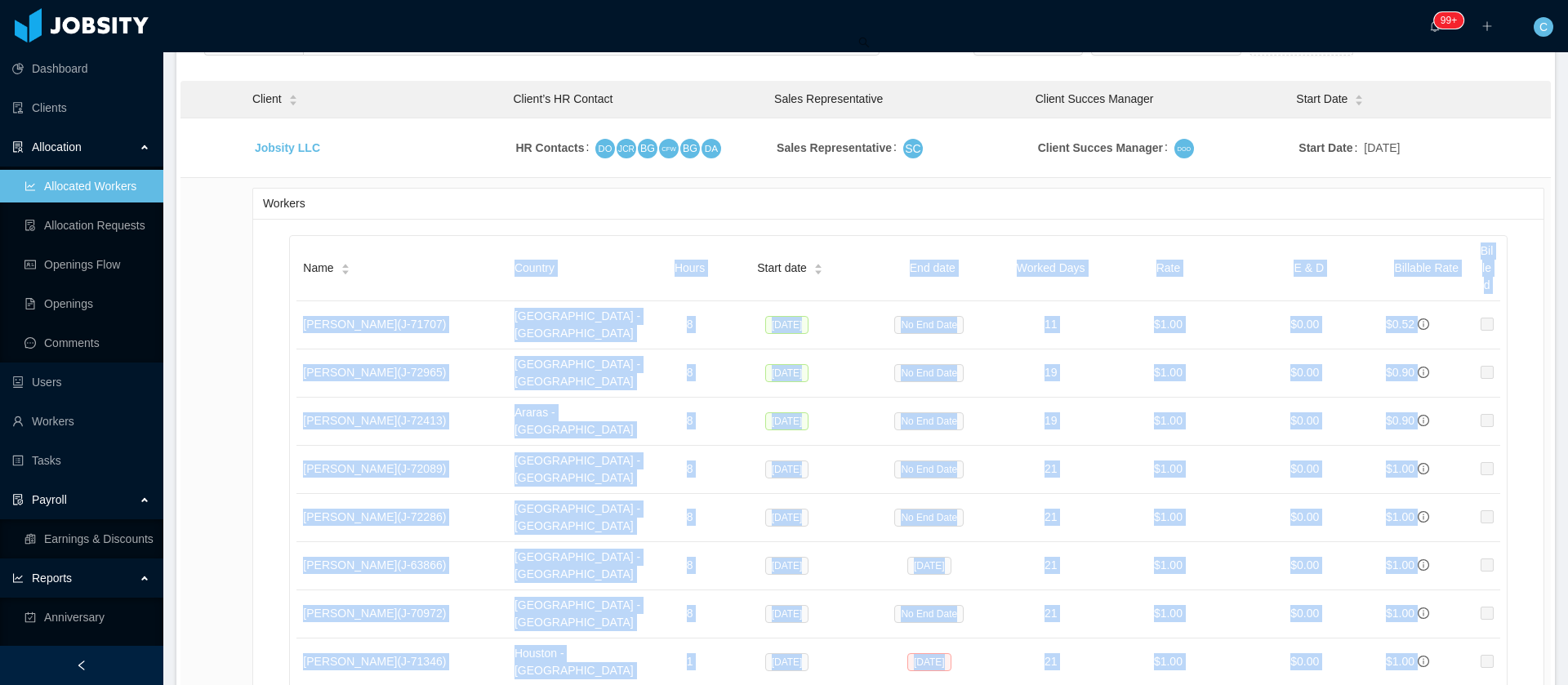
scroll to position [0, 0]
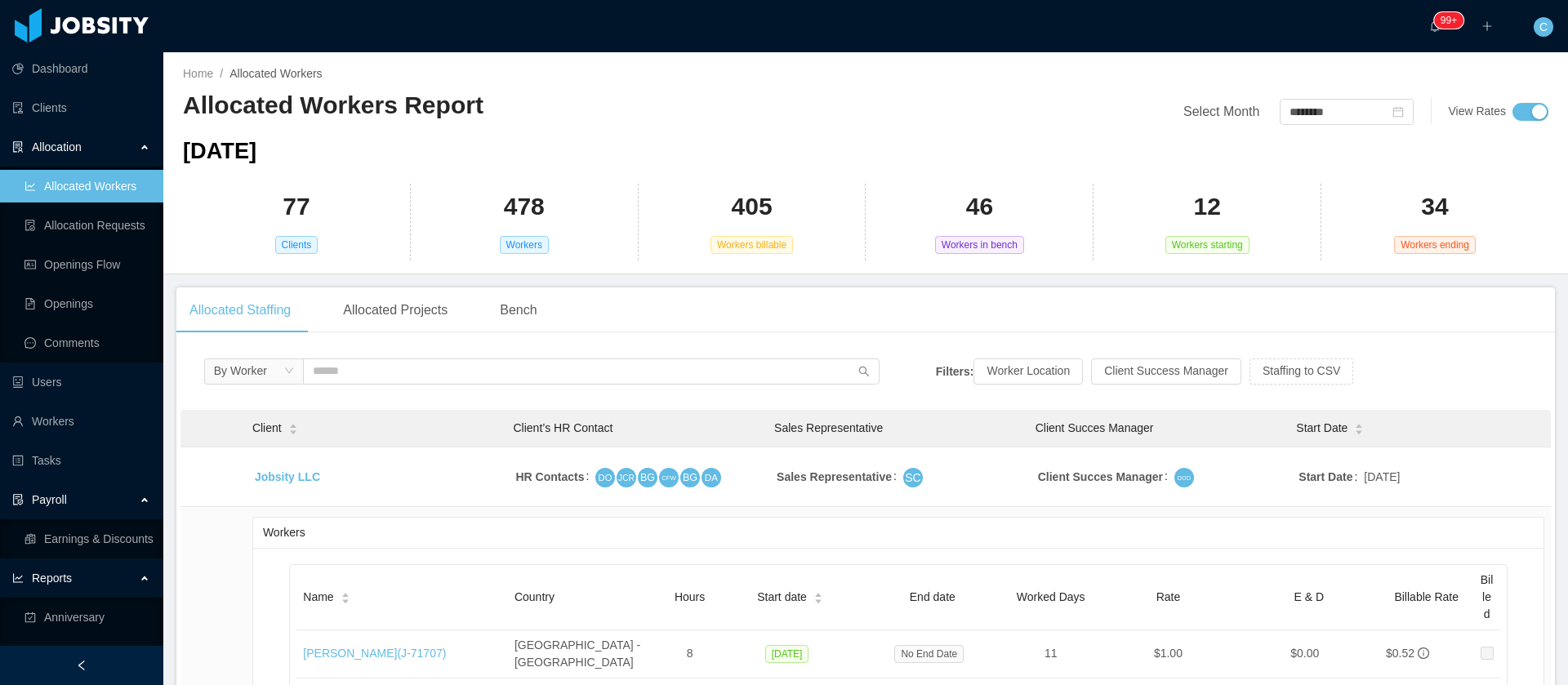
drag, startPoint x: 300, startPoint y: 654, endPoint x: 356, endPoint y: 661, distance: 56.4
copy link "[PERSON_NAME]"
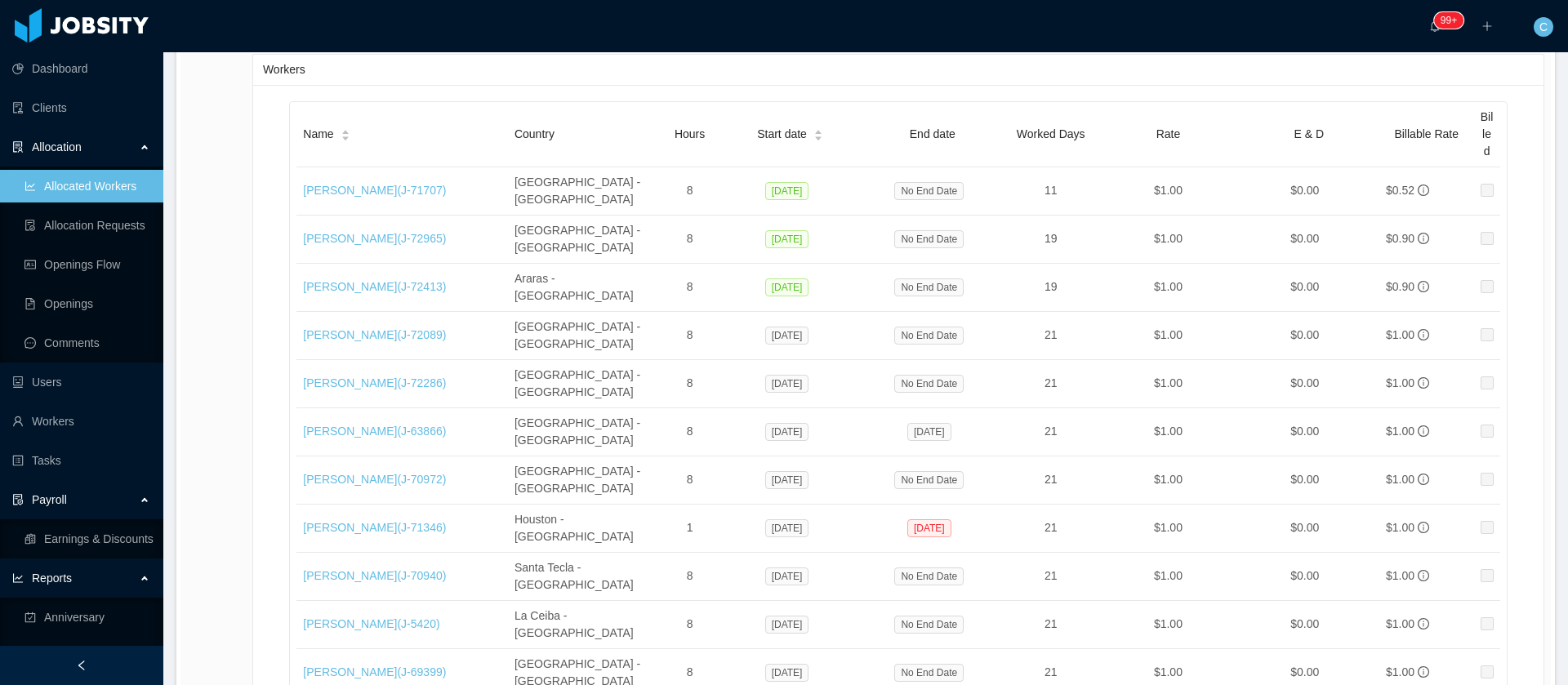
scroll to position [830, 0]
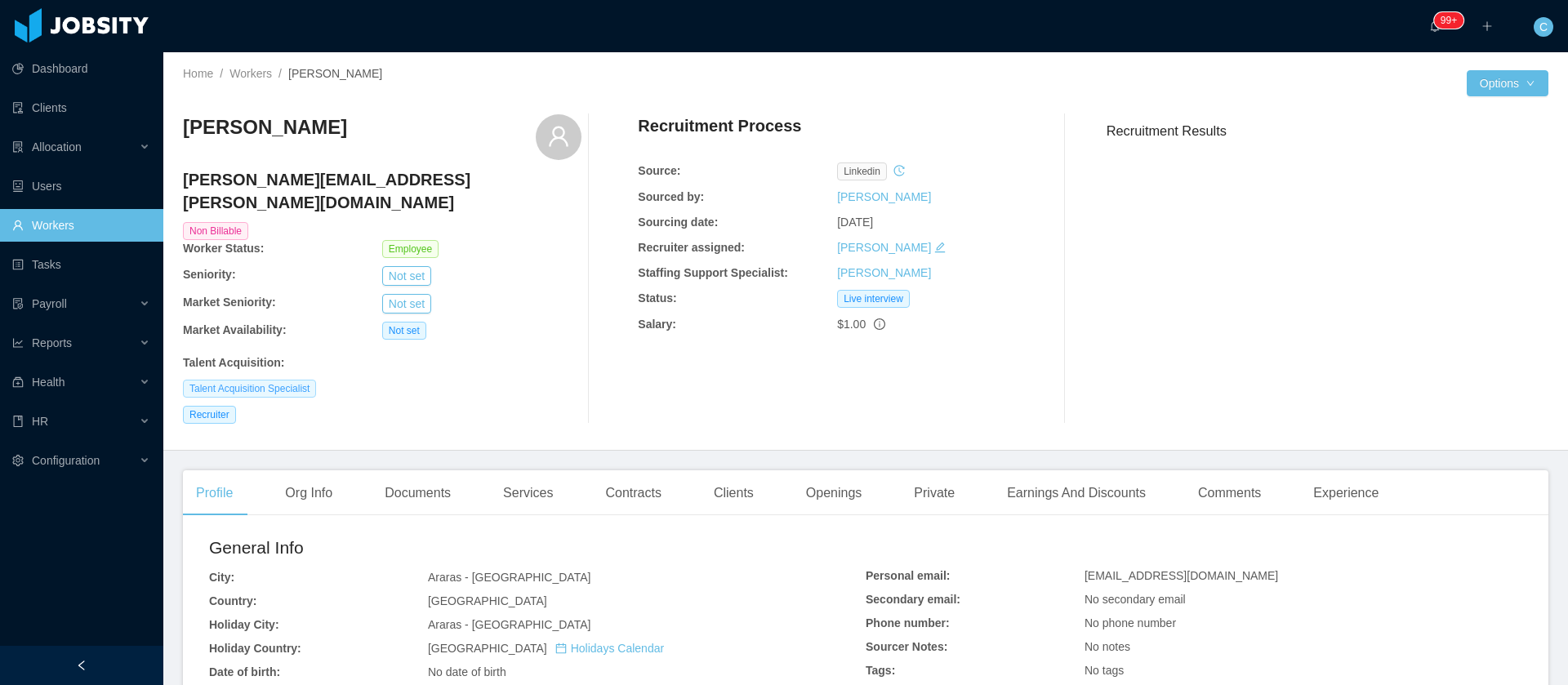
click at [281, 379] on span "Talent Acquisition Specialist" at bounding box center [249, 388] width 133 height 18
copy span "Talent Acquisition Specialist"
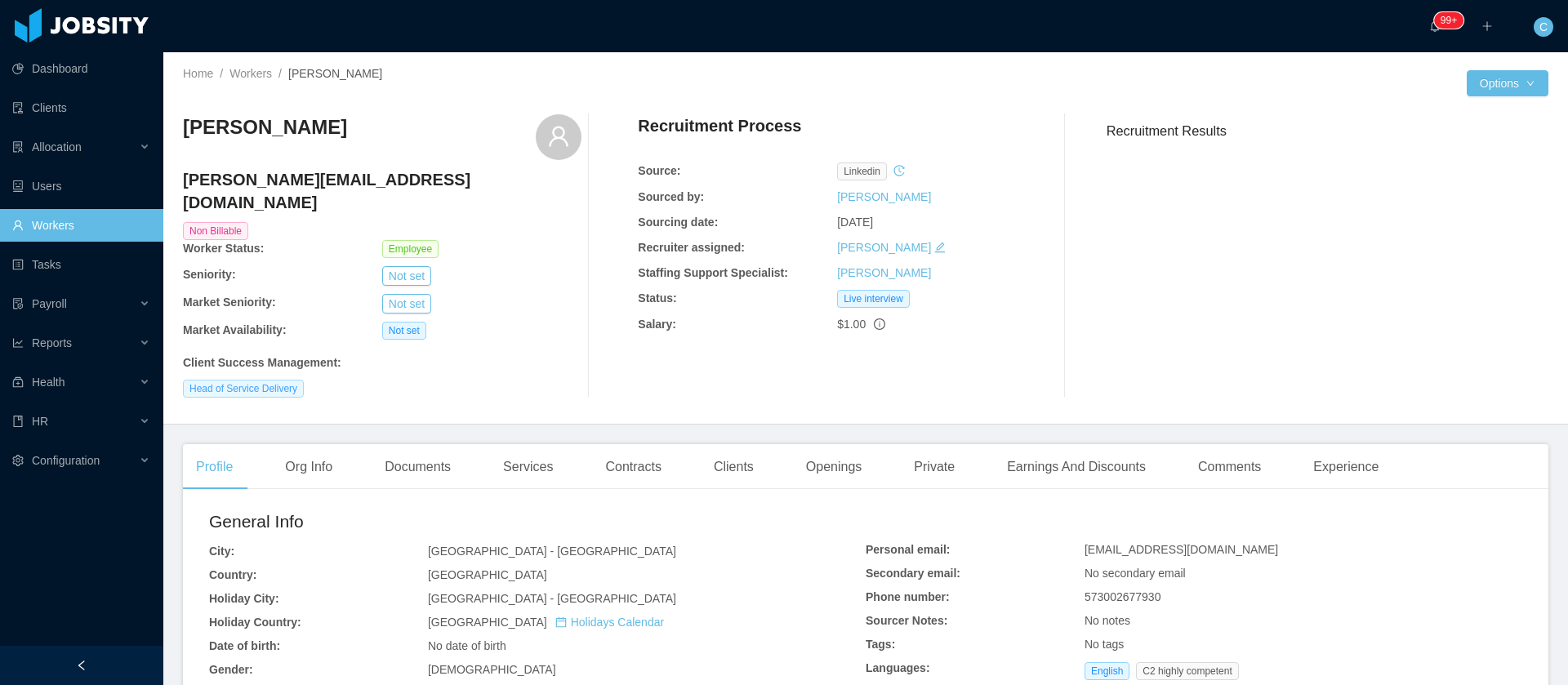
click at [255, 379] on span "Head of Service Delivery" at bounding box center [243, 388] width 121 height 18
copy span "Head of Service Delivery"
click at [253, 379] on span "Head of Service Delivery" at bounding box center [243, 388] width 121 height 18
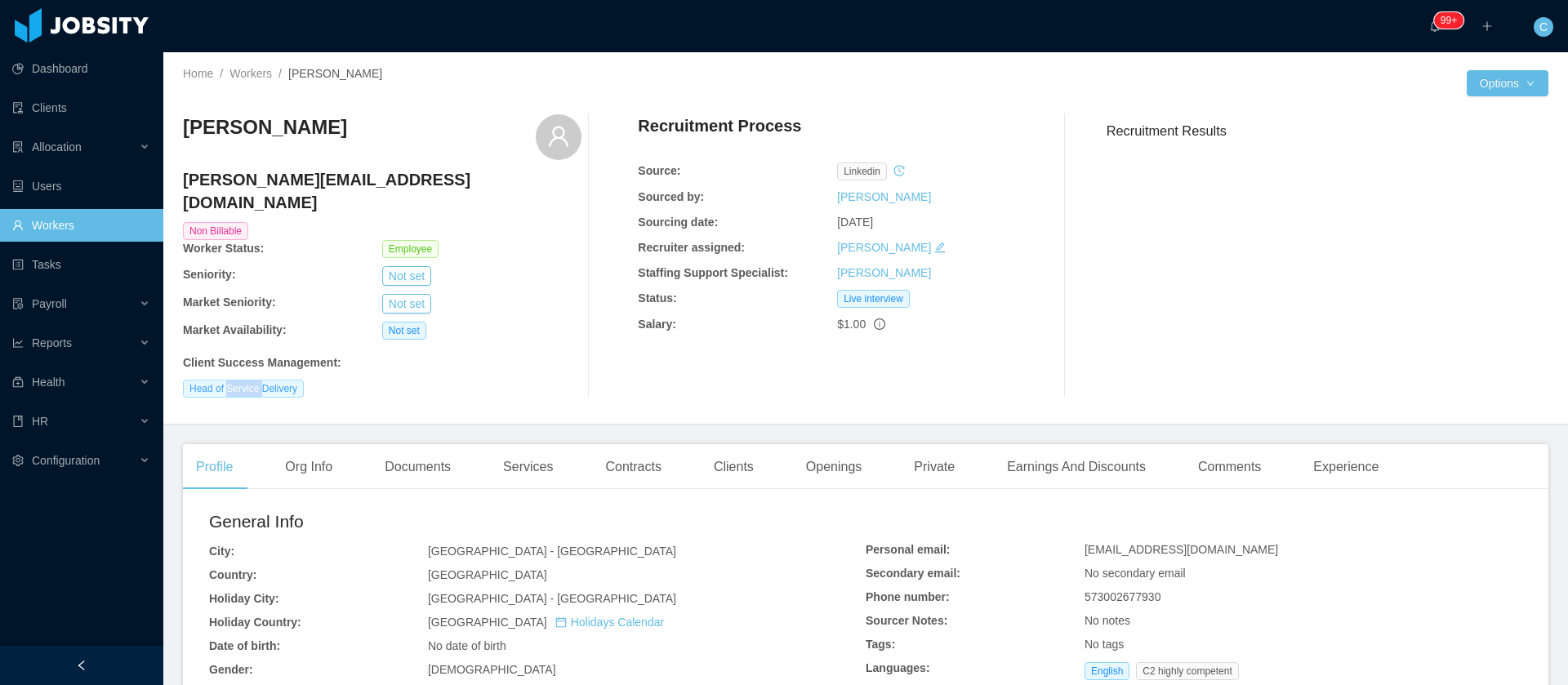
click at [253, 379] on span "Head of Service Delivery" at bounding box center [243, 388] width 121 height 18
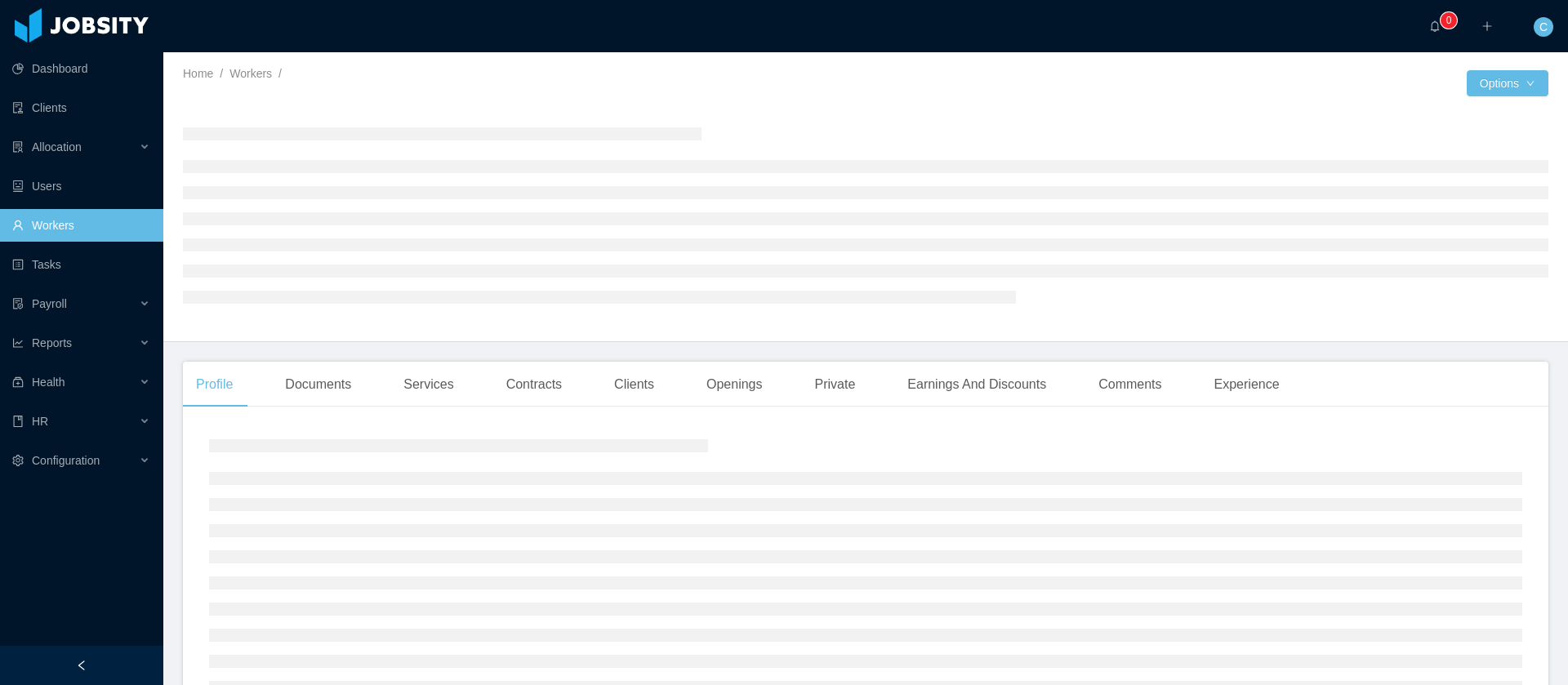
click at [1016, 408] on div "Profile Documents Services Contracts Clients Openings Private Earnings And Disc…" at bounding box center [866, 559] width 1365 height 396
click at [1012, 381] on div "Earnings And Discounts" at bounding box center [976, 384] width 165 height 45
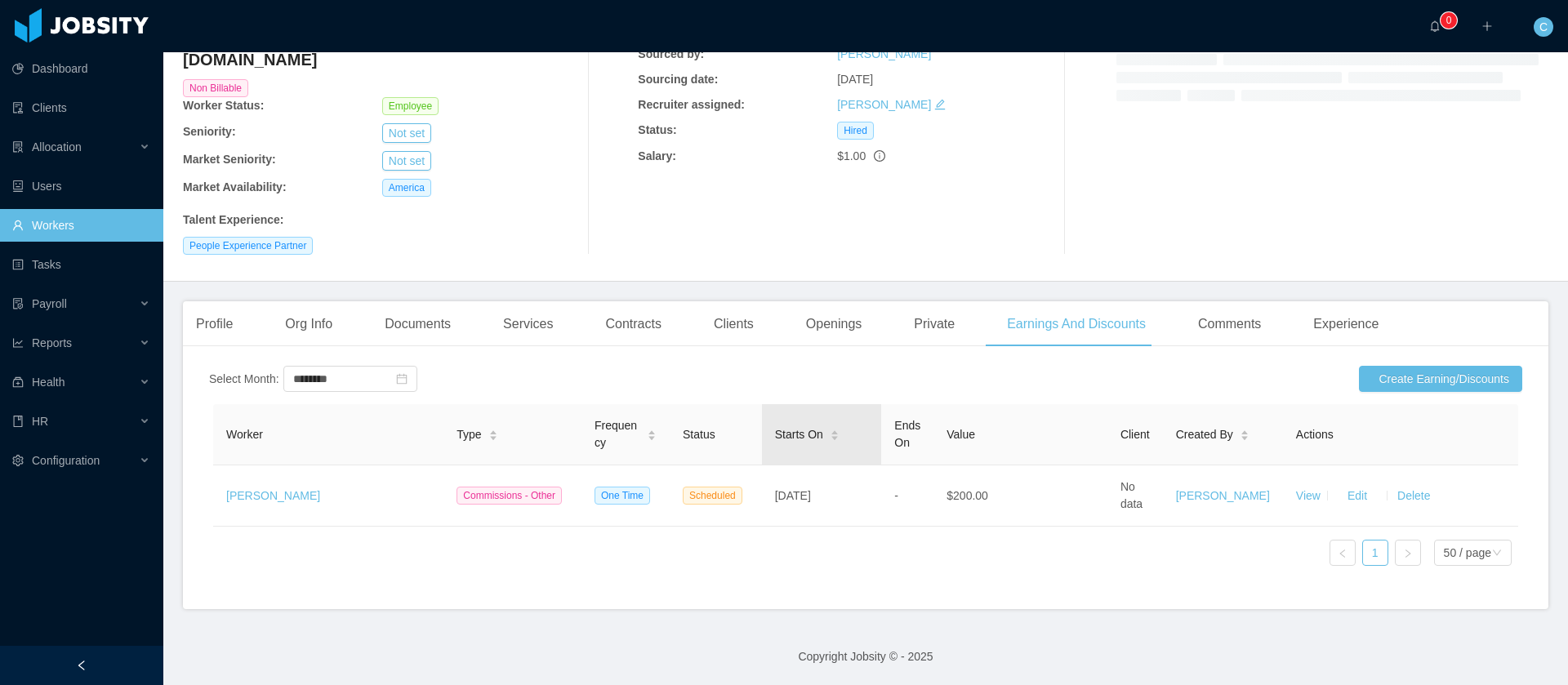
scroll to position [139, 0]
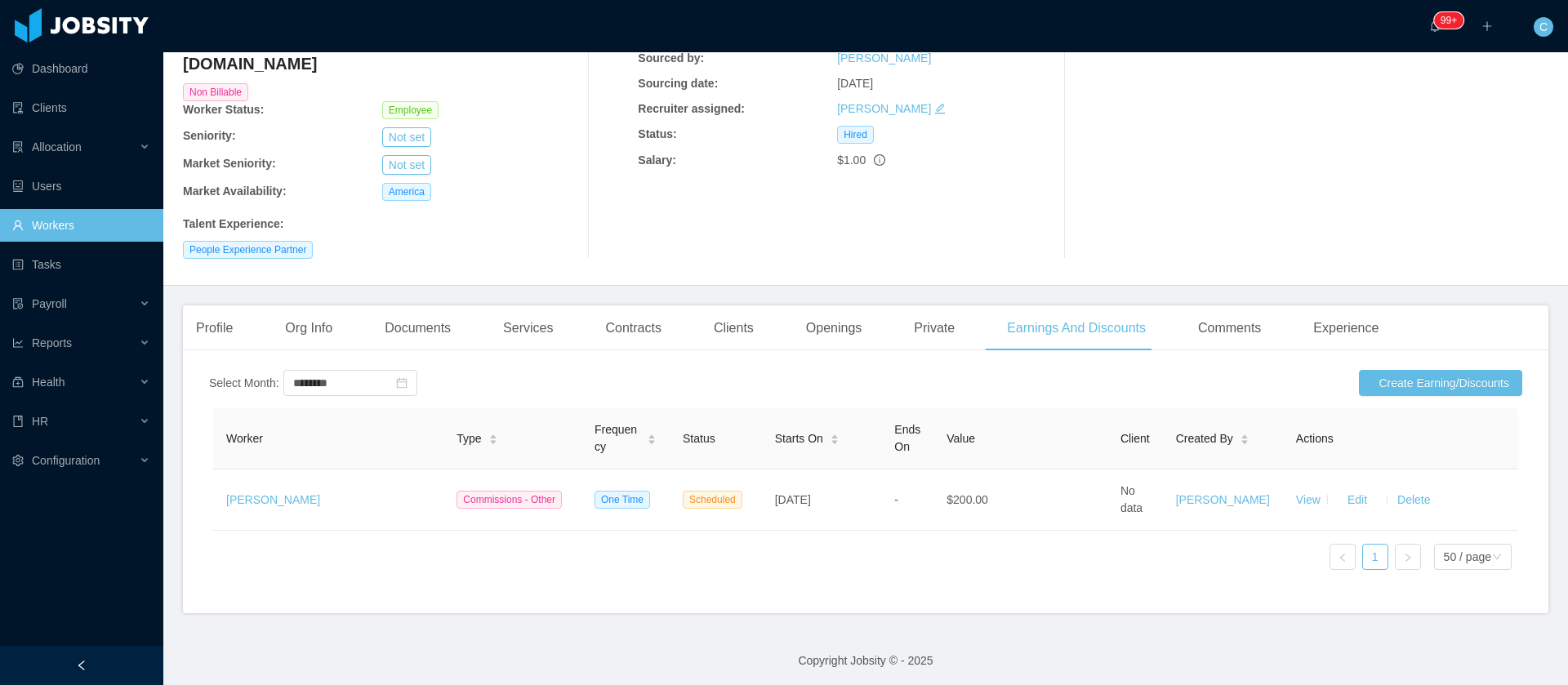
click at [1376, 378] on div "Select Month: ******** Create Earning/Discounts Worker Type Frequency Status St…" at bounding box center [865, 479] width 1313 height 217
click at [1372, 370] on button "Create Earning/Discounts" at bounding box center [1440, 383] width 164 height 27
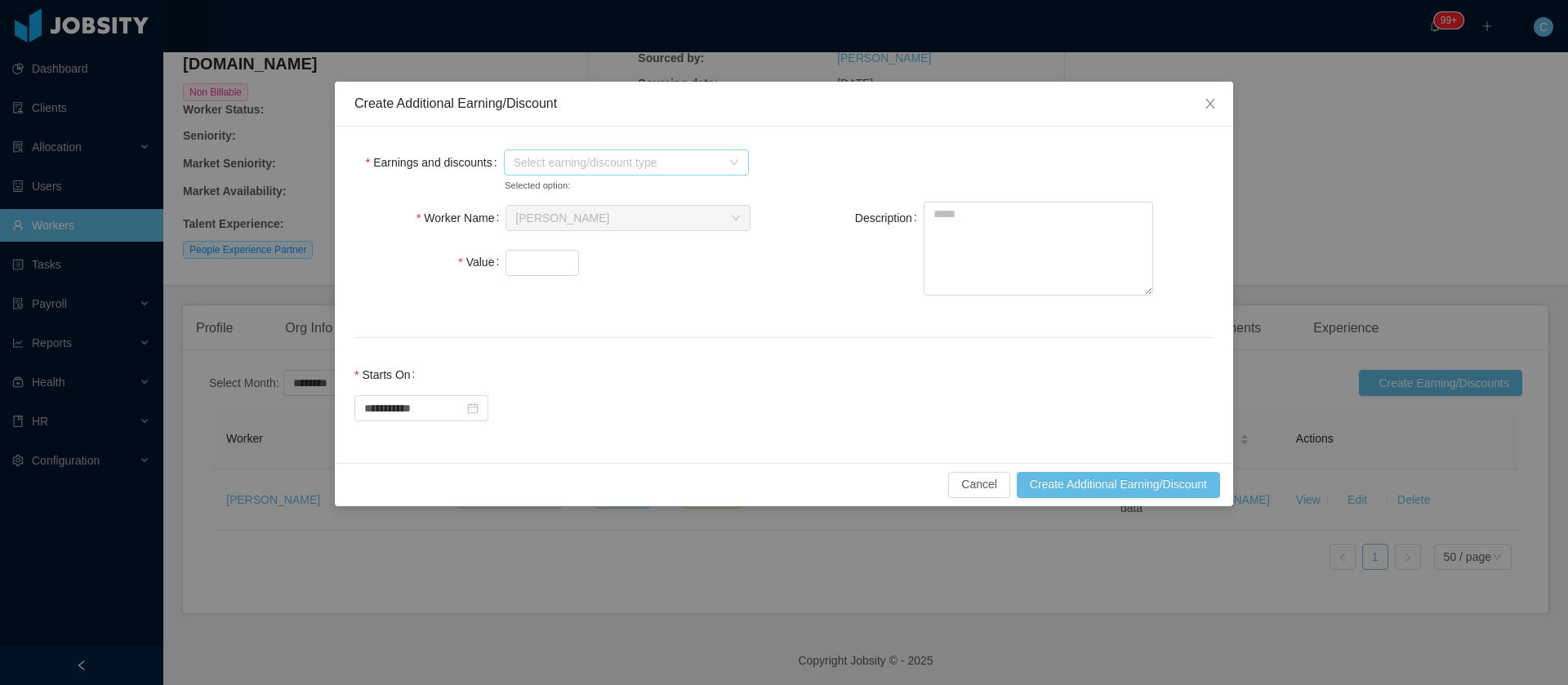
click at [571, 165] on span "Select earning/discount type" at bounding box center [617, 162] width 207 height 16
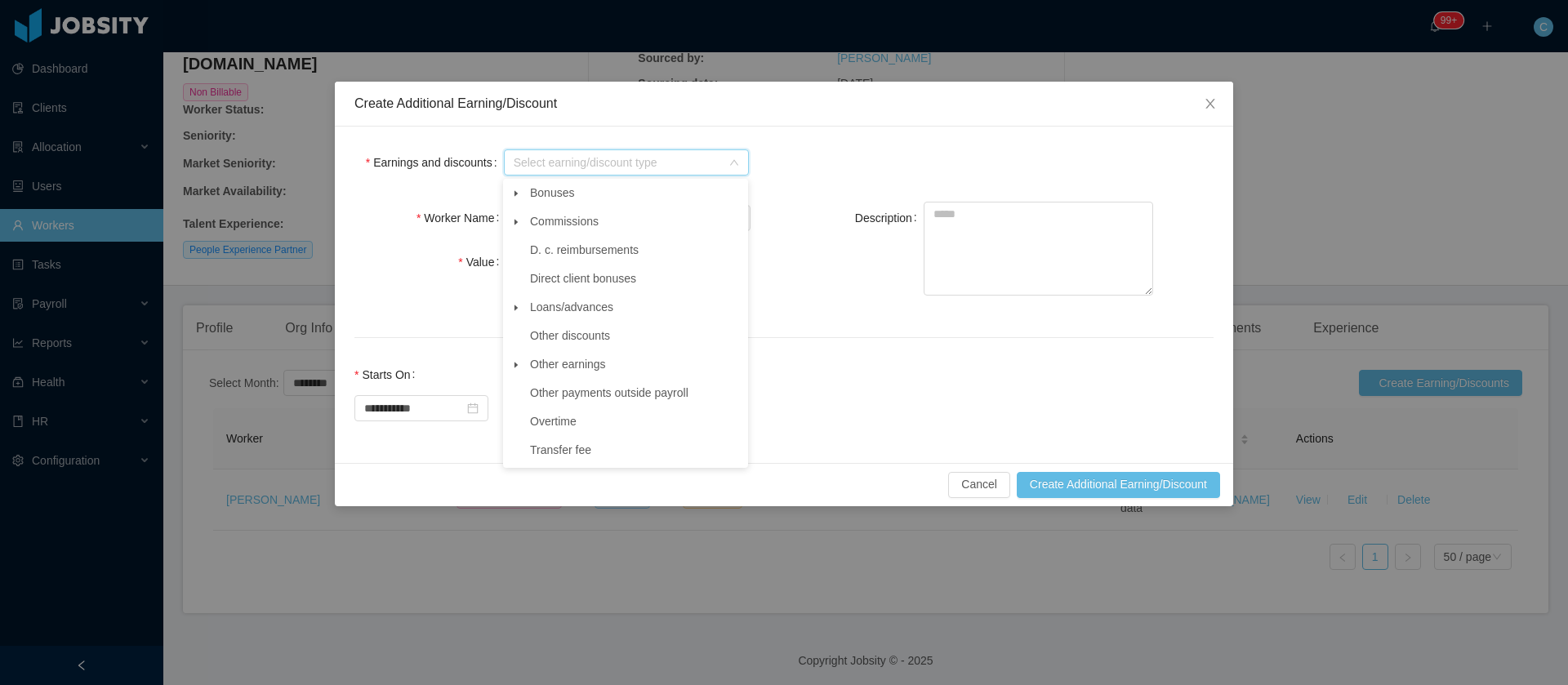
click at [516, 373] on span at bounding box center [516, 365] width 20 height 20
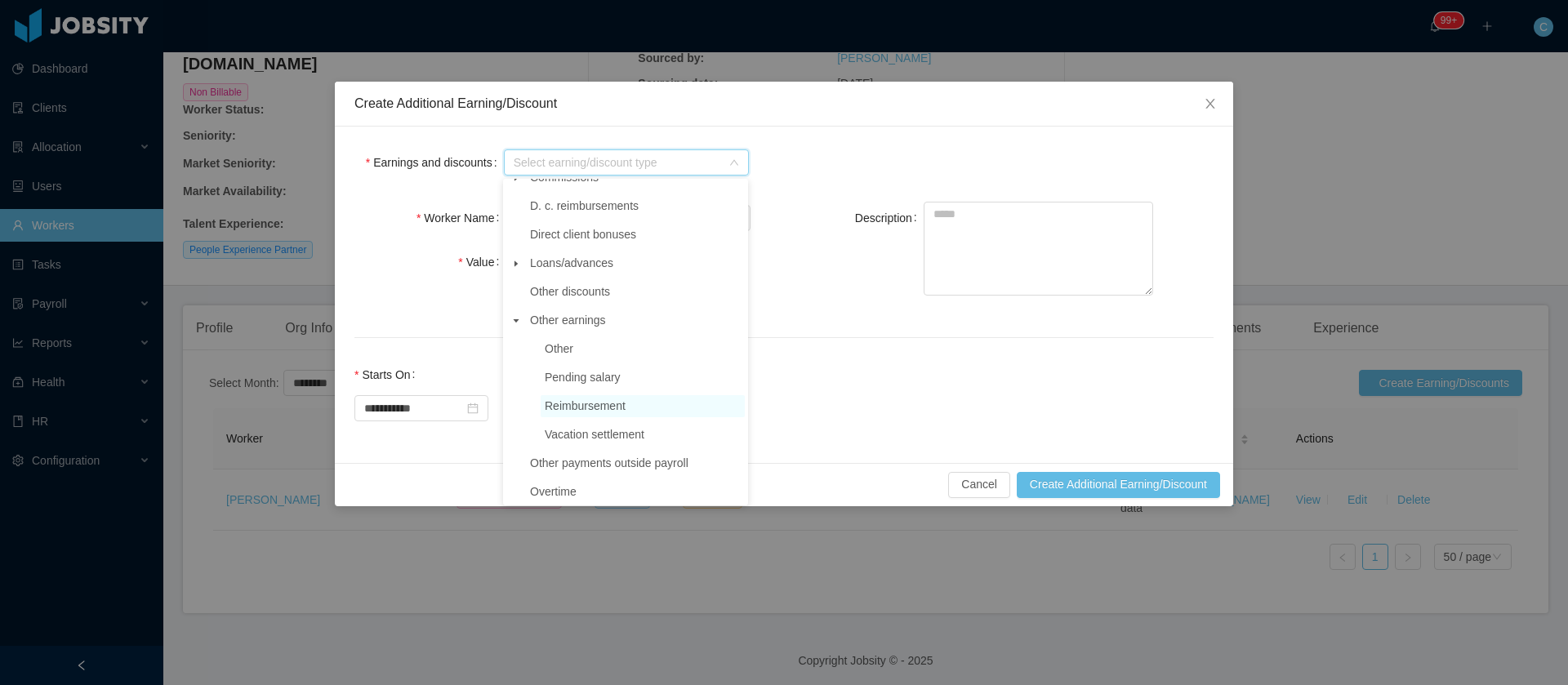
scroll to position [82, 0]
click at [548, 374] on span "Reimbursement" at bounding box center [585, 372] width 80 height 13
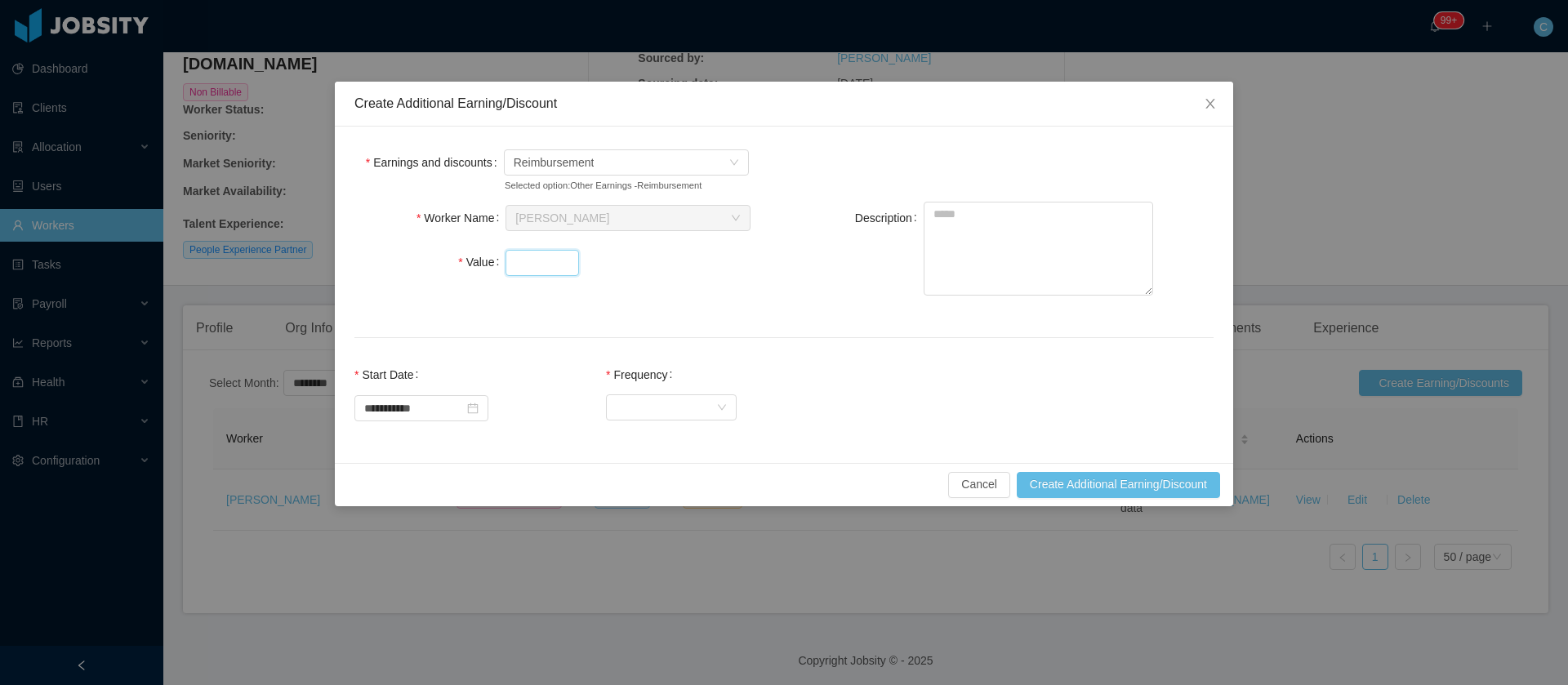
drag, startPoint x: 518, startPoint y: 256, endPoint x: 573, endPoint y: 283, distance: 61.3
click at [519, 256] on input "Value" at bounding box center [542, 263] width 72 height 25
type input "*****"
click at [714, 403] on div "Select Frequency" at bounding box center [665, 407] width 100 height 25
click at [673, 448] on li "One Time" at bounding box center [687, 439] width 131 height 27
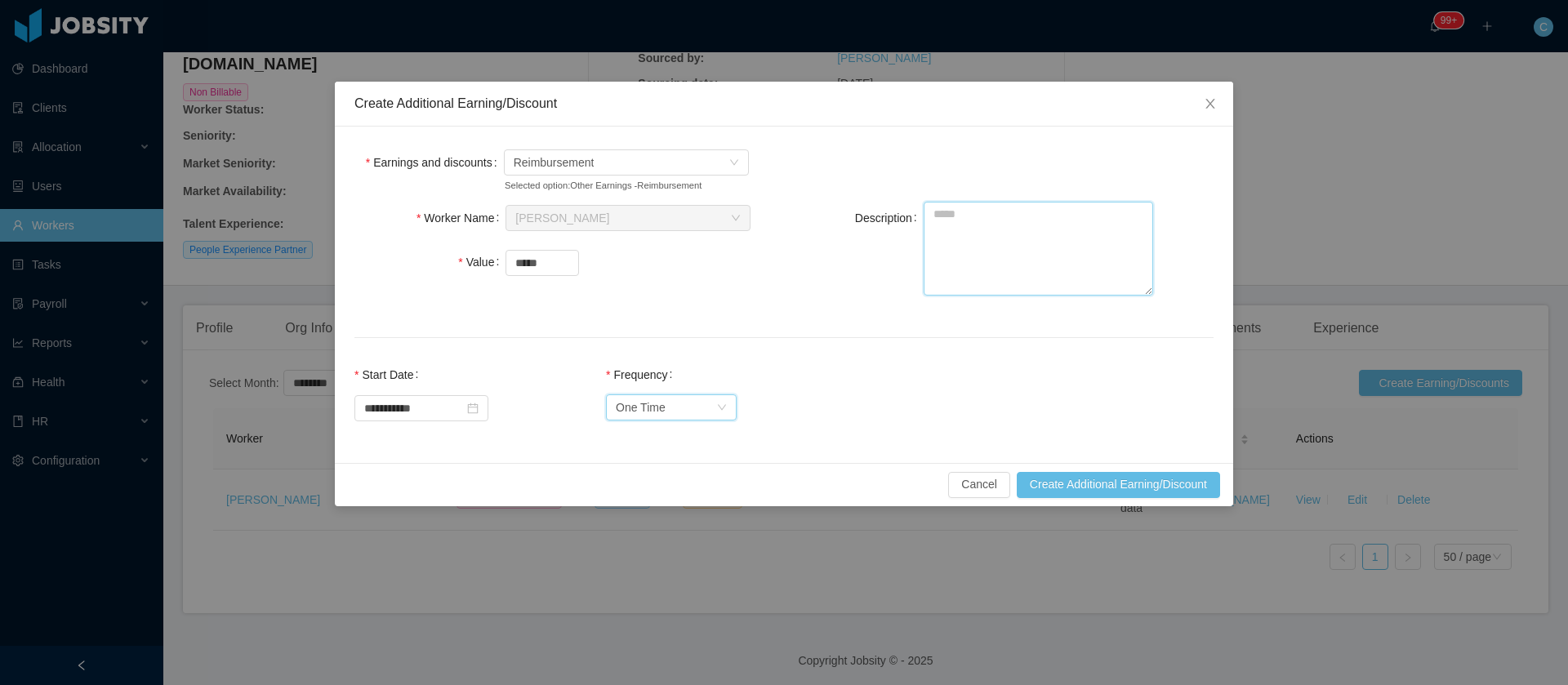
click at [1076, 253] on textarea "Description" at bounding box center [1038, 249] width 230 height 94
type textarea "*********"
click at [1088, 485] on button "Create Additional Earning/Discount" at bounding box center [1118, 485] width 203 height 27
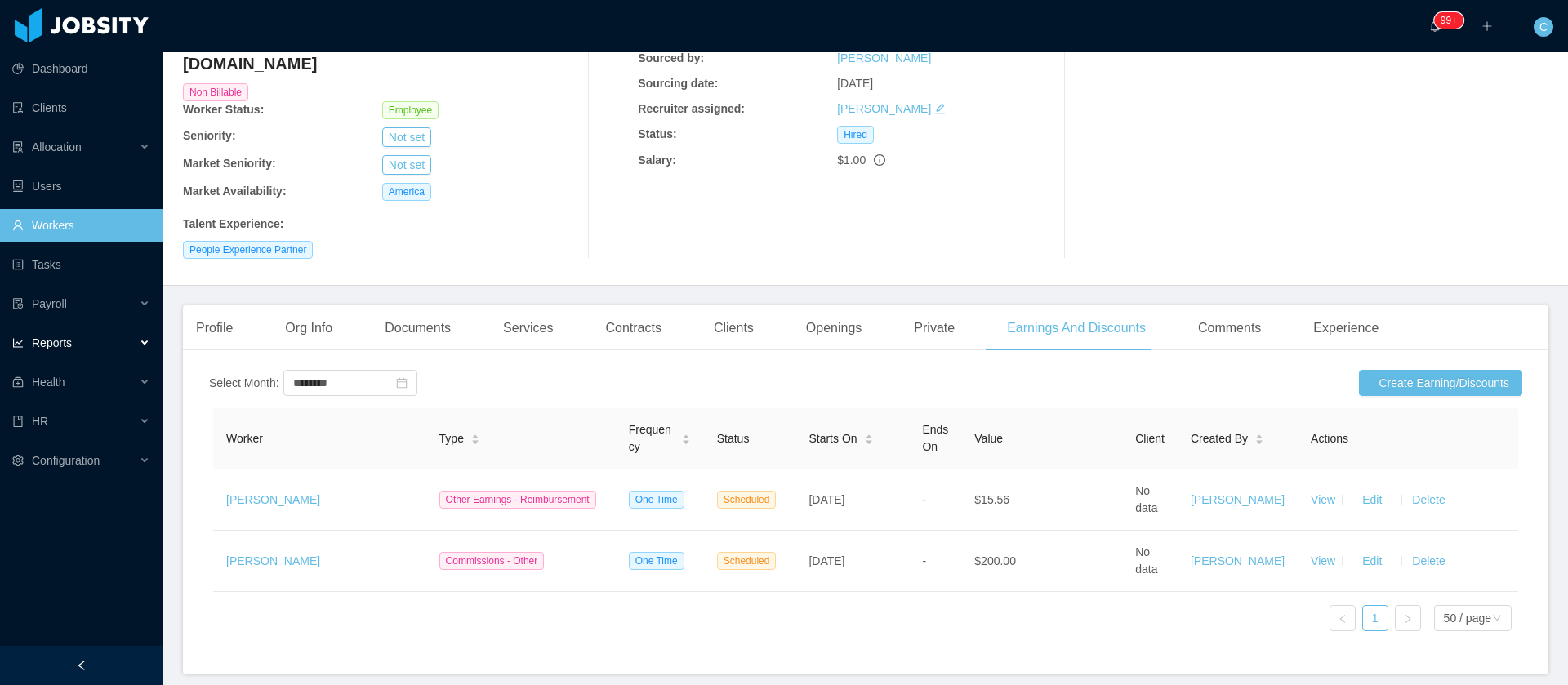
click at [83, 349] on div "Reports" at bounding box center [81, 342] width 164 height 33
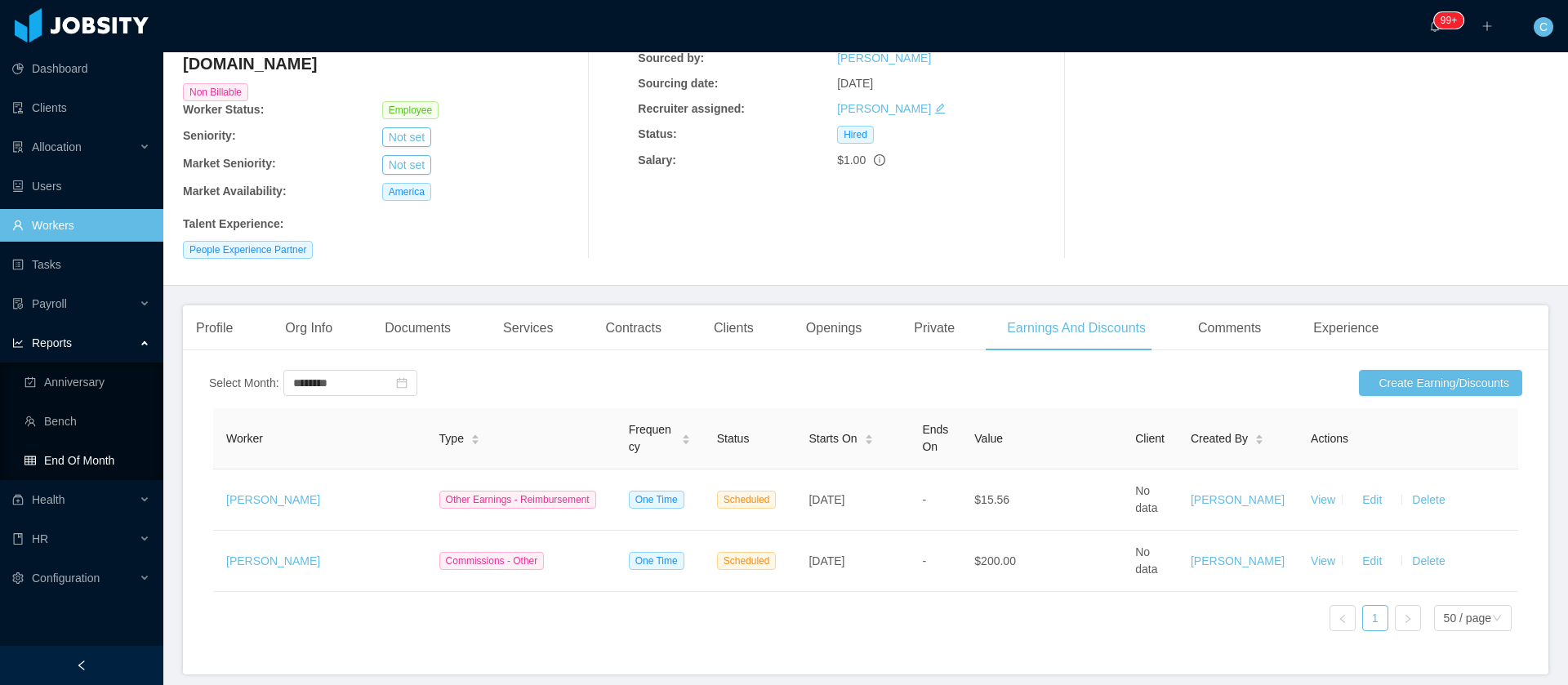
click at [45, 450] on link "End Of Month" at bounding box center [87, 461] width 126 height 33
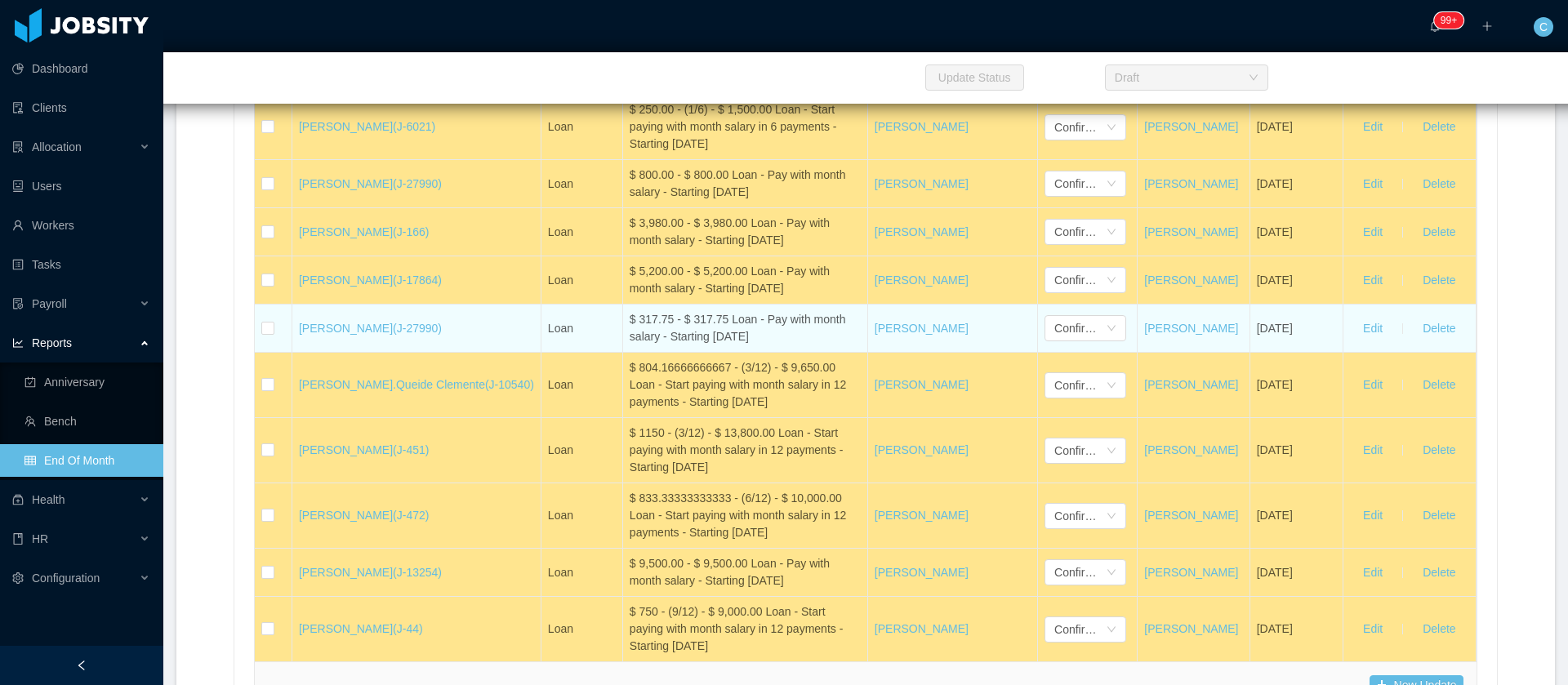
scroll to position [27310, 0]
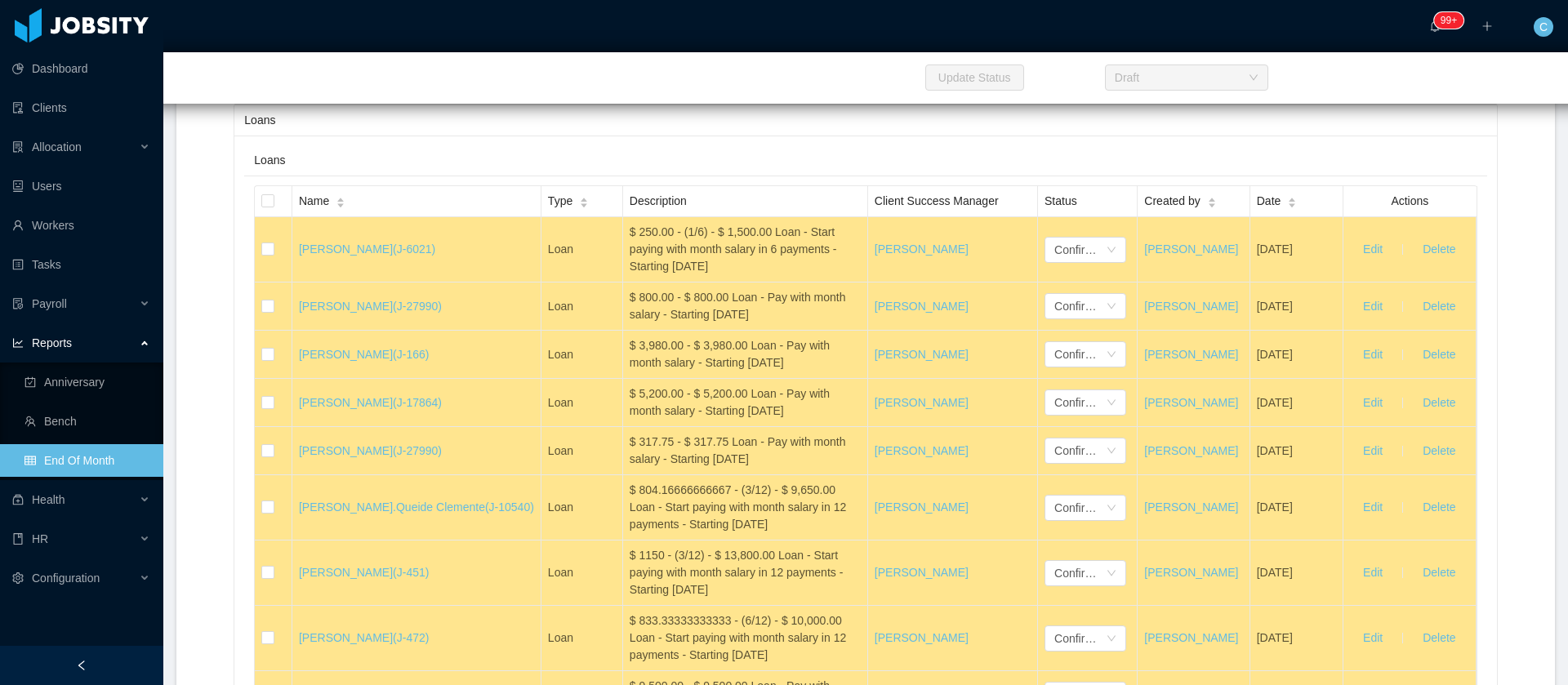
click at [1148, 29] on div "Draft" at bounding box center [1174, 17] width 51 height 25
click at [1044, 280] on li "Confirmed" at bounding box center [1058, 277] width 81 height 27
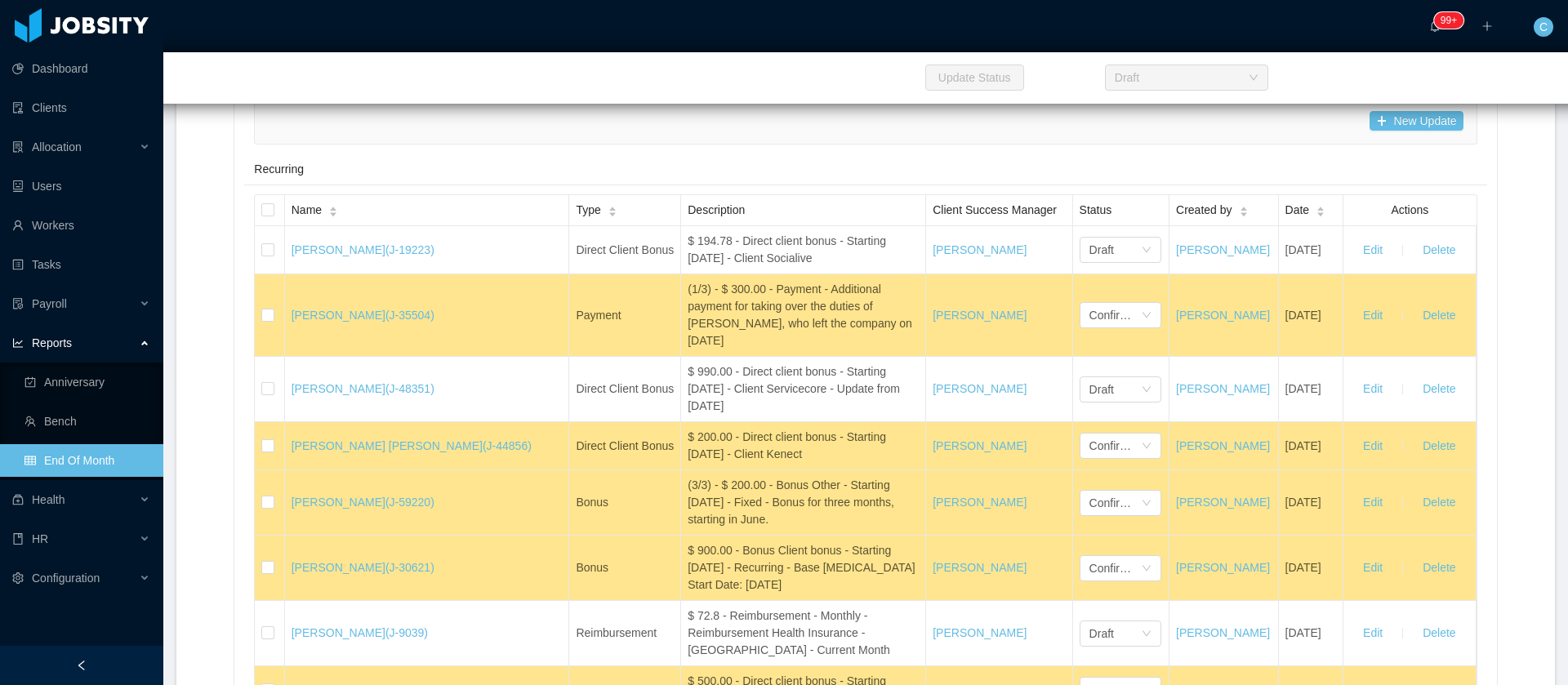
scroll to position [17617, 0]
